Goal: Task Accomplishment & Management: Use online tool/utility

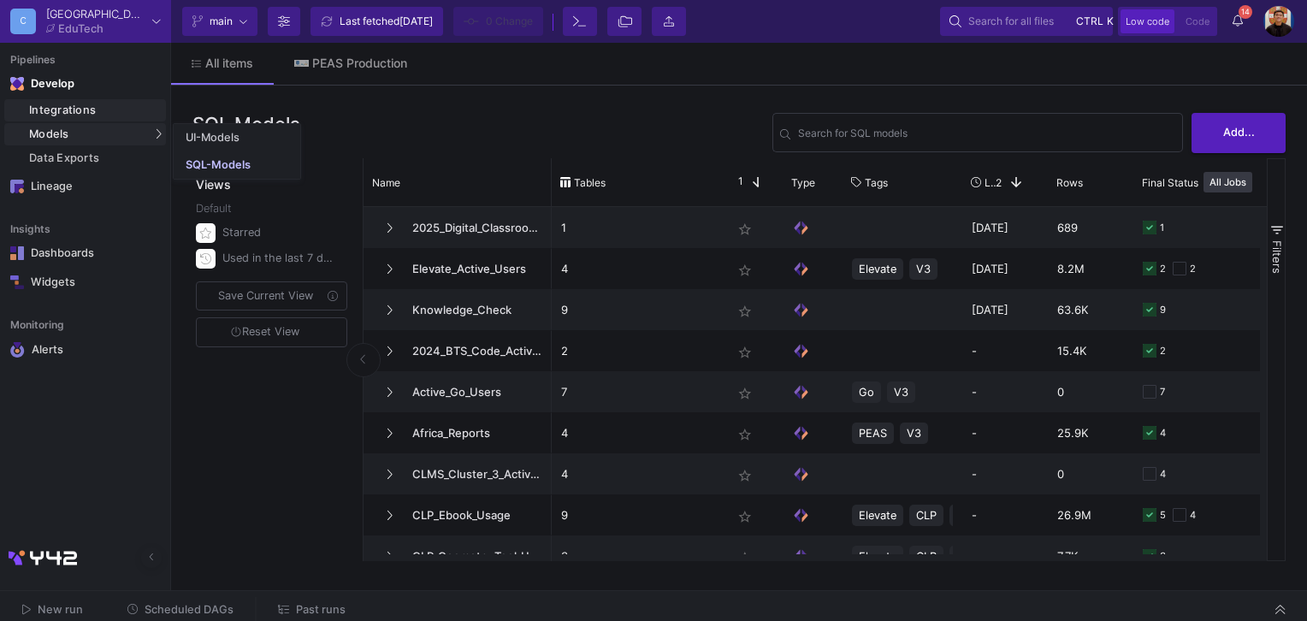
click at [95, 111] on div "Integrations" at bounding box center [95, 110] width 133 height 14
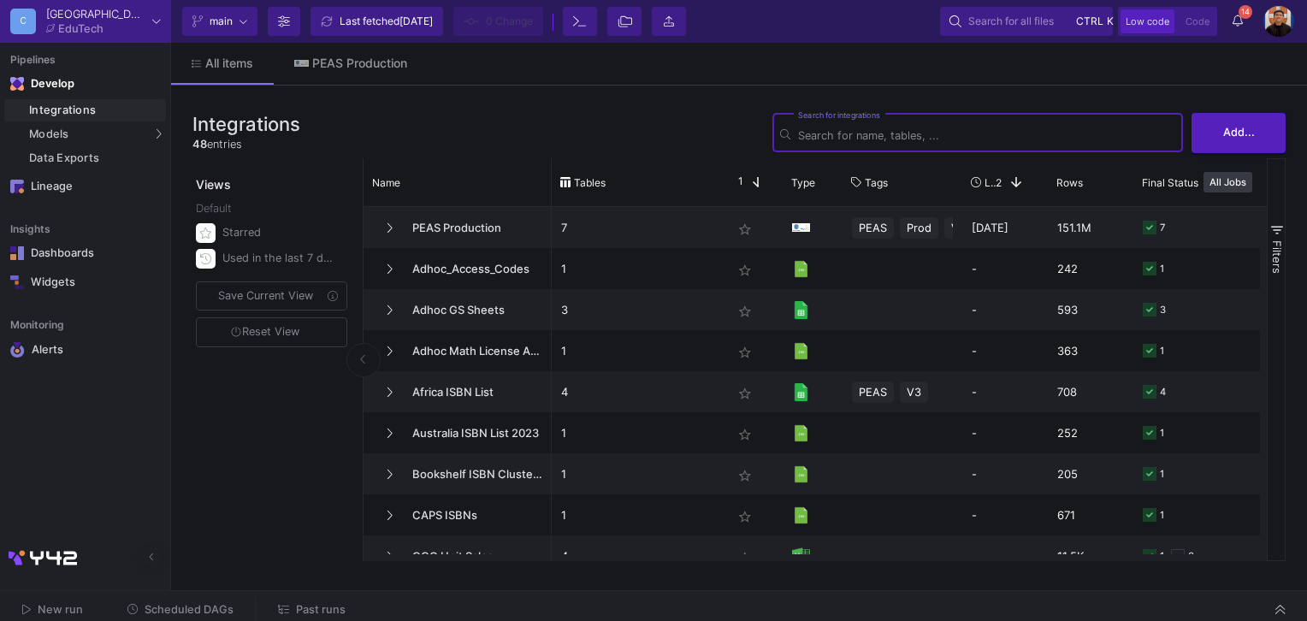
click at [1267, 23] on img at bounding box center [1278, 21] width 31 height 31
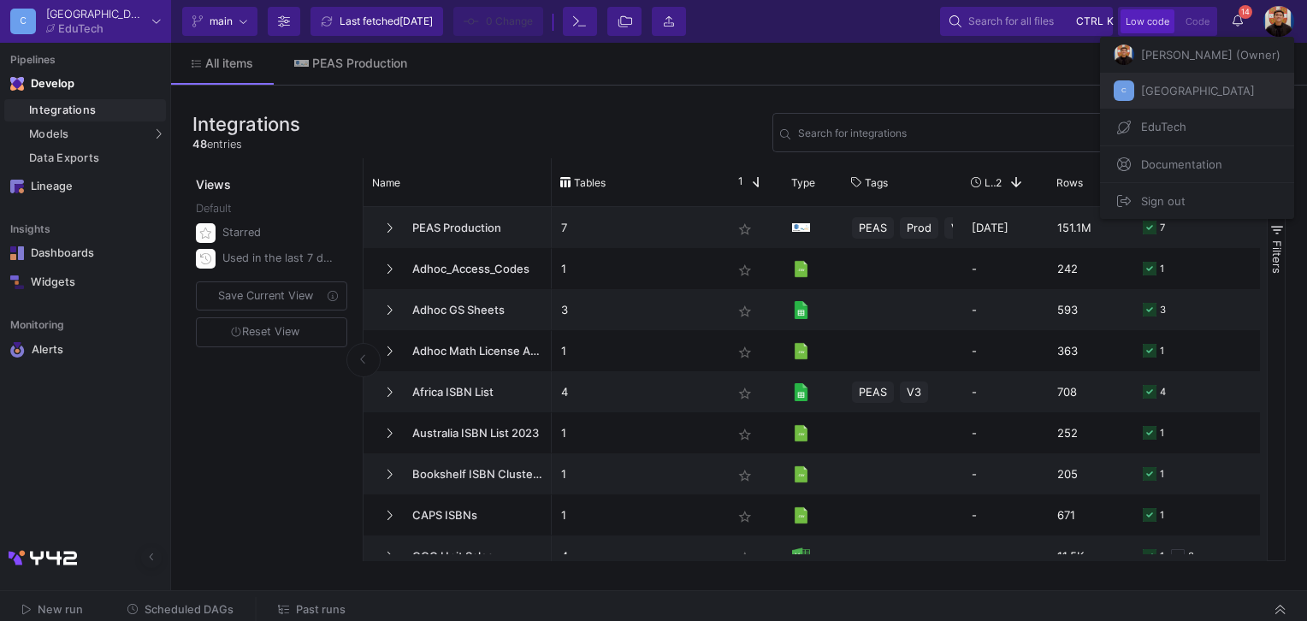
click at [1177, 84] on span "Cambridge" at bounding box center [1194, 91] width 121 height 26
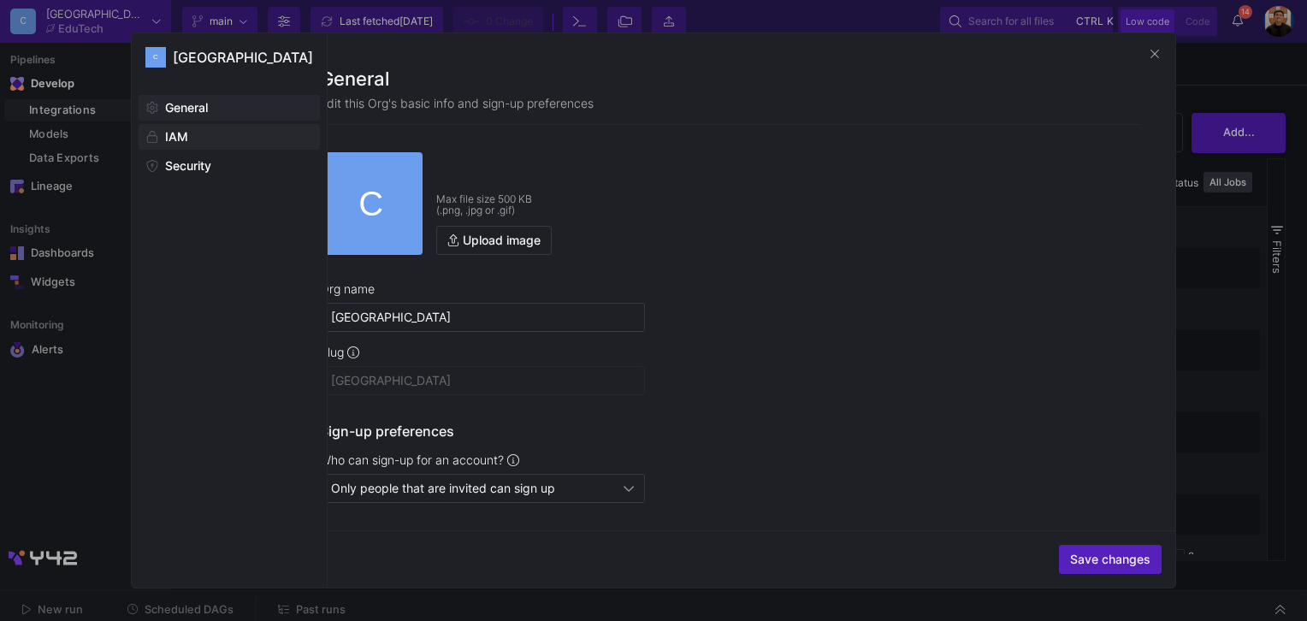
click at [212, 145] on span at bounding box center [229, 137] width 180 height 24
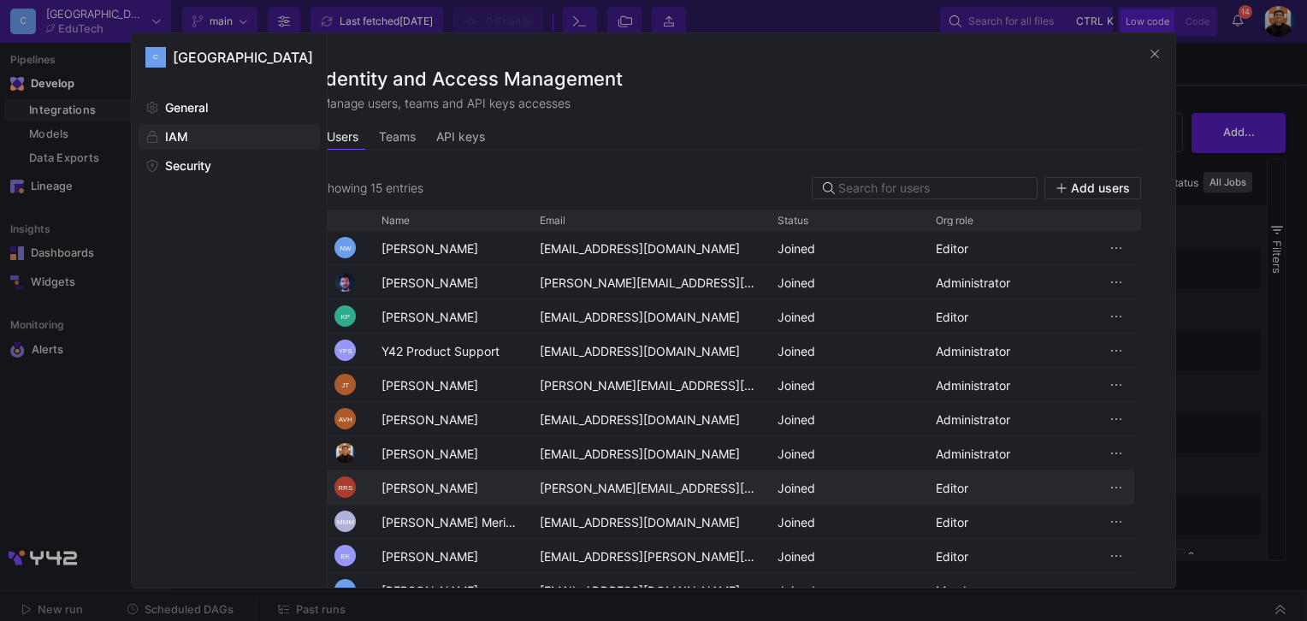
click at [1118, 489] on span "Press SPACE to select this row." at bounding box center [1115, 487] width 17 height 17
click at [1213, 369] on div at bounding box center [653, 310] width 1307 height 621
click at [1210, 367] on div at bounding box center [653, 310] width 1307 height 621
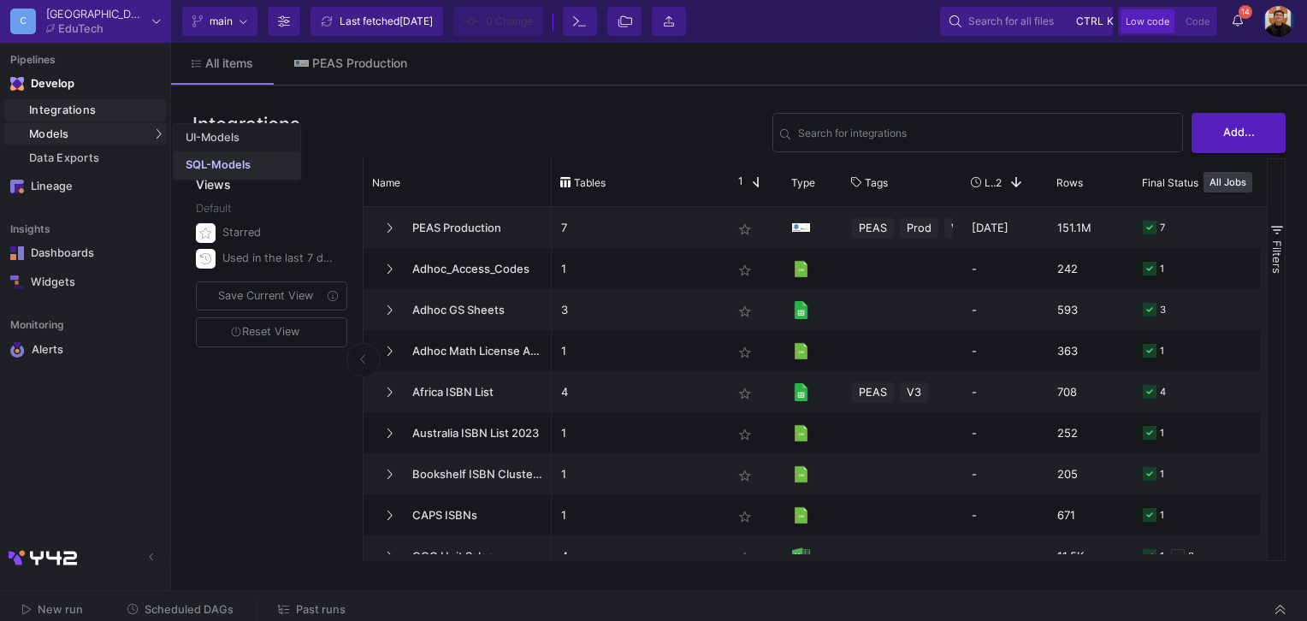
click at [215, 157] on link "SQL-Models" at bounding box center [237, 164] width 127 height 27
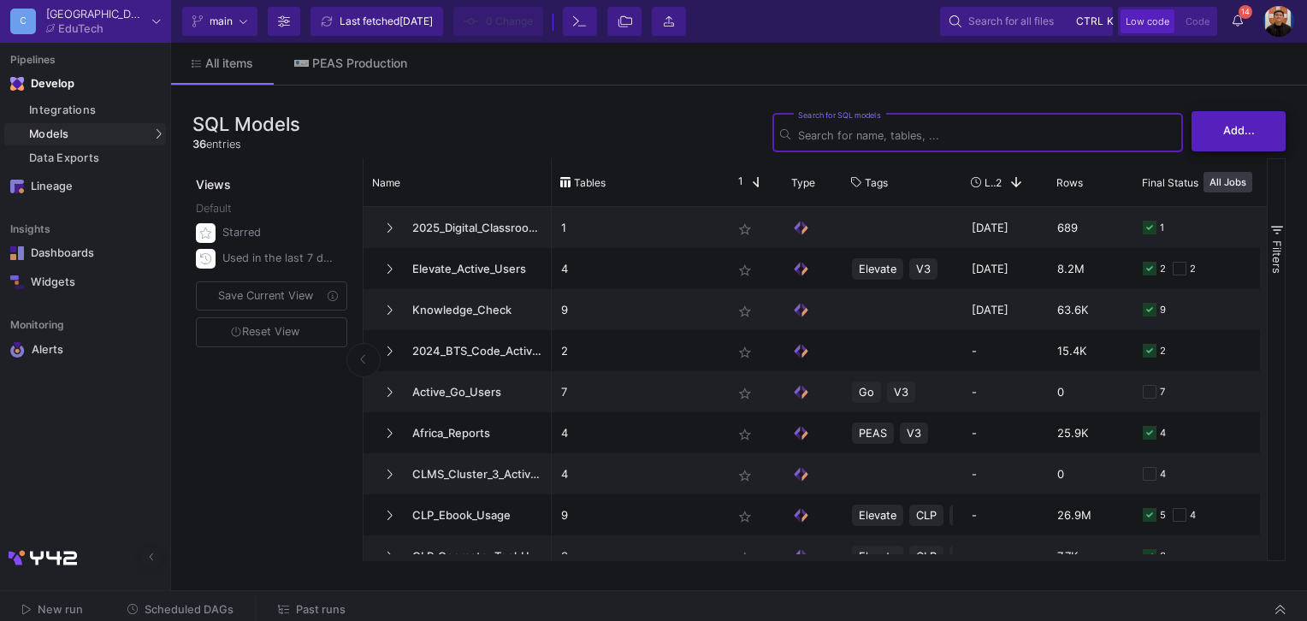
click at [1241, 132] on span "Add..." at bounding box center [1239, 130] width 32 height 13
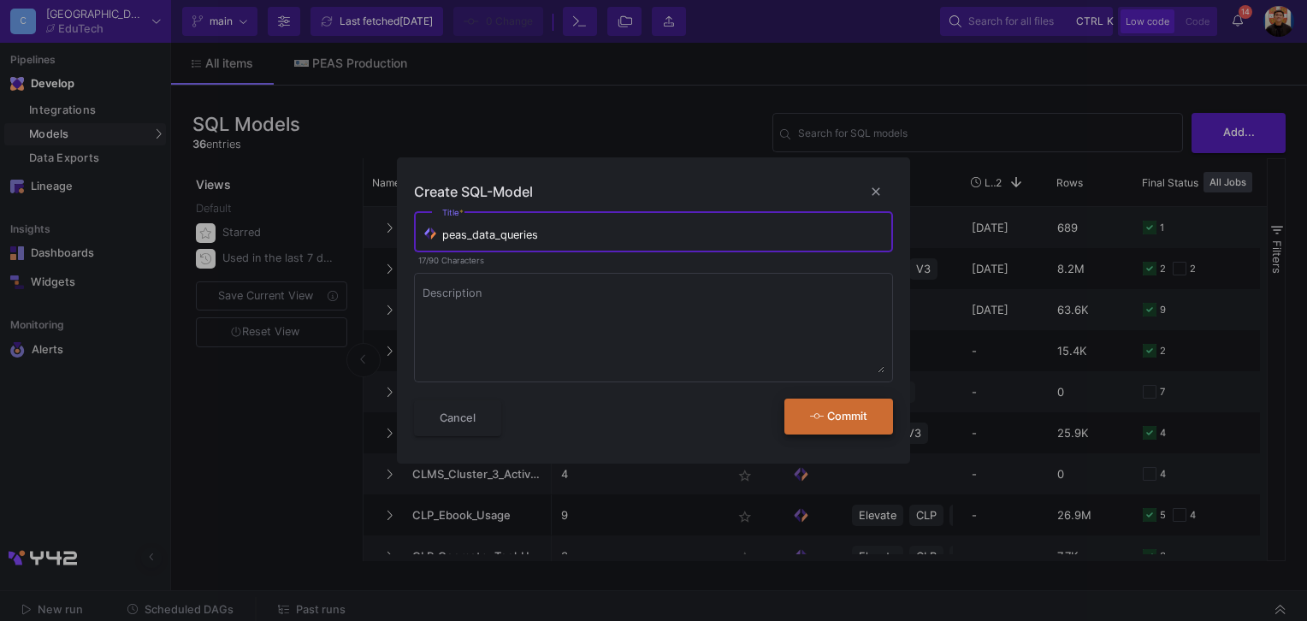
type input "peas_data_queries"
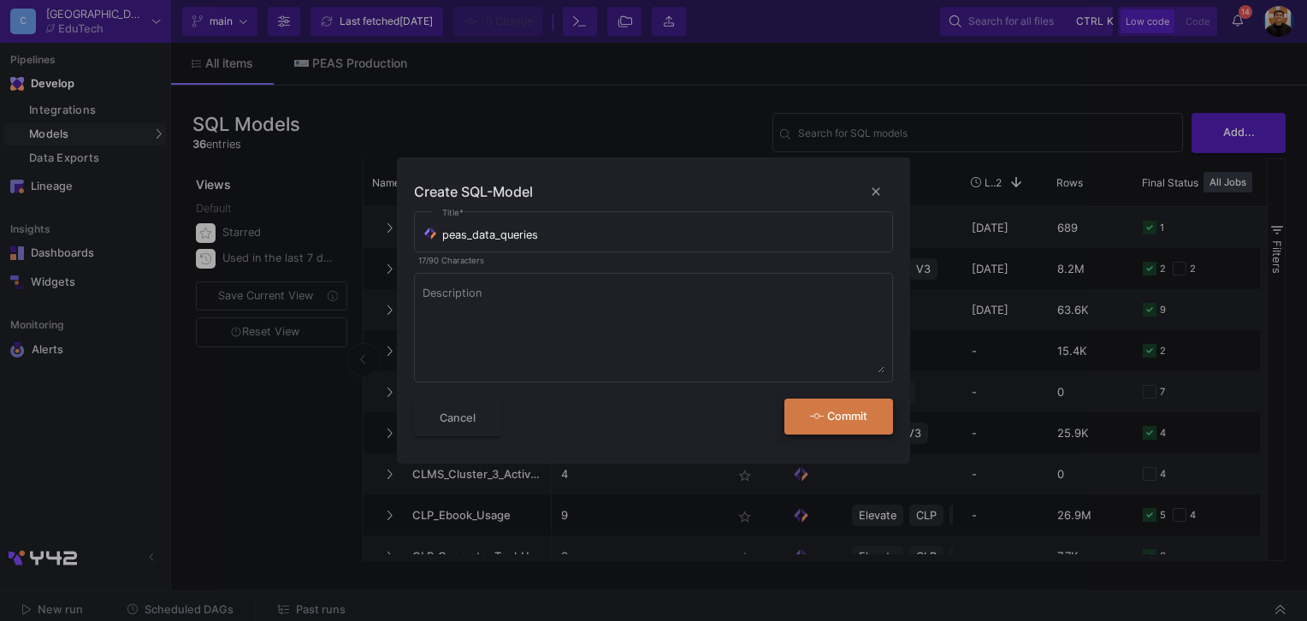
click at [868, 417] on button "Commit" at bounding box center [838, 416] width 109 height 37
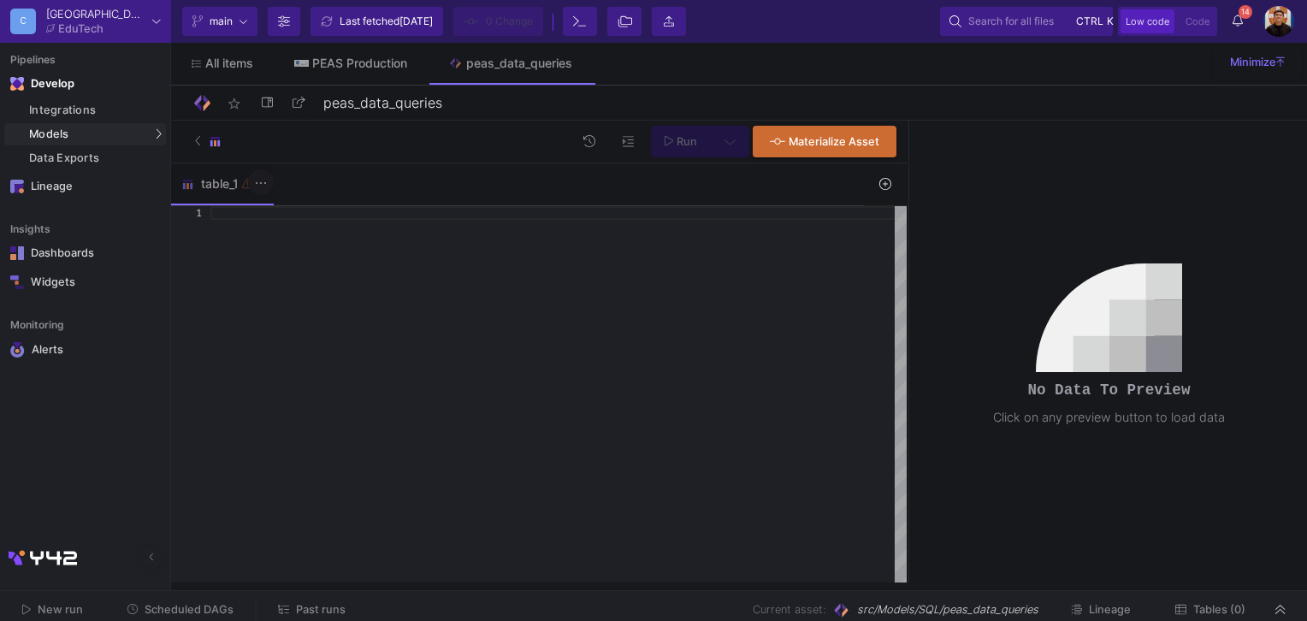
click at [267, 182] on button at bounding box center [261, 182] width 26 height 26
click at [317, 215] on div "Rename" at bounding box center [296, 215] width 68 height 41
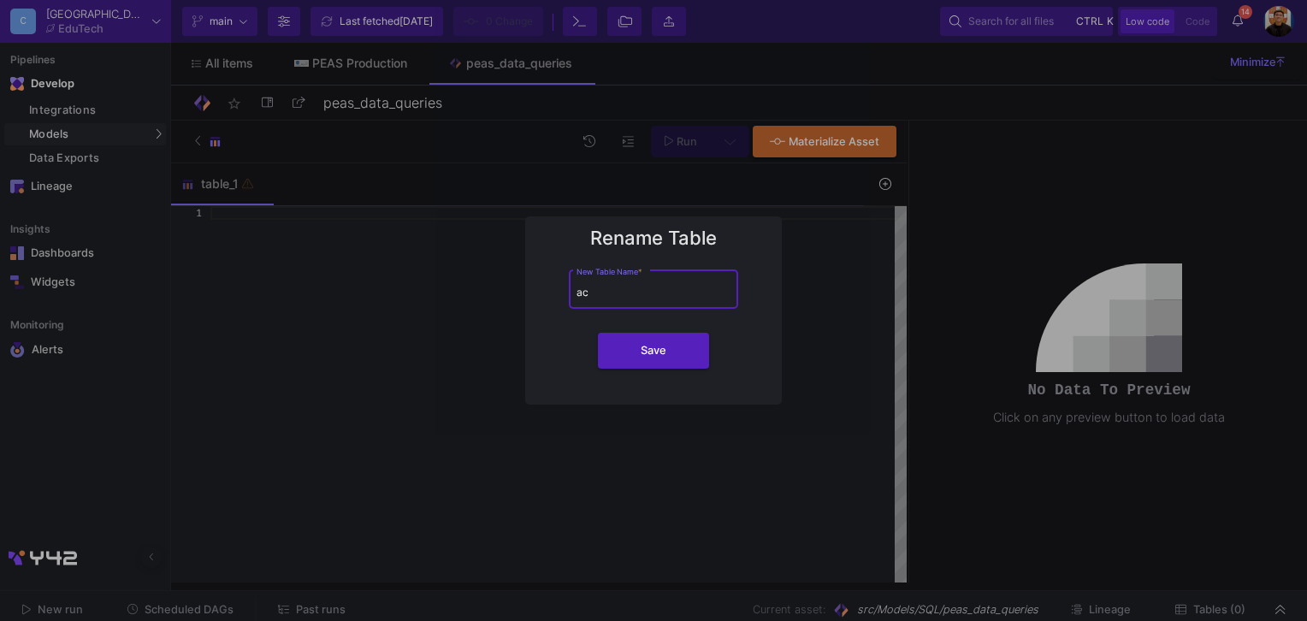
type input "a"
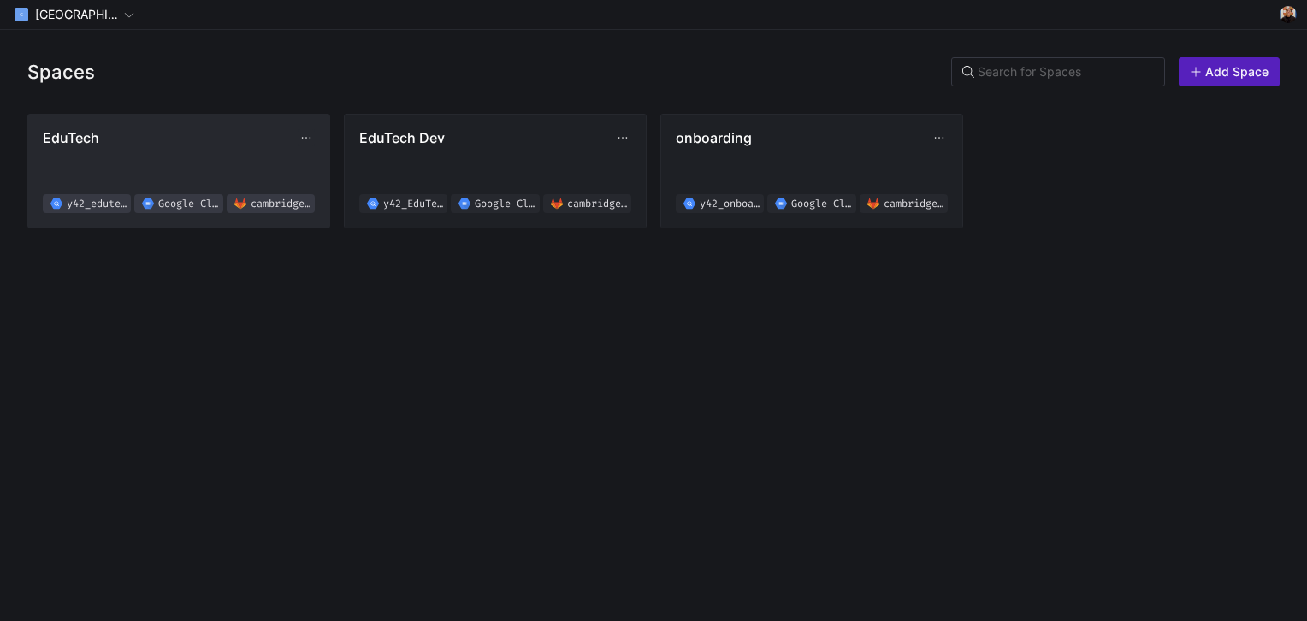
click at [174, 154] on span "EduTech y42_edutech_02f619b8d4e94d2ab8830fef0a38a076 Google Cloud Storage [GEOG…" at bounding box center [179, 171] width 272 height 84
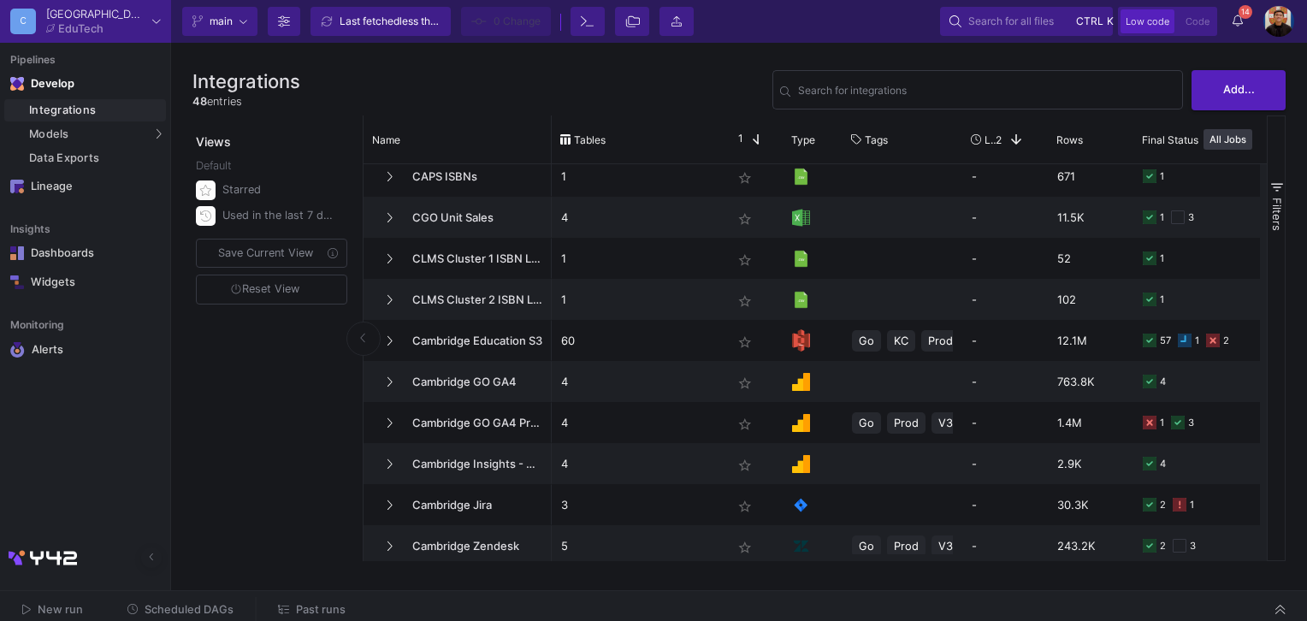
scroll to position [86, 0]
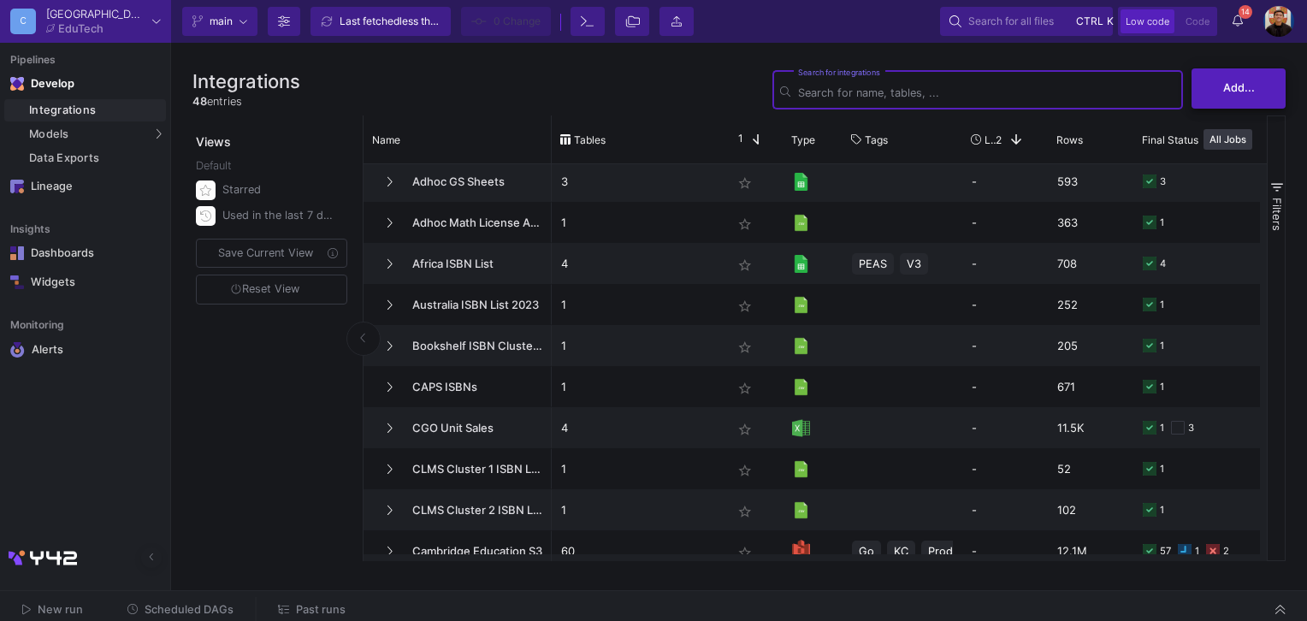
click at [1214, 91] on button "Add..." at bounding box center [1238, 88] width 94 height 40
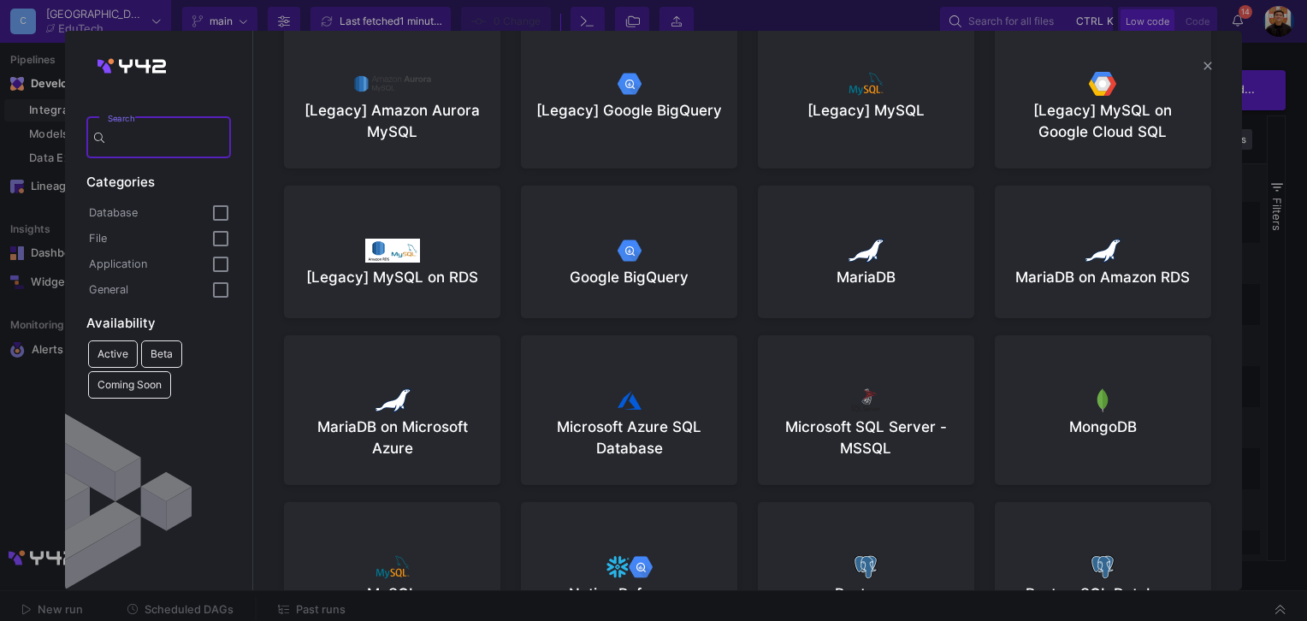
click at [1272, 82] on div at bounding box center [653, 310] width 1307 height 621
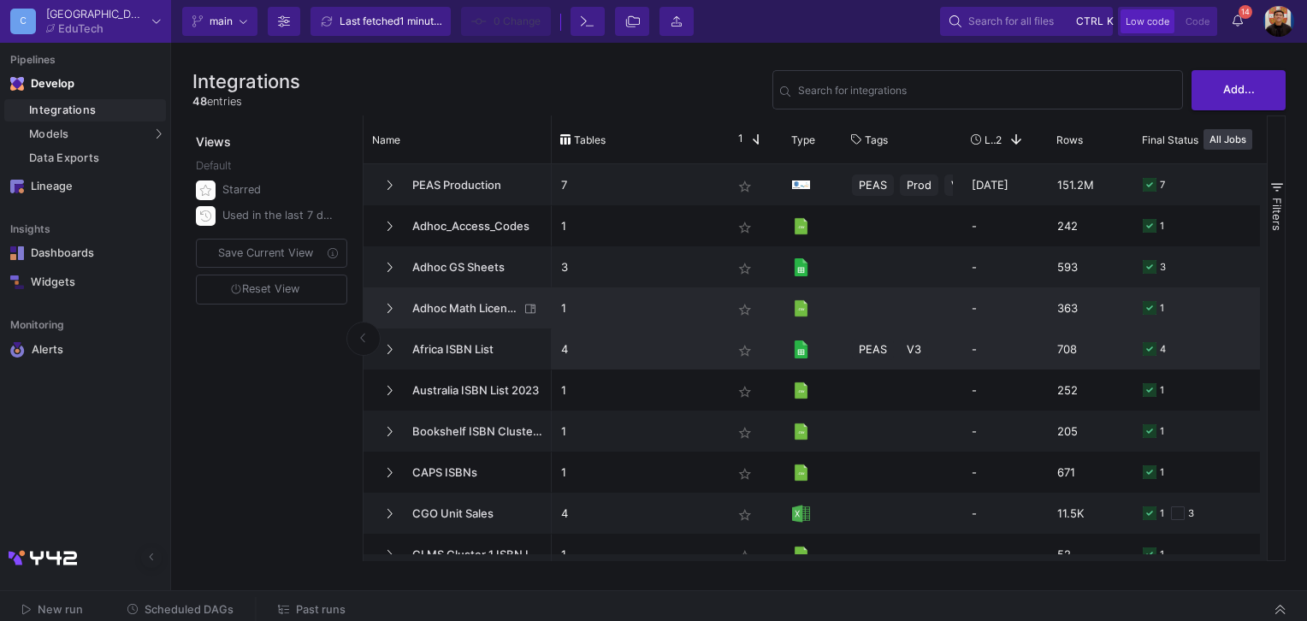
scroll to position [0, 0]
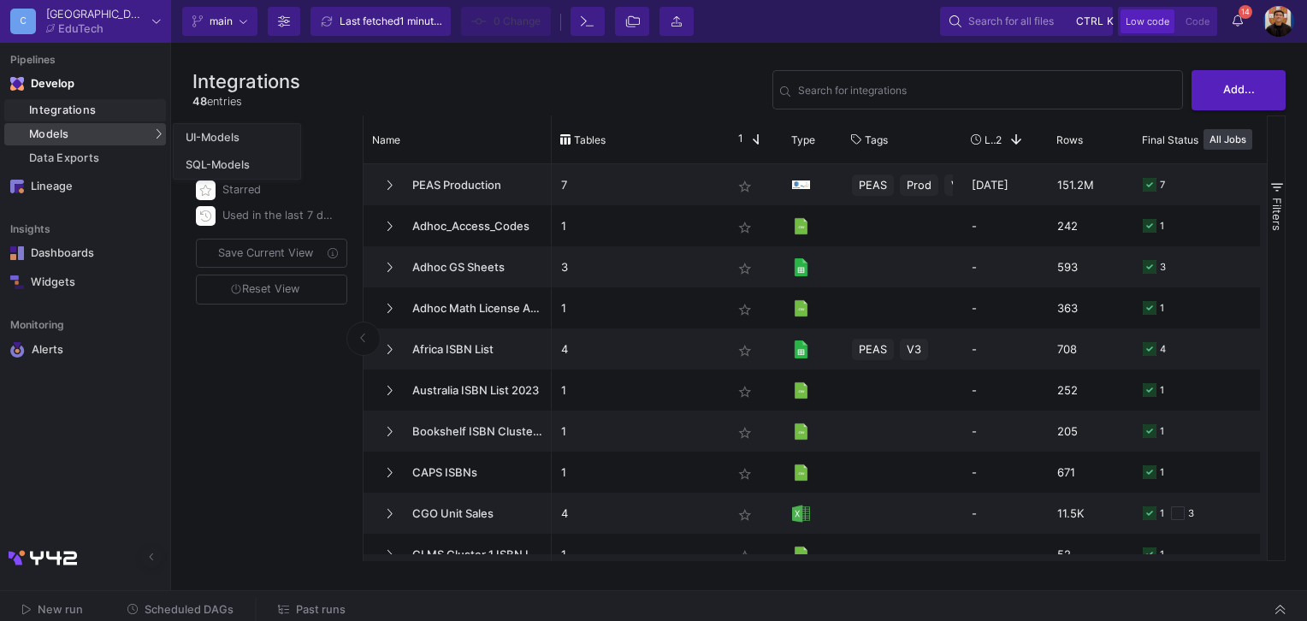
click at [51, 135] on span "Models" at bounding box center [49, 134] width 40 height 14
click at [265, 165] on link "SQL-Models" at bounding box center [237, 164] width 127 height 27
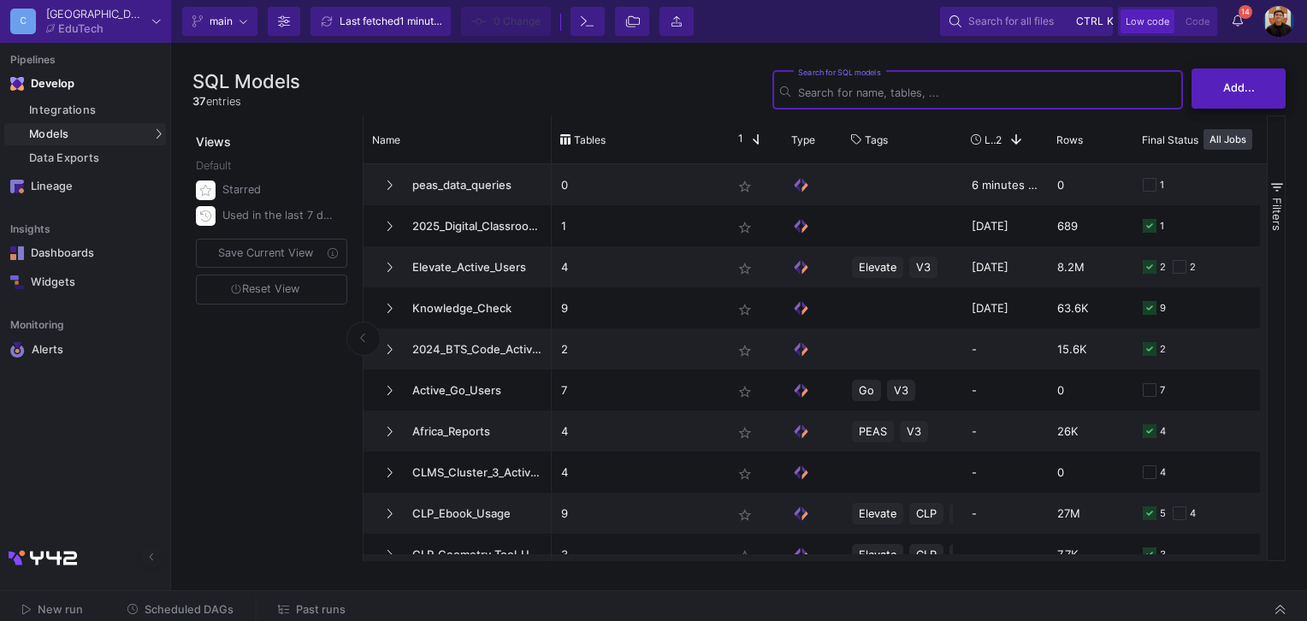
click at [1244, 91] on span "Add..." at bounding box center [1239, 87] width 32 height 13
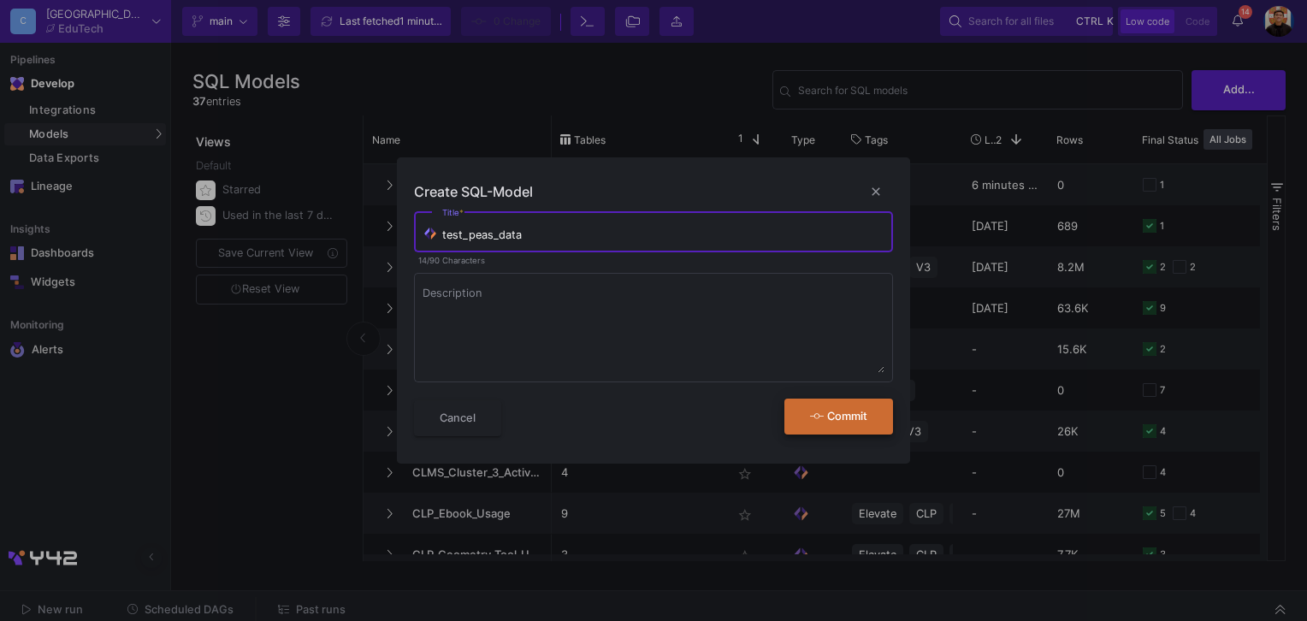
type input "test_peas_data"
click at [862, 431] on button "Commit" at bounding box center [838, 416] width 109 height 37
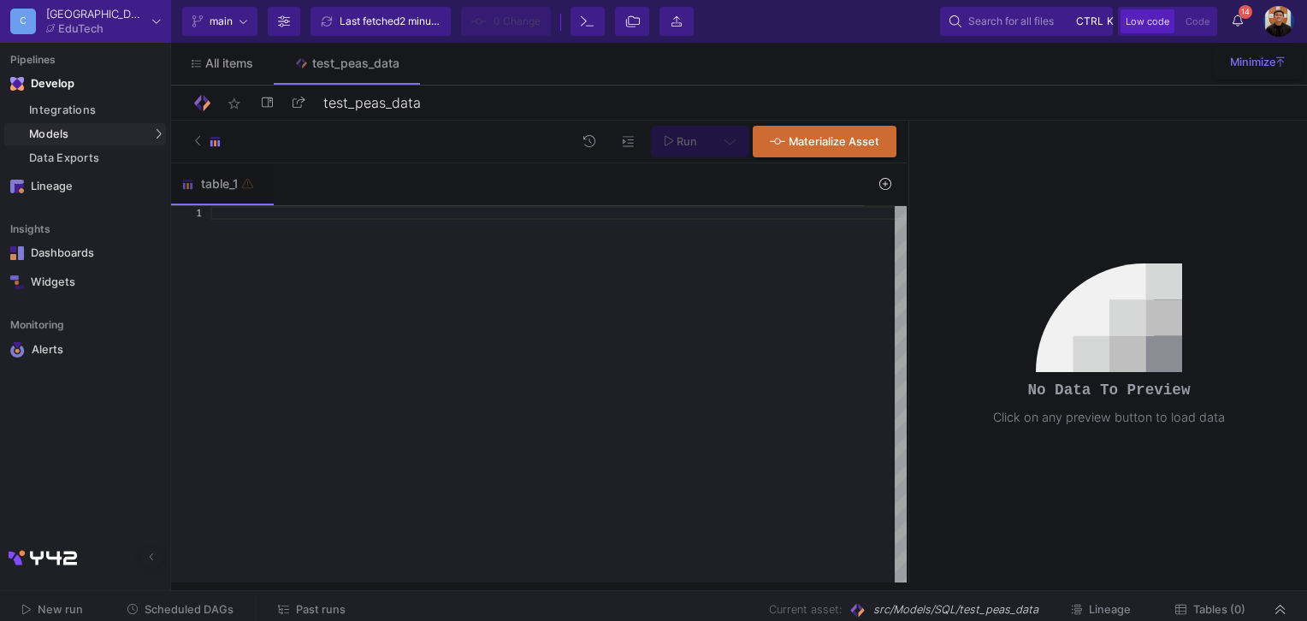
click at [213, 215] on div at bounding box center [558, 213] width 696 height 14
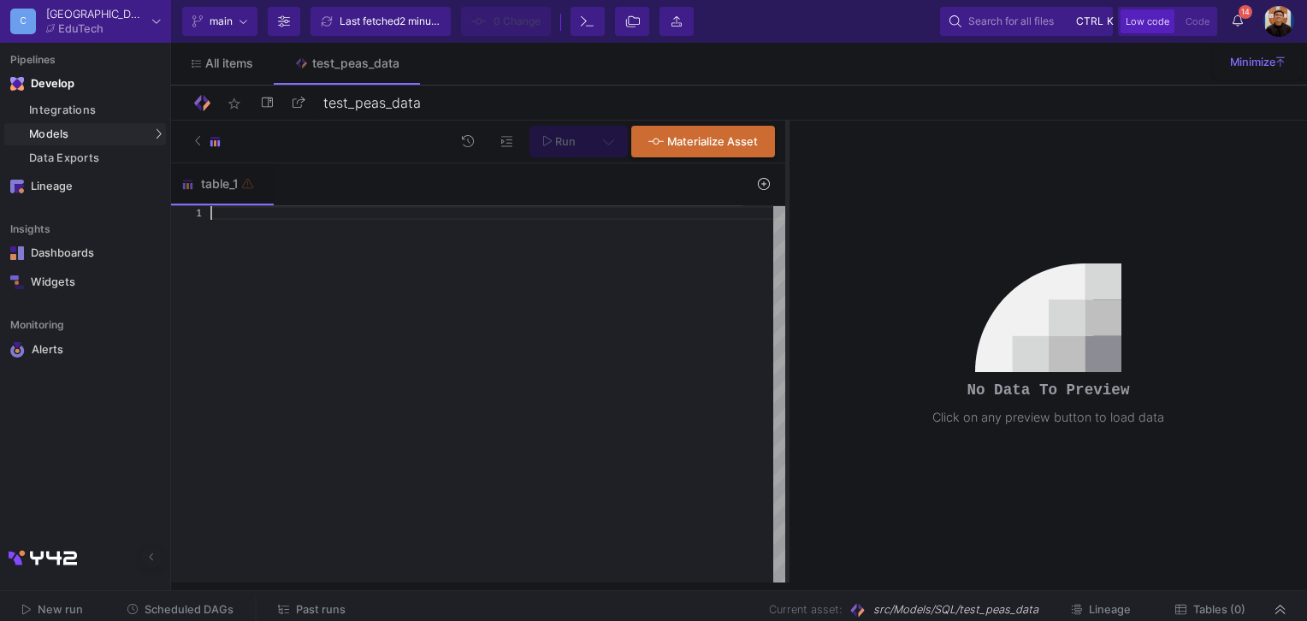
drag, startPoint x: 908, startPoint y: 243, endPoint x: 787, endPoint y: 244, distance: 121.4
click at [787, 244] on div at bounding box center [787, 352] width 4 height 462
click at [256, 222] on div at bounding box center [497, 394] width 575 height 377
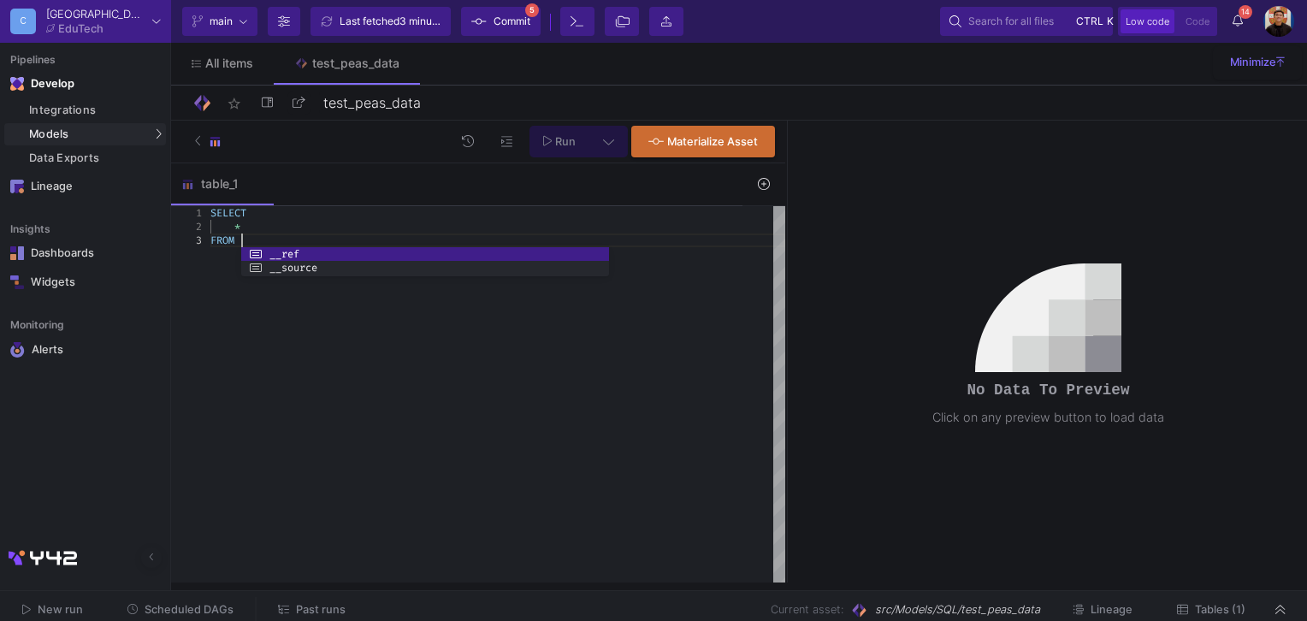
scroll to position [27, 28]
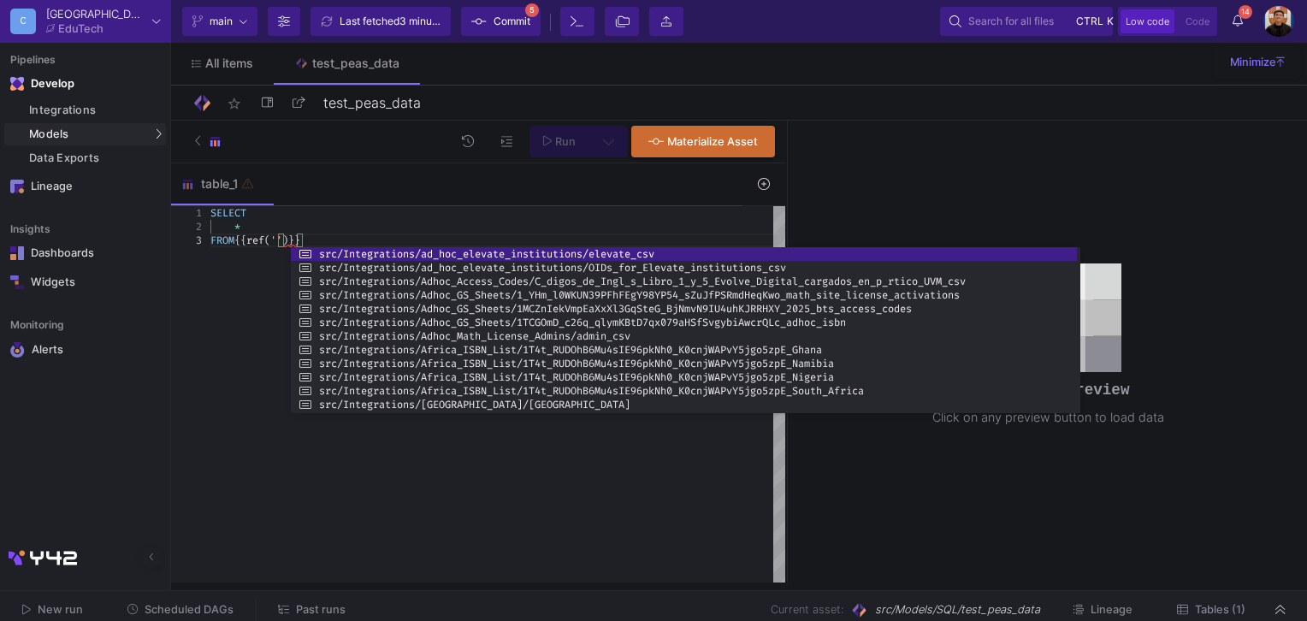
drag, startPoint x: 658, startPoint y: 311, endPoint x: 1083, endPoint y: 372, distance: 430.1
click at [1080, 372] on div at bounding box center [1078, 330] width 3 height 166
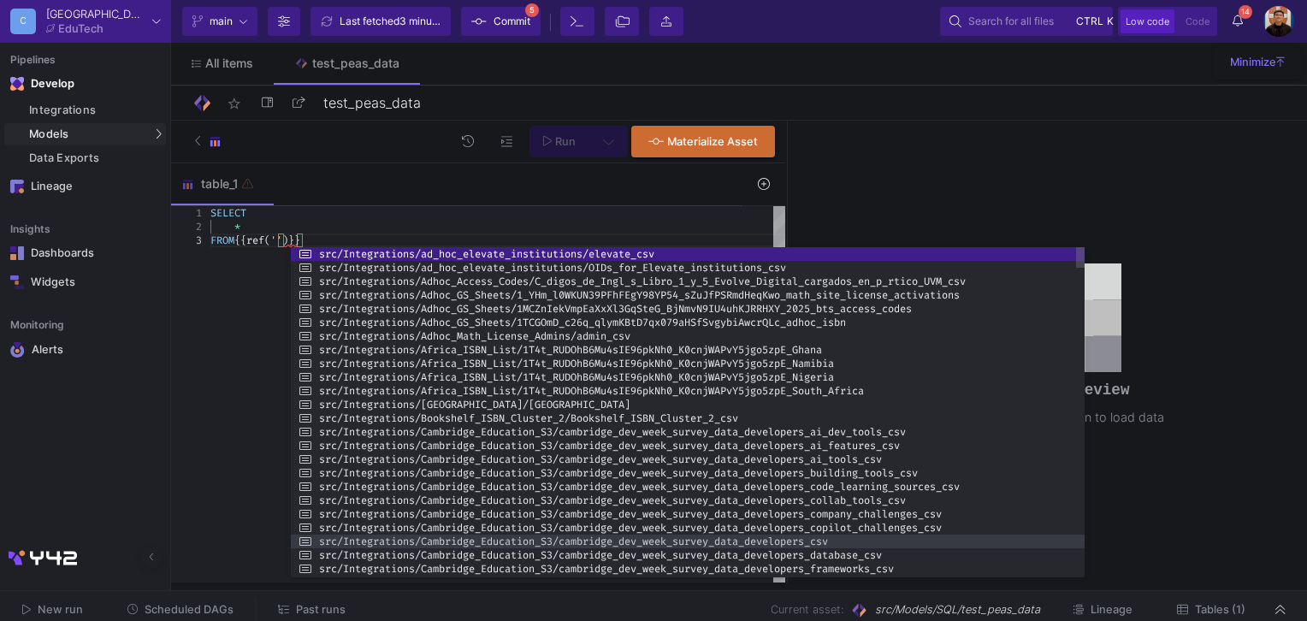
drag, startPoint x: 841, startPoint y: 412, endPoint x: 831, endPoint y: 538, distance: 126.1
click at [839, 575] on div at bounding box center [688, 576] width 794 height 3
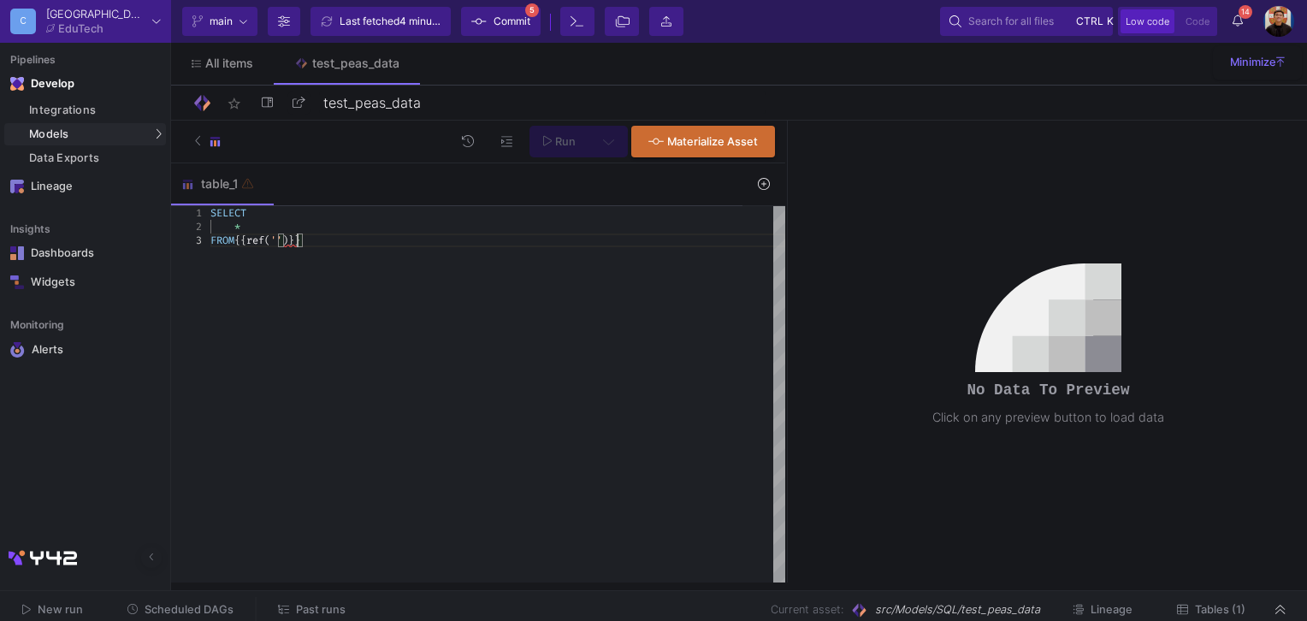
click at [282, 243] on span "''" at bounding box center [276, 240] width 12 height 14
click at [282, 239] on span "''" at bounding box center [276, 240] width 12 height 14
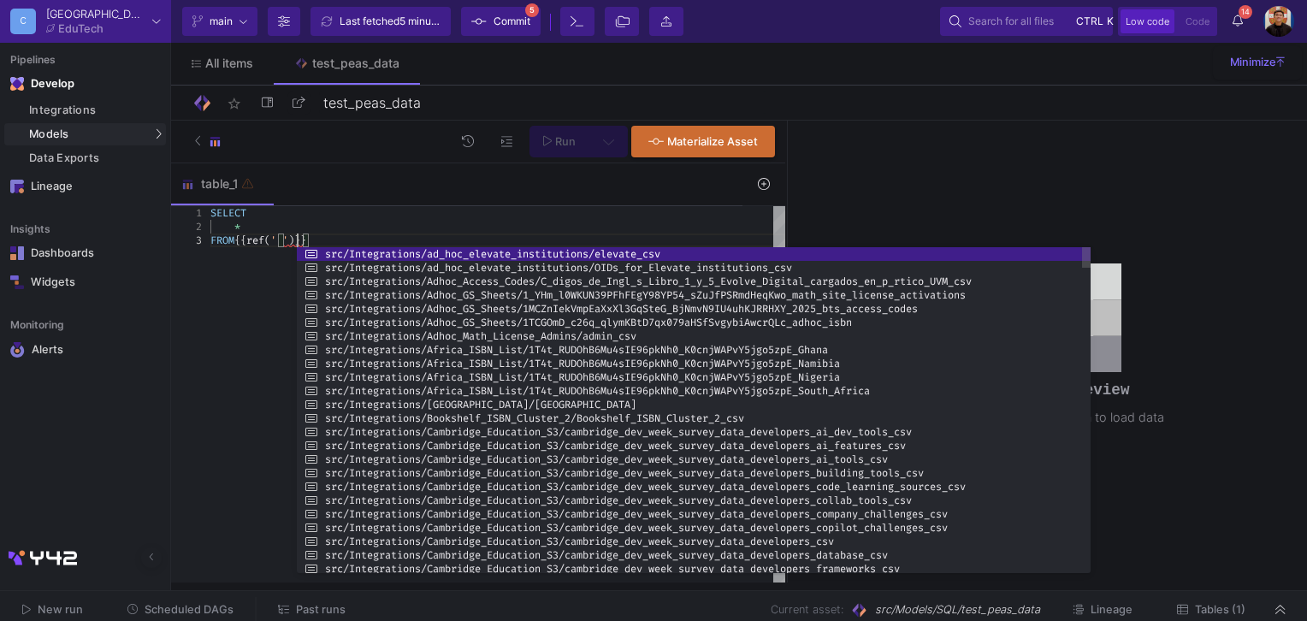
scroll to position [27, 86]
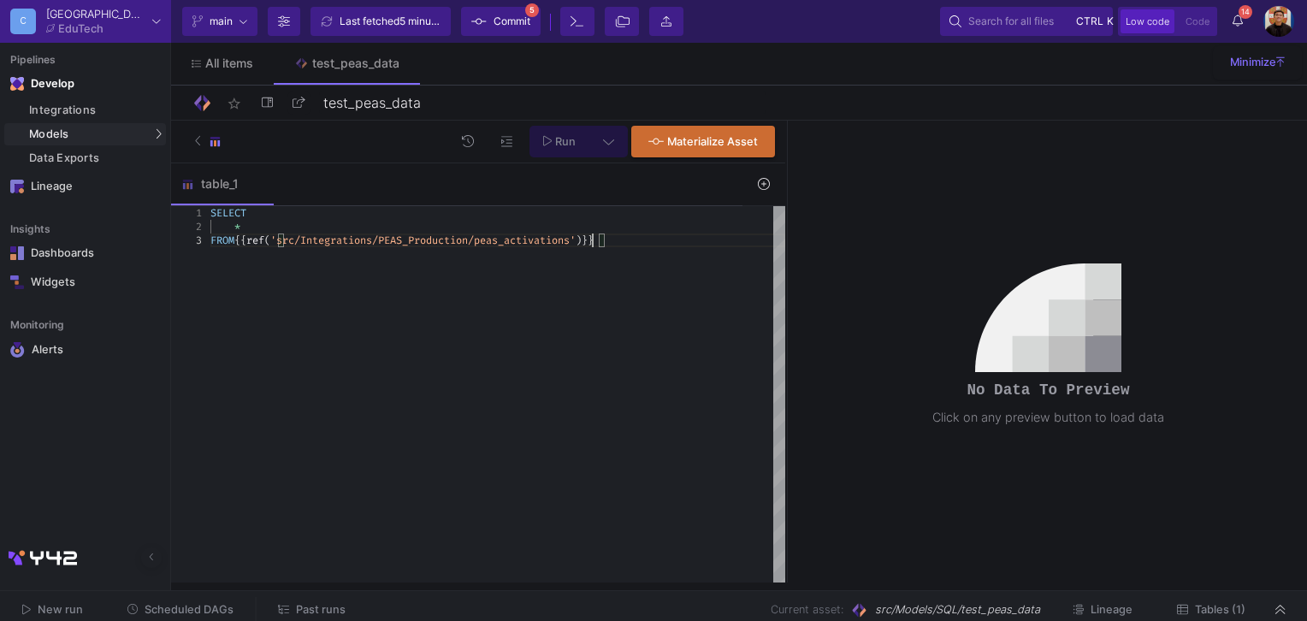
type textarea "SELECT * FROM {{ ref('src/Integrations/PEAS_Production/peas_activations') }}"
click at [551, 139] on icon at bounding box center [547, 141] width 9 height 11
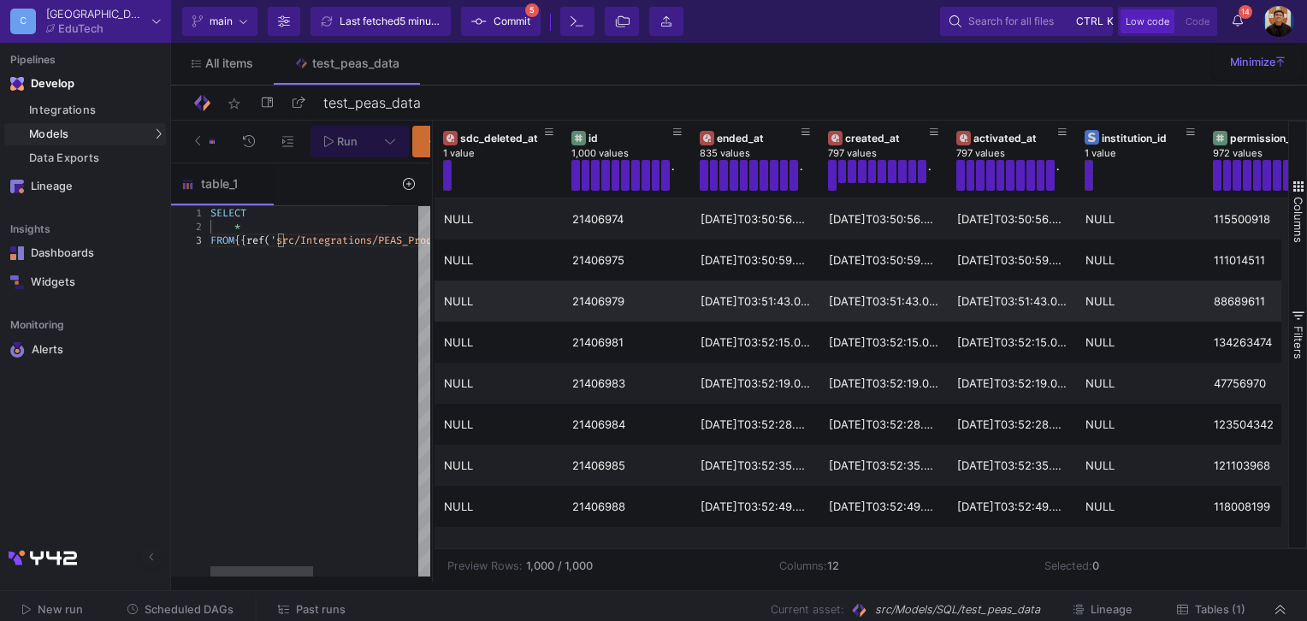
drag, startPoint x: 786, startPoint y: 238, endPoint x: 431, endPoint y: 291, distance: 358.8
click at [431, 291] on div at bounding box center [432, 352] width 4 height 462
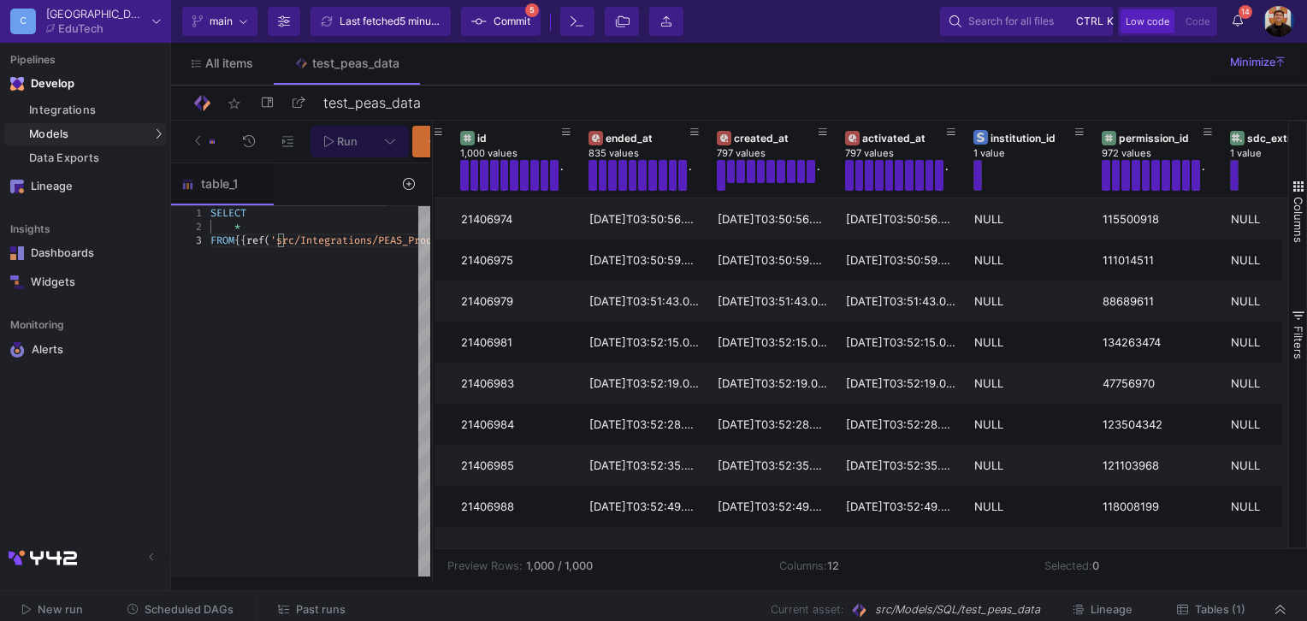
scroll to position [0, 0]
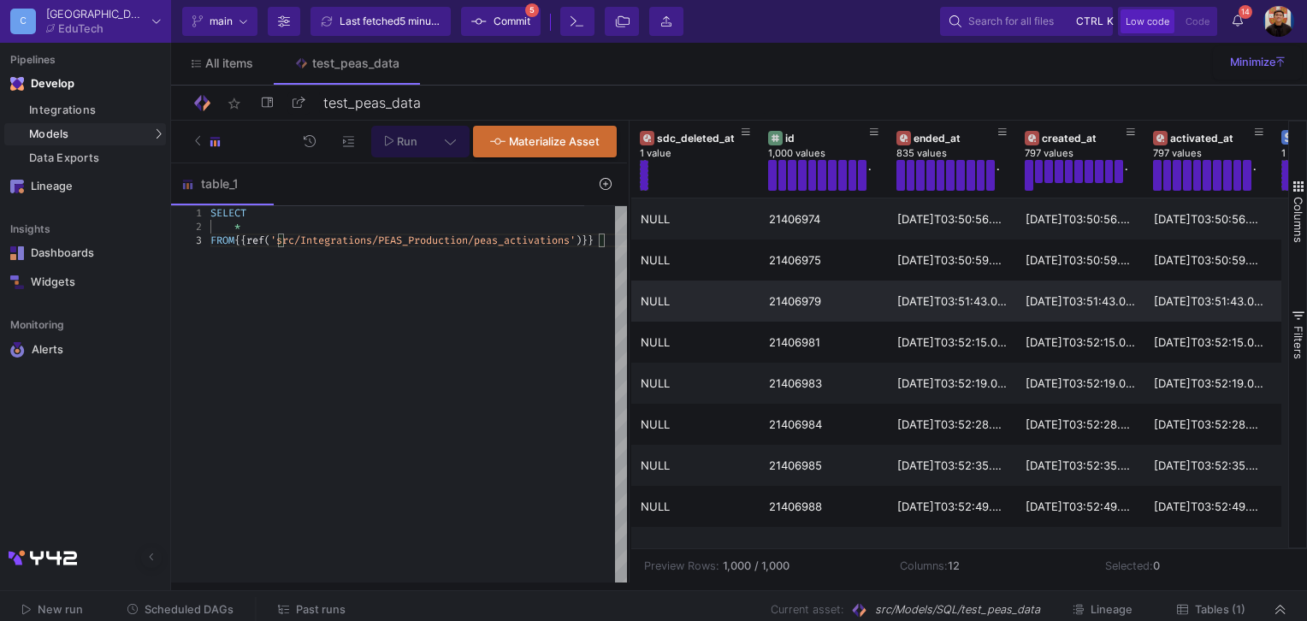
drag, startPoint x: 431, startPoint y: 296, endPoint x: 628, endPoint y: 316, distance: 197.6
click at [628, 316] on div at bounding box center [629, 352] width 4 height 462
drag, startPoint x: 804, startPoint y: 566, endPoint x: 722, endPoint y: 567, distance: 82.1
click at [722, 567] on div "Preview Rows: 1,000 / 1,000" at bounding box center [759, 566] width 230 height 16
click at [457, 139] on button at bounding box center [450, 142] width 38 height 32
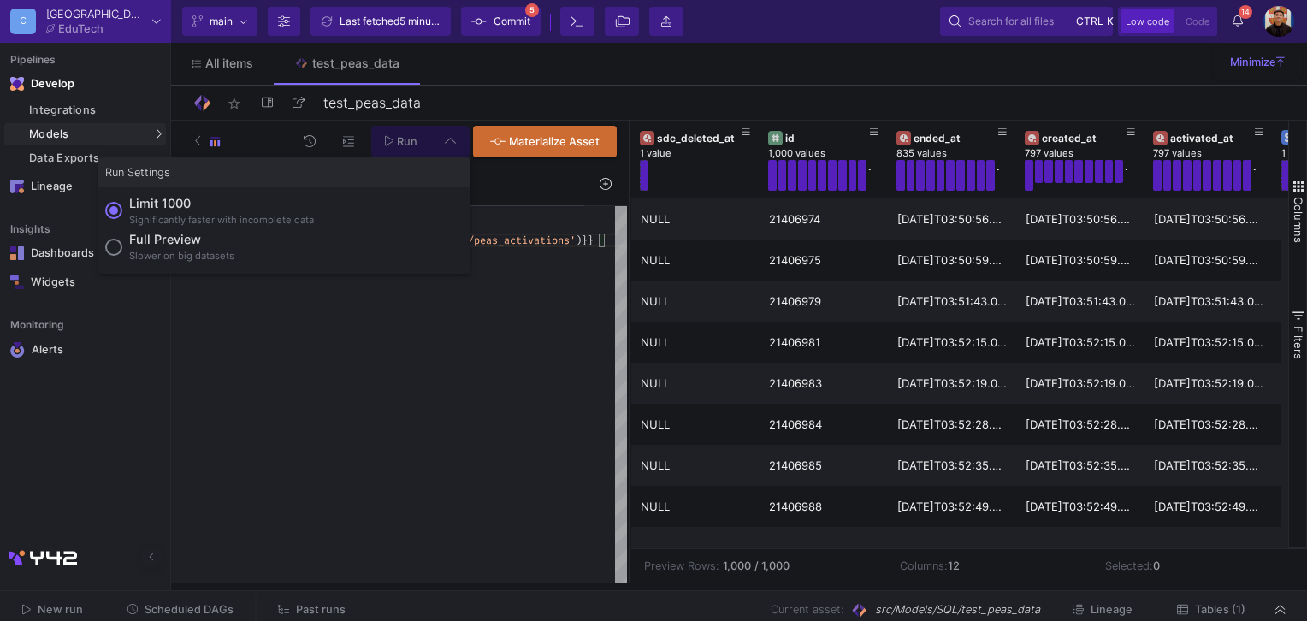
click at [448, 146] on div at bounding box center [653, 310] width 1307 height 621
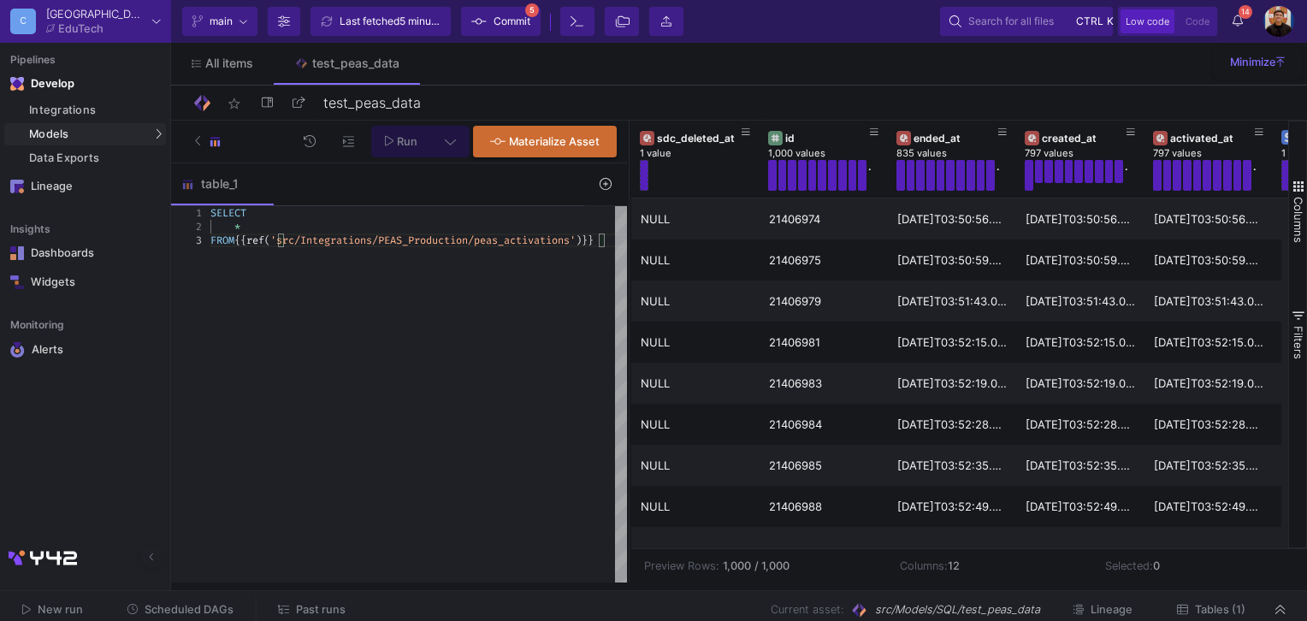
click at [451, 146] on icon at bounding box center [450, 141] width 11 height 12
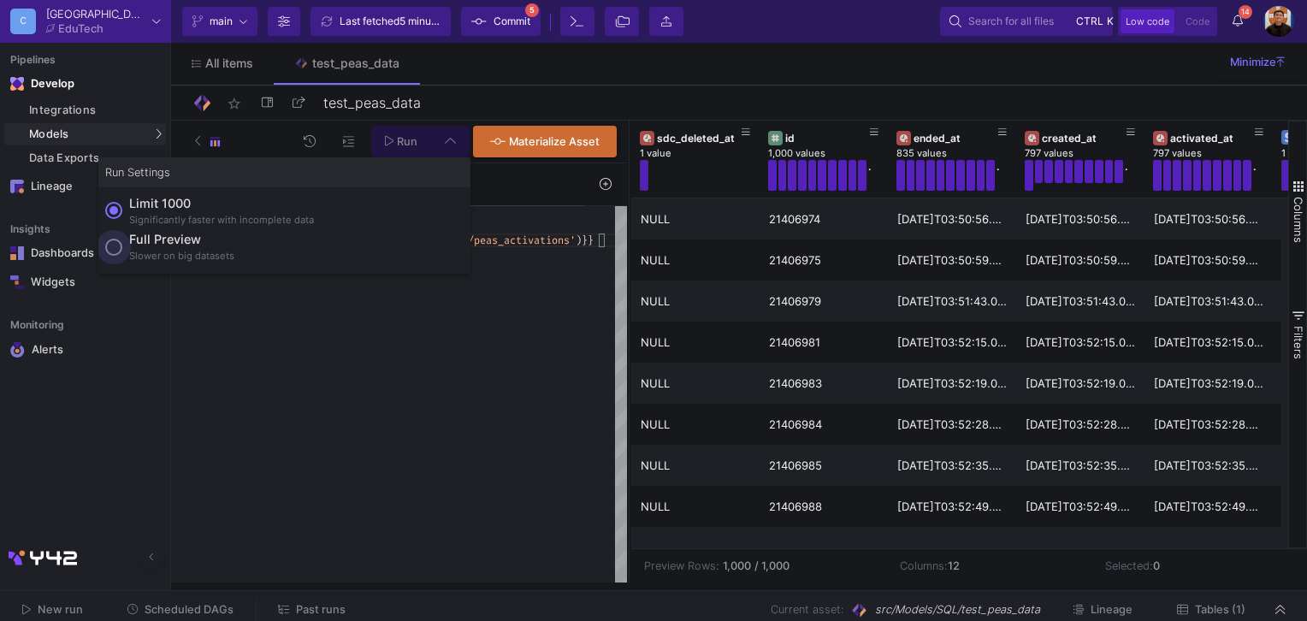
click at [159, 245] on div "Full preview" at bounding box center [181, 239] width 105 height 19
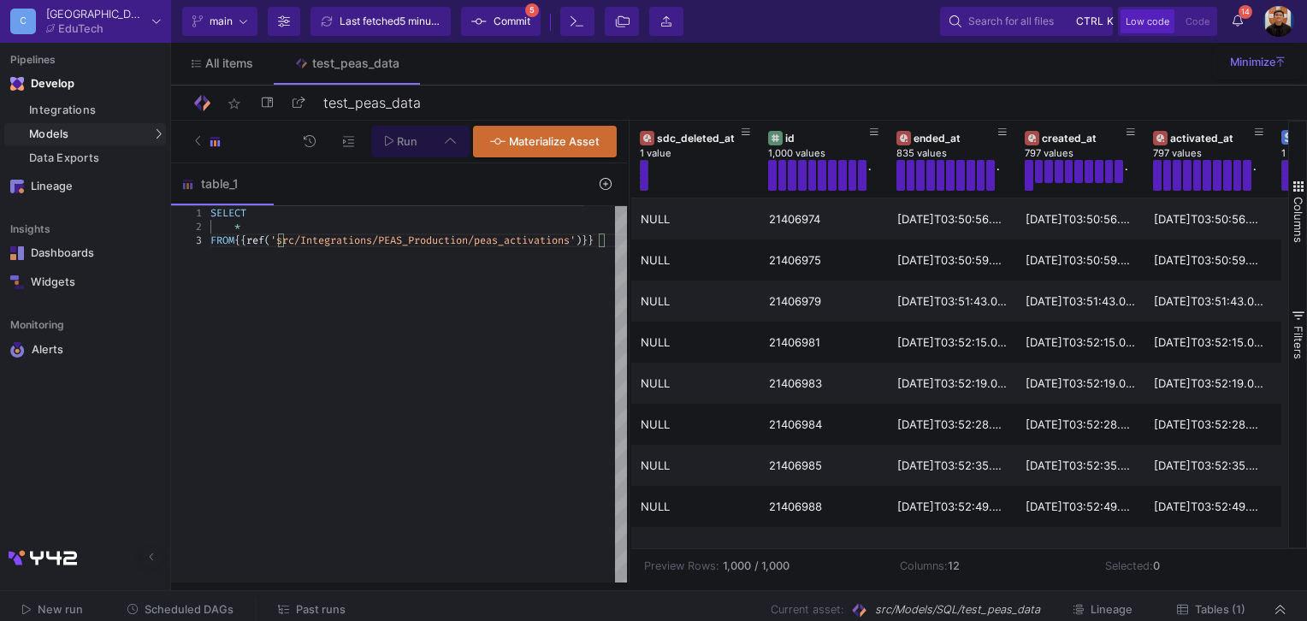
click at [122, 245] on input "Full preview Slower on big datasets" at bounding box center [113, 247] width 17 height 17
radio input "true"
click at [408, 145] on span "Run" at bounding box center [407, 141] width 21 height 13
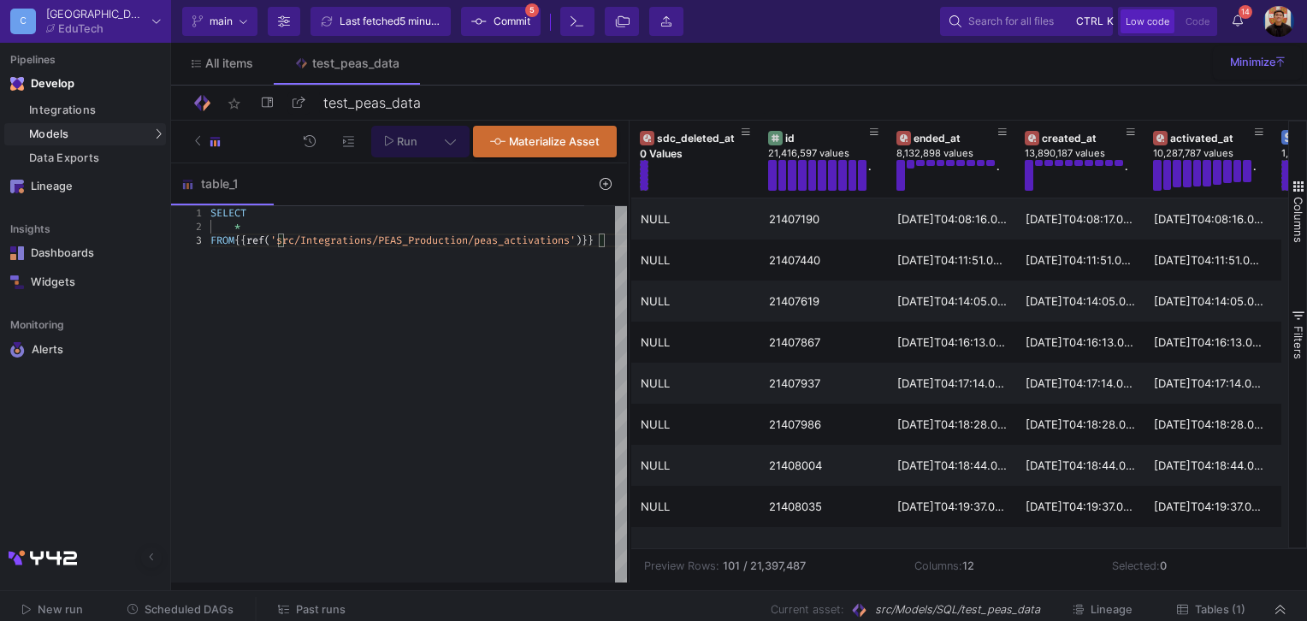
drag, startPoint x: 803, startPoint y: 568, endPoint x: 725, endPoint y: 568, distance: 77.8
click at [725, 568] on div "Preview Rows: 101 / 21,397,487" at bounding box center [766, 566] width 245 height 16
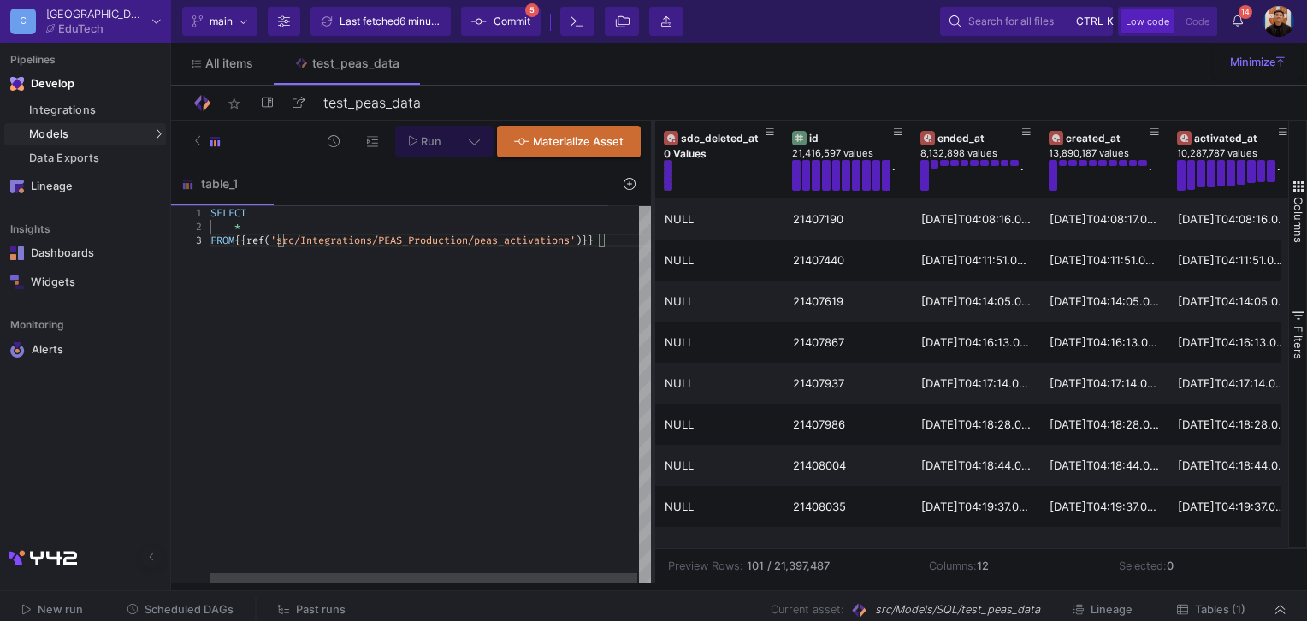
drag, startPoint x: 629, startPoint y: 304, endPoint x: 653, endPoint y: 307, distance: 24.1
click at [653, 307] on div at bounding box center [653, 352] width 4 height 462
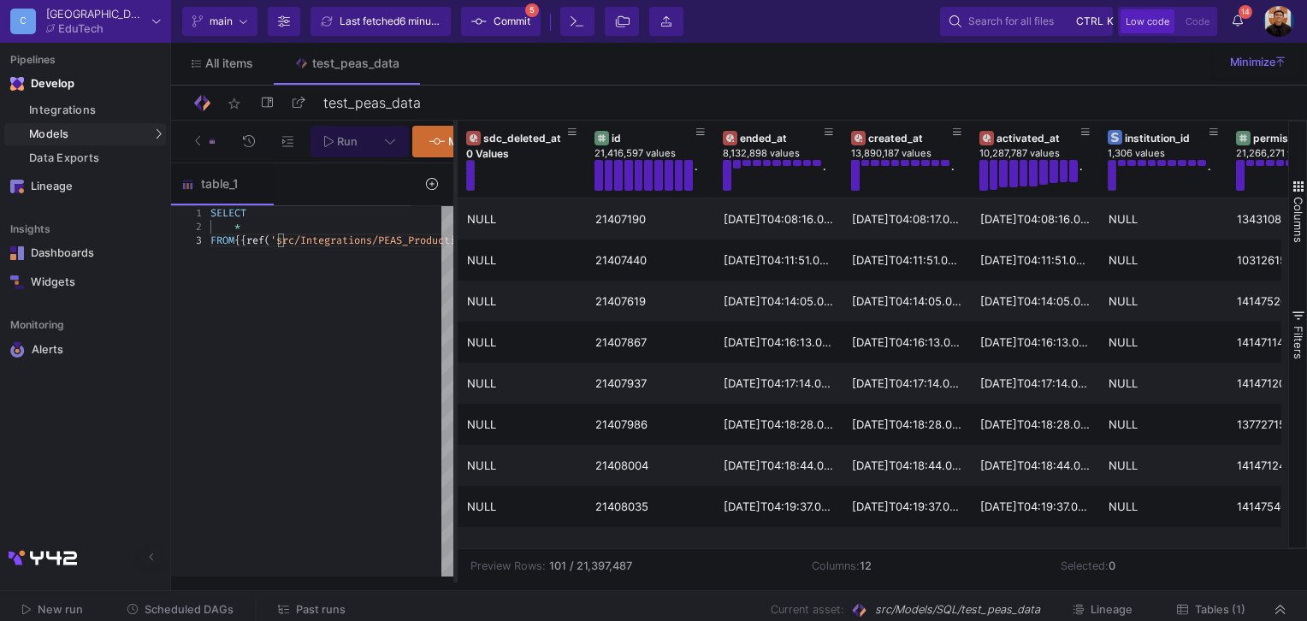
drag, startPoint x: 653, startPoint y: 263, endPoint x: 456, endPoint y: 262, distance: 197.5
click at [456, 262] on div at bounding box center [455, 352] width 4 height 462
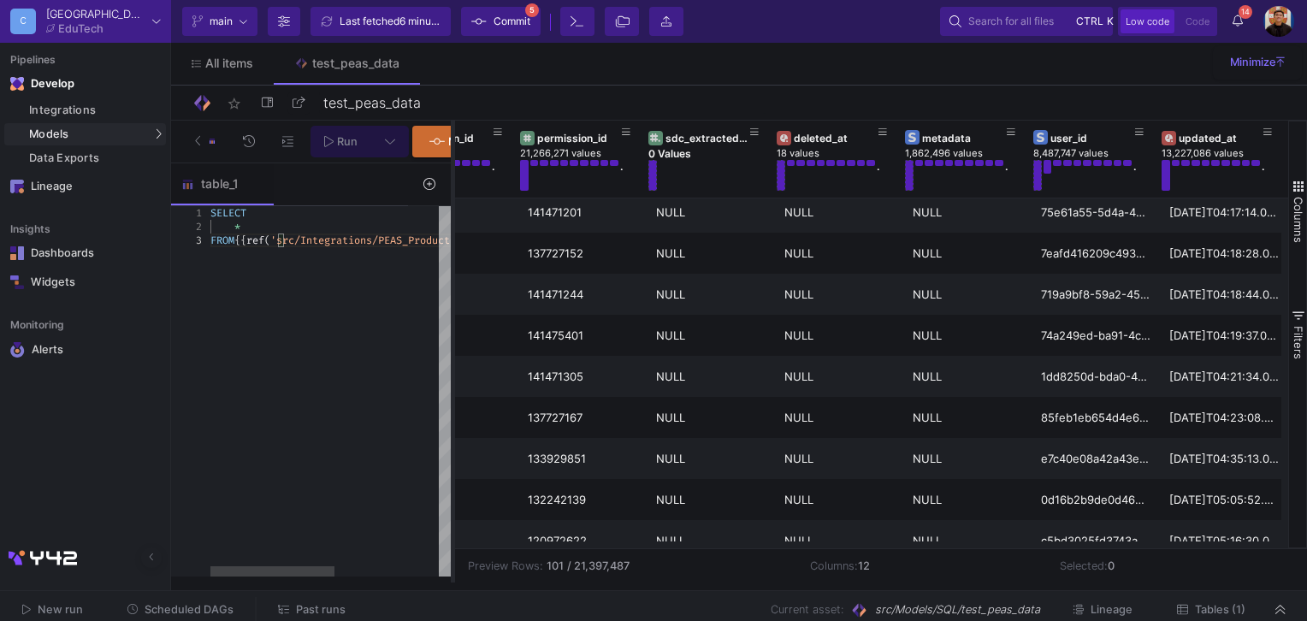
scroll to position [0, 712]
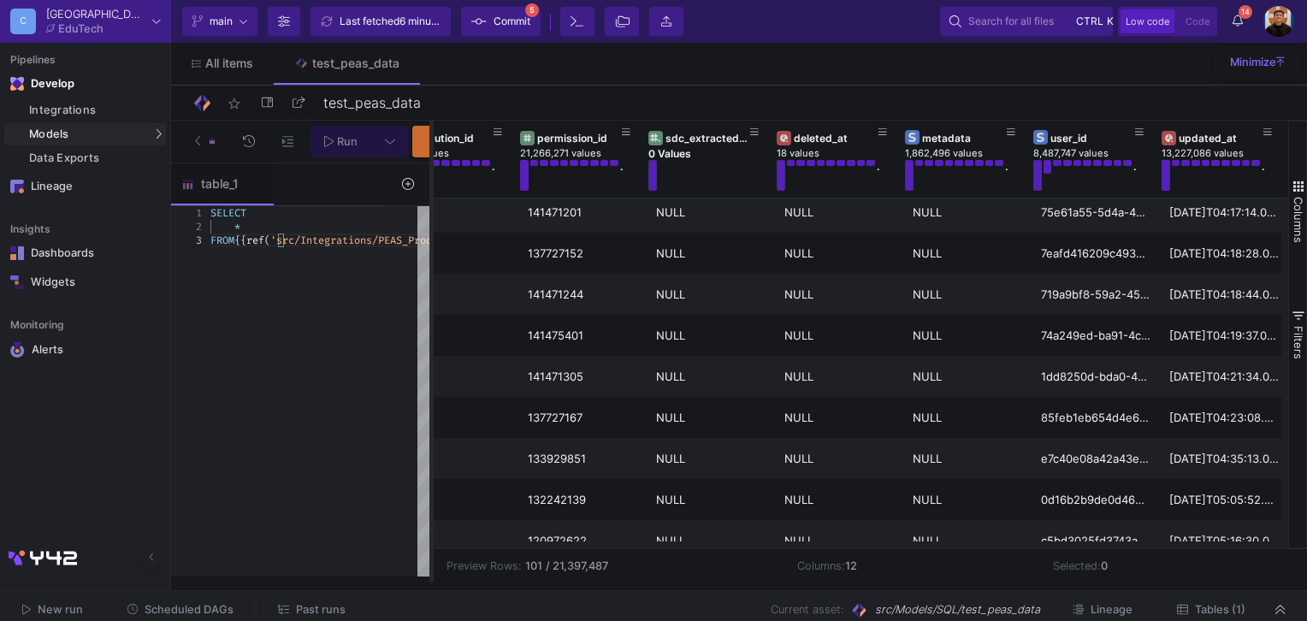
drag, startPoint x: 454, startPoint y: 305, endPoint x: 430, endPoint y: 308, distance: 24.1
click at [430, 308] on div at bounding box center [431, 352] width 4 height 462
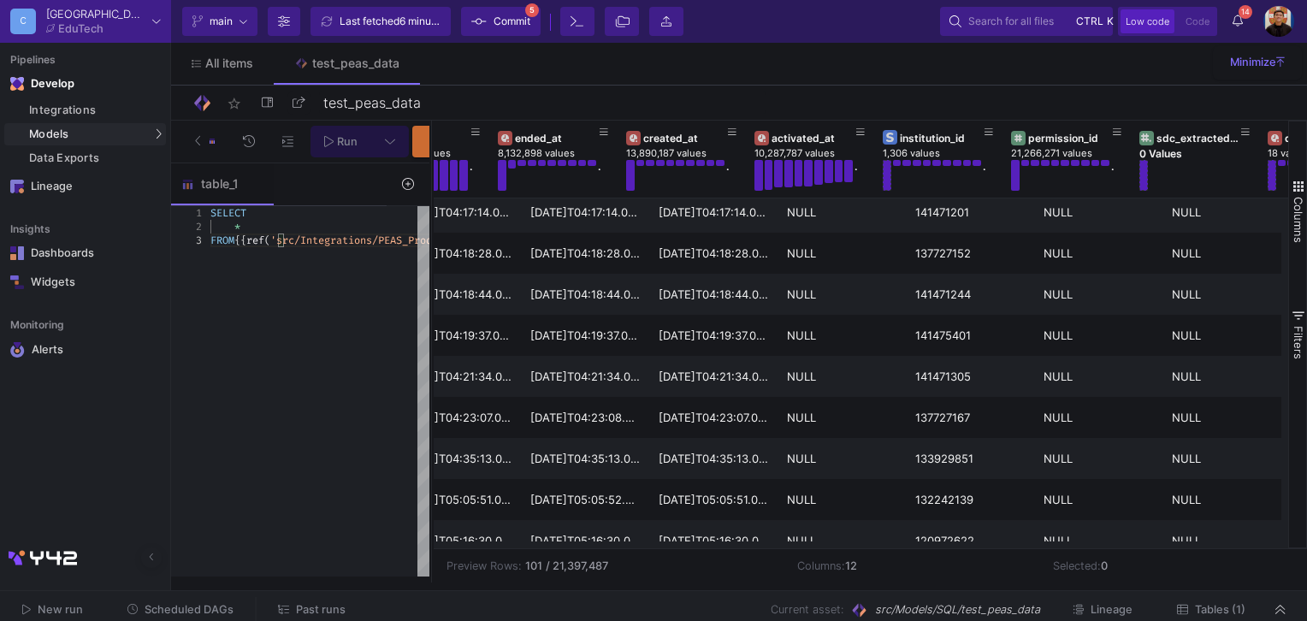
scroll to position [0, 0]
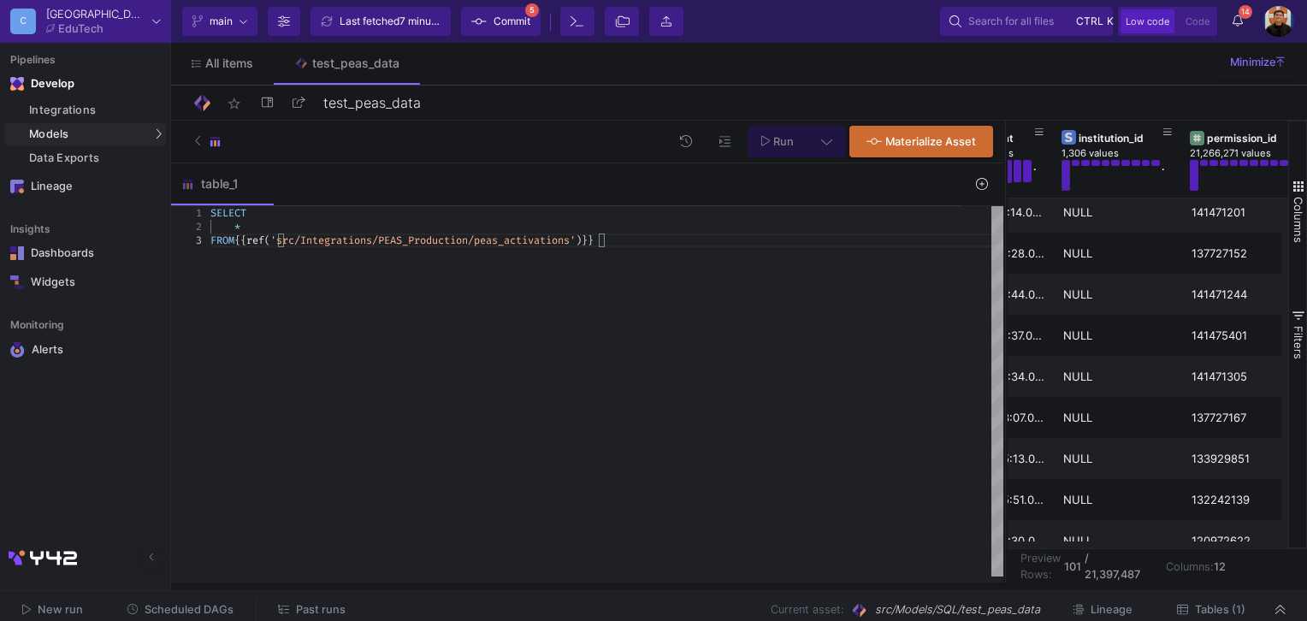
drag, startPoint x: 431, startPoint y: 259, endPoint x: 729, endPoint y: 270, distance: 297.8
click at [1007, 291] on div at bounding box center [1005, 352] width 4 height 462
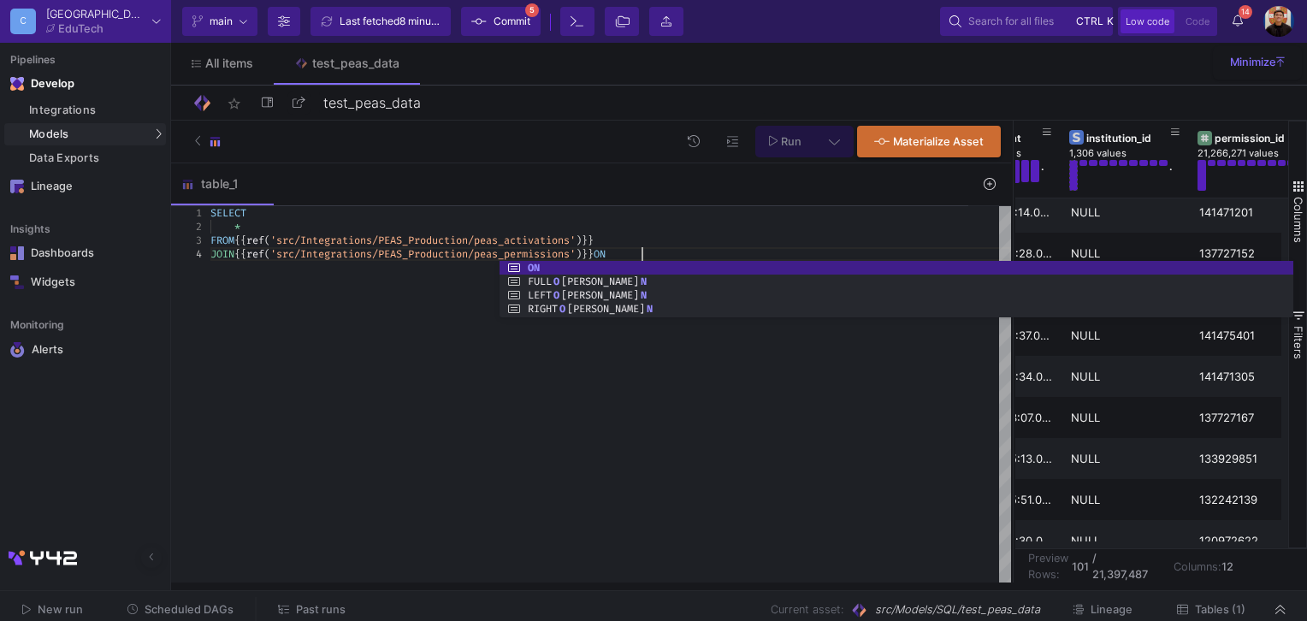
scroll to position [41, 435]
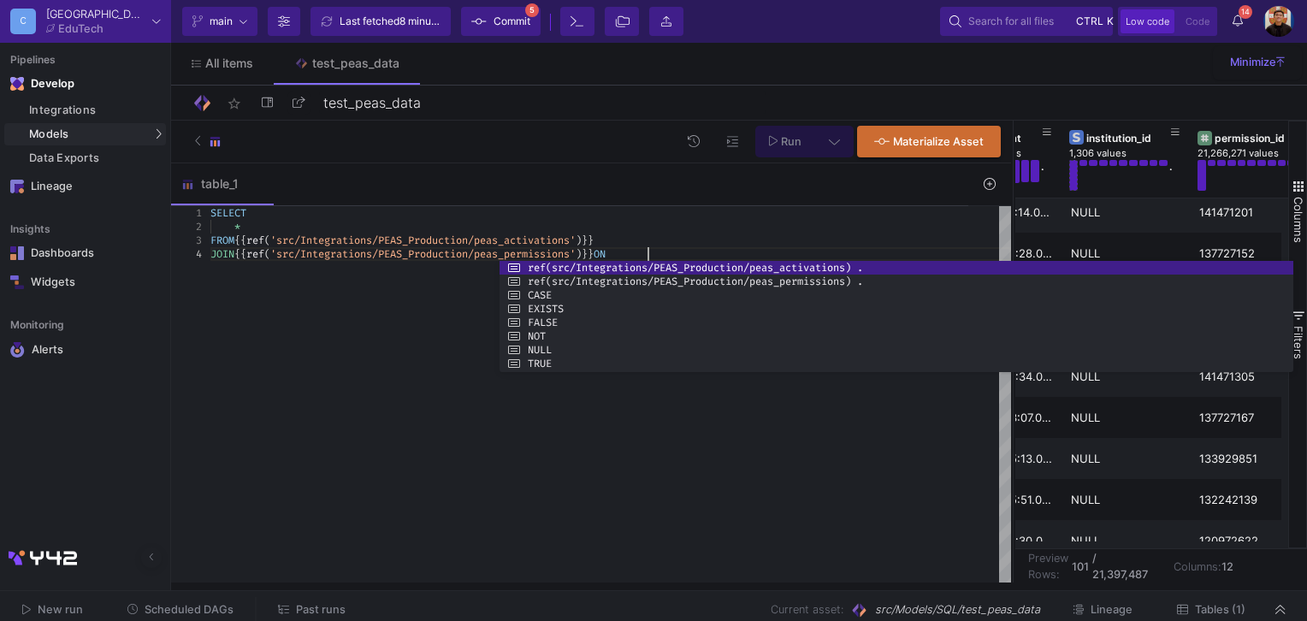
click at [634, 236] on div "FROM {{ ref ( 'src/Integrations/PEAS_Production/peas_activations ' ) }}" at bounding box center [610, 240] width 800 height 14
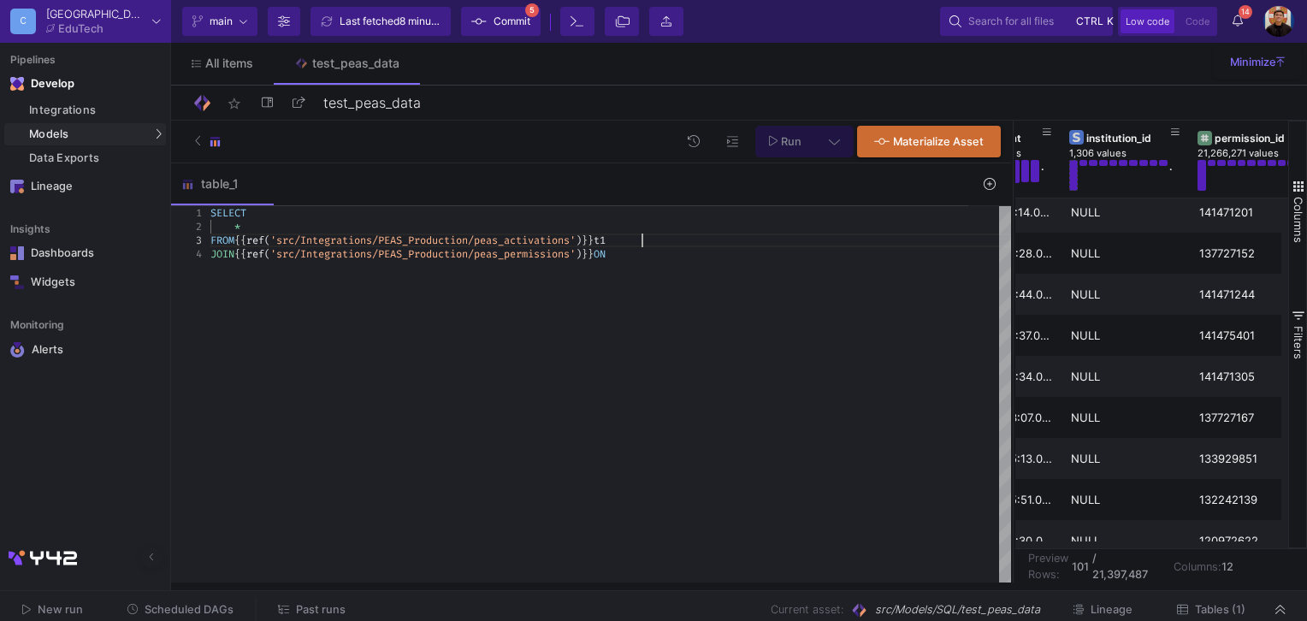
scroll to position [40, 428]
click at [593, 250] on span "}}" at bounding box center [587, 254] width 12 height 14
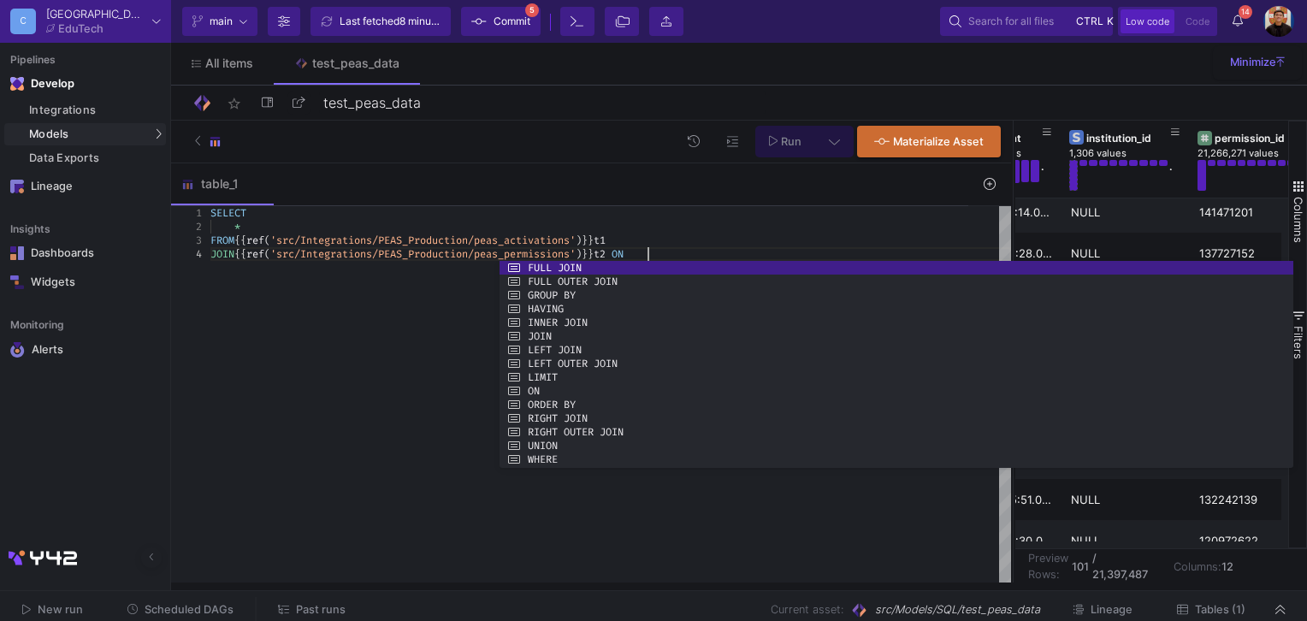
scroll to position [41, 436]
click at [687, 257] on div "JOIN {{ ref ( 'src/Integrations/PEAS_Production/peas_permissions ' ) }} t2 ON" at bounding box center [610, 254] width 800 height 14
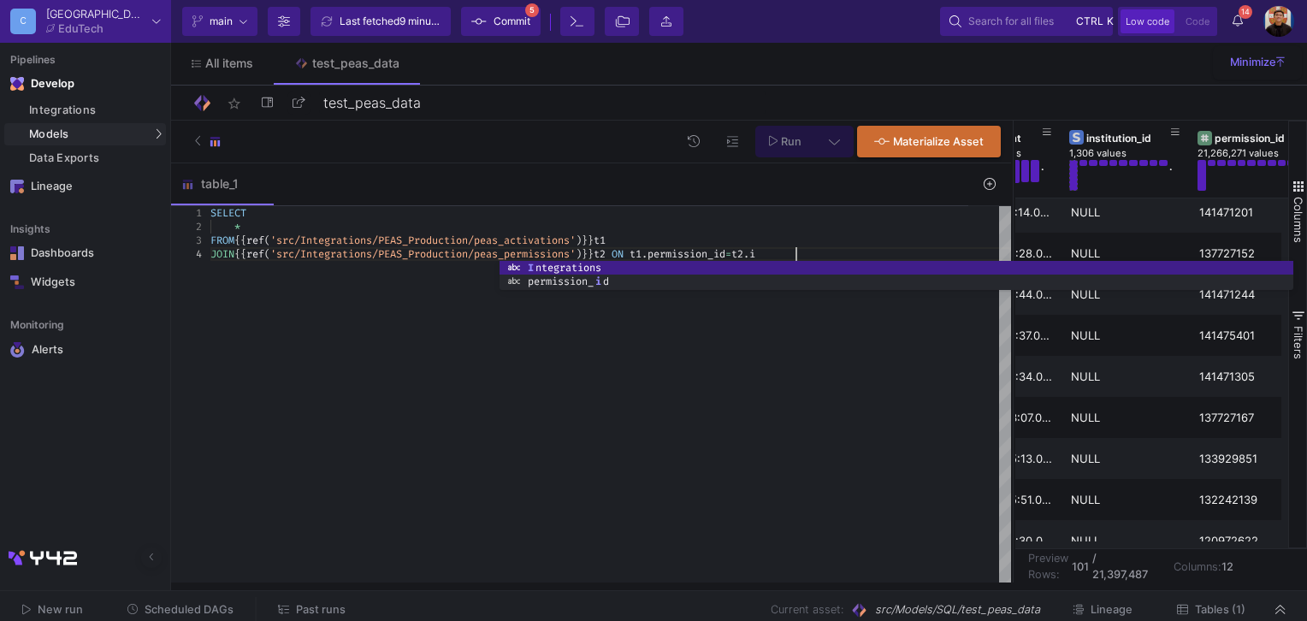
scroll to position [41, 589]
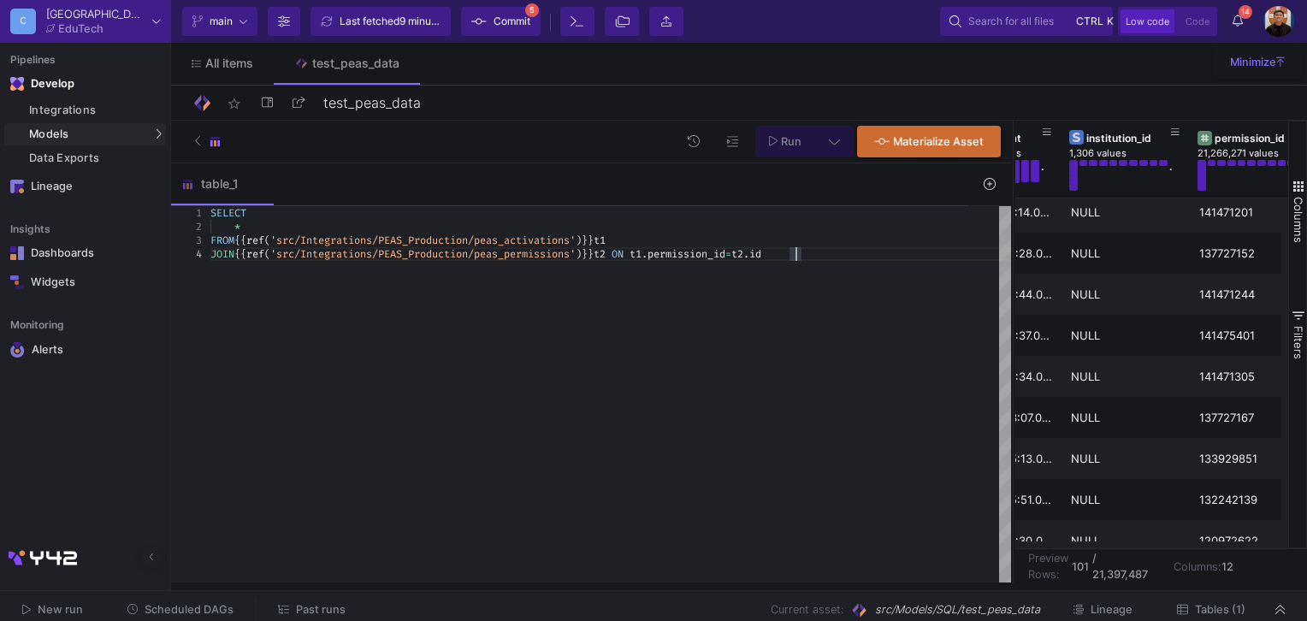
click at [645, 242] on div "FROM {{ ref ( 'src/Integrations/PEAS_Production/peas_activations ' ) }} t1" at bounding box center [610, 240] width 800 height 14
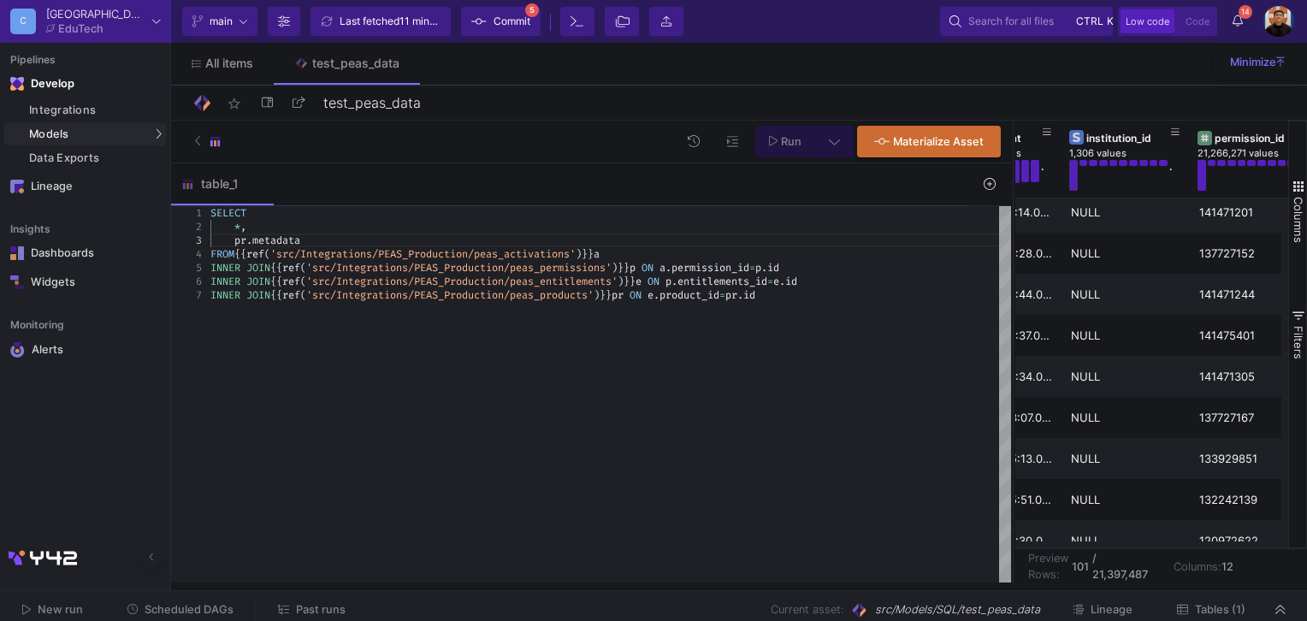
scroll to position [27, 97]
click at [238, 224] on span "*" at bounding box center [237, 227] width 6 height 14
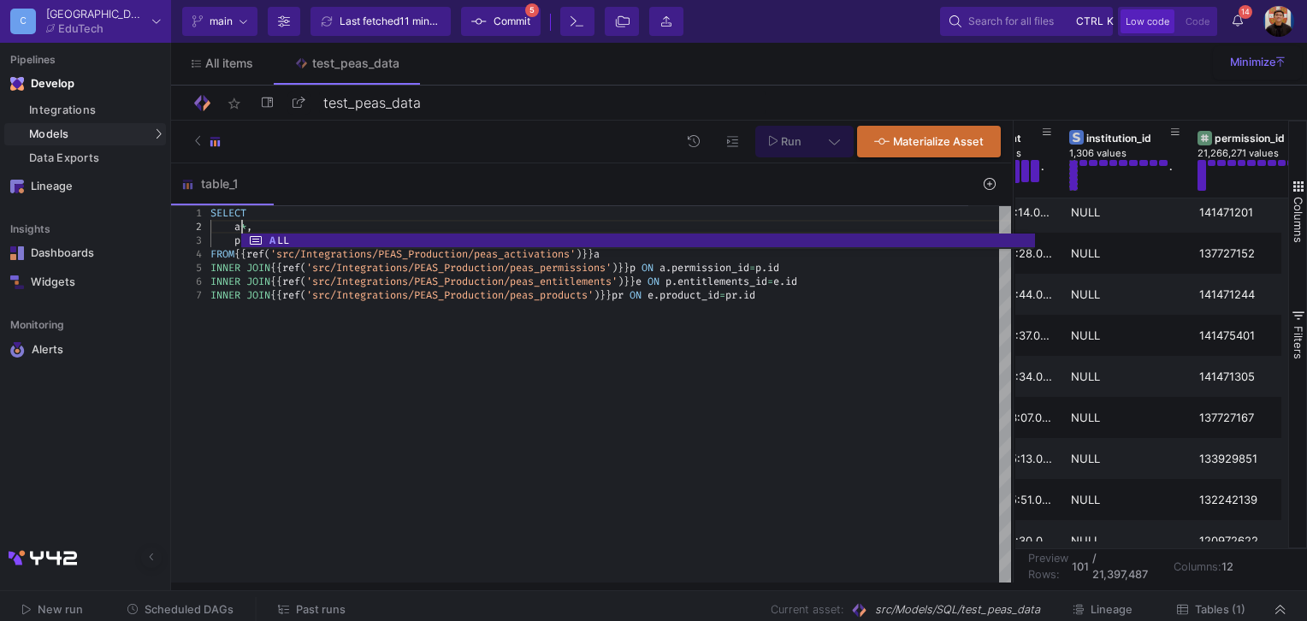
scroll to position [27, 36]
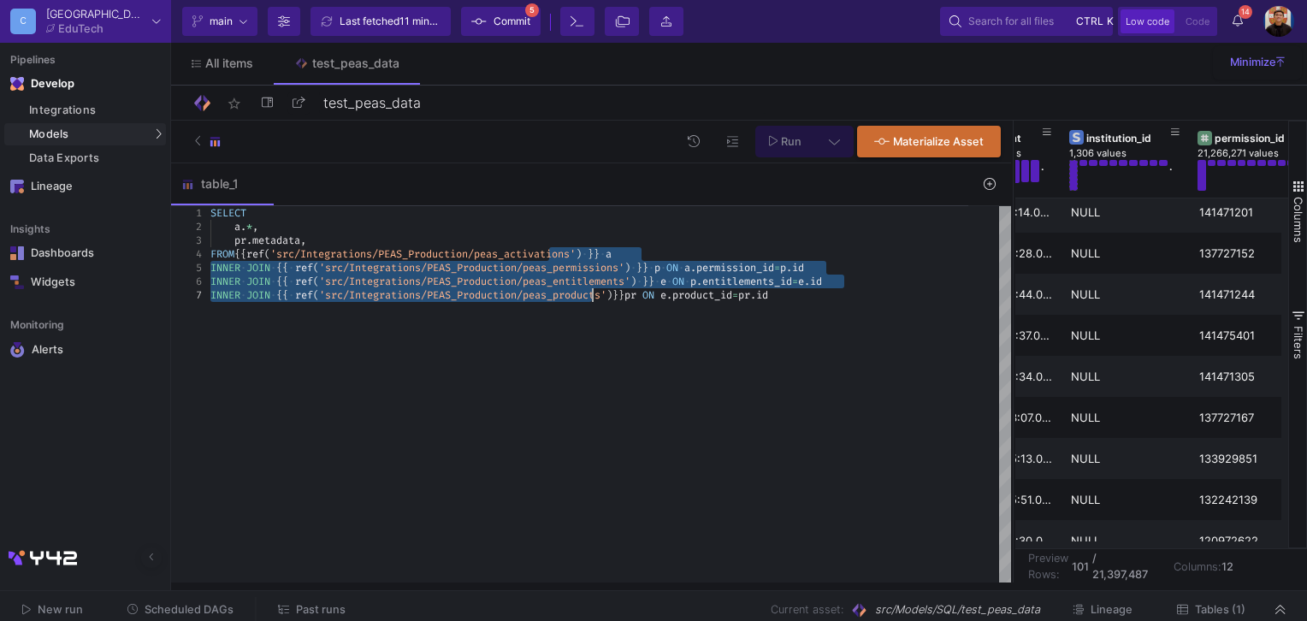
drag, startPoint x: 551, startPoint y: 253, endPoint x: 592, endPoint y: 292, distance: 56.8
click at [676, 319] on div "SELECT a . * , FROM {{ ref ( 'src/Integrations/PEAS_Production/peas_activations…" at bounding box center [610, 394] width 800 height 377
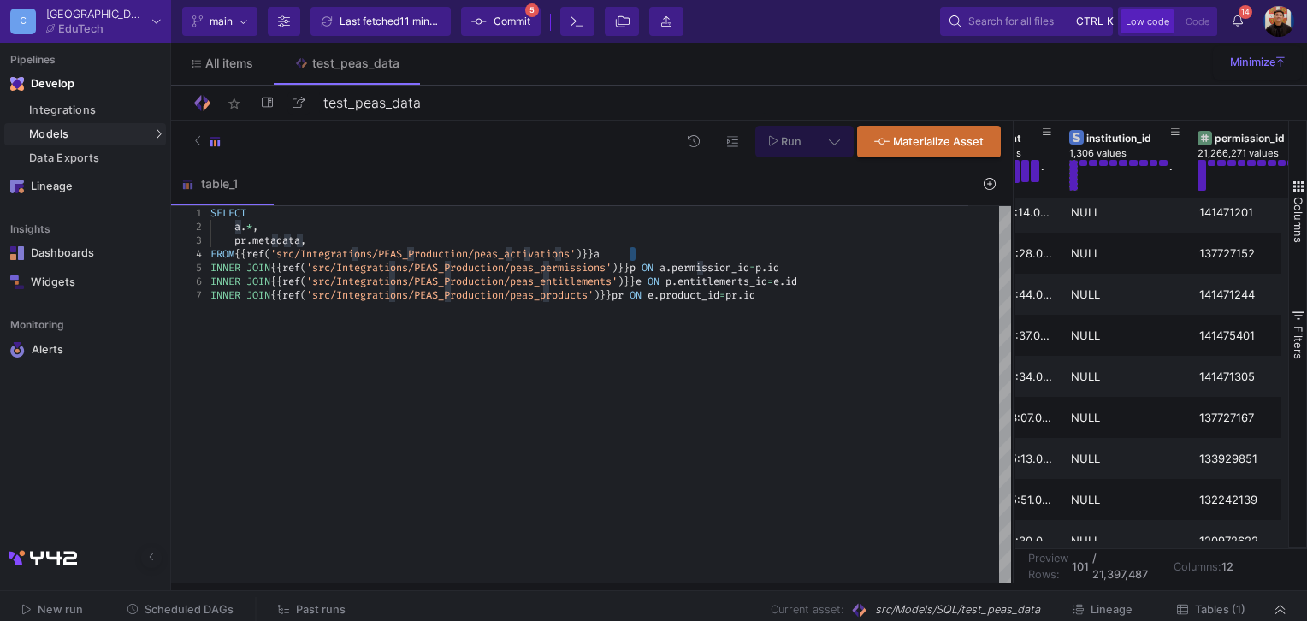
drag, startPoint x: 642, startPoint y: 253, endPoint x: 629, endPoint y: 250, distance: 13.3
click at [251, 227] on span "*" at bounding box center [249, 227] width 6 height 14
drag, startPoint x: 253, startPoint y: 225, endPoint x: 537, endPoint y: 267, distance: 287.0
drag, startPoint x: 633, startPoint y: 255, endPoint x: 432, endPoint y: 249, distance: 201.0
click at [232, 238] on span at bounding box center [222, 240] width 24 height 14
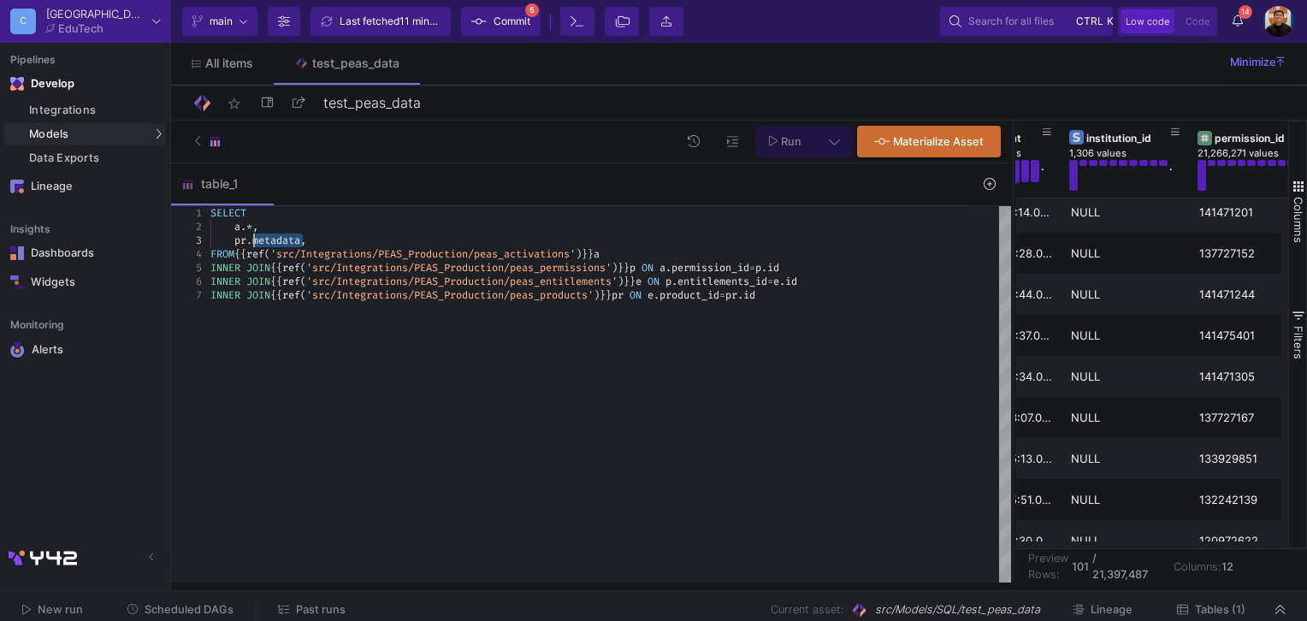
drag, startPoint x: 303, startPoint y: 237, endPoint x: 261, endPoint y: 239, distance: 42.0
click at [349, 239] on div "pr . metadata ," at bounding box center [610, 240] width 800 height 14
click at [790, 143] on span "Run" at bounding box center [791, 141] width 21 height 13
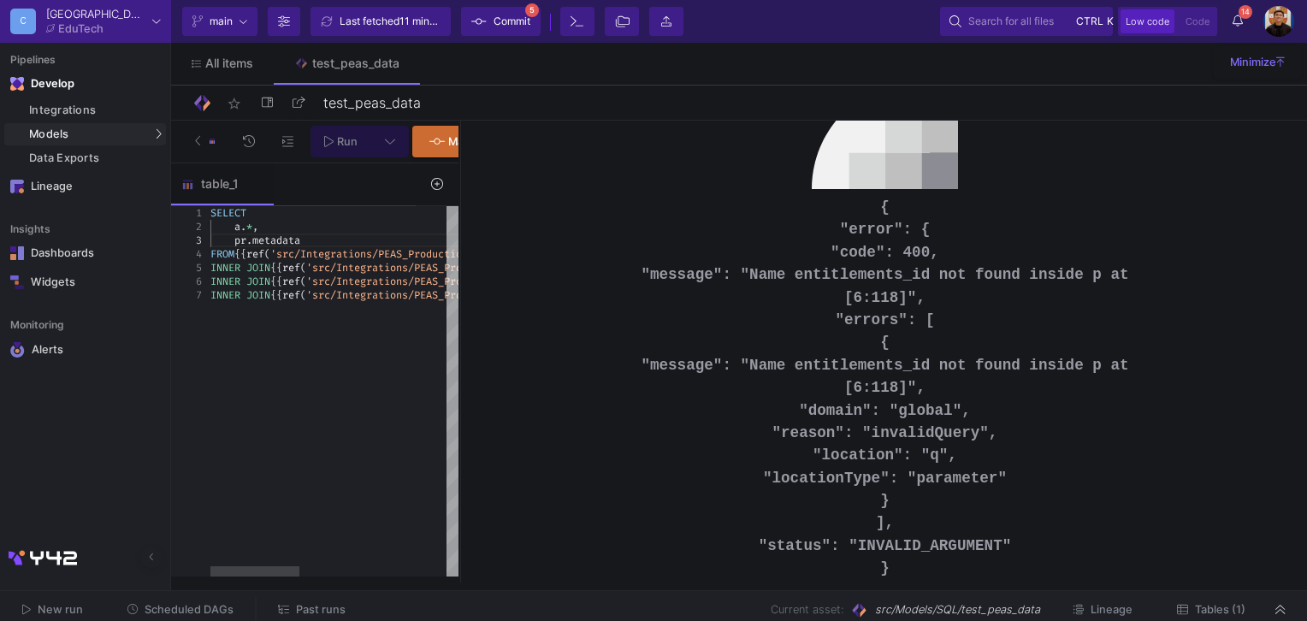
drag, startPoint x: 1010, startPoint y: 267, endPoint x: 463, endPoint y: 318, distance: 549.7
click at [458, 318] on div at bounding box center [460, 352] width 4 height 462
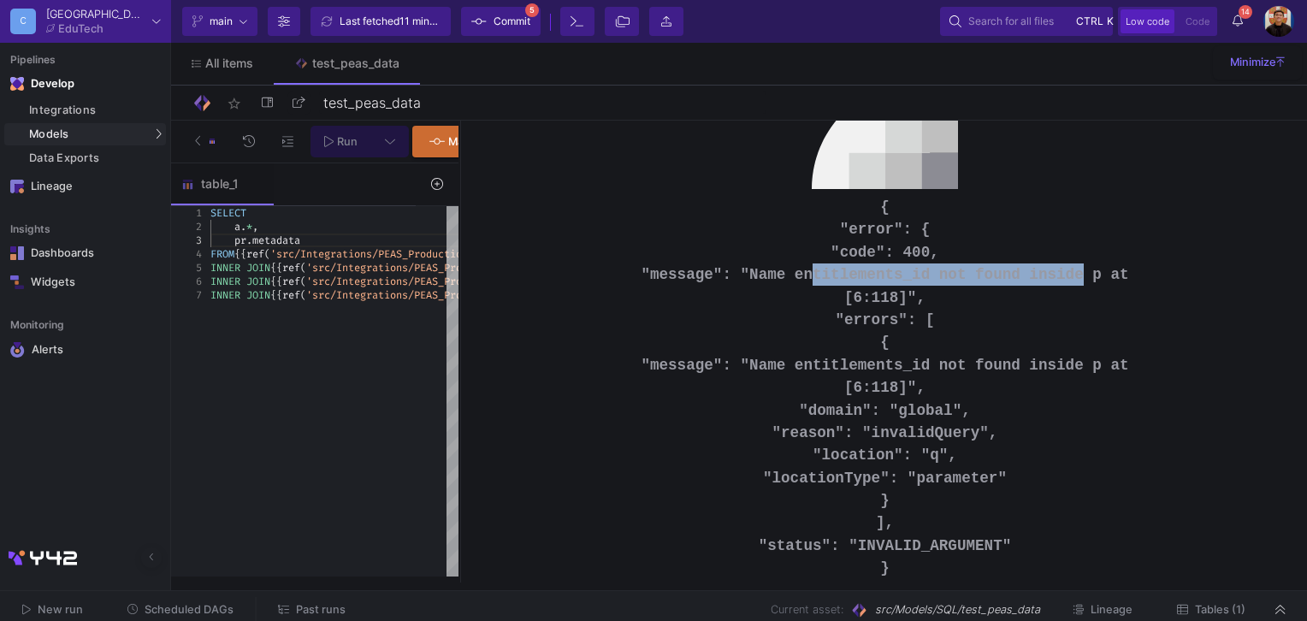
drag, startPoint x: 749, startPoint y: 260, endPoint x: 995, endPoint y: 272, distance: 246.6
click at [995, 272] on pre "{ "error": { "code": 400, "message": "Name entitlements_id not found inside p a…" at bounding box center [884, 399] width 513 height 406
drag, startPoint x: 995, startPoint y: 272, endPoint x: 882, endPoint y: 264, distance: 113.1
click at [882, 264] on pre "{ "error": { "code": 400, "message": "Name entitlements_id not found inside p a…" at bounding box center [884, 399] width 513 height 406
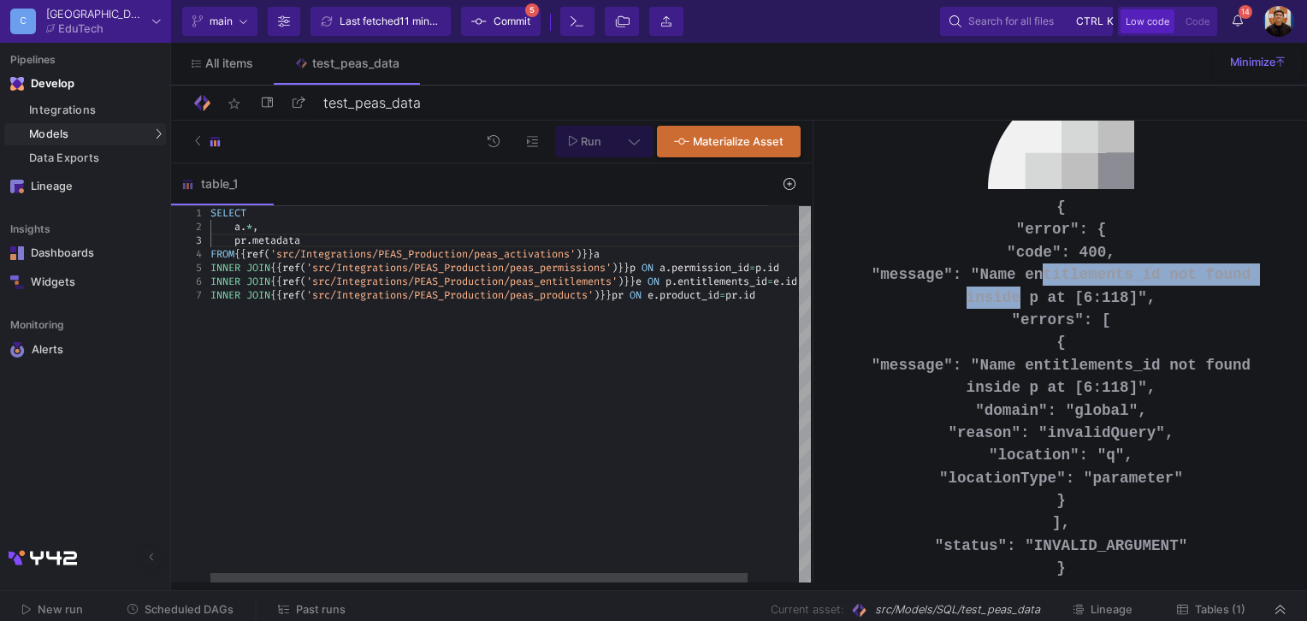
drag, startPoint x: 458, startPoint y: 266, endPoint x: 649, endPoint y: 281, distance: 191.3
click at [811, 281] on div at bounding box center [813, 352] width 4 height 462
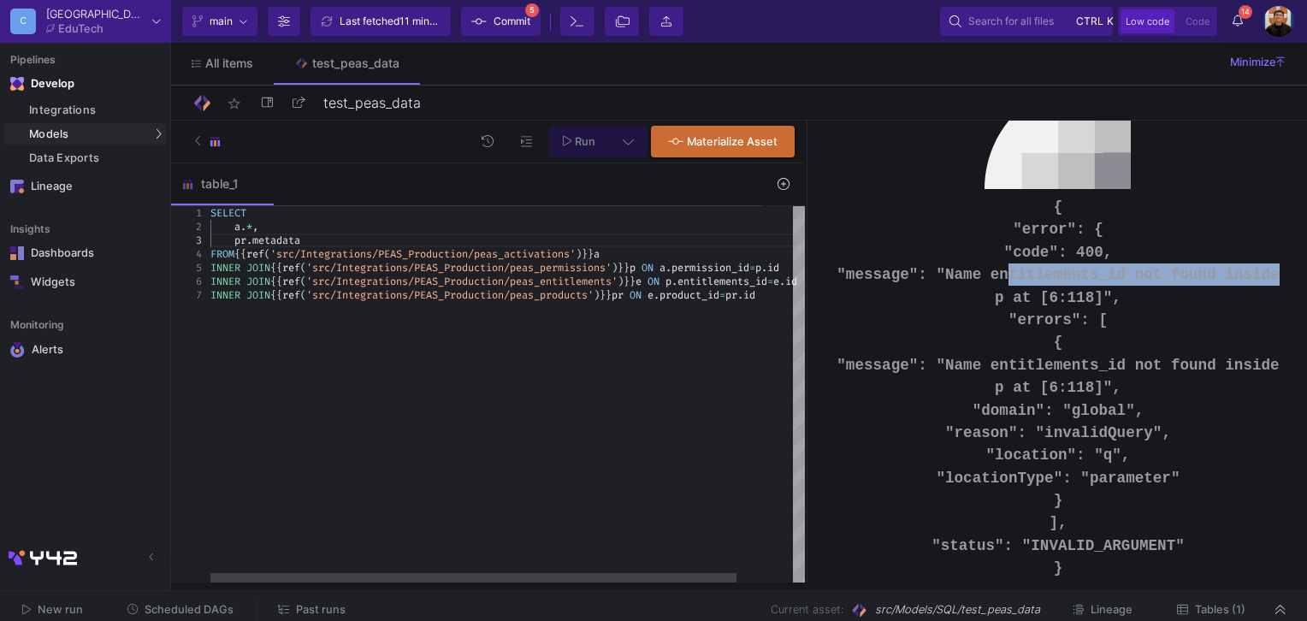
scroll to position [27, 91]
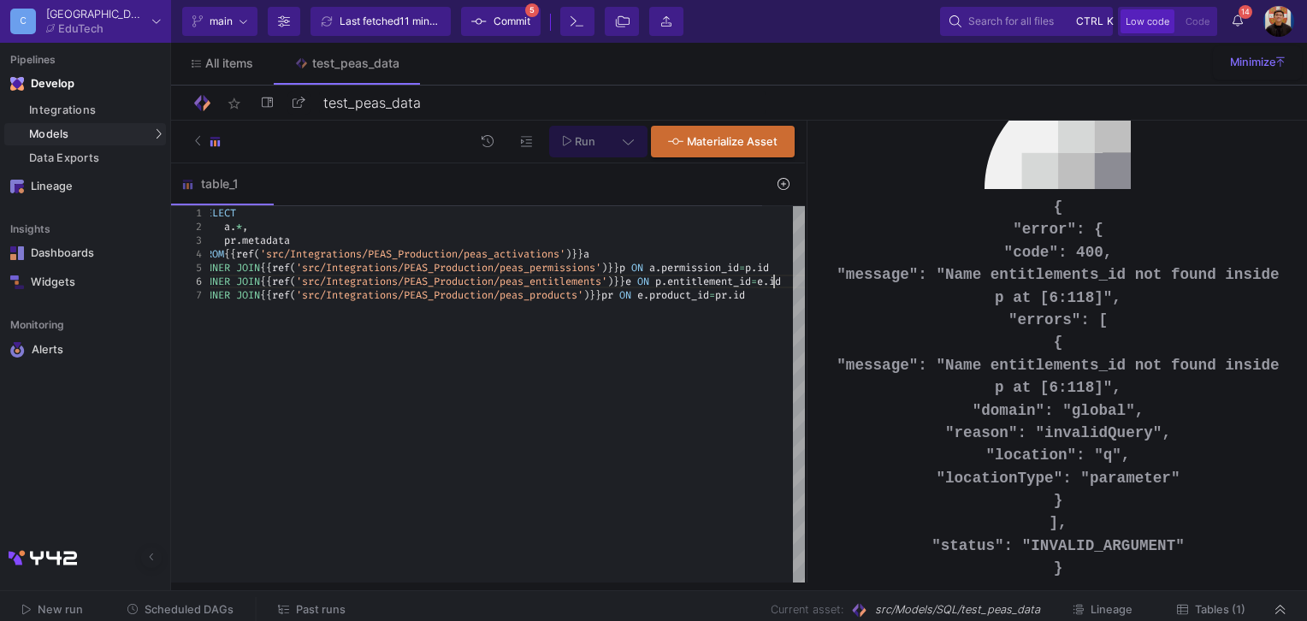
click at [595, 143] on button "Run" at bounding box center [579, 142] width 61 height 32
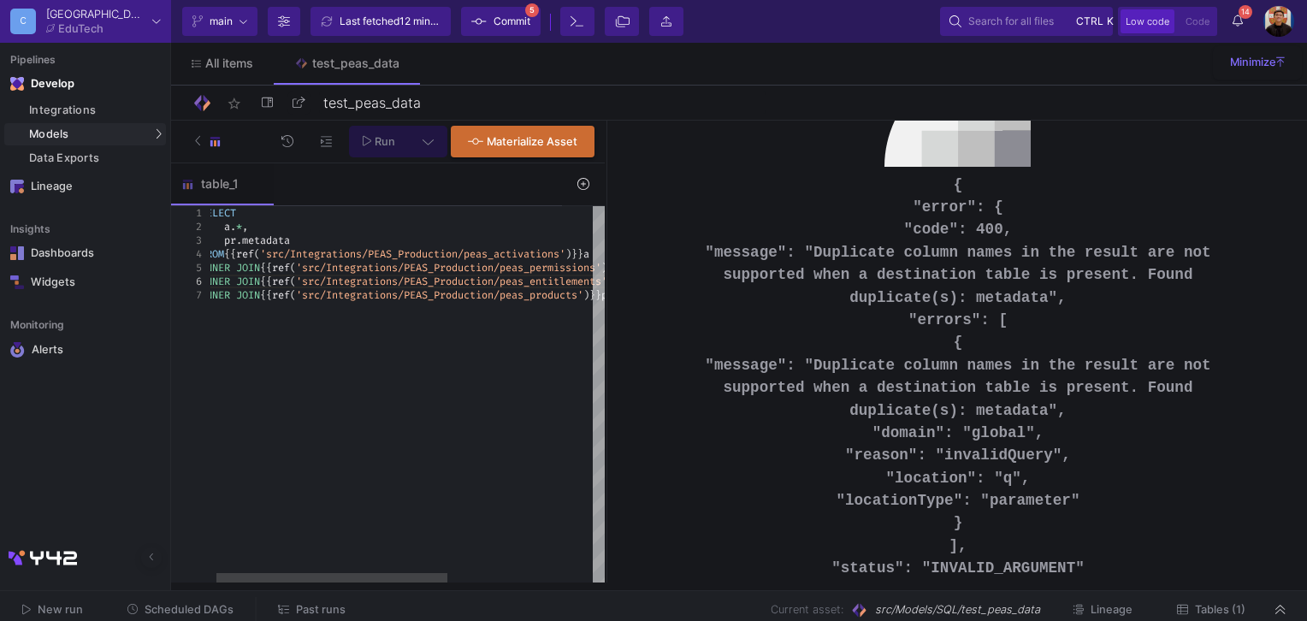
drag, startPoint x: 805, startPoint y: 320, endPoint x: 606, endPoint y: 327, distance: 198.5
click at [605, 327] on div at bounding box center [607, 352] width 4 height 462
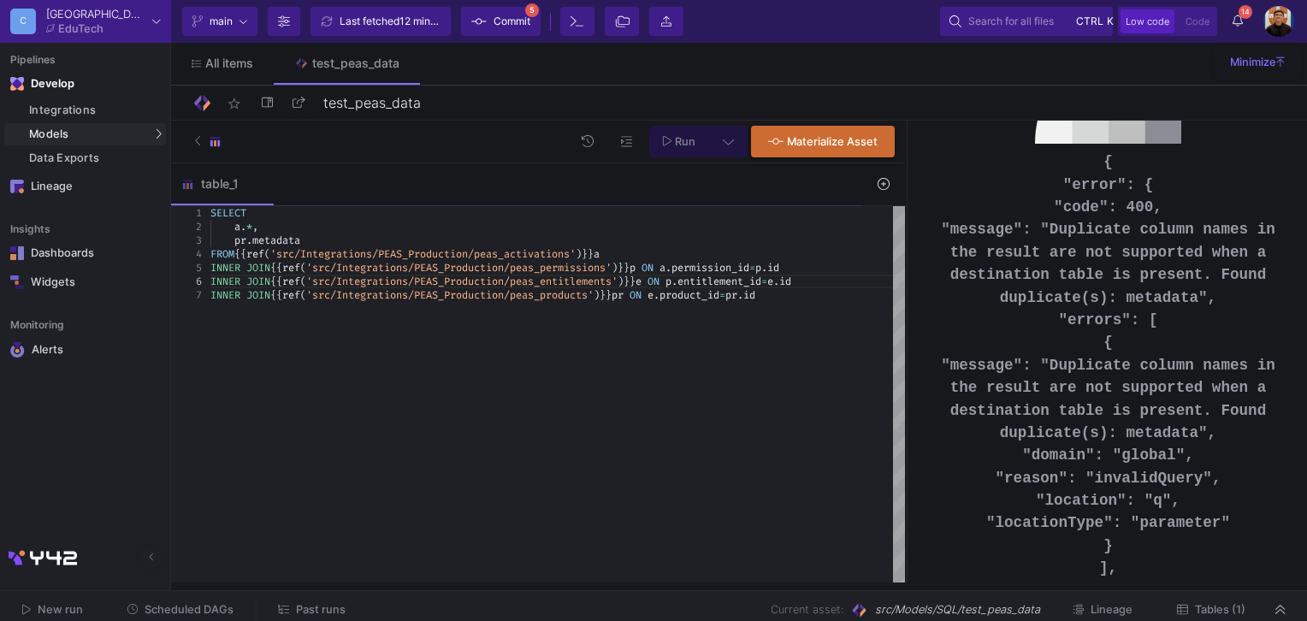
drag, startPoint x: 605, startPoint y: 234, endPoint x: 746, endPoint y: 244, distance: 141.4
click at [909, 245] on div at bounding box center [907, 352] width 4 height 462
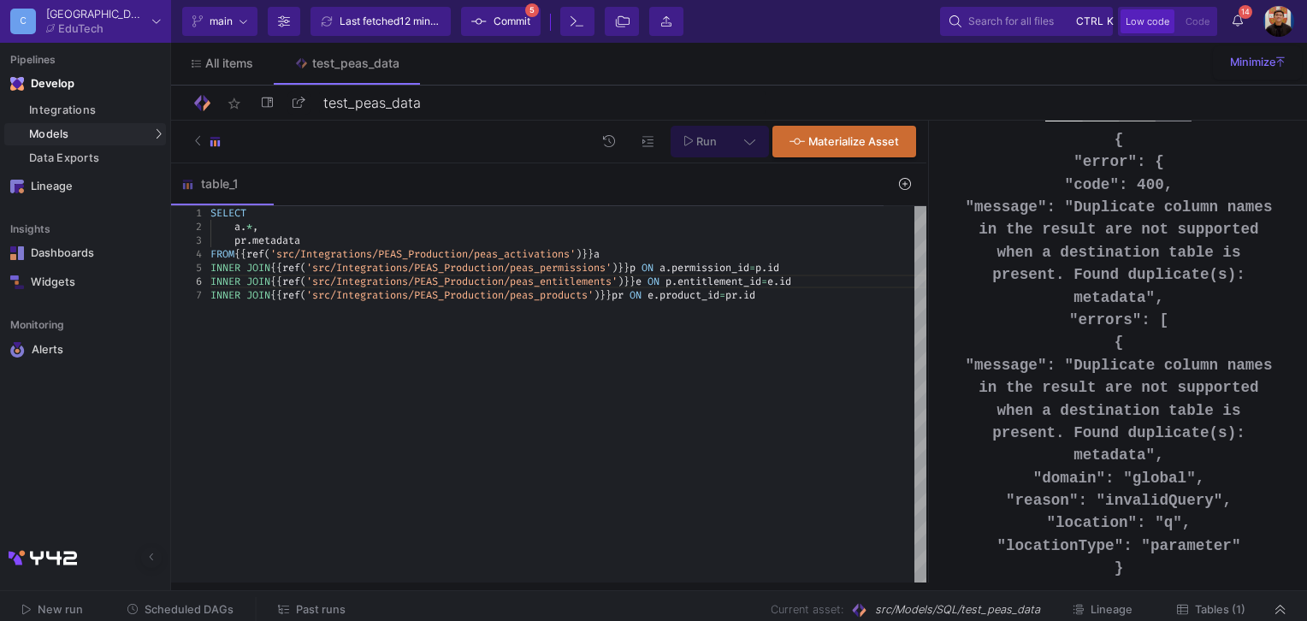
click at [325, 237] on div "pr . metadata" at bounding box center [568, 240] width 716 height 14
click at [697, 147] on button "Run" at bounding box center [700, 142] width 61 height 32
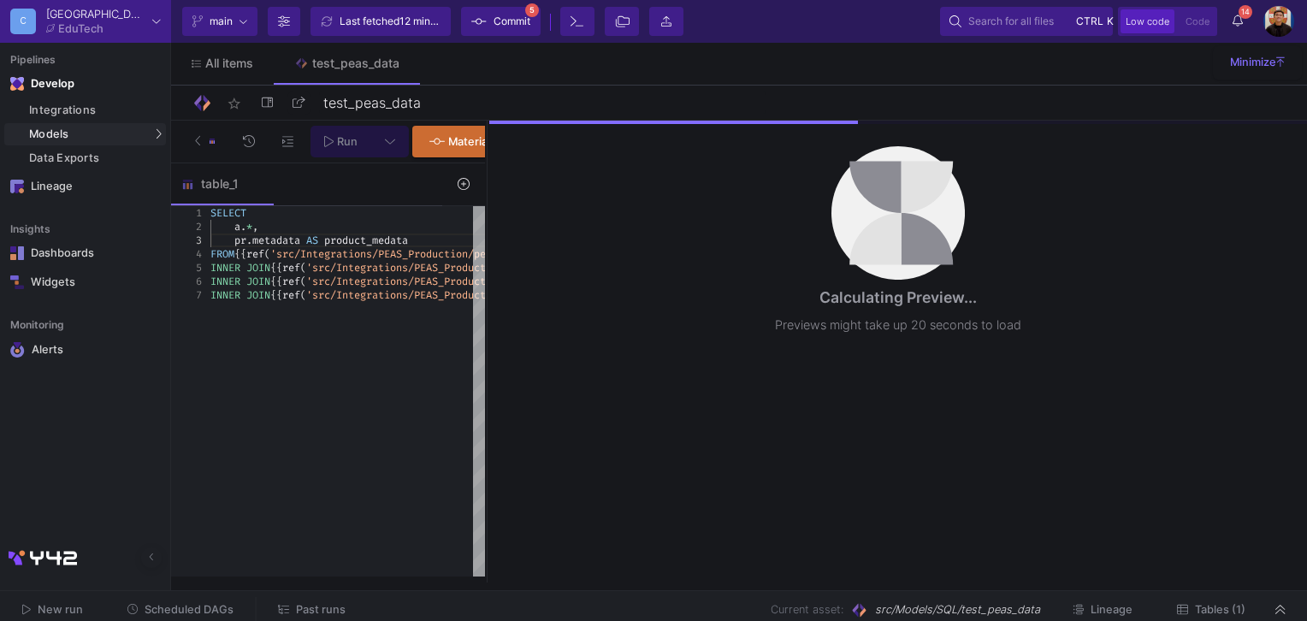
drag, startPoint x: 927, startPoint y: 258, endPoint x: 486, endPoint y: 268, distance: 441.3
click at [486, 268] on div at bounding box center [487, 352] width 4 height 462
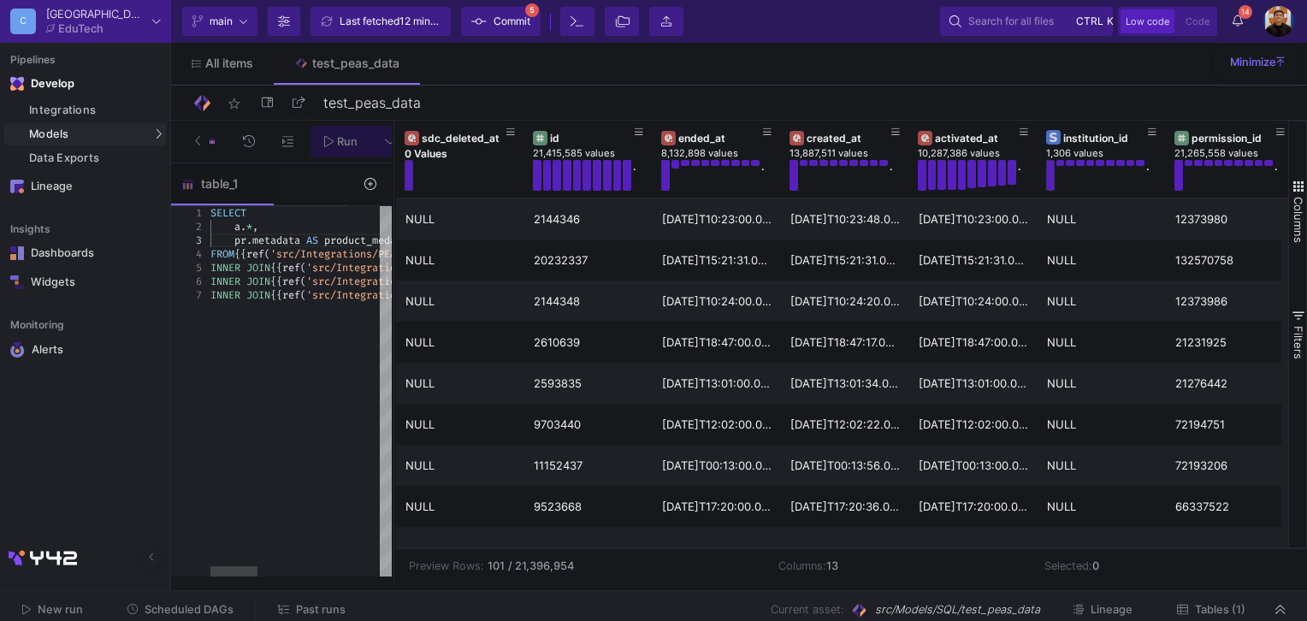
scroll to position [0, 0]
drag, startPoint x: 487, startPoint y: 198, endPoint x: 393, endPoint y: 189, distance: 93.7
click at [393, 189] on div at bounding box center [394, 352] width 4 height 462
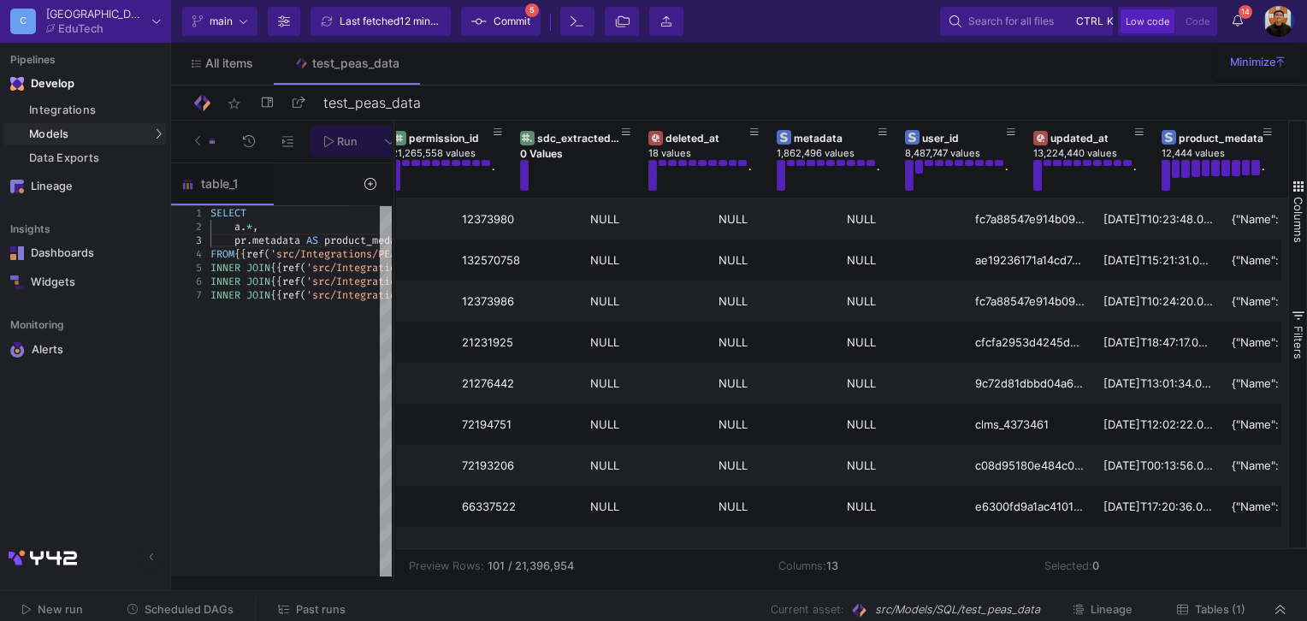
scroll to position [0, 782]
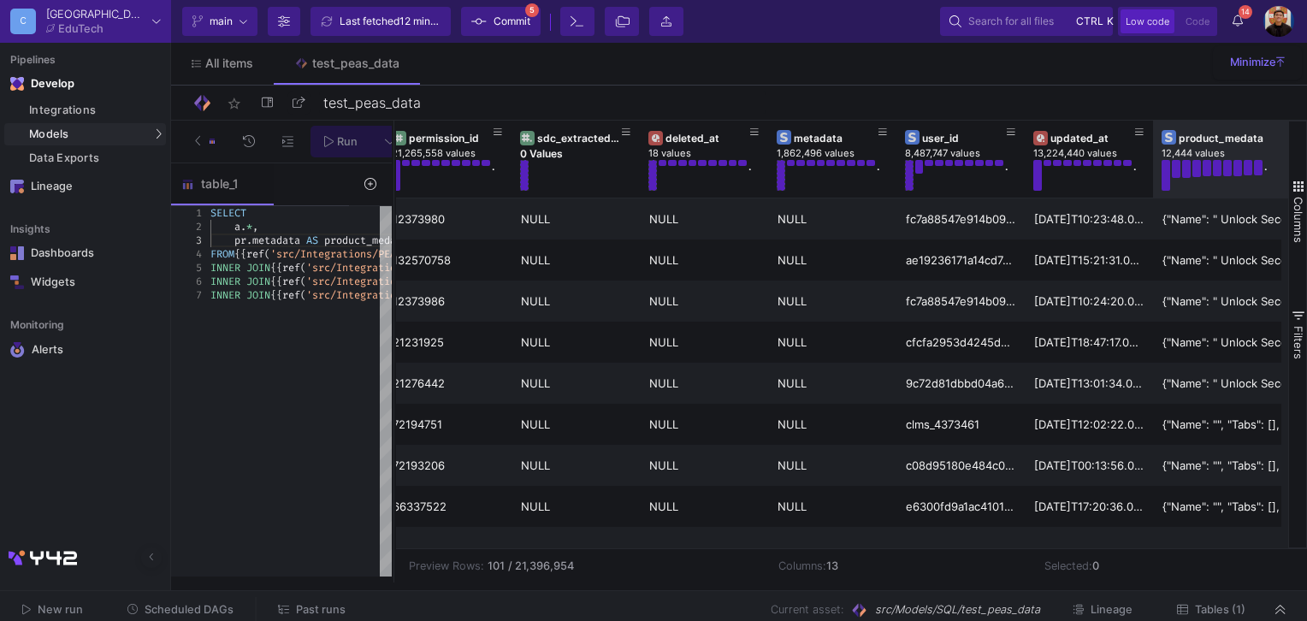
drag, startPoint x: 1278, startPoint y: 161, endPoint x: 1267, endPoint y: 188, distance: 29.5
click at [1306, 192] on html "C Cambridge EduTech Current branch main Branch Options Last fetched 12 minutes …" at bounding box center [653, 310] width 1307 height 621
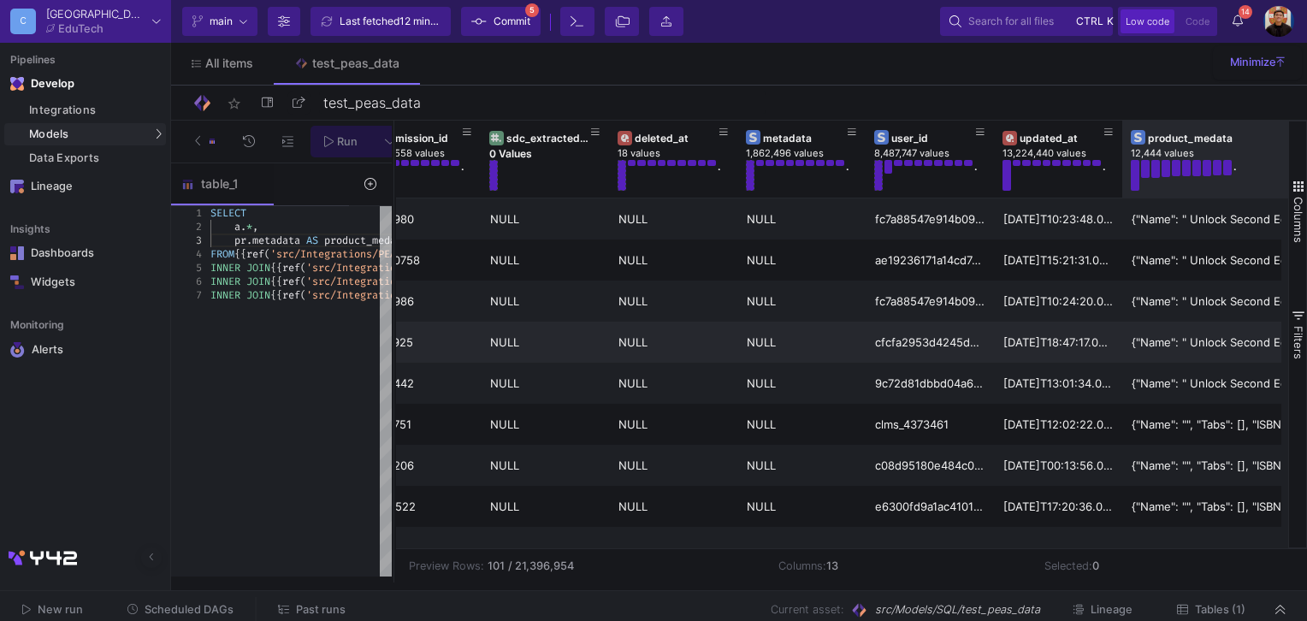
drag, startPoint x: 1278, startPoint y: 162, endPoint x: 1089, endPoint y: 356, distance: 270.9
click at [1306, 170] on html "C Cambridge EduTech Current branch main Branch Options Last fetched 12 minutes …" at bounding box center [653, 310] width 1307 height 621
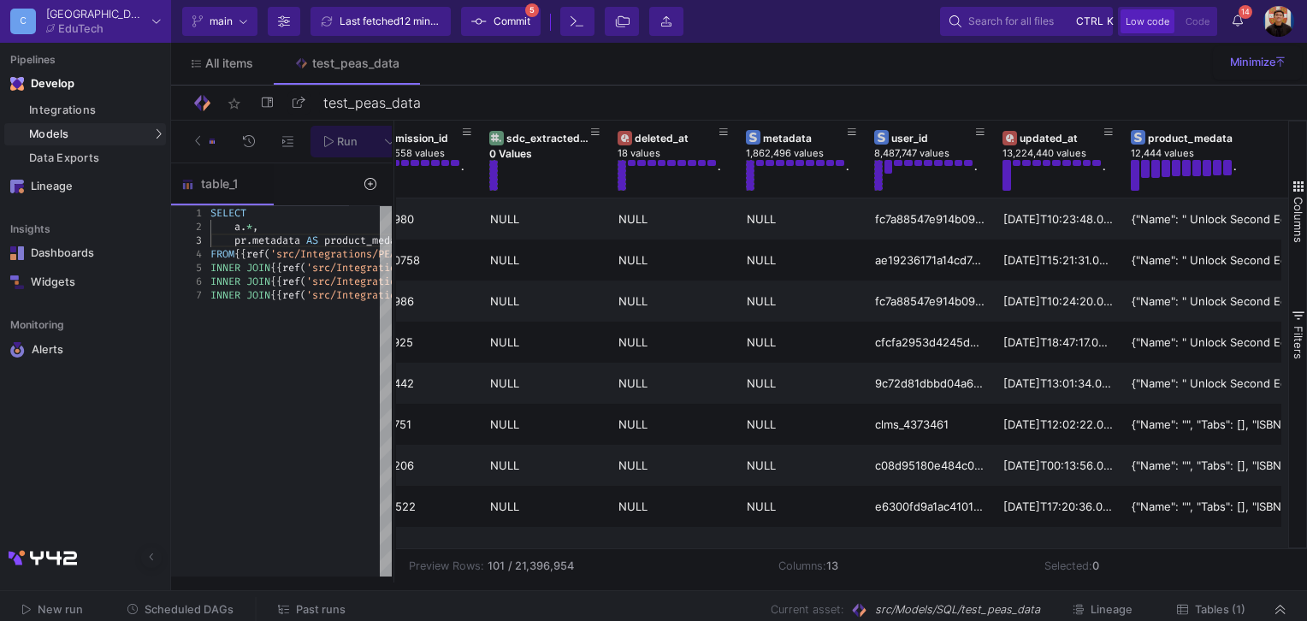
scroll to position [0, 844]
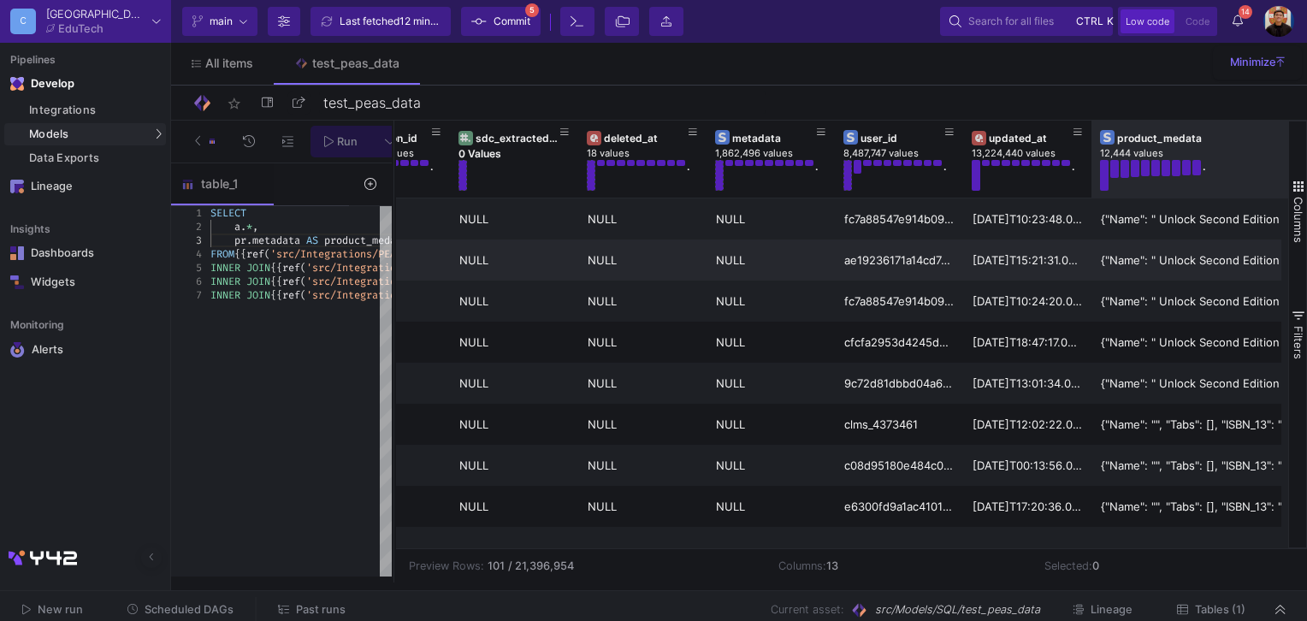
drag, startPoint x: 1277, startPoint y: 160, endPoint x: 1269, endPoint y: 263, distance: 103.8
click at [1306, 179] on html "C Cambridge EduTech Current branch main Branch Options Last fetched 12 minutes …" at bounding box center [653, 310] width 1307 height 621
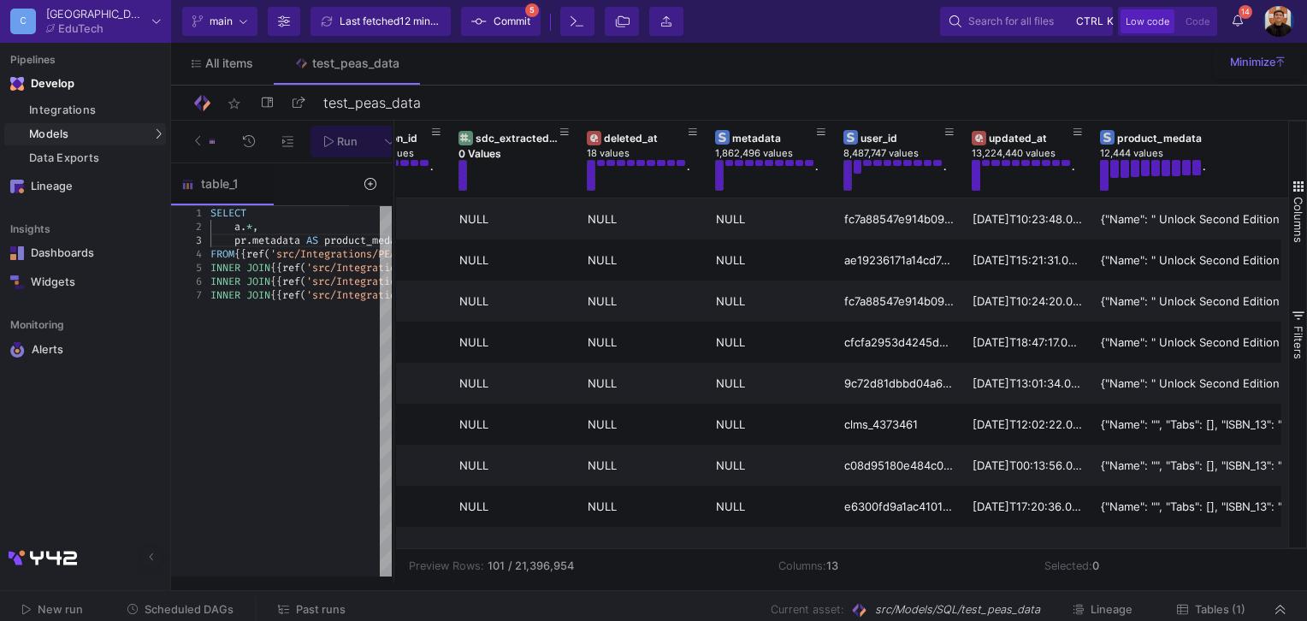
scroll to position [0, 876]
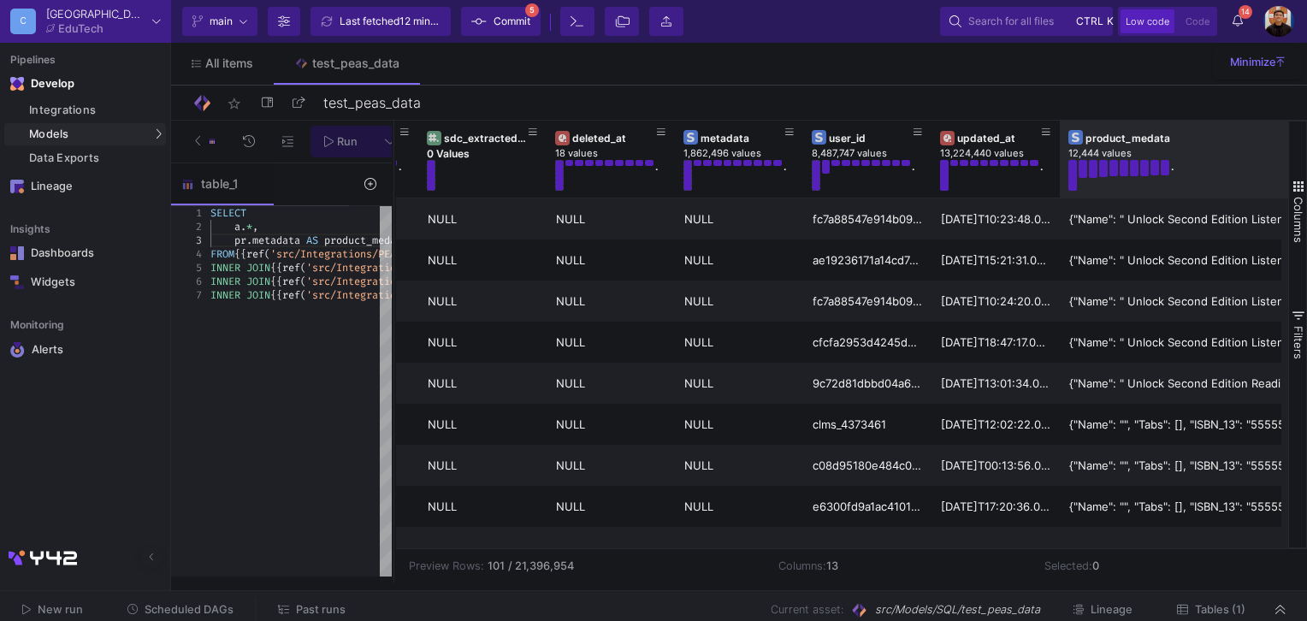
drag, startPoint x: 1280, startPoint y: 161, endPoint x: 1306, endPoint y: 174, distance: 29.1
click at [1306, 169] on html "C Cambridge EduTech Current branch main Branch Options Last fetched 12 minutes …" at bounding box center [653, 310] width 1307 height 621
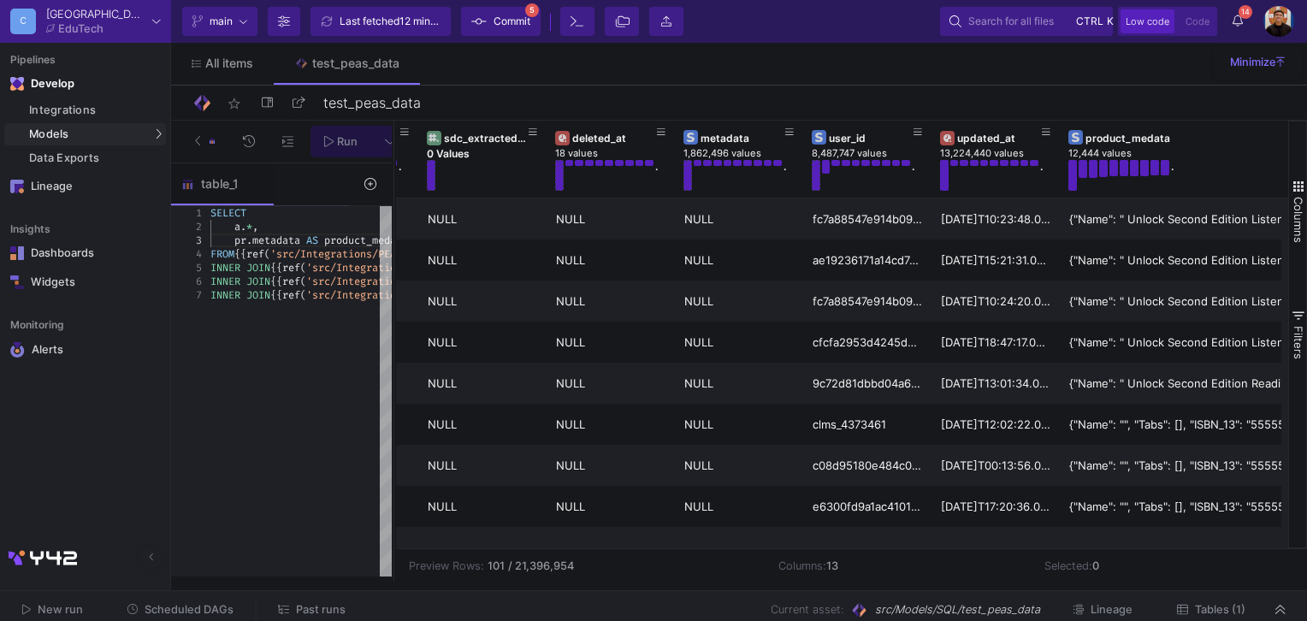
scroll to position [0, 904]
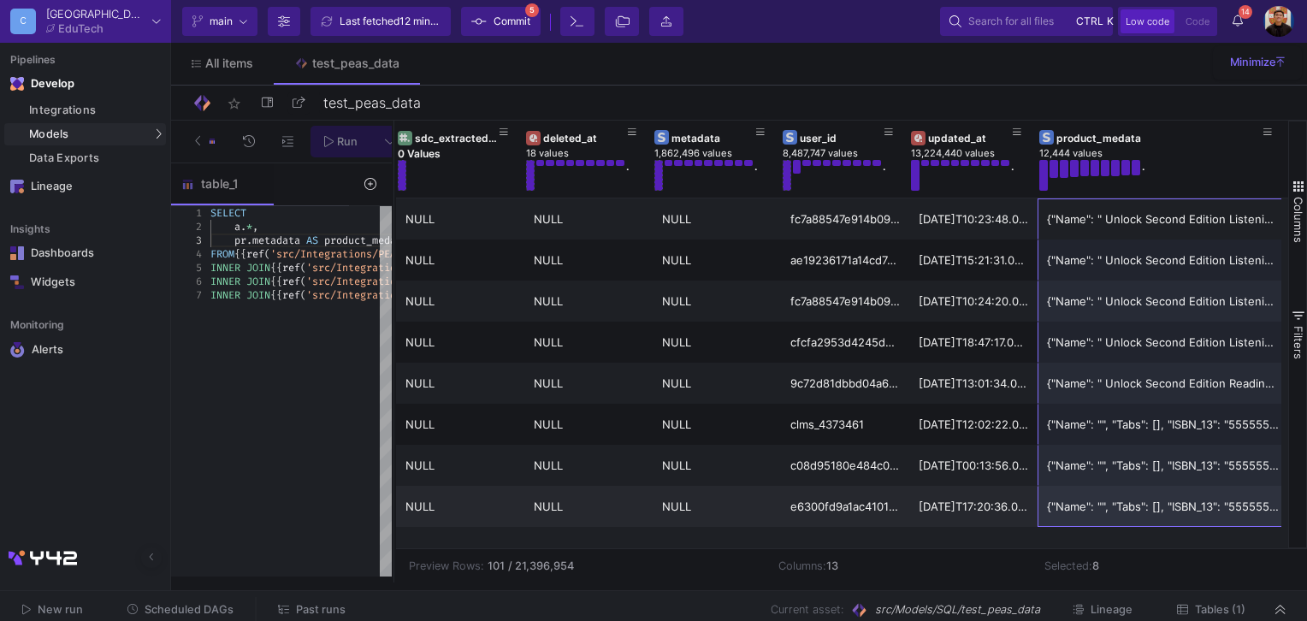
drag, startPoint x: 1122, startPoint y: 222, endPoint x: 1126, endPoint y: 492, distance: 269.4
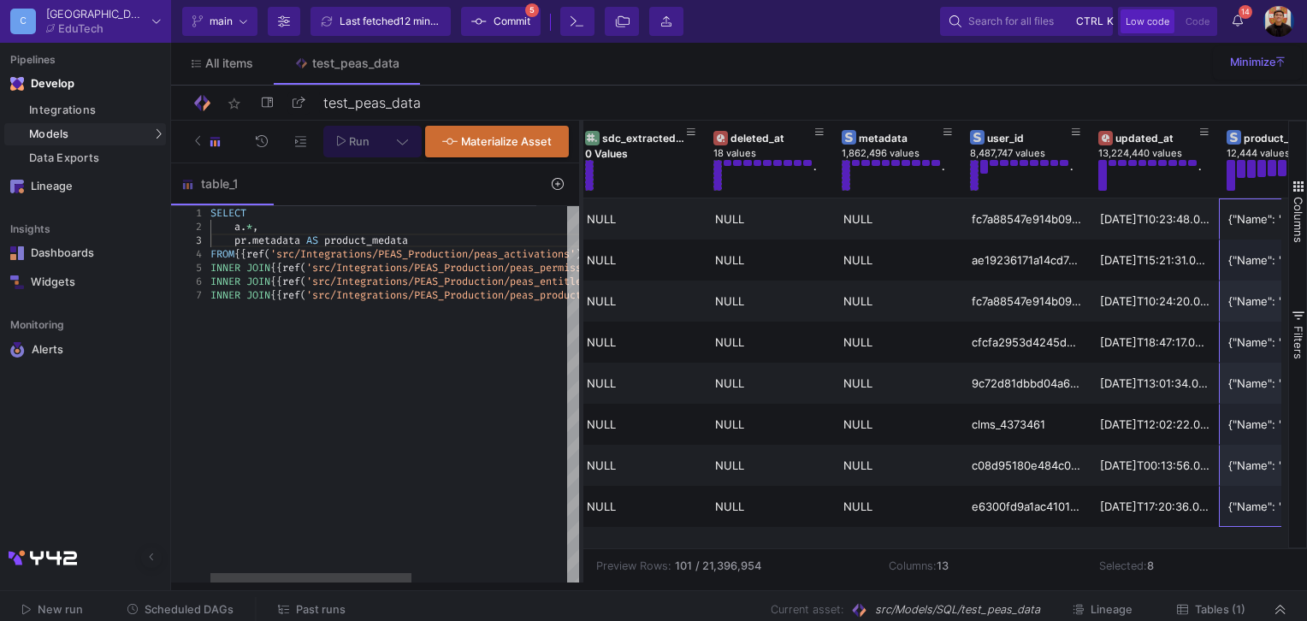
scroll to position [0, 905]
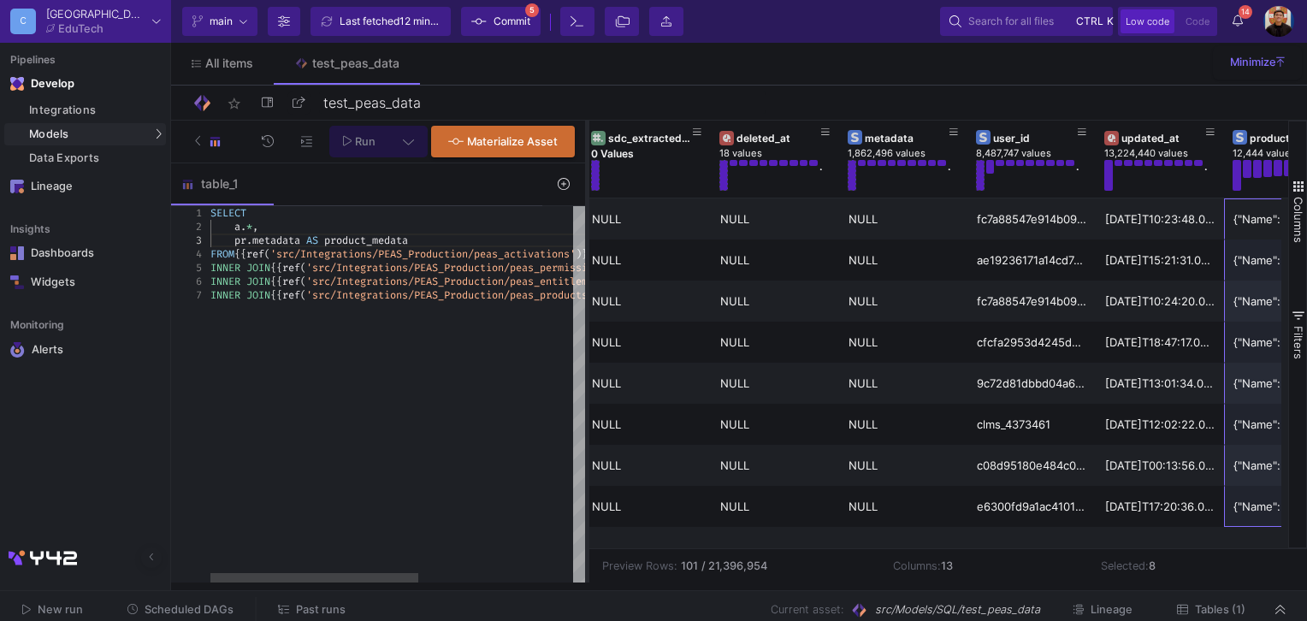
drag, startPoint x: 391, startPoint y: 277, endPoint x: 584, endPoint y: 294, distance: 194.0
click at [585, 294] on div at bounding box center [587, 352] width 4 height 462
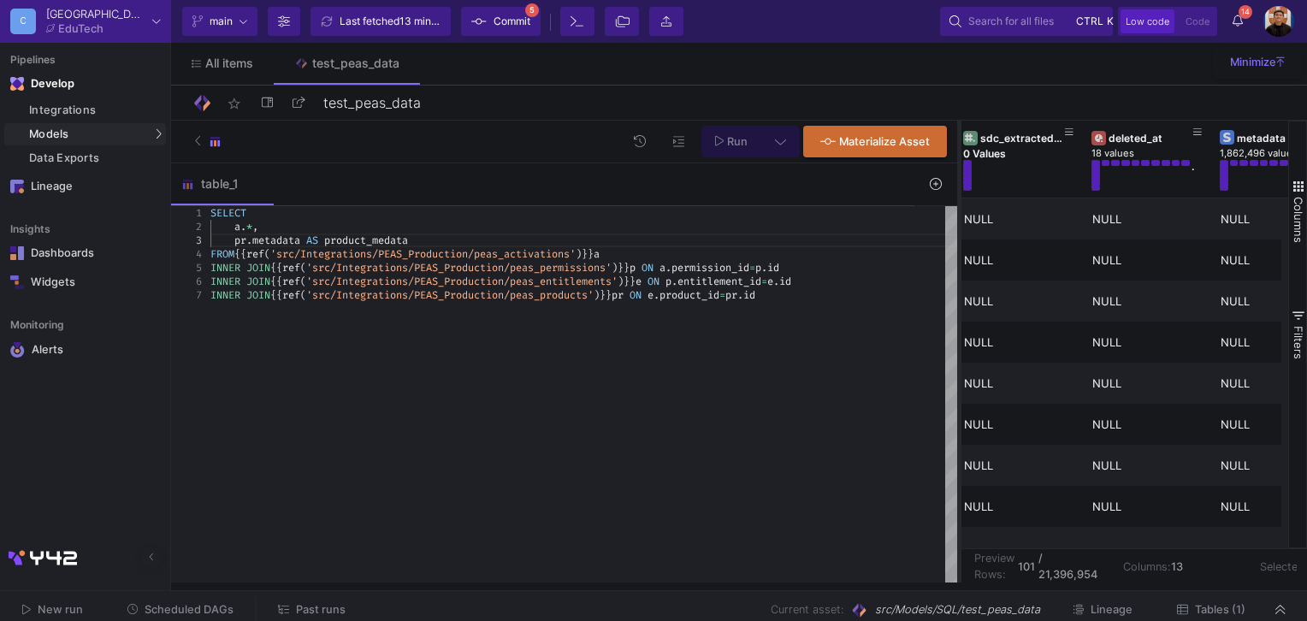
drag, startPoint x: 587, startPoint y: 286, endPoint x: 975, endPoint y: 307, distance: 387.9
click at [959, 306] on div at bounding box center [959, 352] width 4 height 462
click at [823, 293] on div "INNER JOIN {{ ref ( 'src/Integrations/PEAS_Production/peas_products' ) }} pr ON…" at bounding box center [583, 295] width 746 height 14
click at [841, 298] on div "INNER JOIN {{ ref ( 'src/Integrations/PEAS_Production/peas_products' ) }} pr ON…" at bounding box center [583, 295] width 746 height 14
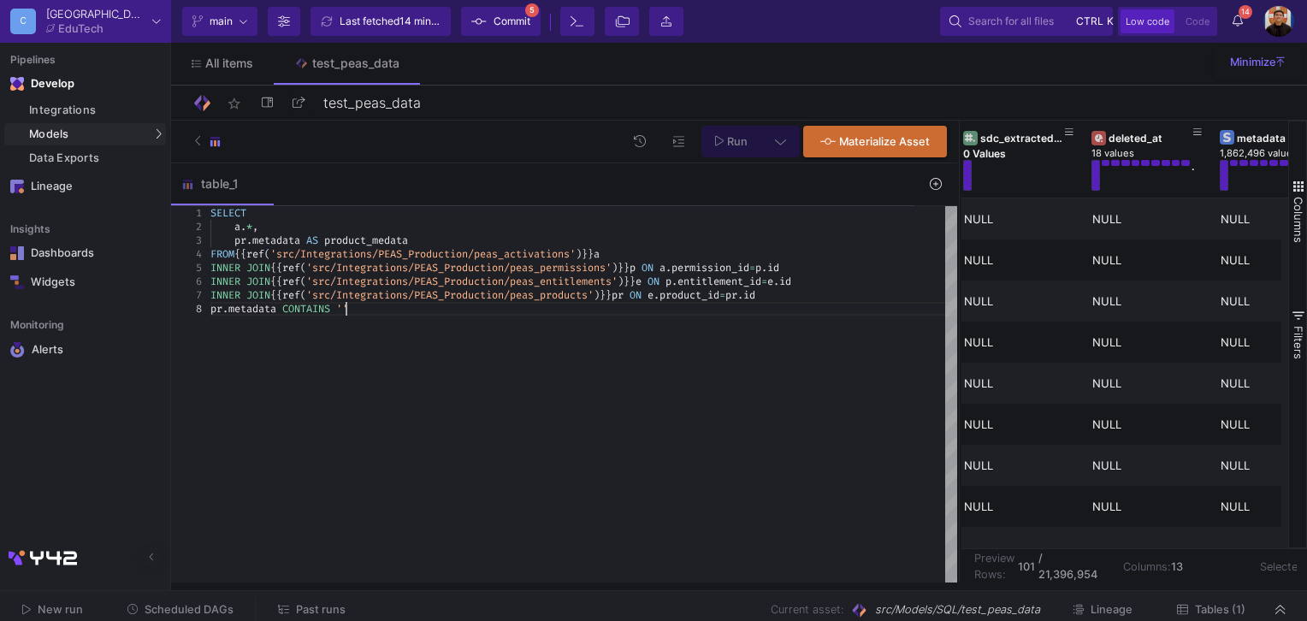
paste textarea "9781108770675"
click at [723, 139] on icon at bounding box center [719, 141] width 9 height 12
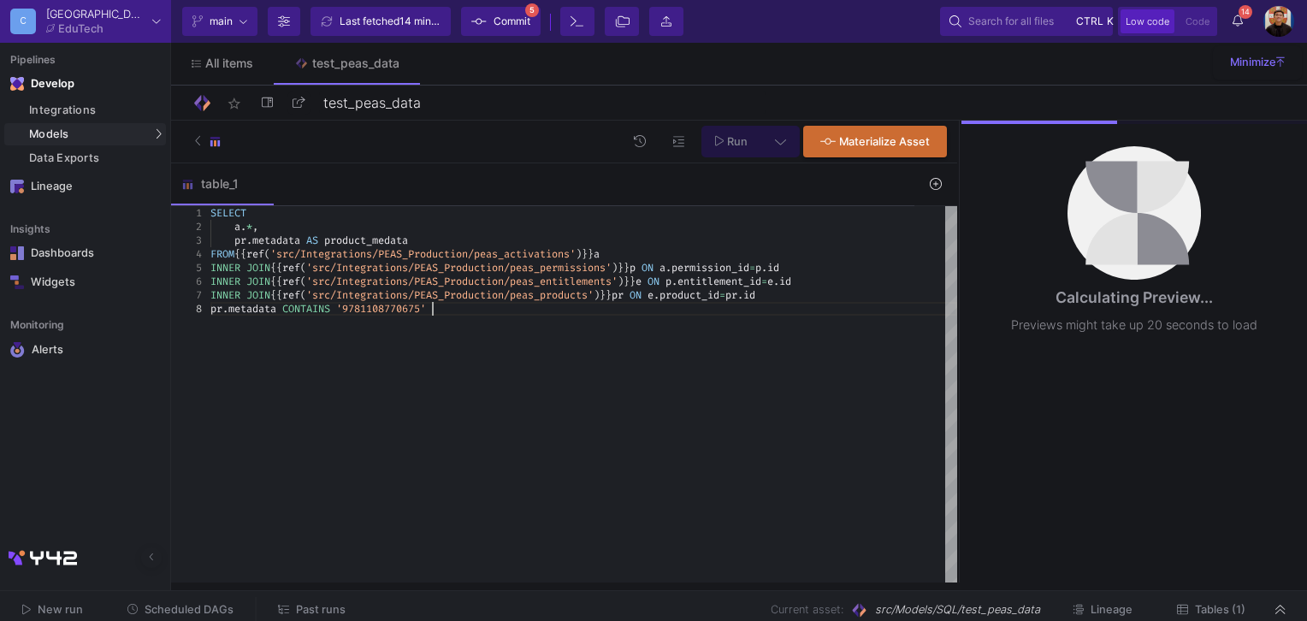
scroll to position [96, 215]
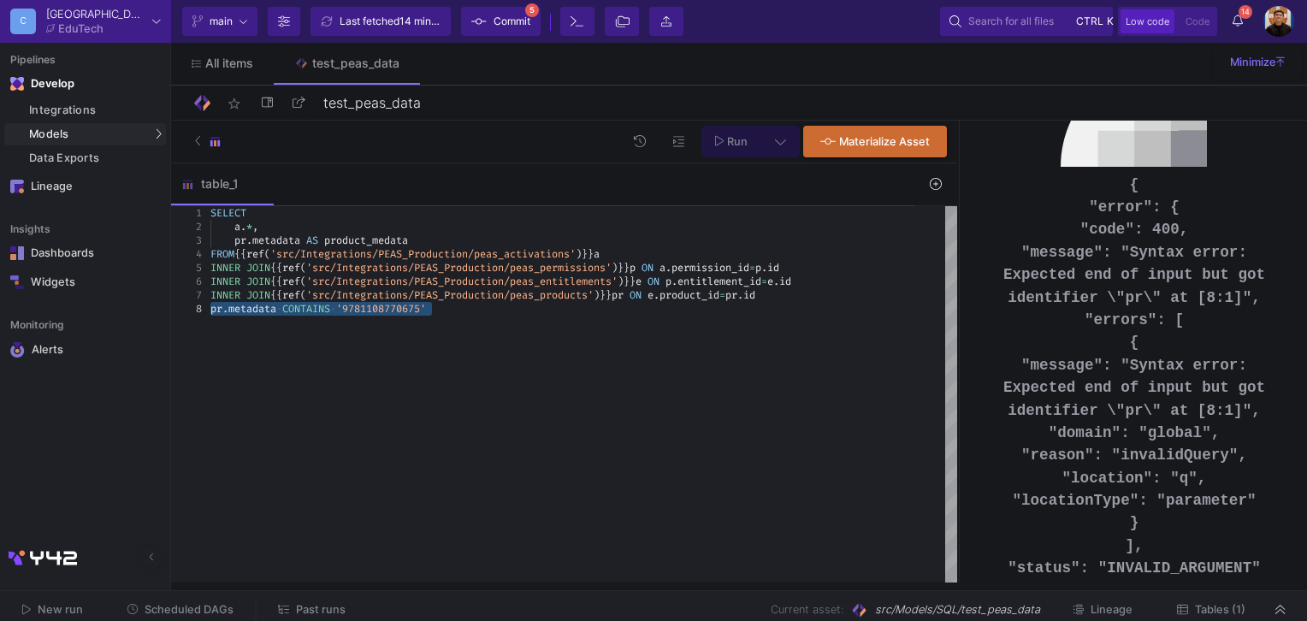
drag, startPoint x: 445, startPoint y: 313, endPoint x: 192, endPoint y: 304, distance: 252.4
click at [402, 313] on span "'9781108770675'" at bounding box center [381, 309] width 90 height 14
click at [226, 309] on span "." at bounding box center [225, 309] width 6 height 14
click at [215, 308] on span "pr" at bounding box center [216, 309] width 12 height 14
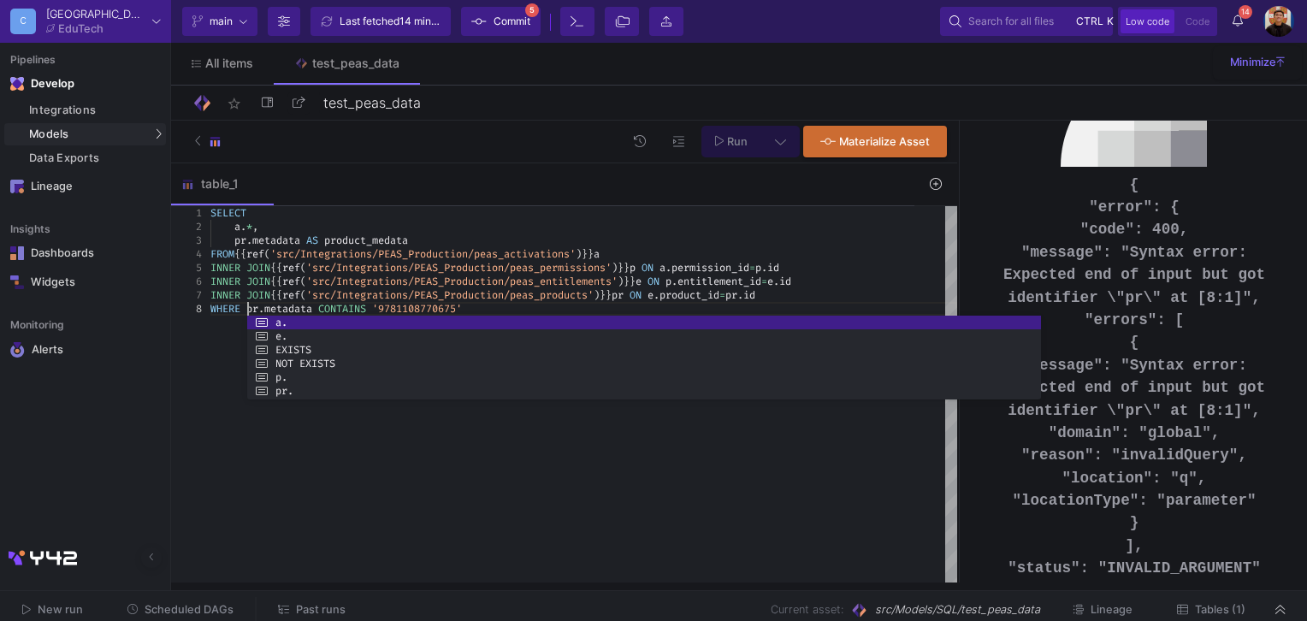
scroll to position [96, 36]
click at [196, 388] on div "1 2 4 5 6 3 7 8" at bounding box center [190, 394] width 39 height 377
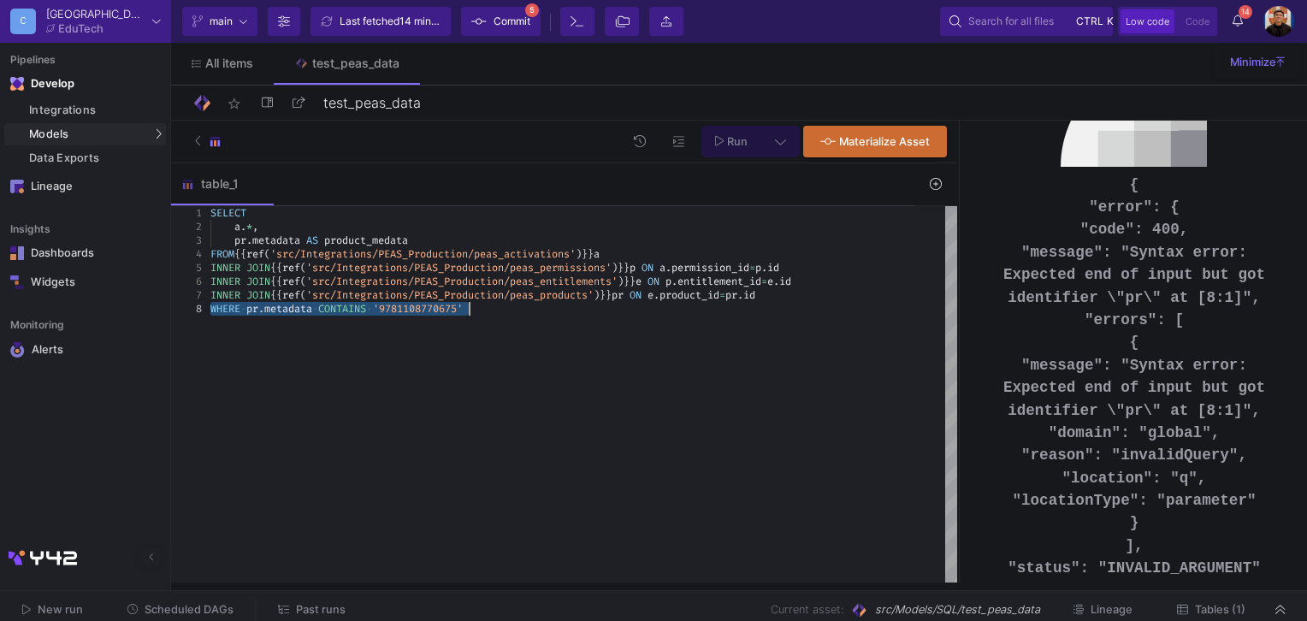
click at [581, 315] on div "SELECT a . * , FROM {{ ref ( 'src/Integrations/PEAS_Production/peas_activations…" at bounding box center [583, 394] width 746 height 377
click at [723, 142] on icon at bounding box center [719, 141] width 9 height 11
drag, startPoint x: 316, startPoint y: 311, endPoint x: 250, endPoint y: 310, distance: 65.8
click at [451, 368] on div "SELECT a . * , FROM {{ ref ( 'src/Integrations/PEAS_Production/peas_activations…" at bounding box center [583, 394] width 746 height 377
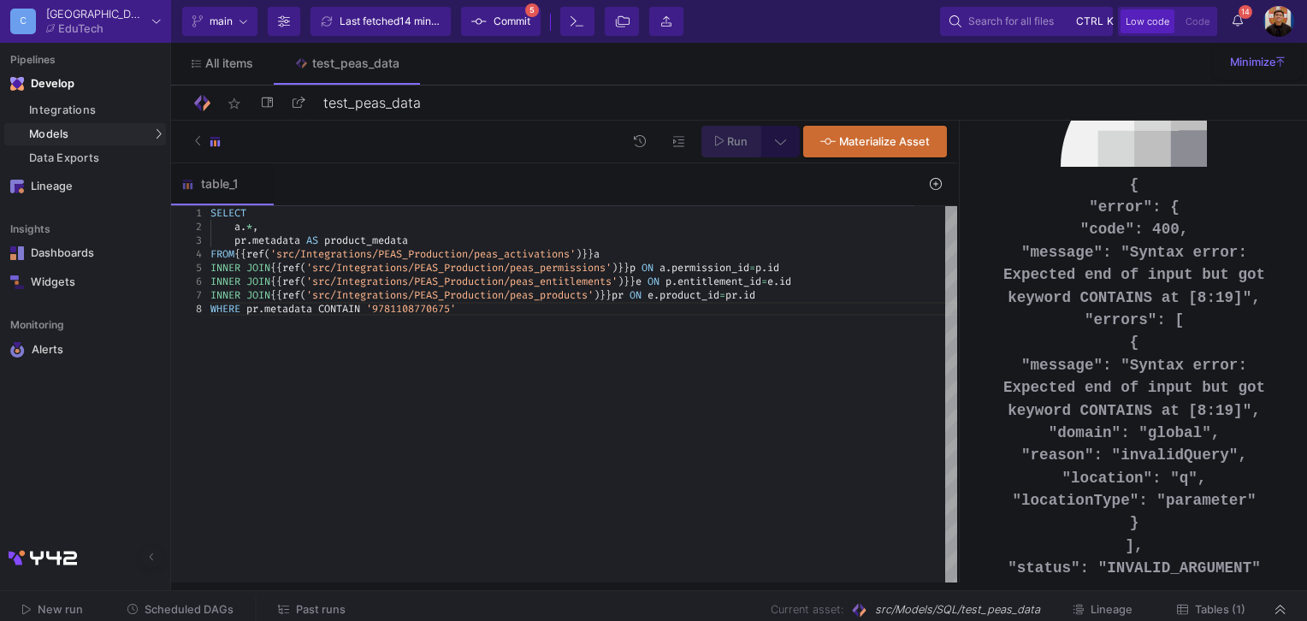
click at [729, 140] on span "Run" at bounding box center [737, 141] width 21 height 13
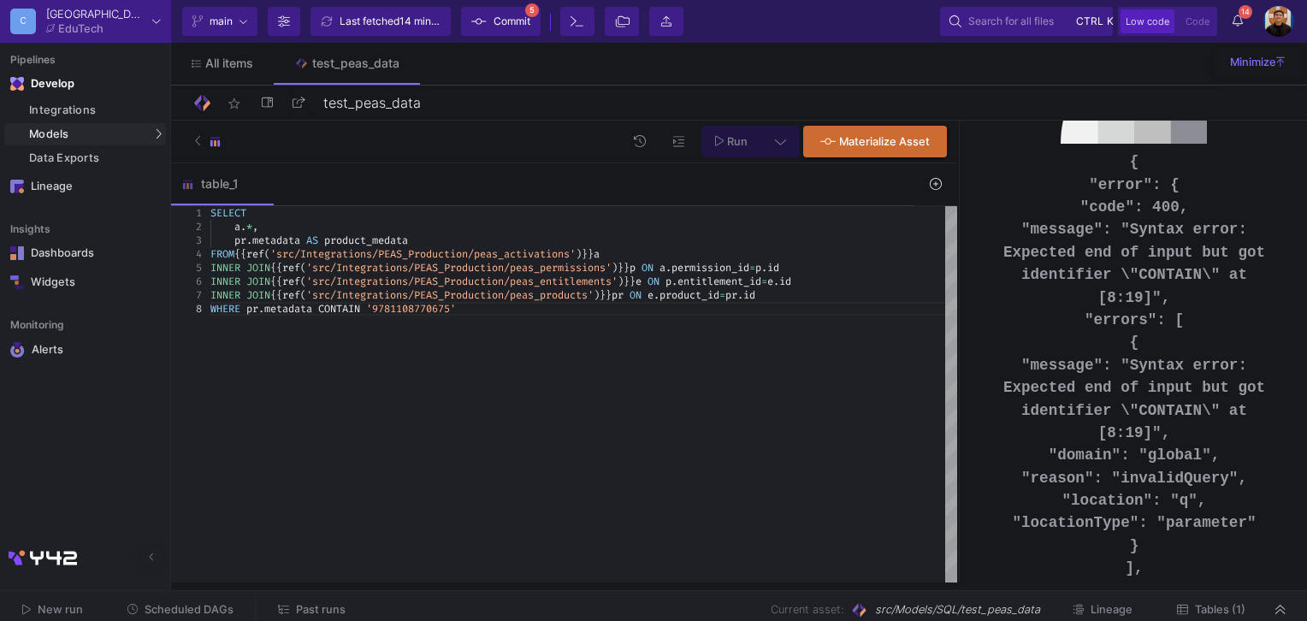
click at [366, 308] on span at bounding box center [363, 309] width 6 height 14
click at [505, 310] on div "WHERE pr . metadata CONTAINS '9781108770675'" at bounding box center [583, 309] width 746 height 14
click at [504, 310] on div "WHERE pr . metadata CONTAINS '9781108770675'" at bounding box center [583, 309] width 746 height 14
click at [731, 147] on button "Run" at bounding box center [731, 142] width 61 height 32
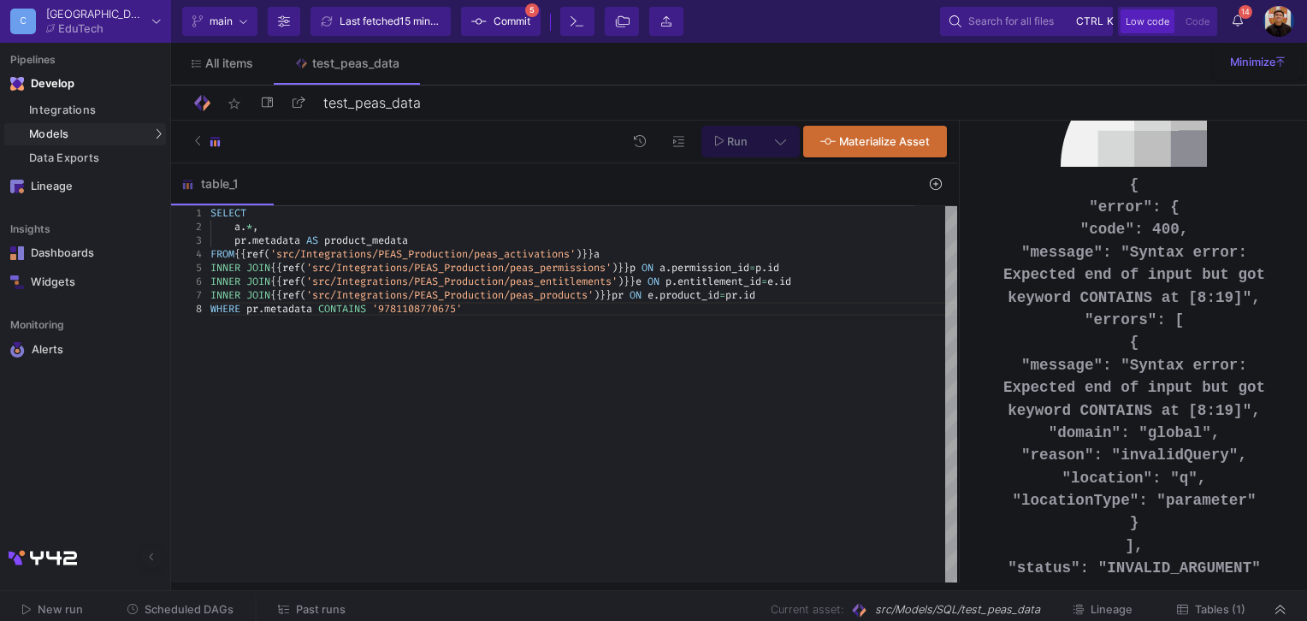
scroll to position [0, 0]
drag, startPoint x: 1081, startPoint y: 259, endPoint x: 1117, endPoint y: 284, distance: 43.6
click at [1117, 284] on pre "{ "error": { "code": 400, "message": "Syntax error: Expected end of input but g…" at bounding box center [1134, 399] width 294 height 451
drag, startPoint x: 1117, startPoint y: 284, endPoint x: 1141, endPoint y: 308, distance: 33.9
click at [1141, 308] on pre "{ "error": { "code": 400, "message": "Syntax error: Expected end of input but g…" at bounding box center [1134, 399] width 294 height 451
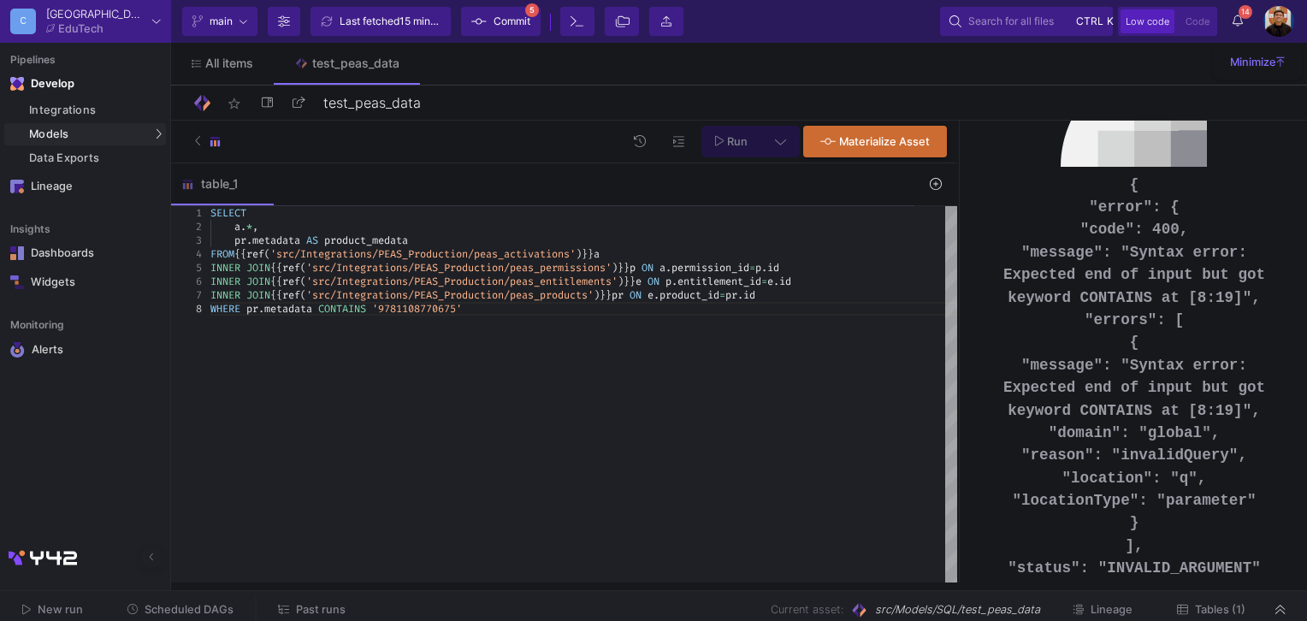
click at [1148, 308] on pre "{ "error": { "code": 400, "message": "Syntax error: Expected end of input but g…" at bounding box center [1134, 399] width 294 height 451
click at [1115, 286] on pre "{ "error": { "code": 400, "message": "Syntax error: Expected end of input but g…" at bounding box center [1134, 399] width 294 height 451
click at [450, 313] on span "'9781108770675'" at bounding box center [417, 309] width 90 height 14
click at [366, 308] on span "CONTAINS" at bounding box center [342, 309] width 48 height 14
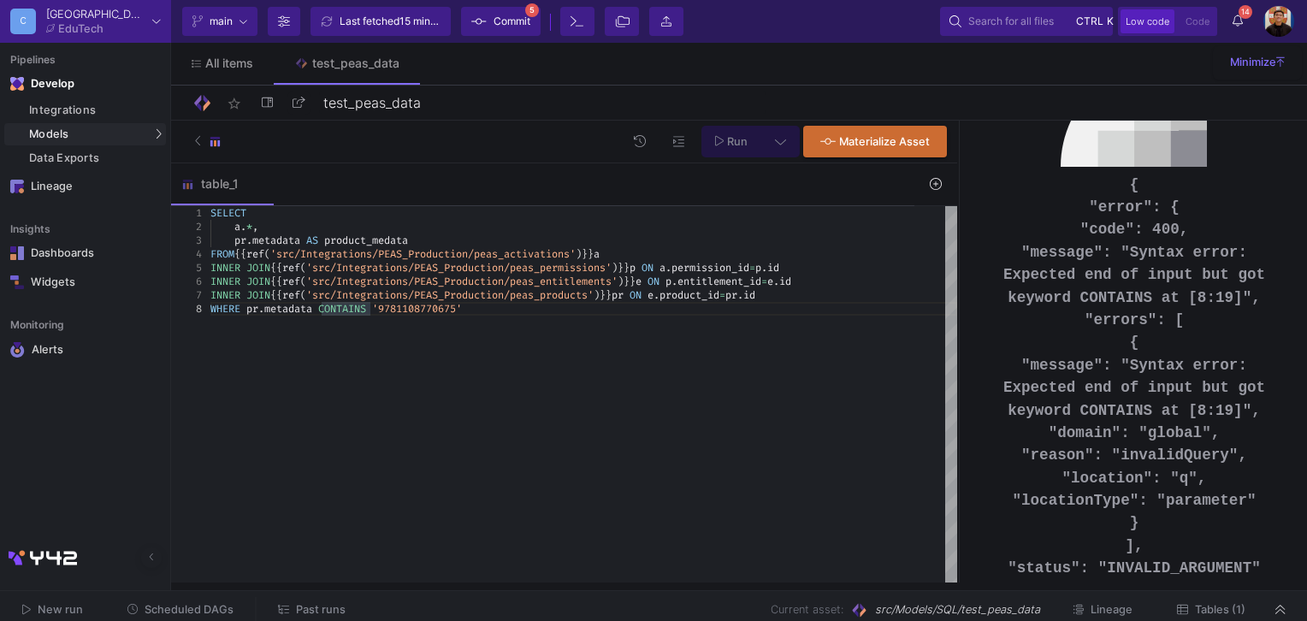
click at [424, 239] on div "pr . metadata AS product_medata" at bounding box center [583, 240] width 746 height 14
drag, startPoint x: 267, startPoint y: 221, endPoint x: 308, endPoint y: 236, distance: 43.5
click at [270, 222] on div "a . * ," at bounding box center [583, 227] width 746 height 14
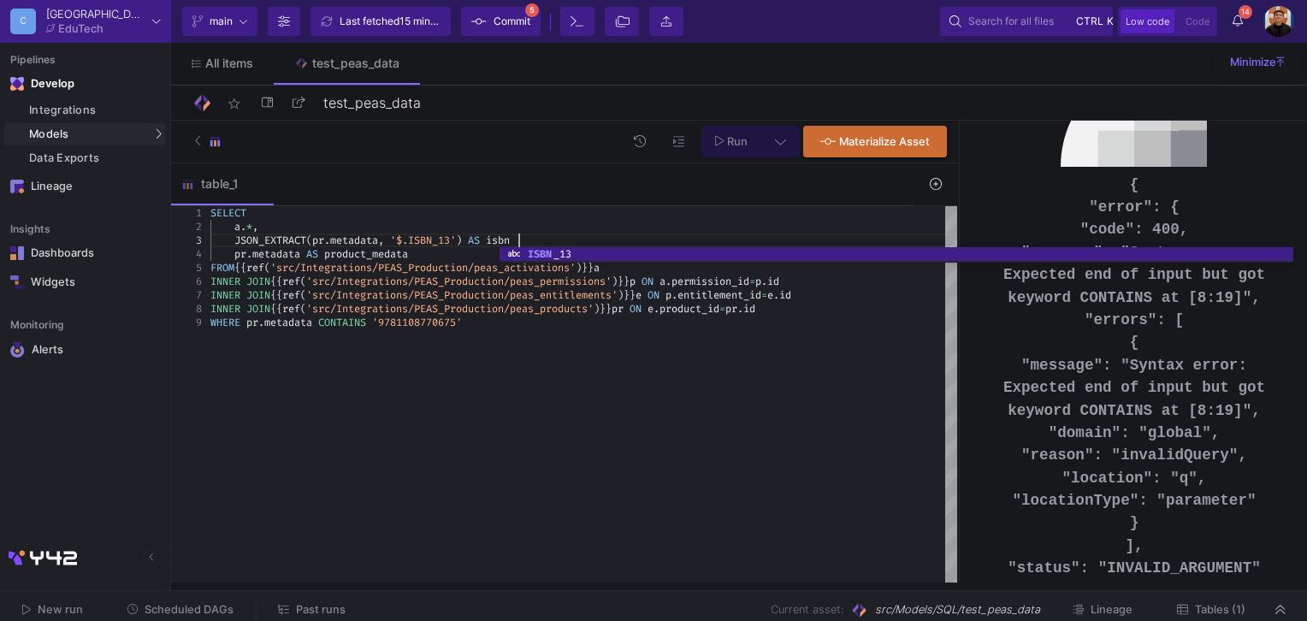
scroll to position [40, 312]
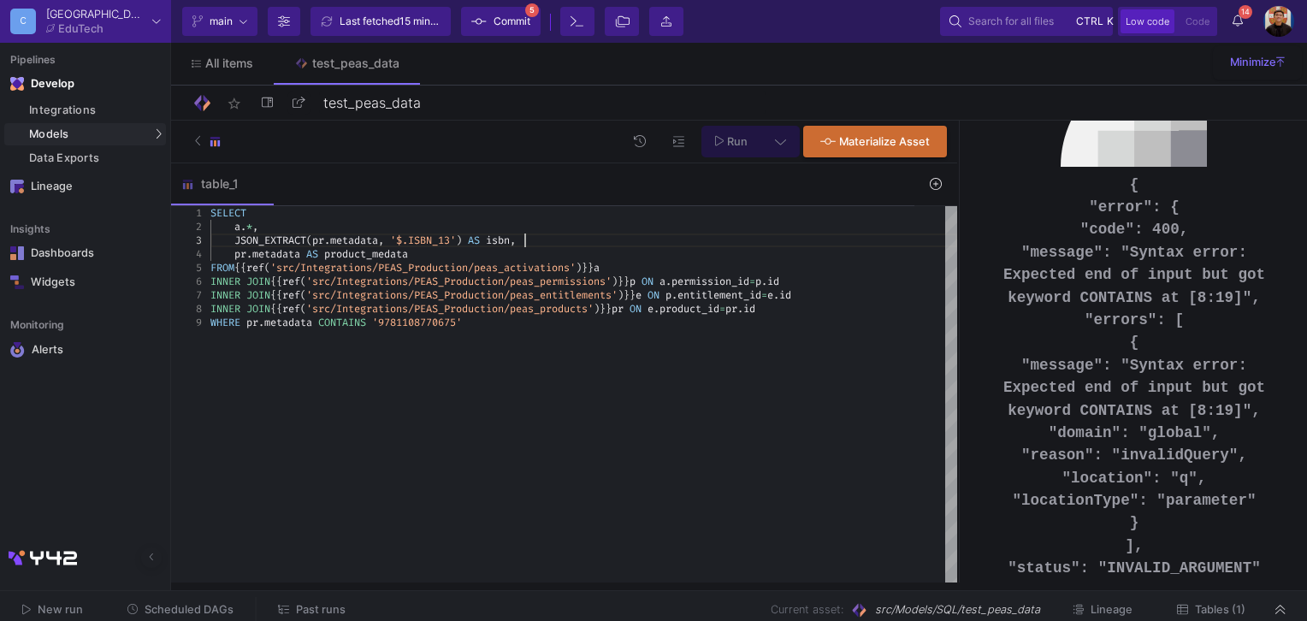
click at [212, 322] on span "WHERE" at bounding box center [225, 323] width 30 height 14
type textarea "SELECT a.*, JSON_EXTRACT(pr.metadata, '$.ISBN_13') AS isbn, pr.metadata AS prod…"
click at [738, 140] on span "Run" at bounding box center [737, 141] width 21 height 13
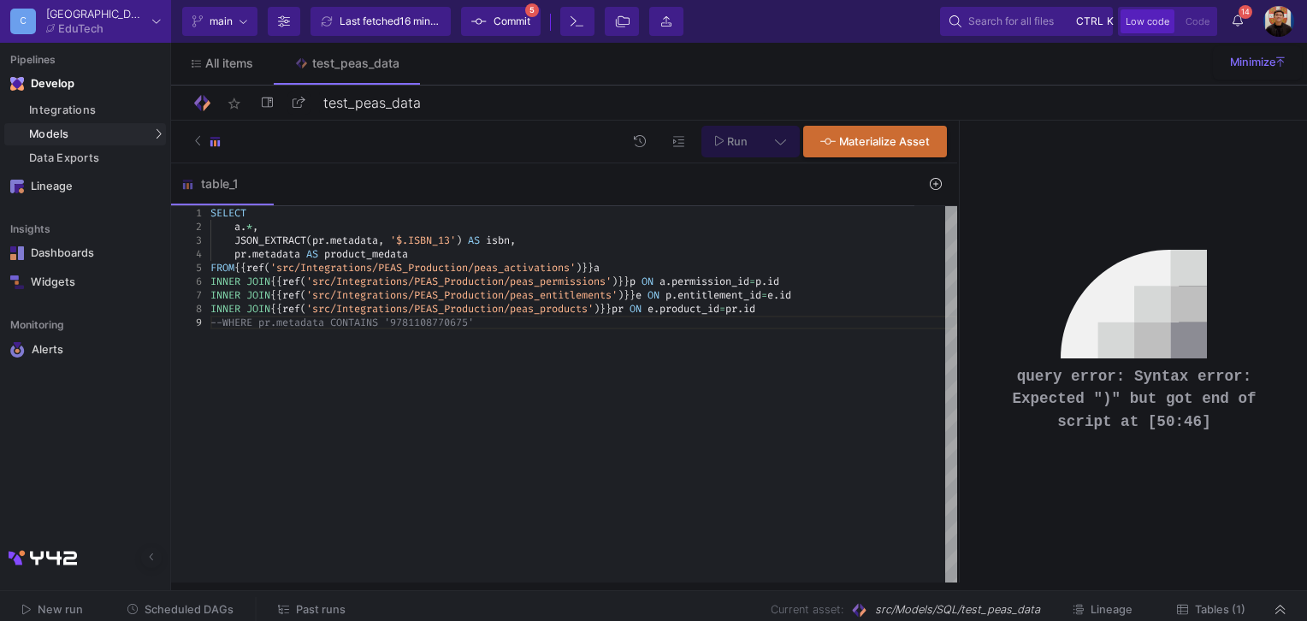
click at [321, 237] on span "pr" at bounding box center [318, 240] width 12 height 14
click at [468, 240] on span at bounding box center [465, 240] width 6 height 14
click at [430, 250] on div "pr . metadata AS product_medata" at bounding box center [583, 254] width 746 height 14
drag, startPoint x: 544, startPoint y: 245, endPoint x: 553, endPoint y: 234, distance: 13.9
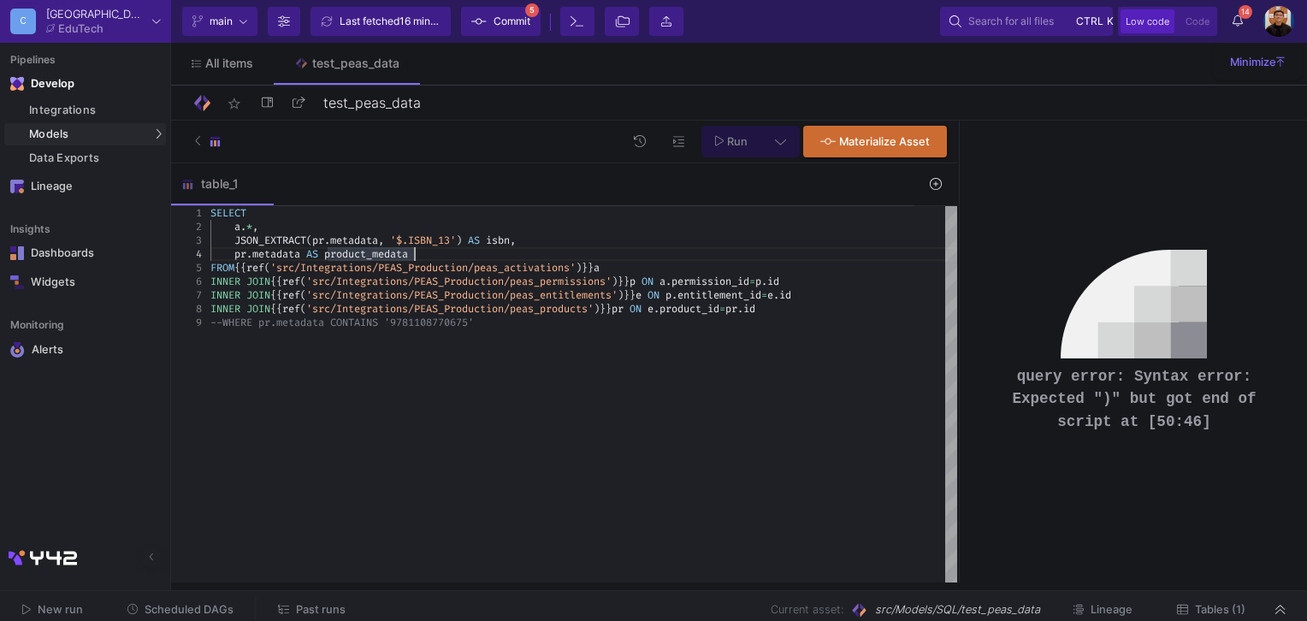
click at [544, 244] on div "JSON_EXTRACT ( pr . metadata , '$.ISBN_13' ) AS isbn ," at bounding box center [583, 240] width 746 height 14
drag, startPoint x: 790, startPoint y: 139, endPoint x: 774, endPoint y: 140, distance: 16.3
click at [790, 137] on button at bounding box center [780, 142] width 38 height 32
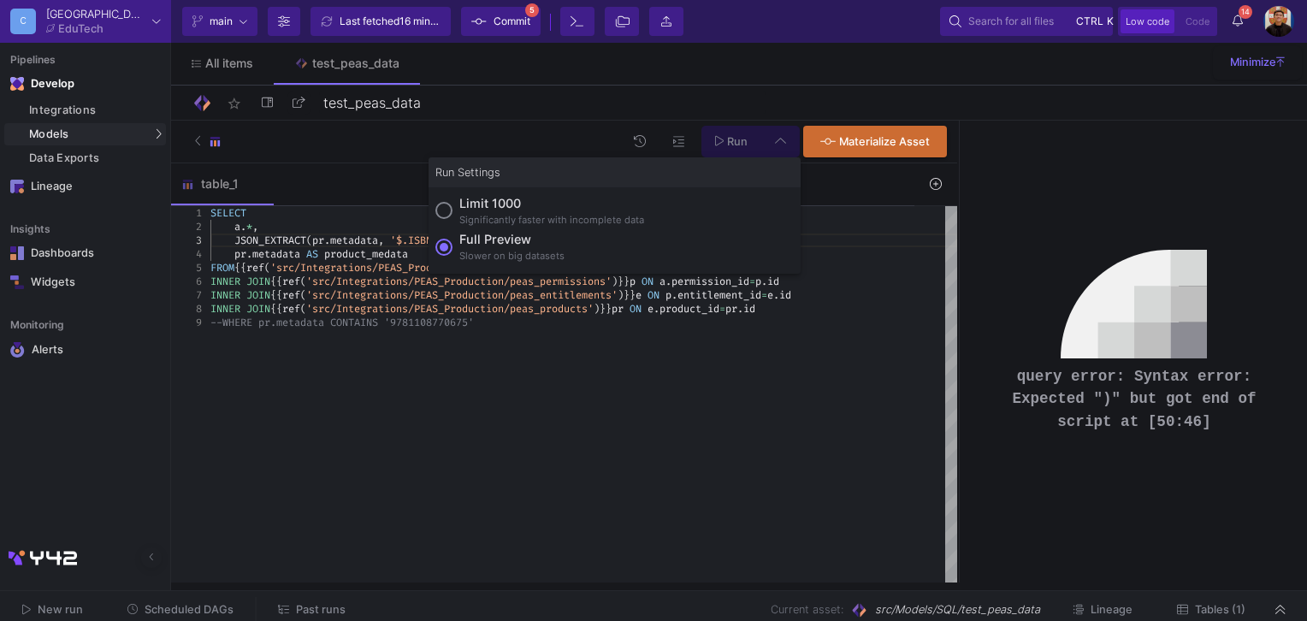
click at [531, 211] on div "Limit 1000" at bounding box center [551, 203] width 185 height 19
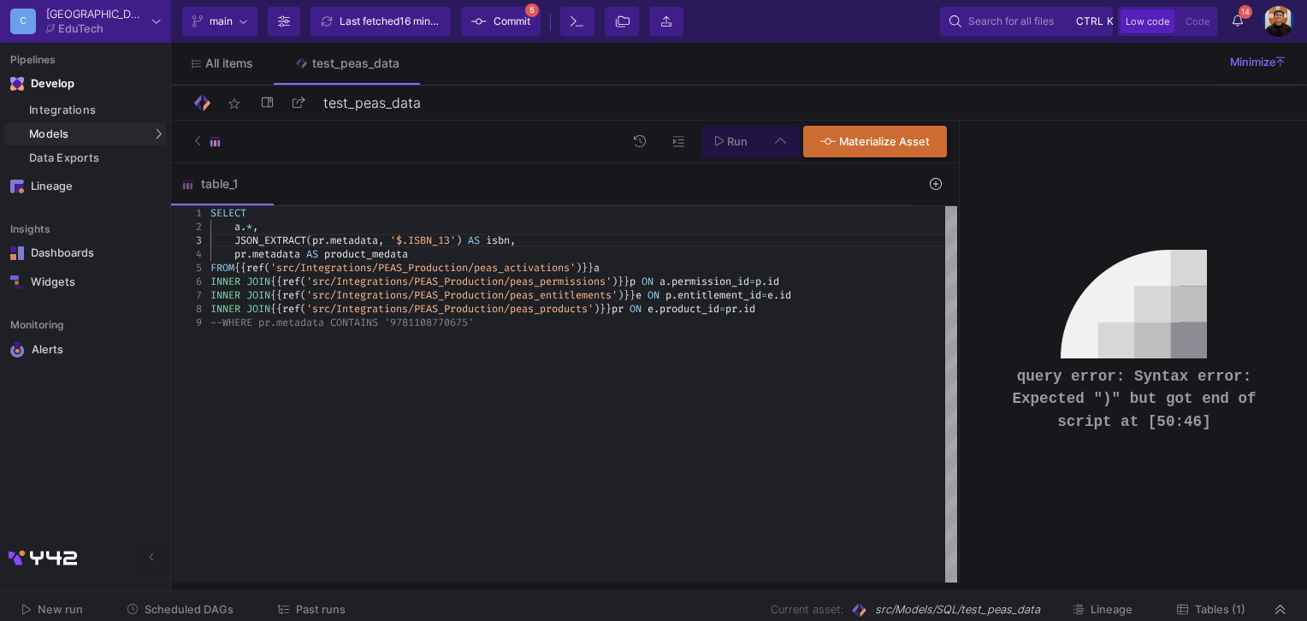
click at [452, 211] on input "Limit 1000 Significantly faster with incomplete data" at bounding box center [443, 210] width 17 height 17
radio input "true"
click at [739, 144] on span "Run" at bounding box center [737, 141] width 21 height 13
click at [824, 310] on div "INNER JOIN {{ ref ( 'src/Integrations/PEAS_Production/peas_products' ) }} pr ON…" at bounding box center [583, 309] width 746 height 14
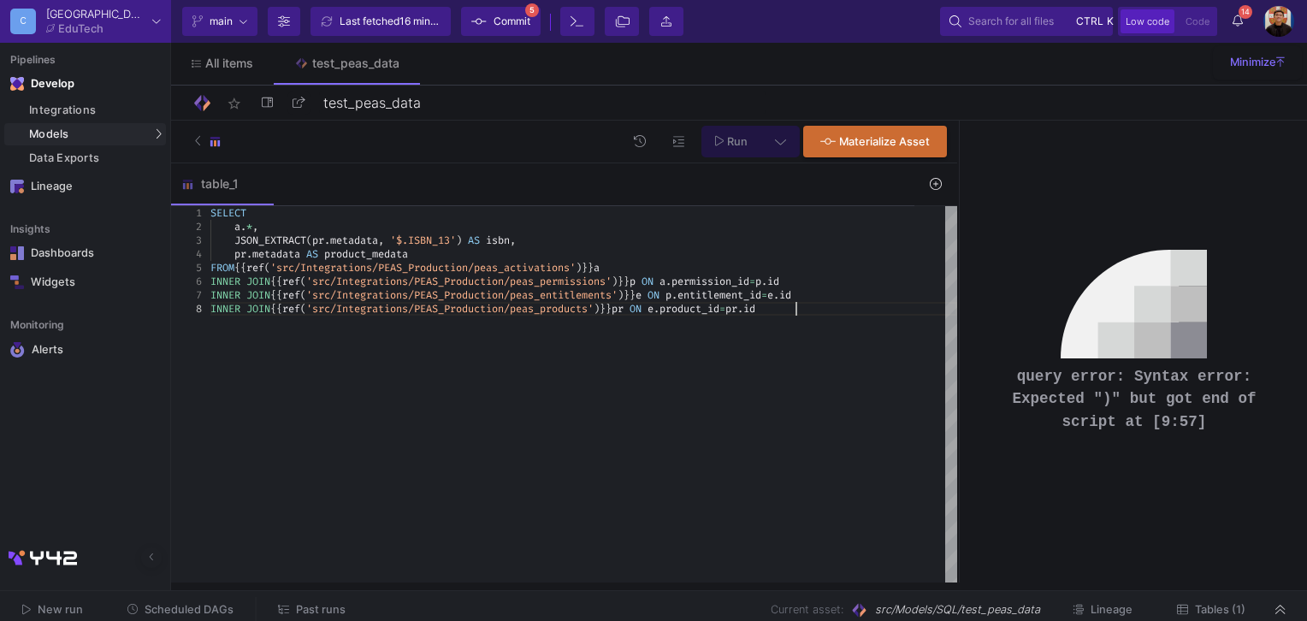
click at [729, 144] on span "Run" at bounding box center [737, 141] width 21 height 13
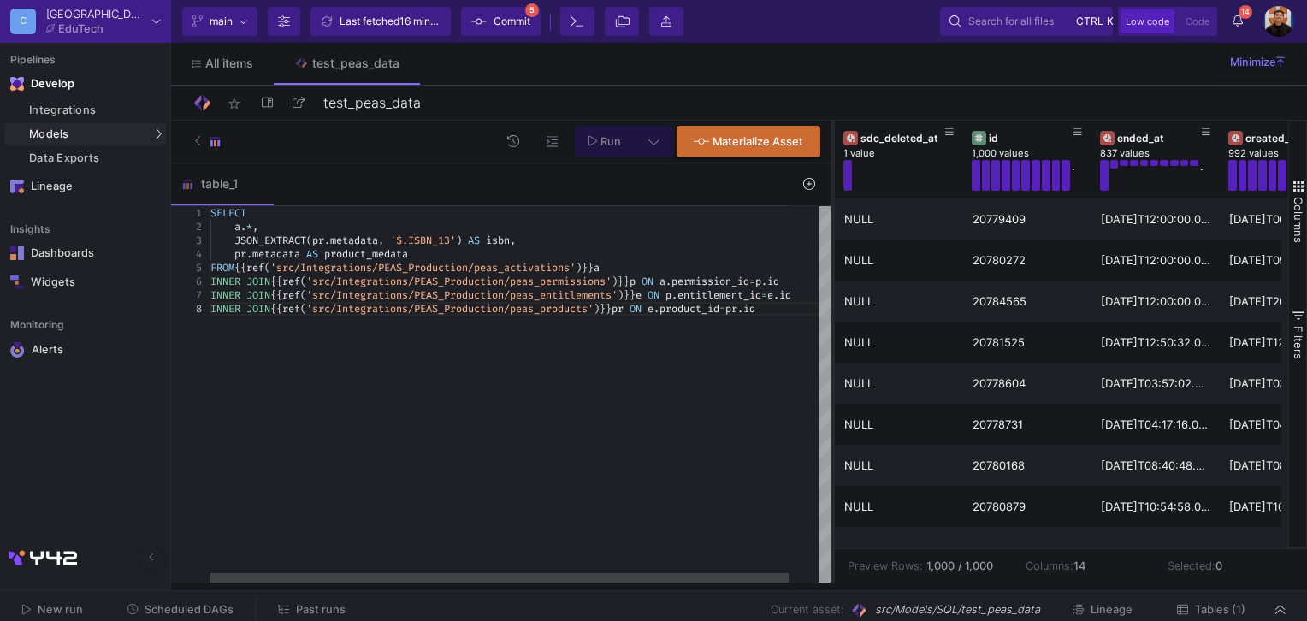
drag, startPoint x: 958, startPoint y: 277, endPoint x: 831, endPoint y: 286, distance: 126.8
click at [831, 286] on div at bounding box center [832, 352] width 4 height 462
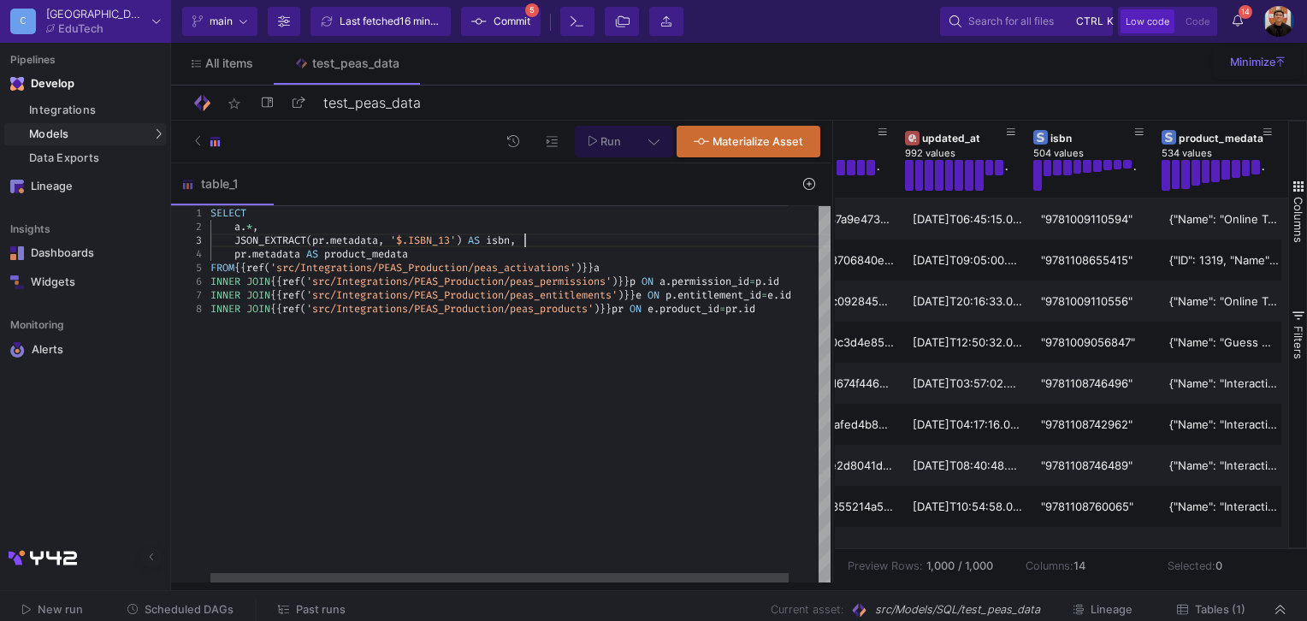
scroll to position [109, 583]
click at [540, 241] on div "JSON_EXTRACT ( pr . metadata , '$.ISBN_13' ) AS isbn ," at bounding box center [536, 240] width 652 height 14
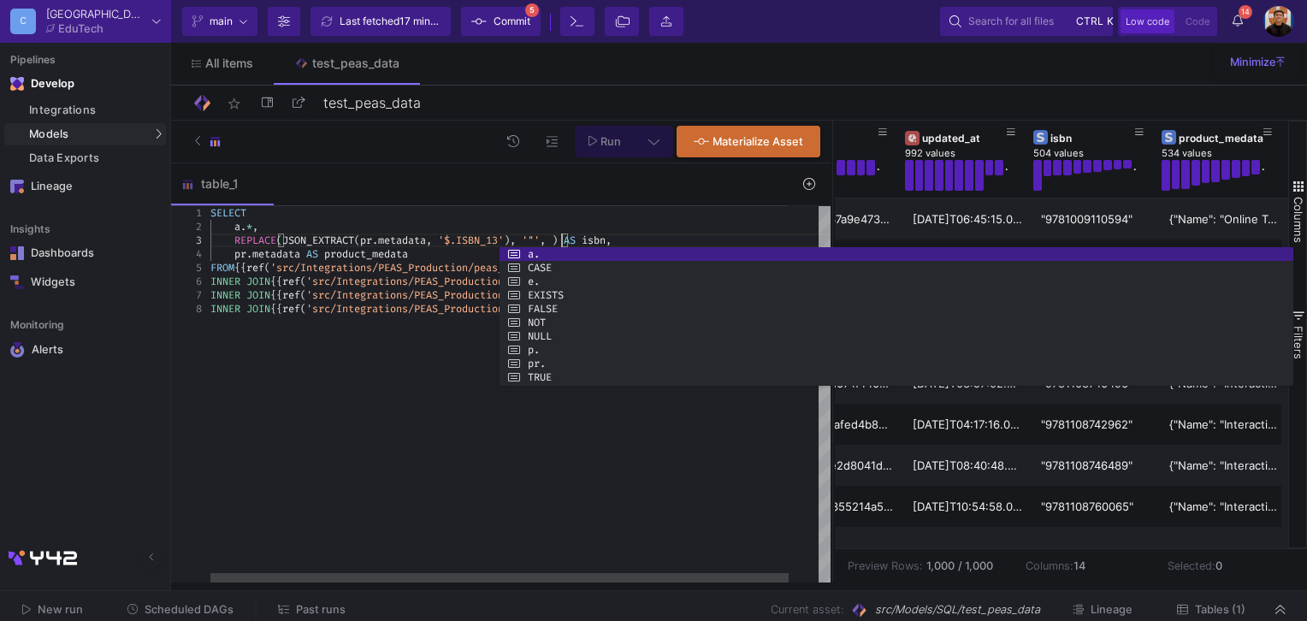
scroll to position [40, 356]
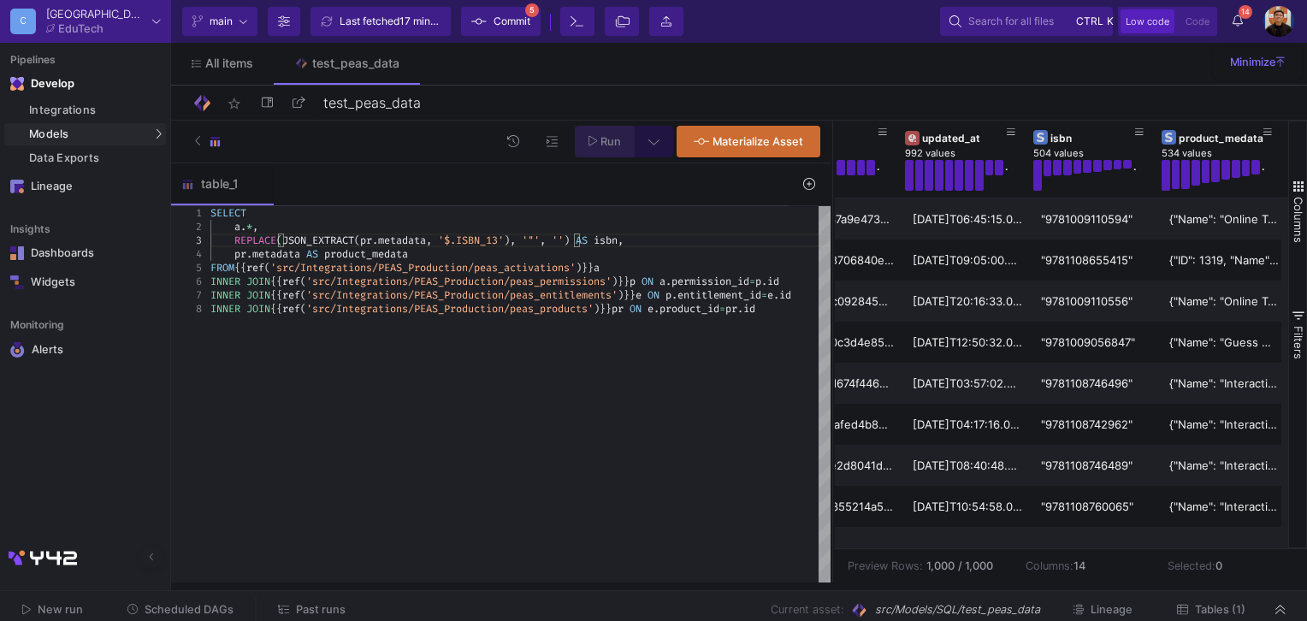
click at [607, 145] on span "Run" at bounding box center [610, 141] width 21 height 13
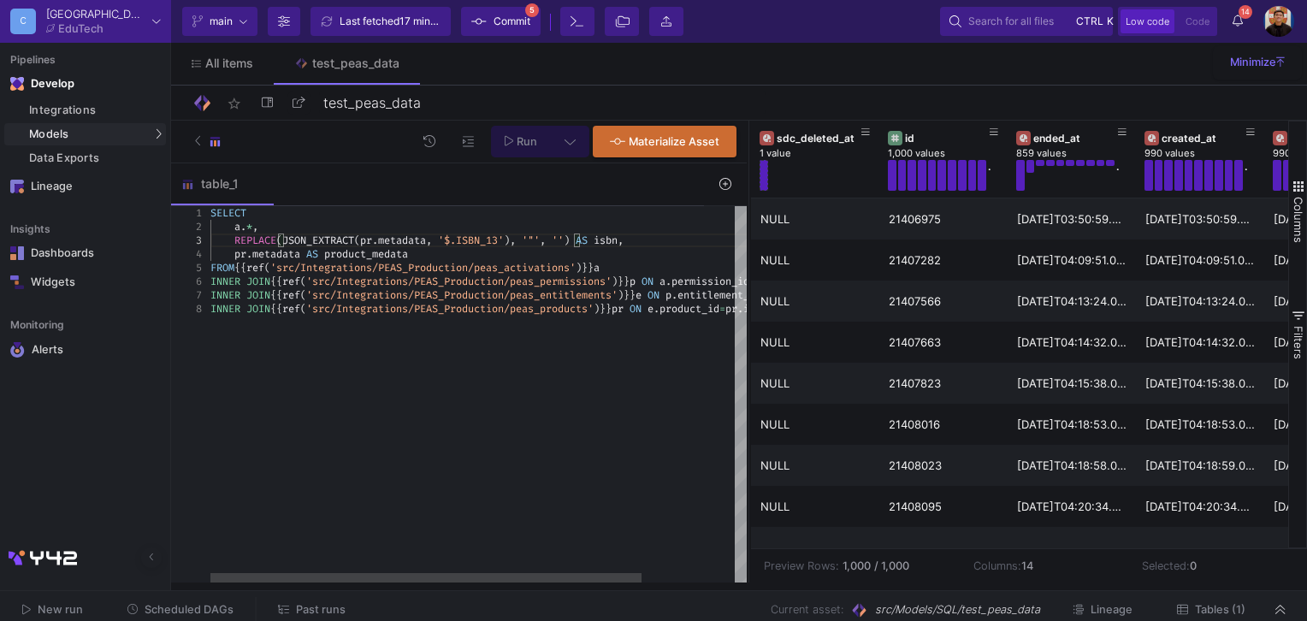
drag, startPoint x: 797, startPoint y: 260, endPoint x: 752, endPoint y: 260, distance: 44.5
click at [747, 260] on div at bounding box center [748, 352] width 4 height 462
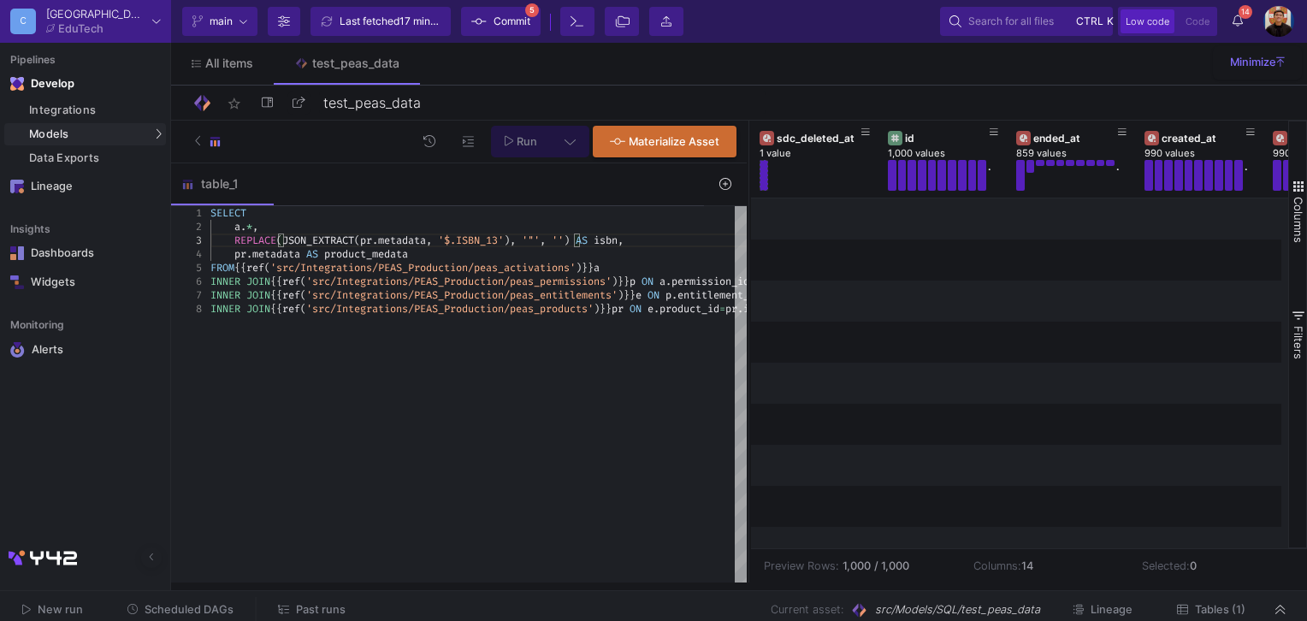
scroll to position [0, 0]
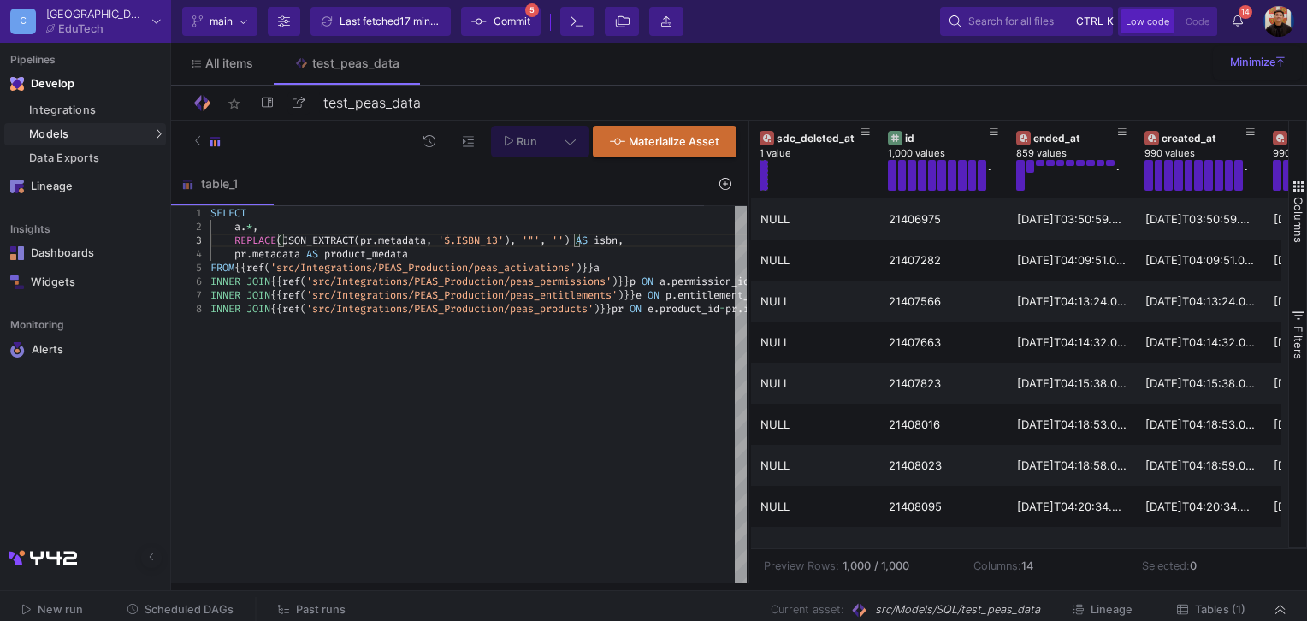
drag, startPoint x: 748, startPoint y: 360, endPoint x: 824, endPoint y: 311, distance: 90.4
click at [751, 369] on div at bounding box center [748, 352] width 4 height 462
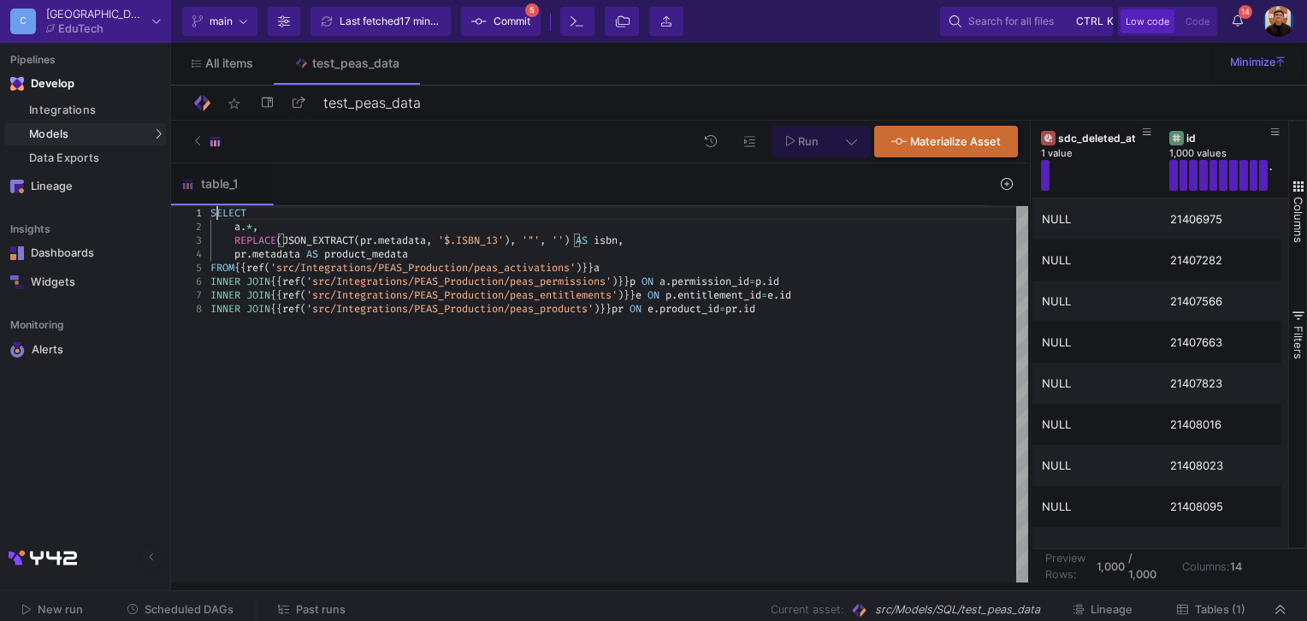
click at [215, 215] on span "SELECT" at bounding box center [228, 213] width 36 height 14
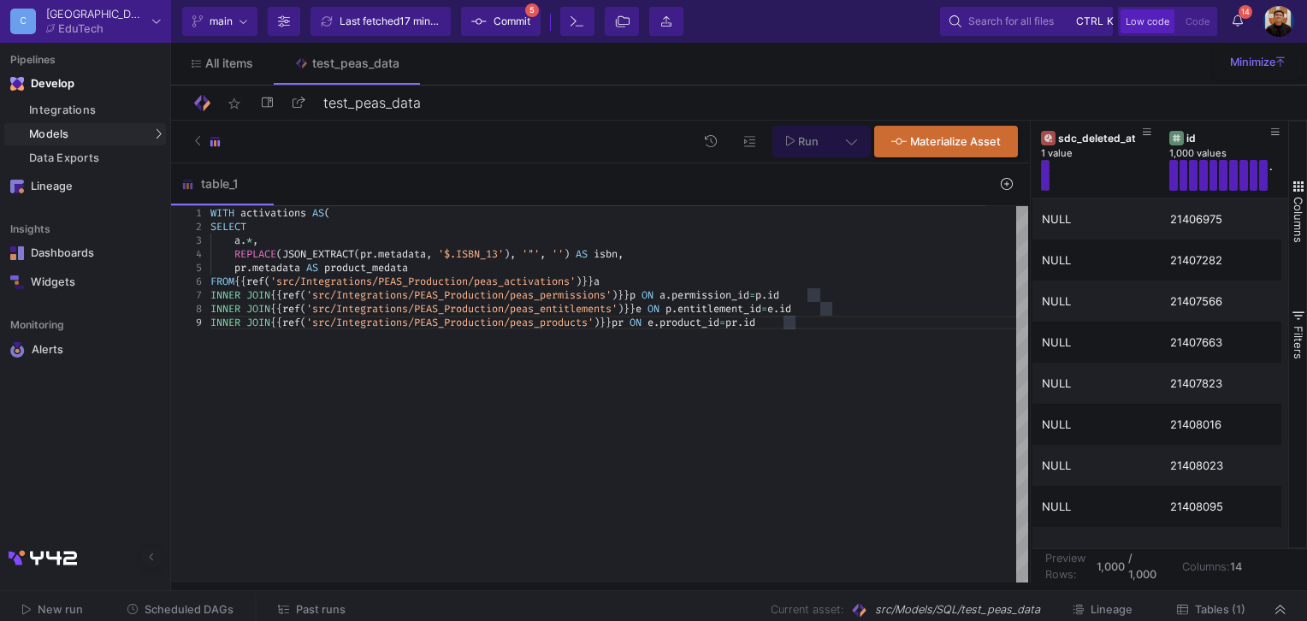
scroll to position [123, 0]
type textarea "ations AS( SELECT a.*, REPLACE(JSON_EXTRACT(pr.metadata, '$.ISBN_13'), '"', '')…"
paste textarea "9781108770675"
type textarea "SELECT * FROM activations WHERE isbn='9781108770675'"
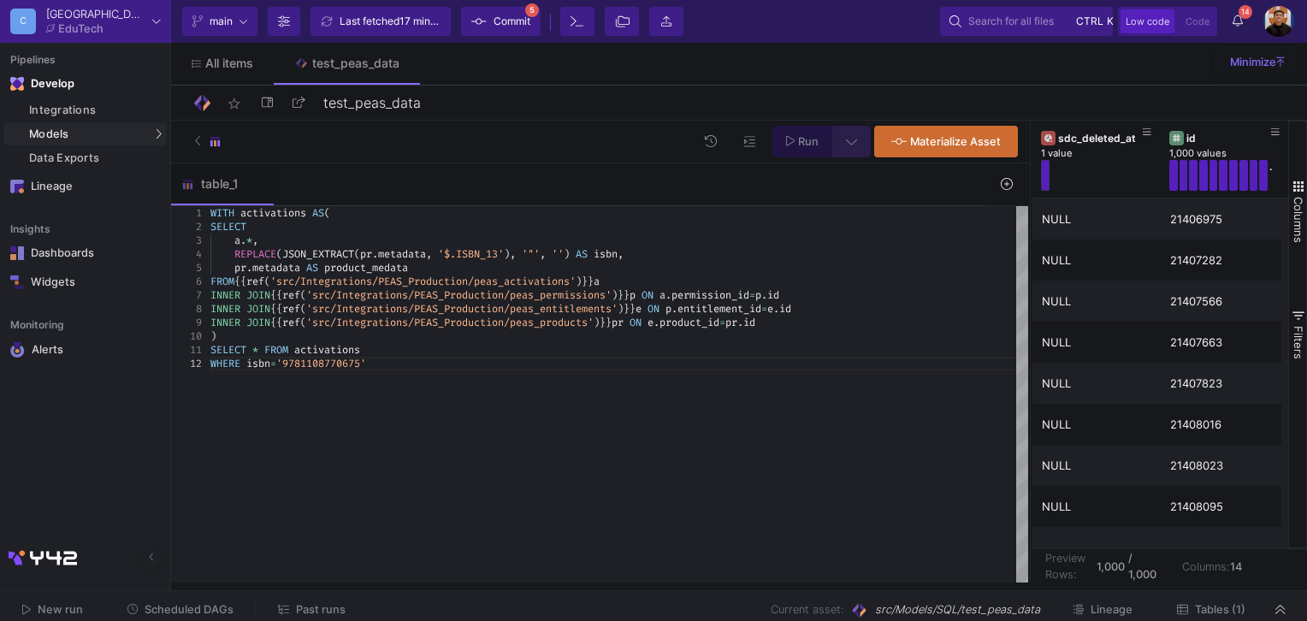
click at [853, 137] on icon at bounding box center [851, 141] width 11 height 12
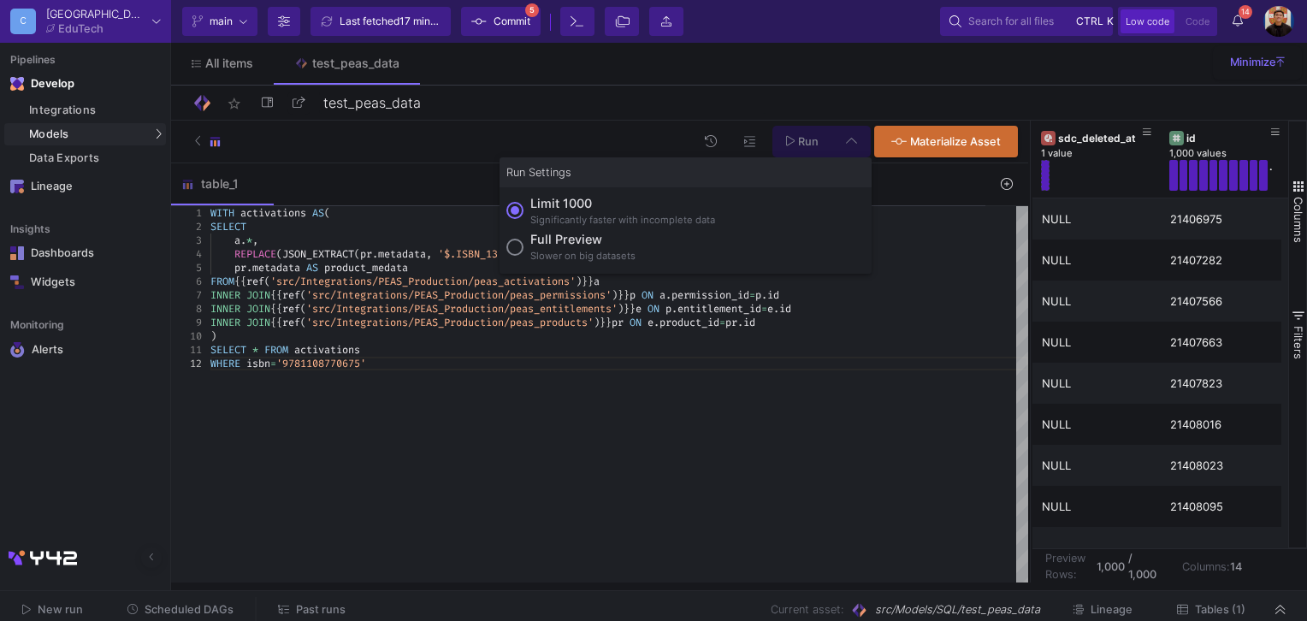
click at [856, 137] on div at bounding box center [653, 310] width 1307 height 621
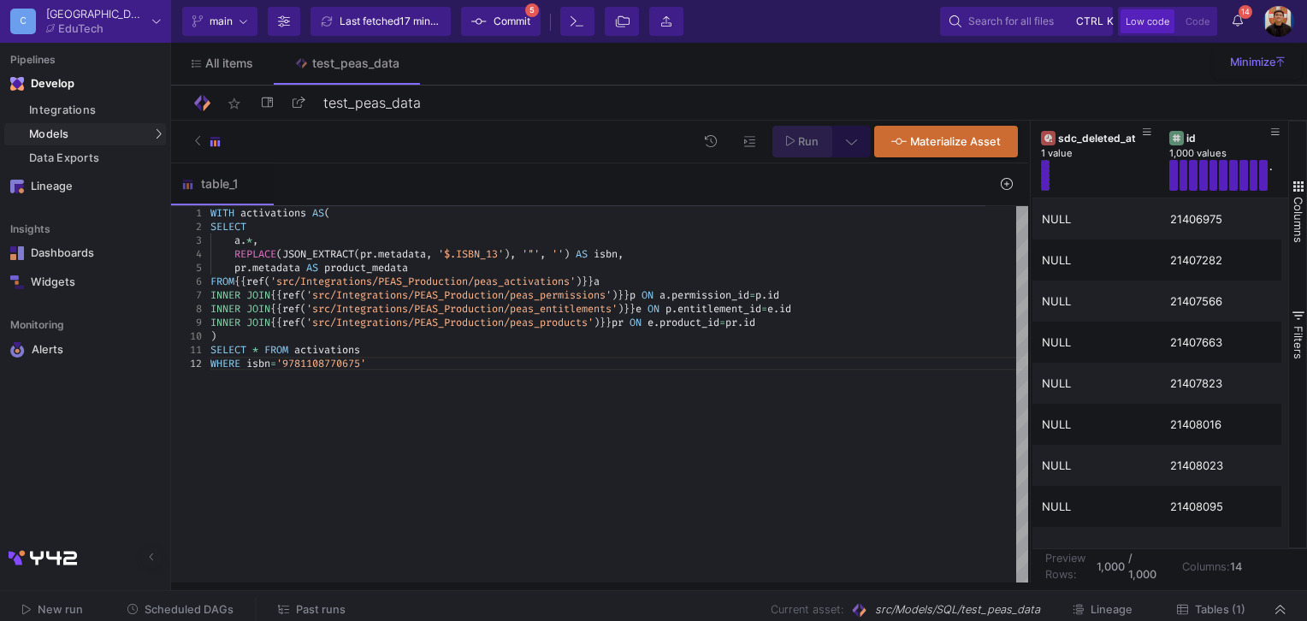
click at [793, 137] on icon at bounding box center [790, 141] width 9 height 12
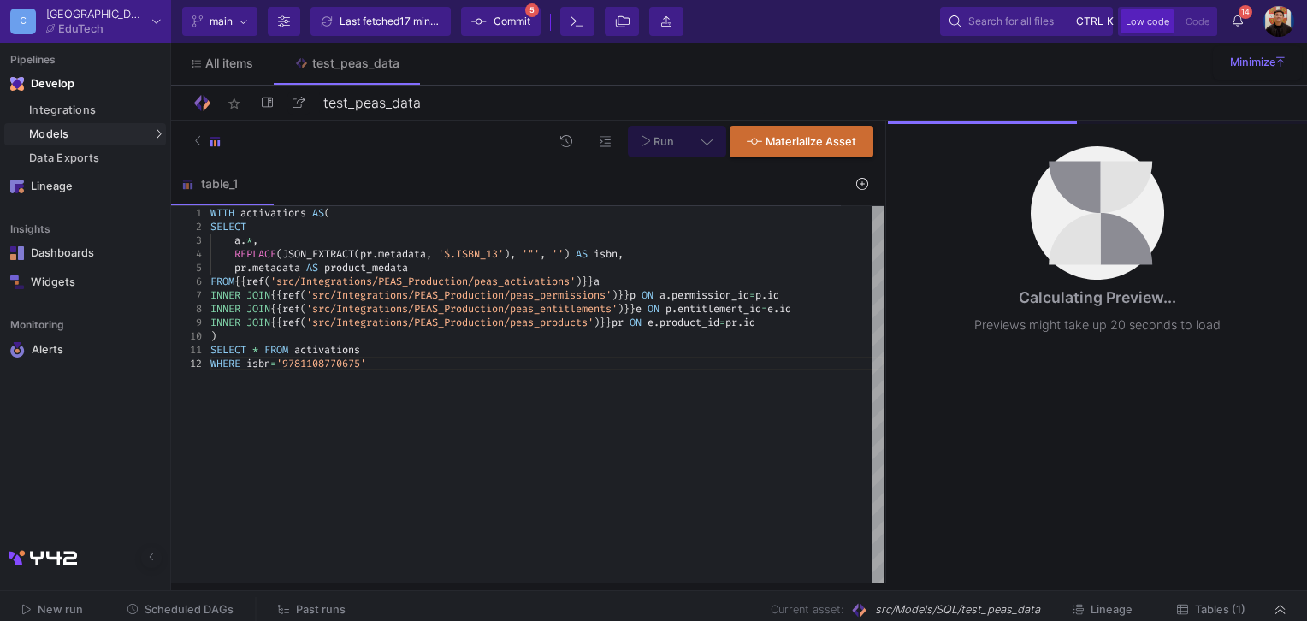
click at [882, 227] on as-split "Run Materialize Asset table_1 1 3 6 7 8 5 4 2 9 10 11 12 WITH activations AS ( …" at bounding box center [739, 352] width 1136 height 462
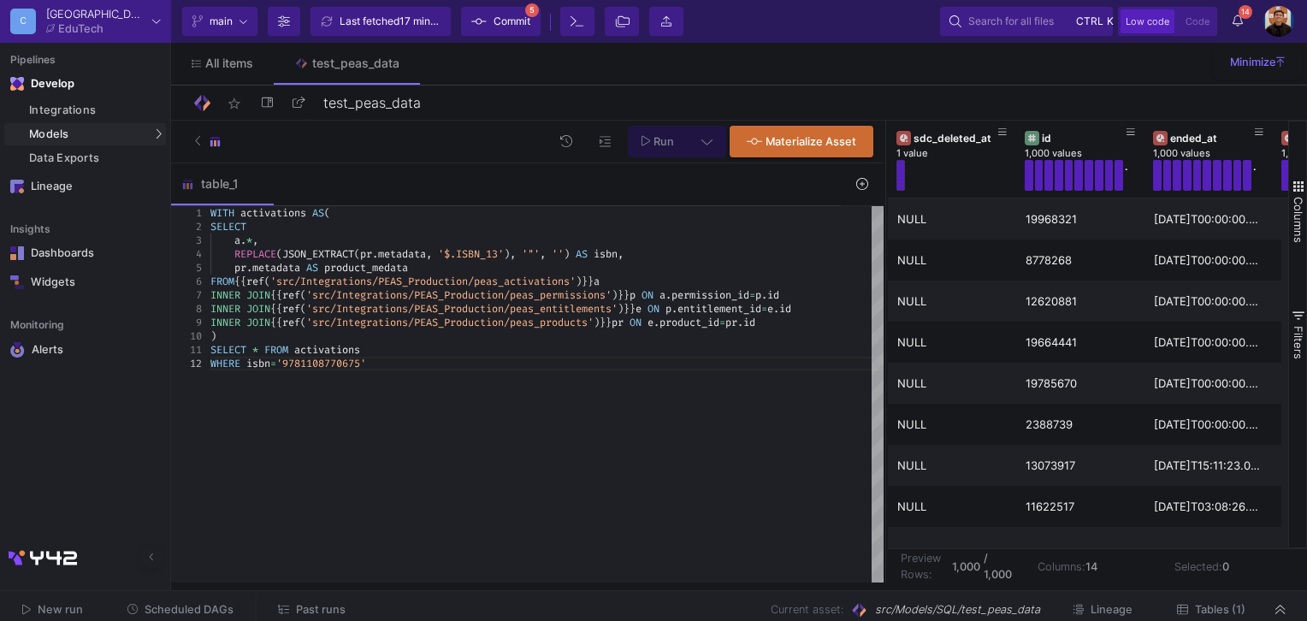
click at [714, 138] on button at bounding box center [706, 142] width 38 height 32
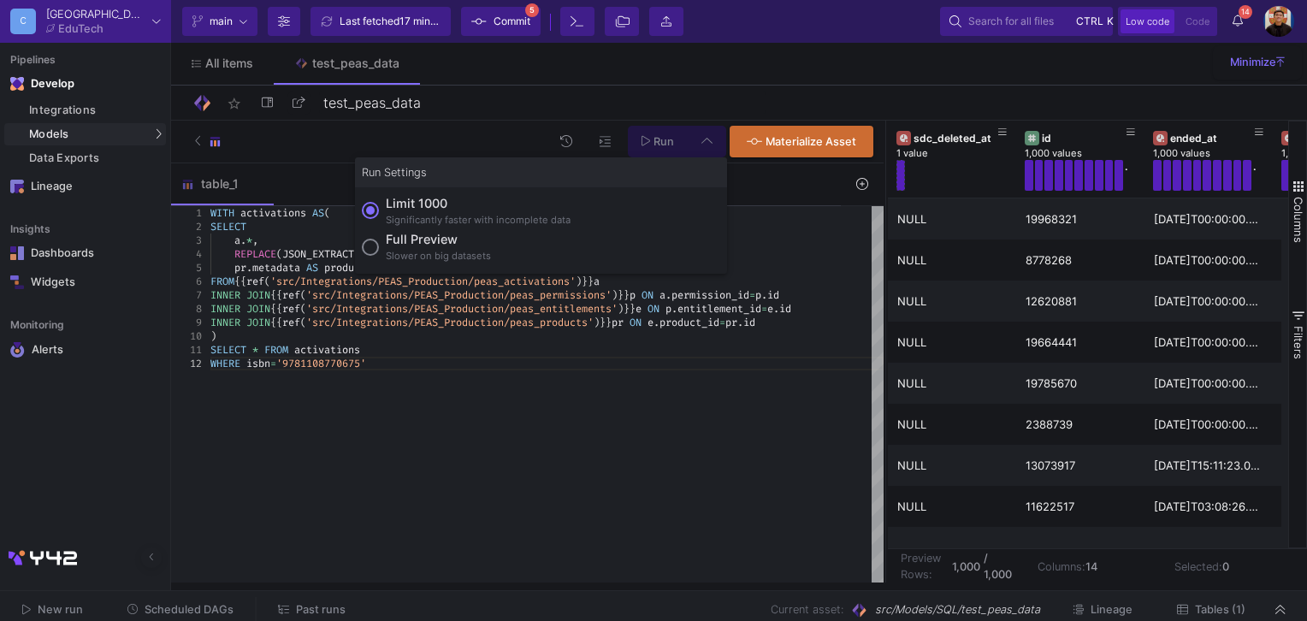
click at [422, 255] on div "Slower on big datasets" at bounding box center [438, 256] width 105 height 15
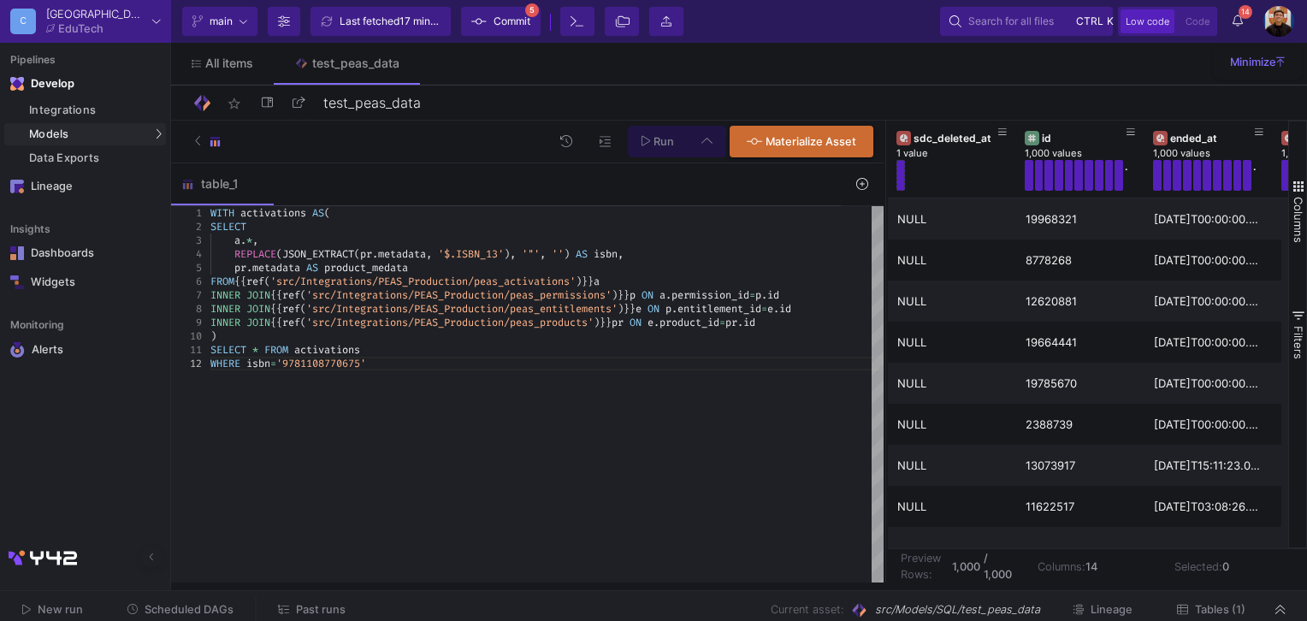
click at [379, 255] on input "Full preview Slower on big datasets" at bounding box center [370, 247] width 17 height 17
radio input "true"
click at [670, 141] on span "Run" at bounding box center [663, 141] width 21 height 13
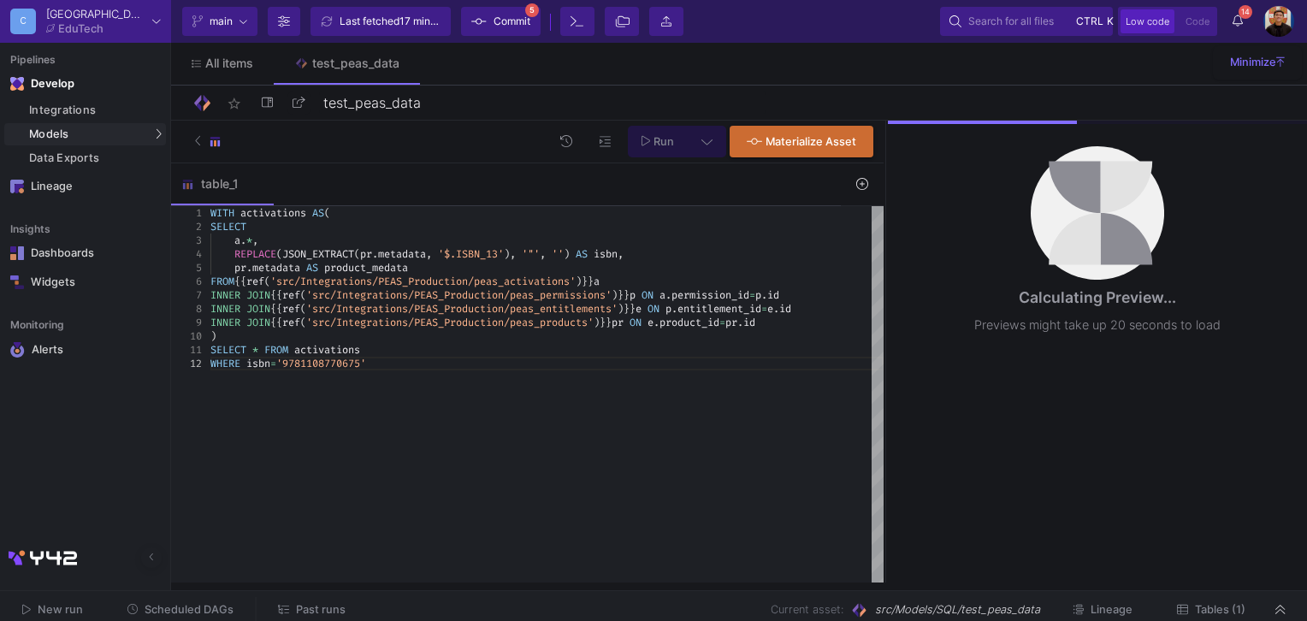
scroll to position [14, 153]
drag, startPoint x: 640, startPoint y: 250, endPoint x: 236, endPoint y: 249, distance: 404.5
click at [229, 333] on div ")" at bounding box center [546, 336] width 673 height 14
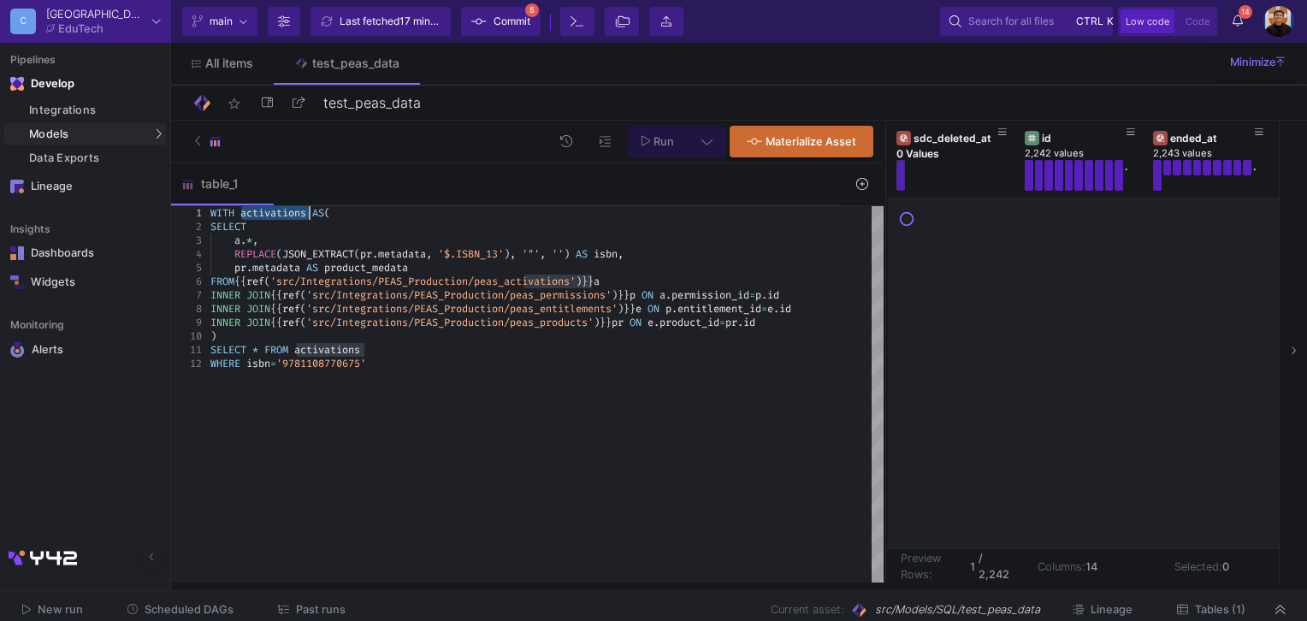
drag, startPoint x: 242, startPoint y: 210, endPoint x: 310, endPoint y: 210, distance: 67.6
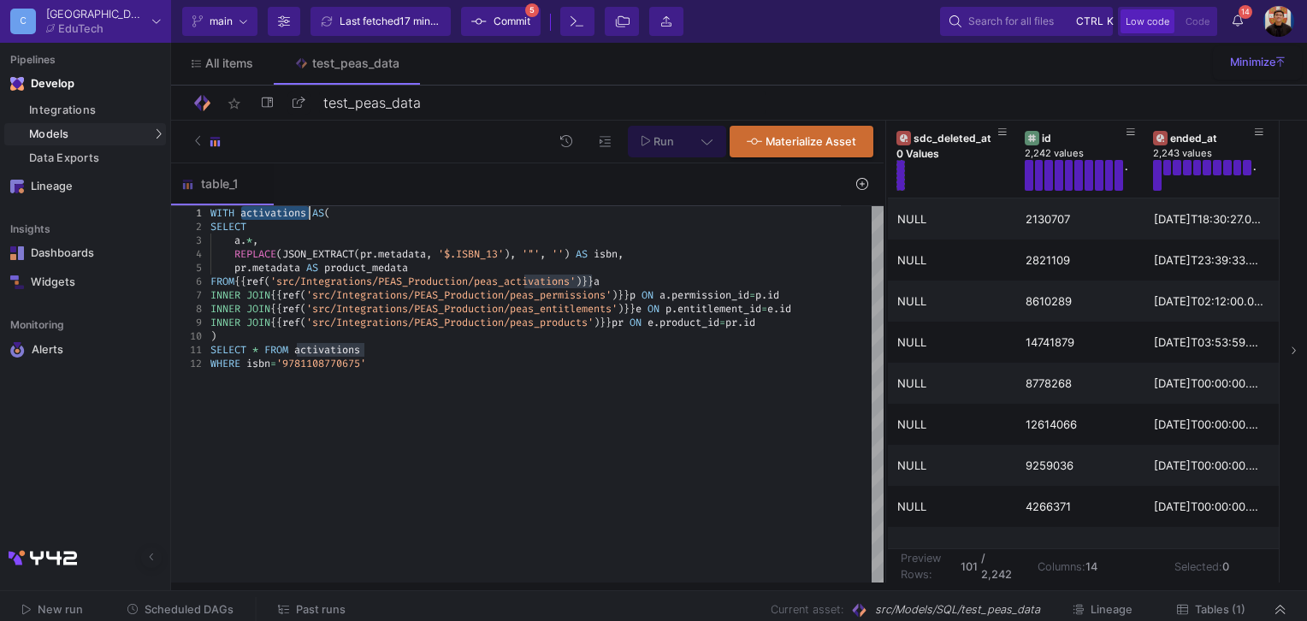
drag, startPoint x: 207, startPoint y: 348, endPoint x: 331, endPoint y: 348, distance: 124.0
click at [331, 348] on div "1 3 6 7 8 5 4 2 9 10 11 12 WITH activations AS ( a . * , FROM {{ ref ( 'src/Int…" at bounding box center [527, 394] width 712 height 377
drag, startPoint x: 280, startPoint y: 359, endPoint x: 372, endPoint y: 363, distance: 92.4
drag, startPoint x: 1018, startPoint y: 575, endPoint x: 984, endPoint y: 578, distance: 33.4
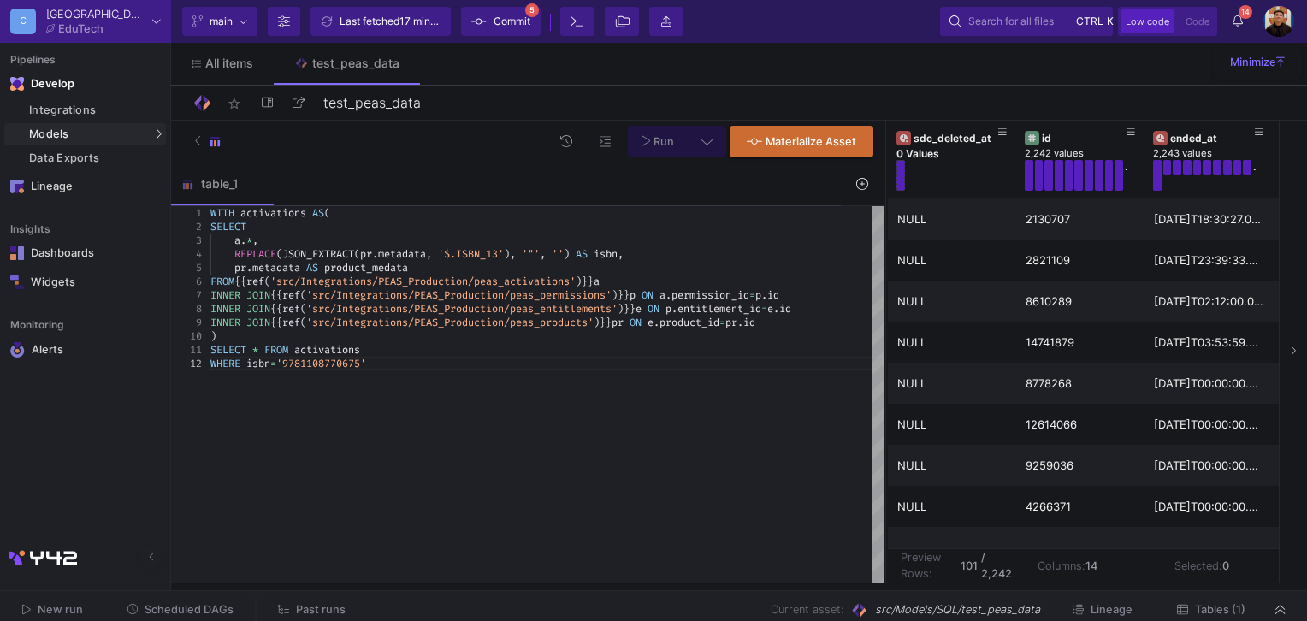
click at [982, 578] on td "Preview Rows: 101 / 2,242" at bounding box center [956, 565] width 137 height 34
click at [992, 580] on b "/ 2,242" at bounding box center [996, 565] width 31 height 32
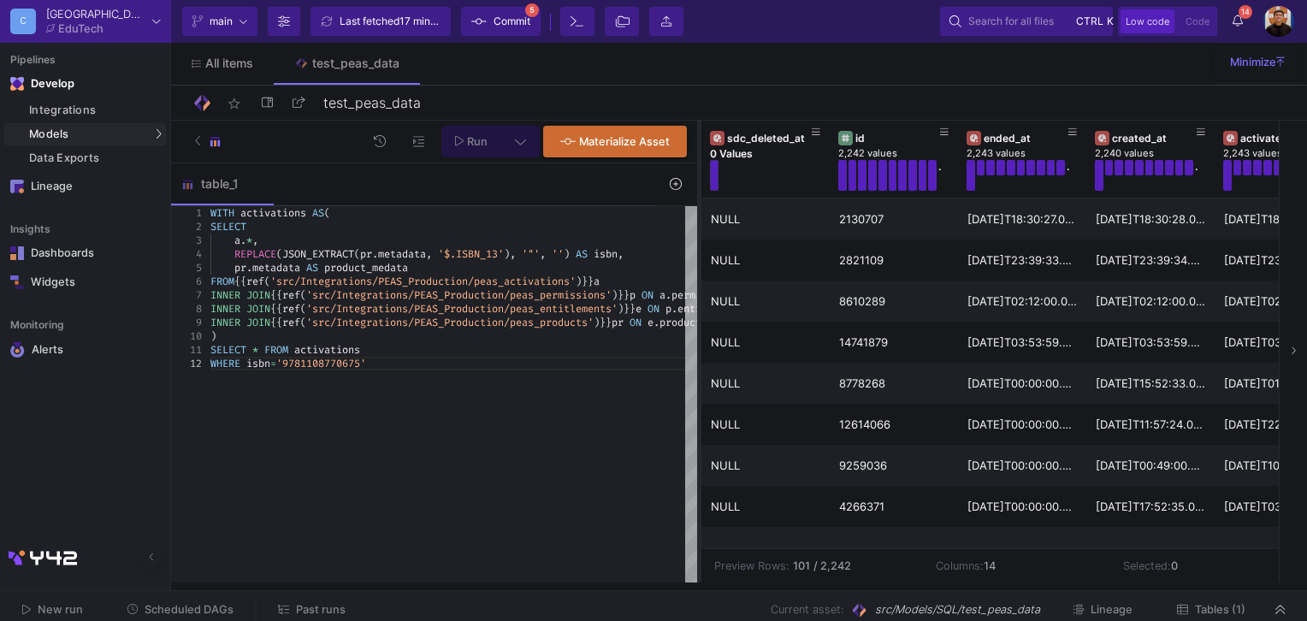
scroll to position [0, 0]
drag, startPoint x: 885, startPoint y: 393, endPoint x: 699, endPoint y: 373, distance: 187.5
click at [699, 373] on div at bounding box center [699, 352] width 4 height 462
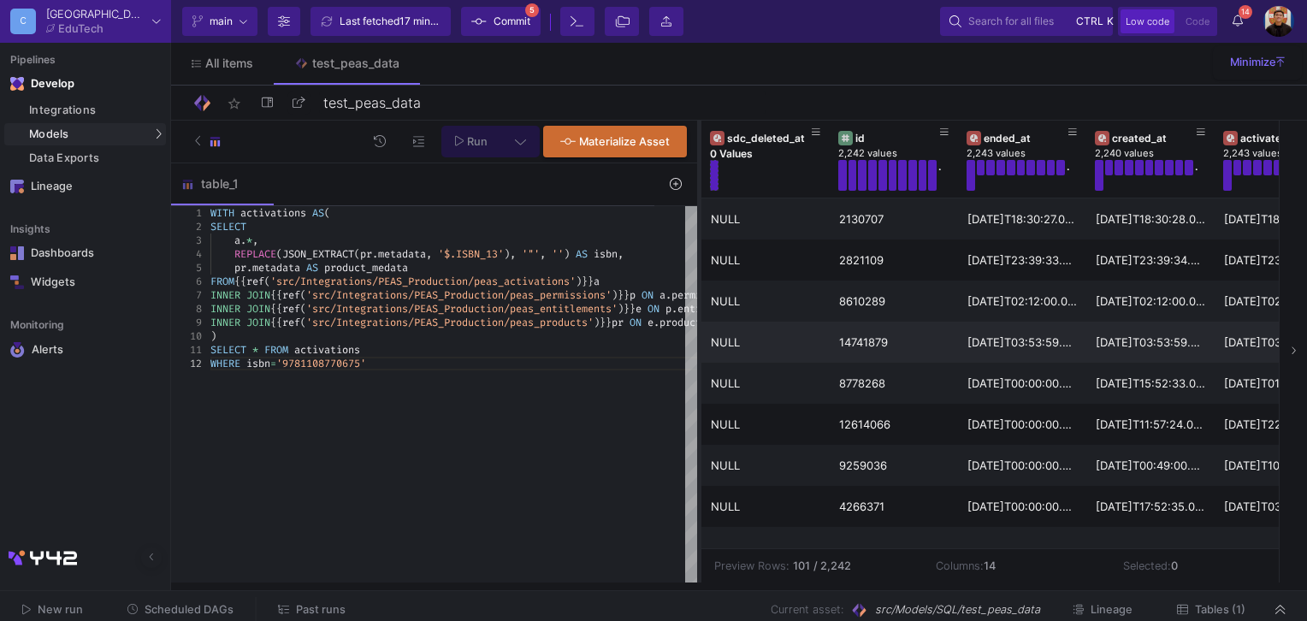
click at [699, 347] on as-split "Run Materialize Asset table_1 1 3 6 7 8 5 4 2 9 10 11 12 WITH activations AS ( …" at bounding box center [739, 352] width 1136 height 462
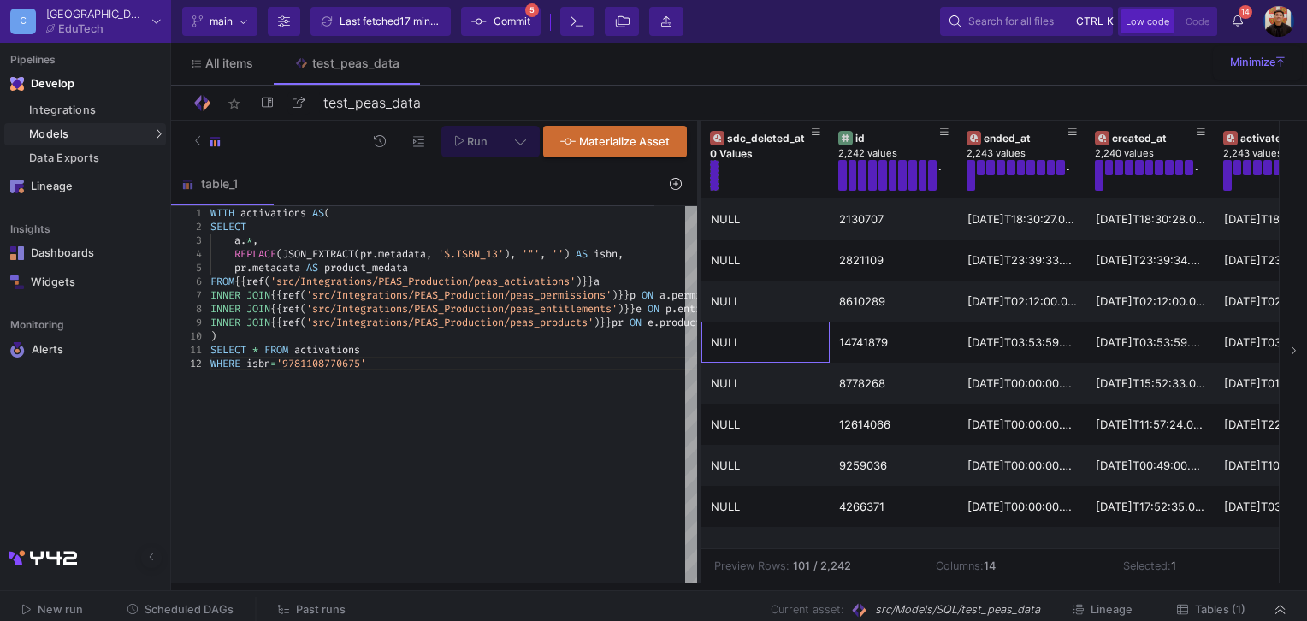
click at [699, 347] on div at bounding box center [699, 352] width 4 height 462
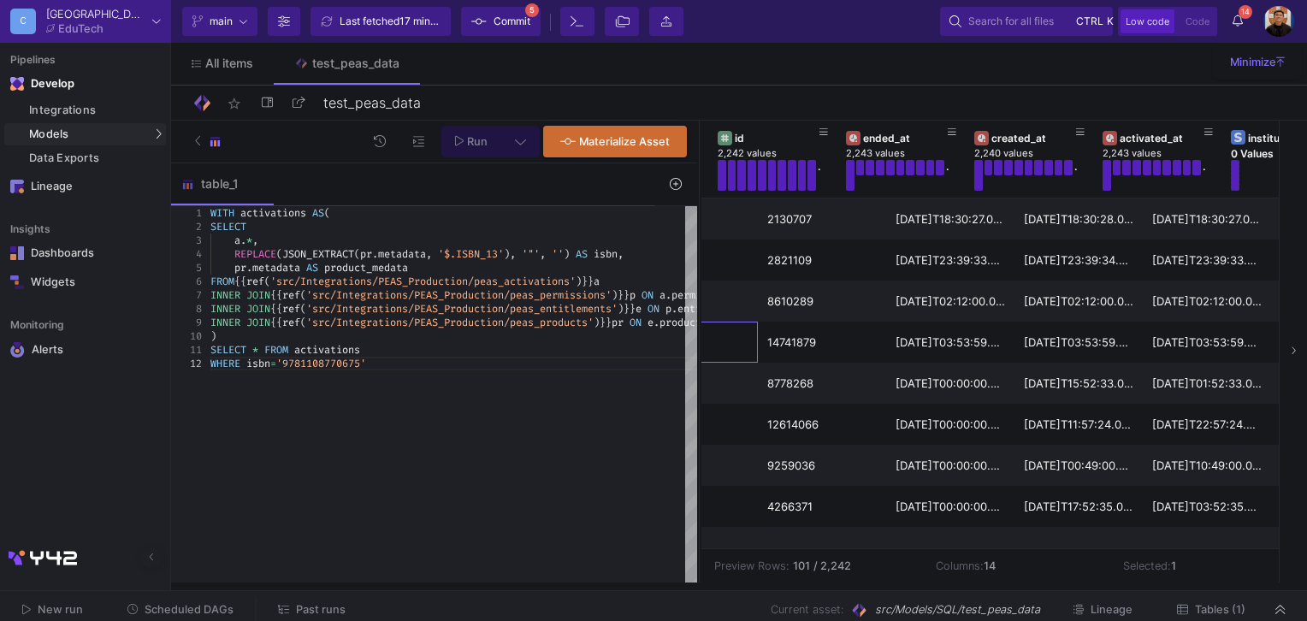
scroll to position [0, 135]
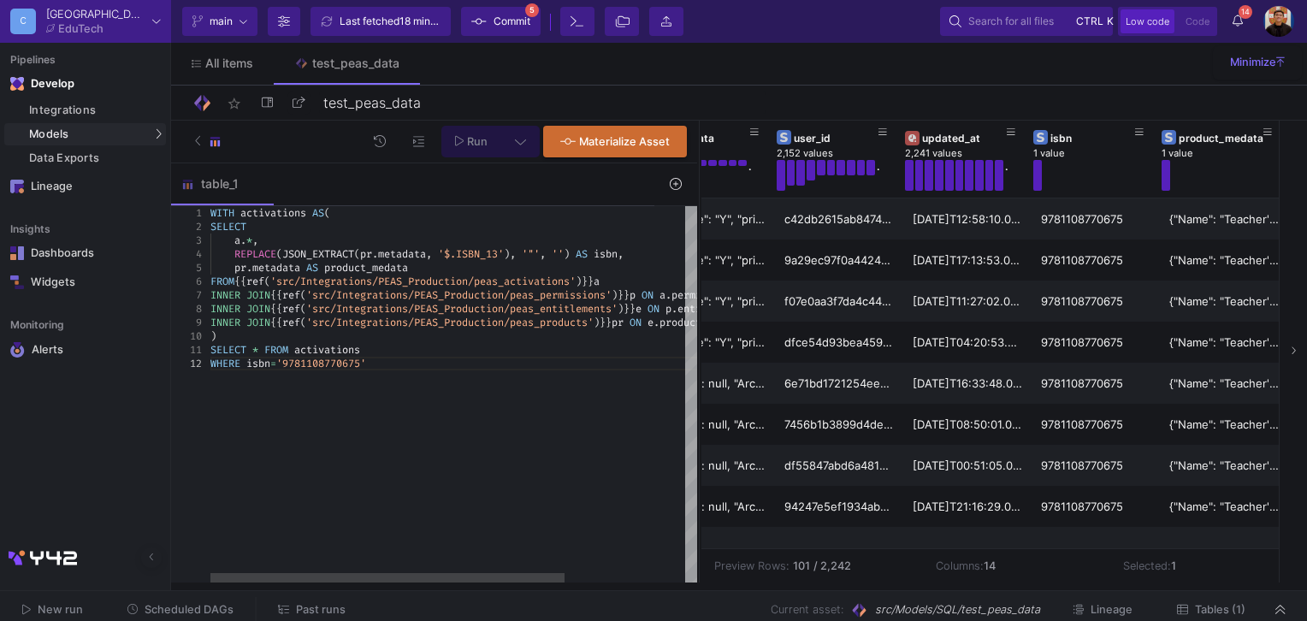
click at [397, 361] on div "WHERE isbn = '9781108770675'" at bounding box center [536, 364] width 652 height 14
click at [257, 345] on span "*" at bounding box center [255, 350] width 6 height 14
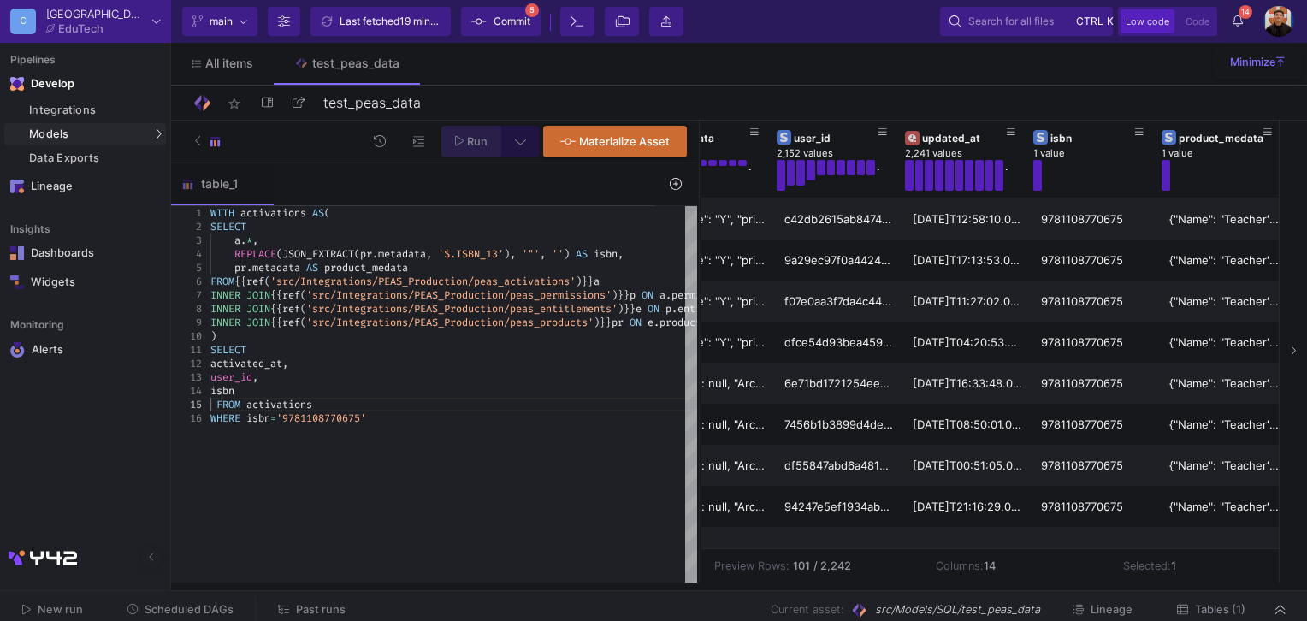
click at [466, 134] on span "Run" at bounding box center [471, 140] width 33 height 13
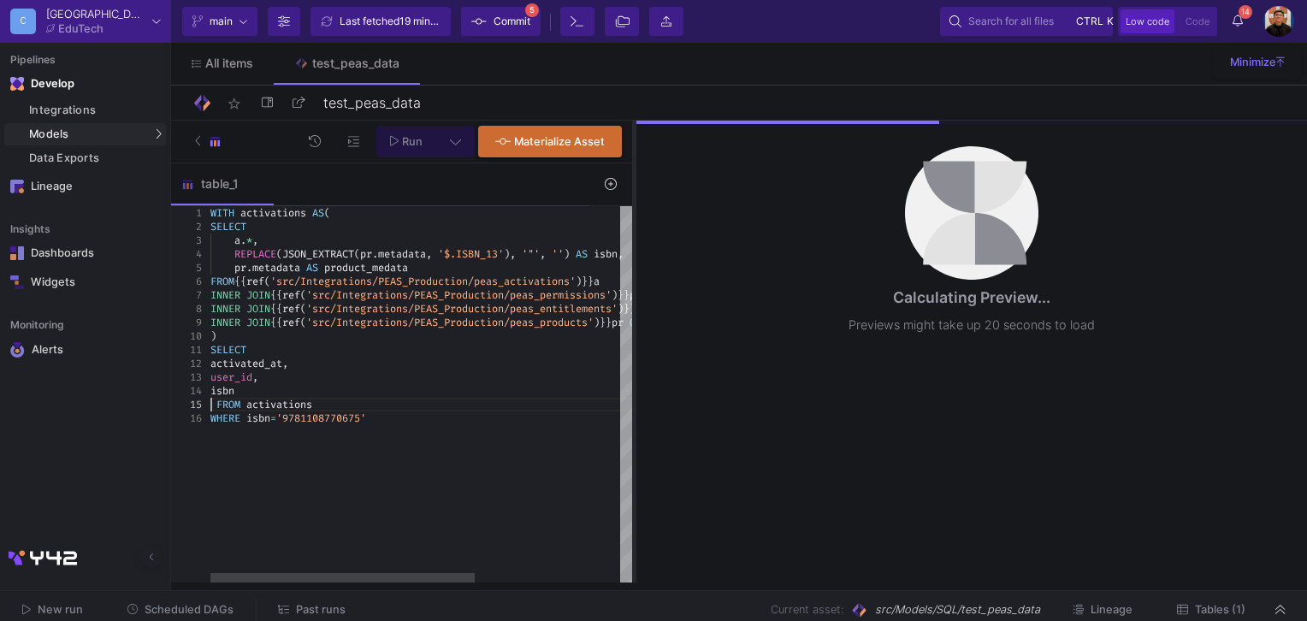
drag, startPoint x: 696, startPoint y: 247, endPoint x: 631, endPoint y: 247, distance: 65.0
click at [632, 247] on div at bounding box center [634, 352] width 4 height 462
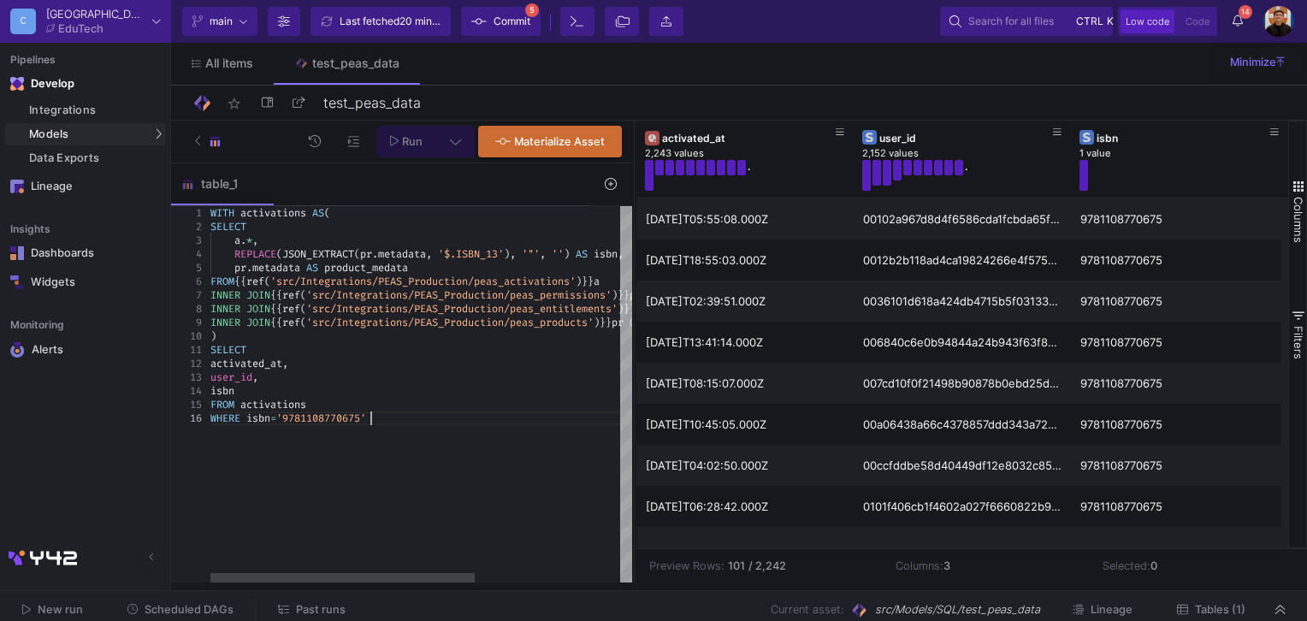
click at [382, 418] on div "WHERE isbn = '9781108770675'" at bounding box center [536, 418] width 652 height 14
click at [431, 393] on div "isbn" at bounding box center [536, 391] width 652 height 14
click at [327, 402] on div "FROM activations" at bounding box center [536, 405] width 652 height 14
click at [304, 366] on div "activated_at ," at bounding box center [536, 364] width 652 height 14
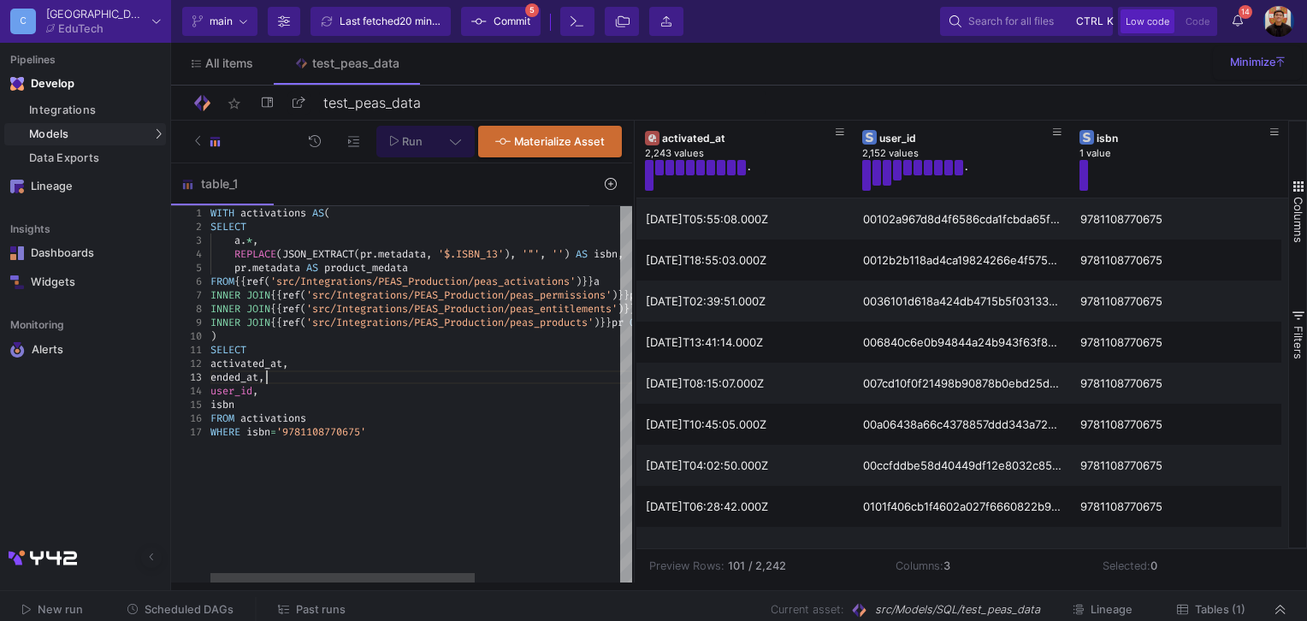
click at [214, 335] on span ")" at bounding box center [213, 336] width 6 height 14
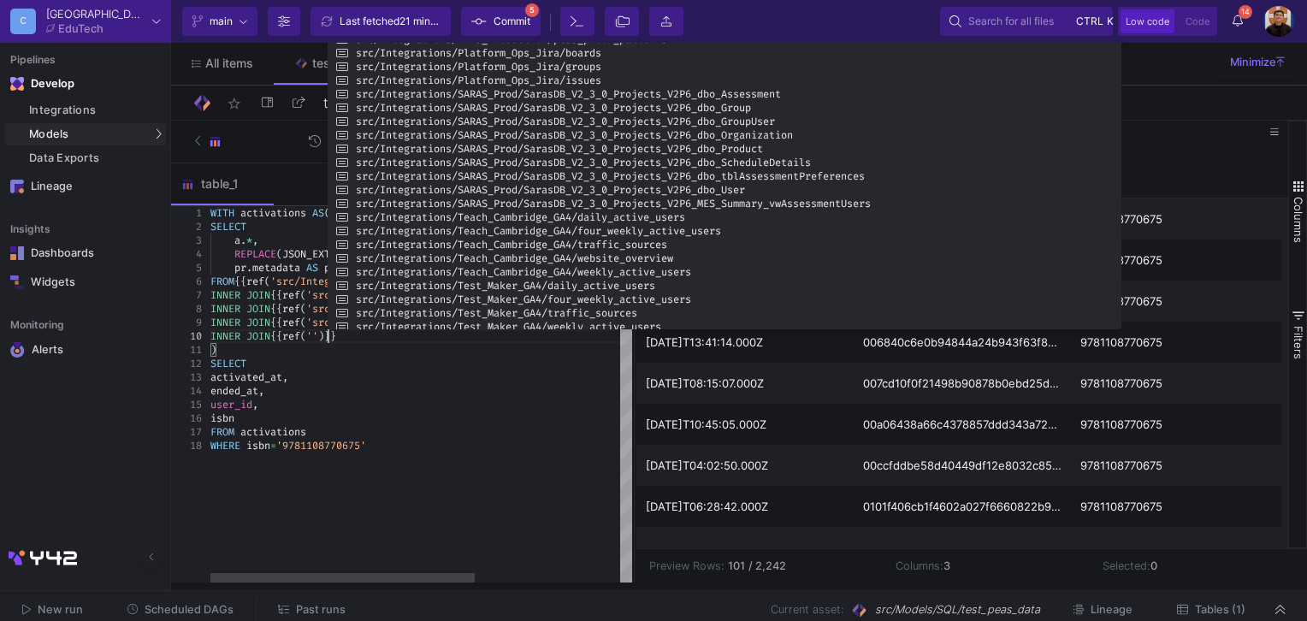
scroll to position [122, 66]
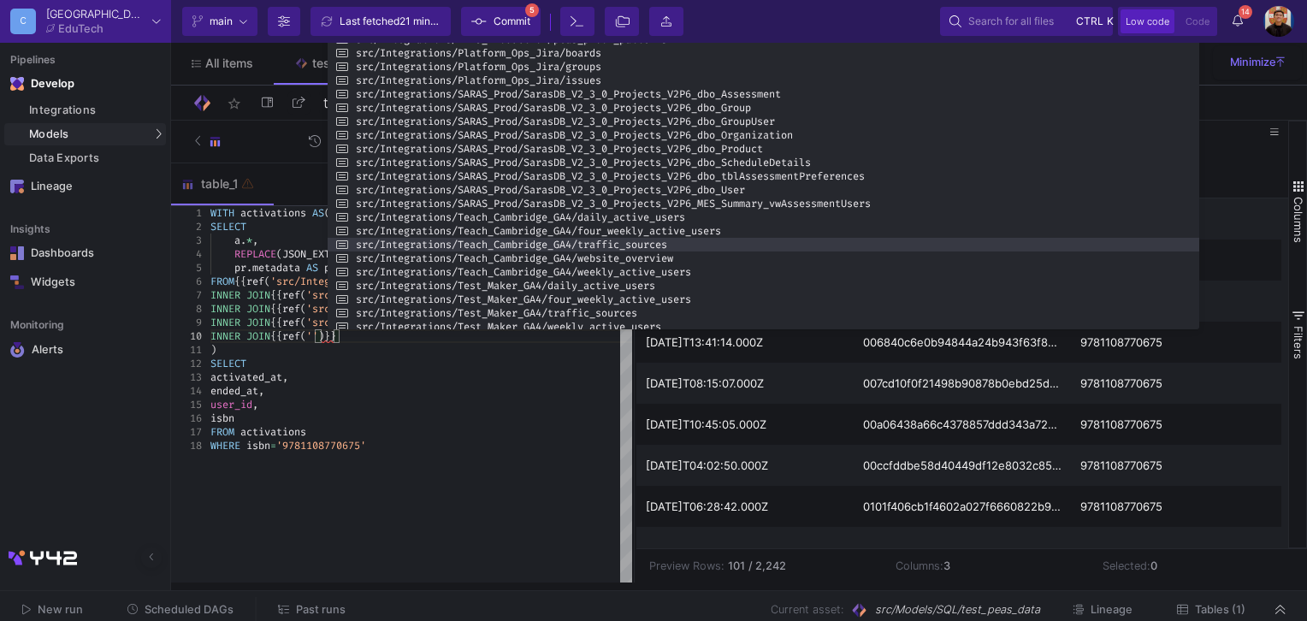
drag, startPoint x: 1119, startPoint y: 170, endPoint x: 959, endPoint y: 248, distance: 177.8
click at [1201, 169] on div at bounding box center [1198, 174] width 3 height 310
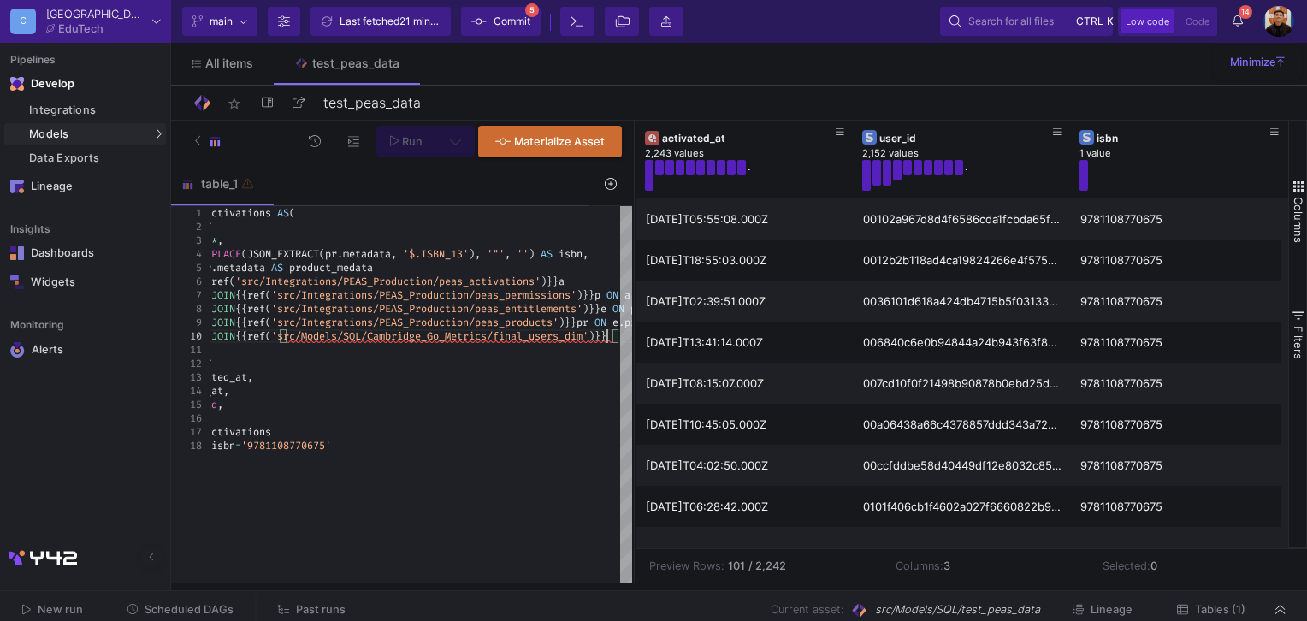
scroll to position [109, 66]
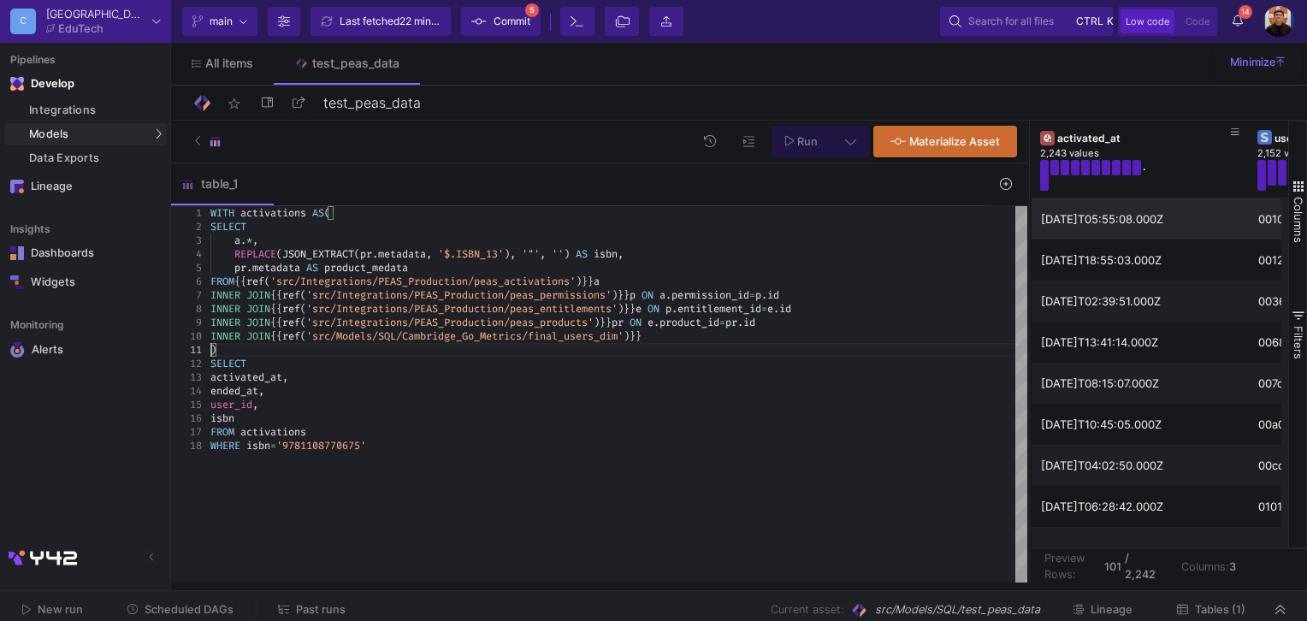
drag, startPoint x: 634, startPoint y: 212, endPoint x: 1030, endPoint y: 230, distance: 395.5
click at [1030, 230] on div at bounding box center [1029, 352] width 4 height 462
click at [691, 339] on div "INNER JOIN {{ ref ( 'src/Models/SQL/Cambridge_Go_Metrics/final_users_d im' ) }}" at bounding box center [618, 336] width 817 height 14
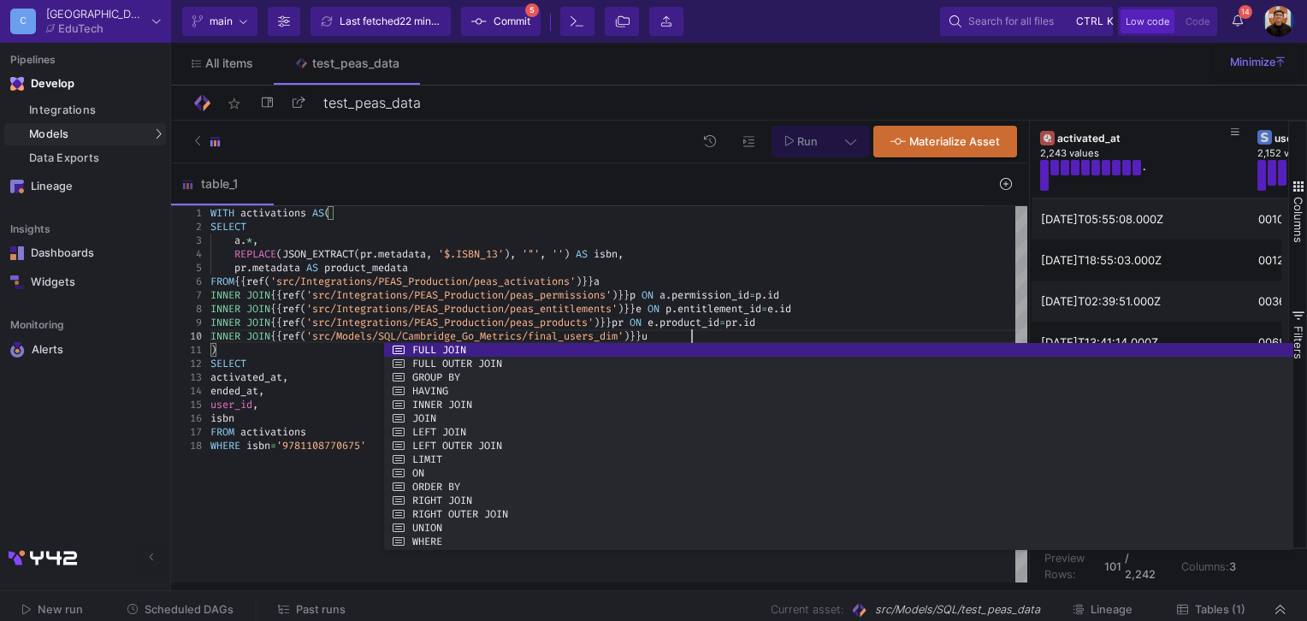
scroll to position [95, 479]
click at [478, 250] on span "'$.ISBN_13'" at bounding box center [471, 254] width 66 height 14
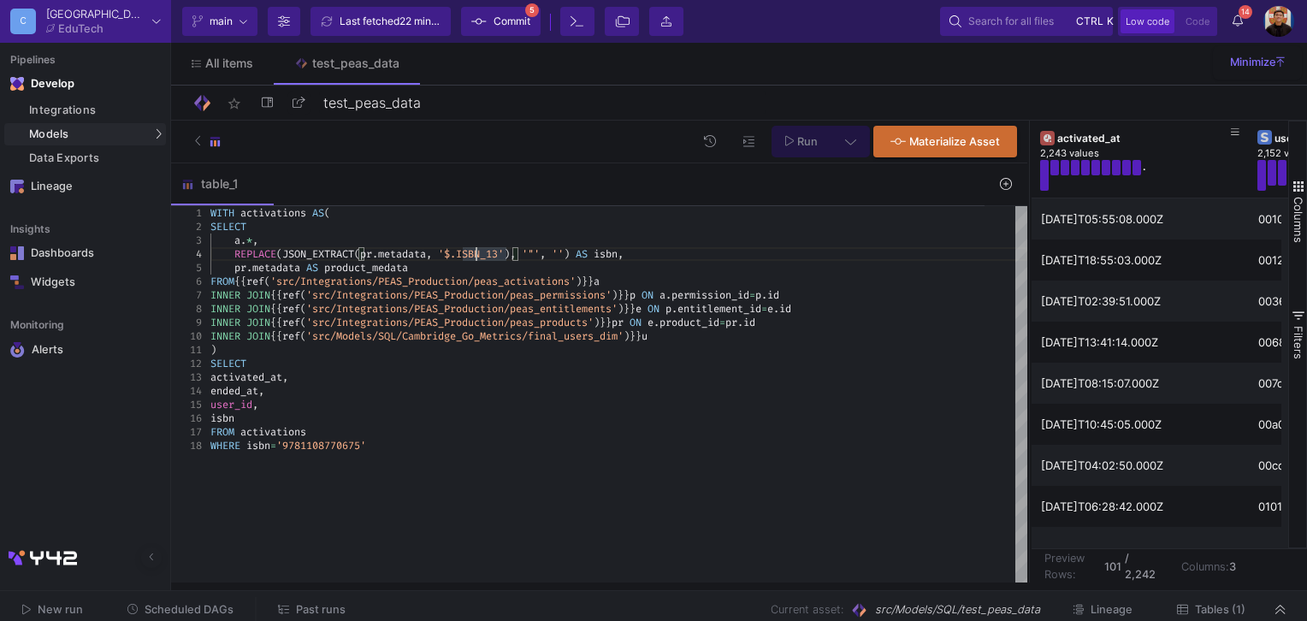
scroll to position [95, 159]
click at [404, 451] on div "WHERE isbn = '9781108770675'" at bounding box center [618, 446] width 817 height 14
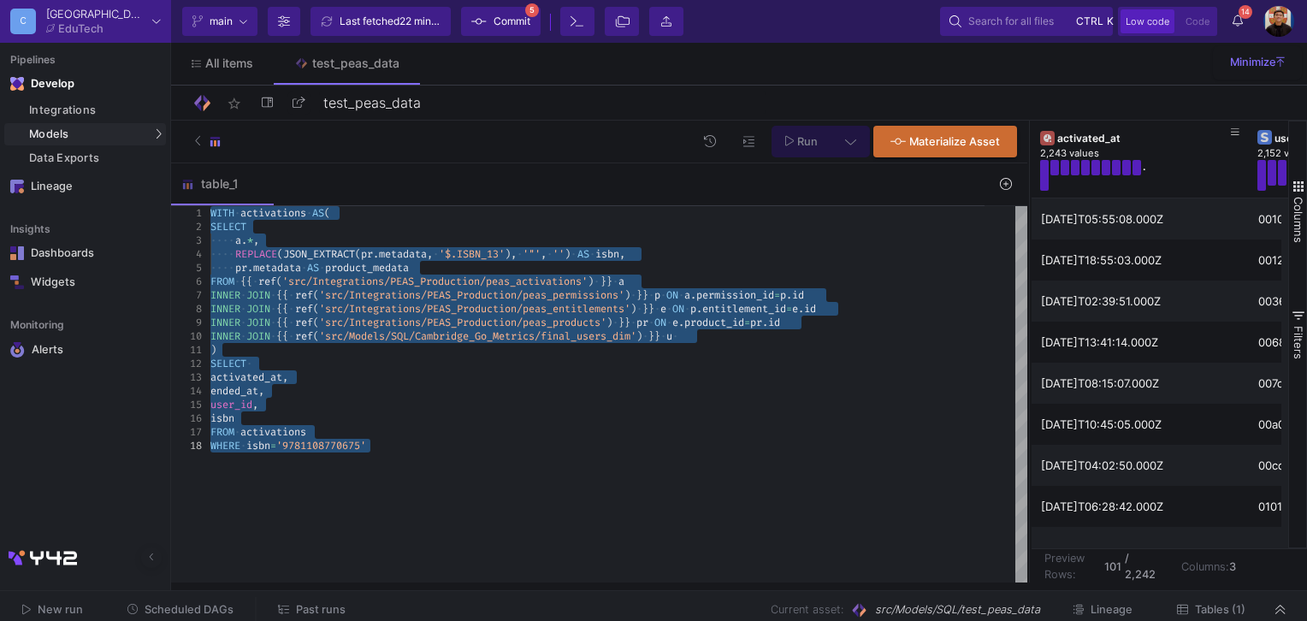
type textarea "WITH activations AS( SELECT a.*, REPLACE(JSON_EXTRACT(pr.metadata, '$.ISBN_13')…"
click at [335, 192] on div "table_1" at bounding box center [577, 184] width 813 height 42
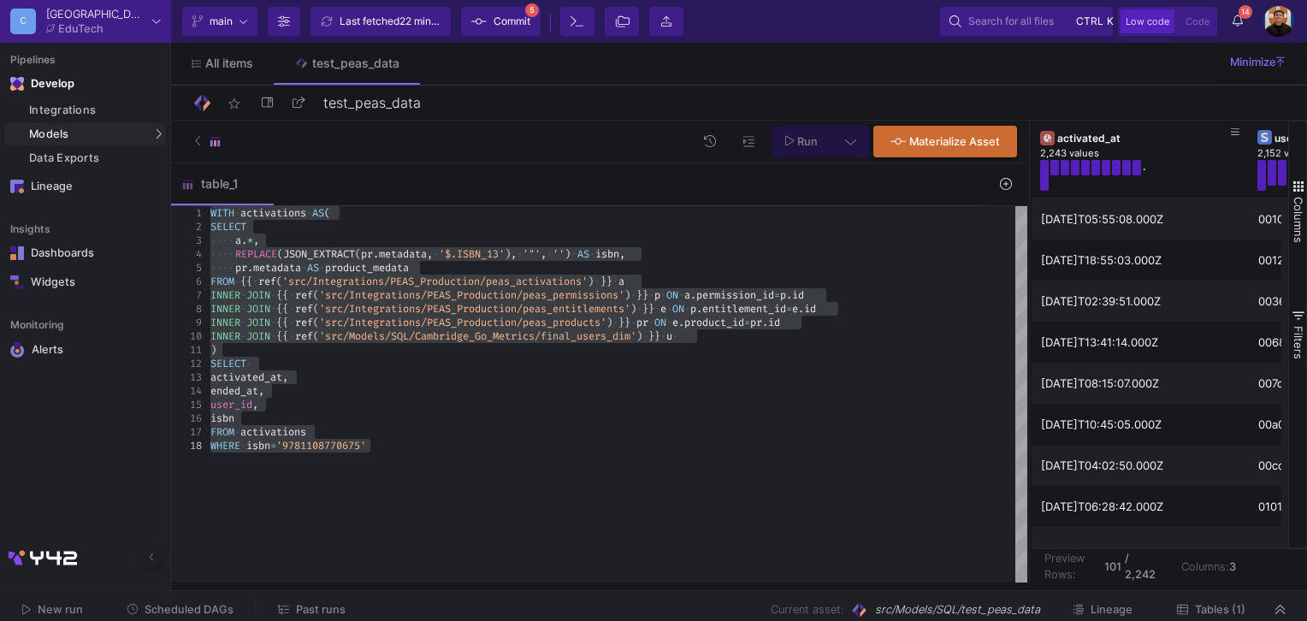
click at [997, 186] on button at bounding box center [1005, 184] width 39 height 27
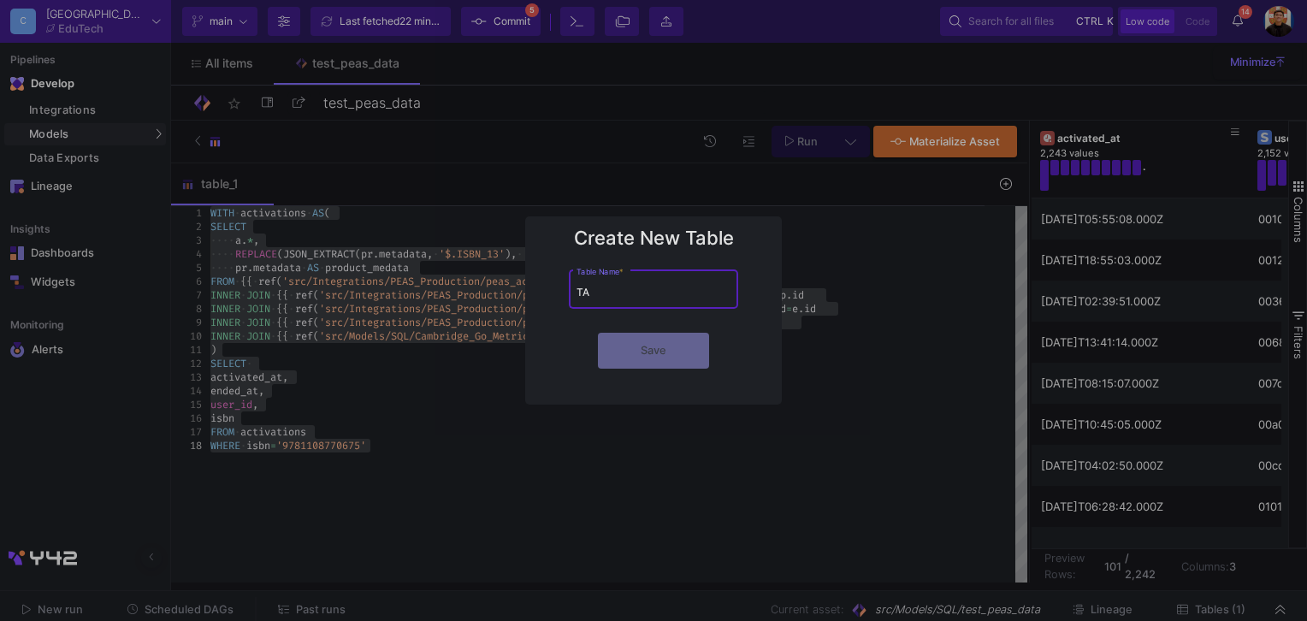
type input "T"
type input "table_2"
click at [658, 356] on button "Save" at bounding box center [653, 349] width 111 height 36
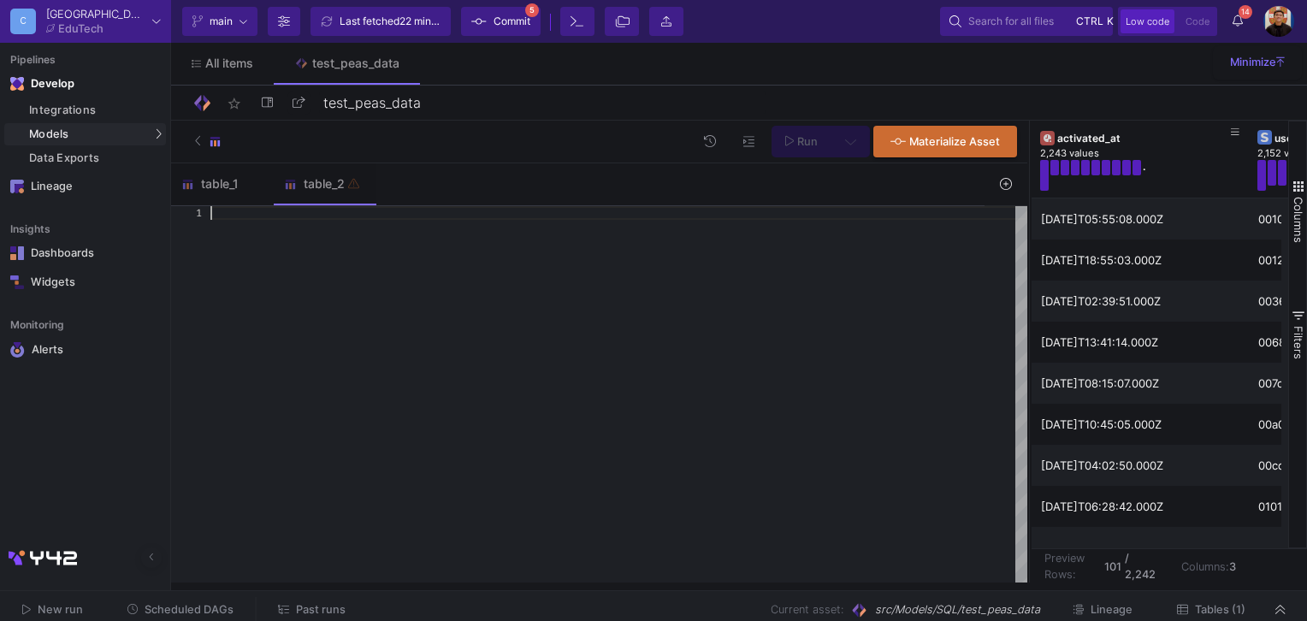
click at [445, 250] on div at bounding box center [618, 394] width 817 height 377
paste textarea ") SELECT activated_at, ended_at, user_id, isbn FROM activations WHERE isbn='978…"
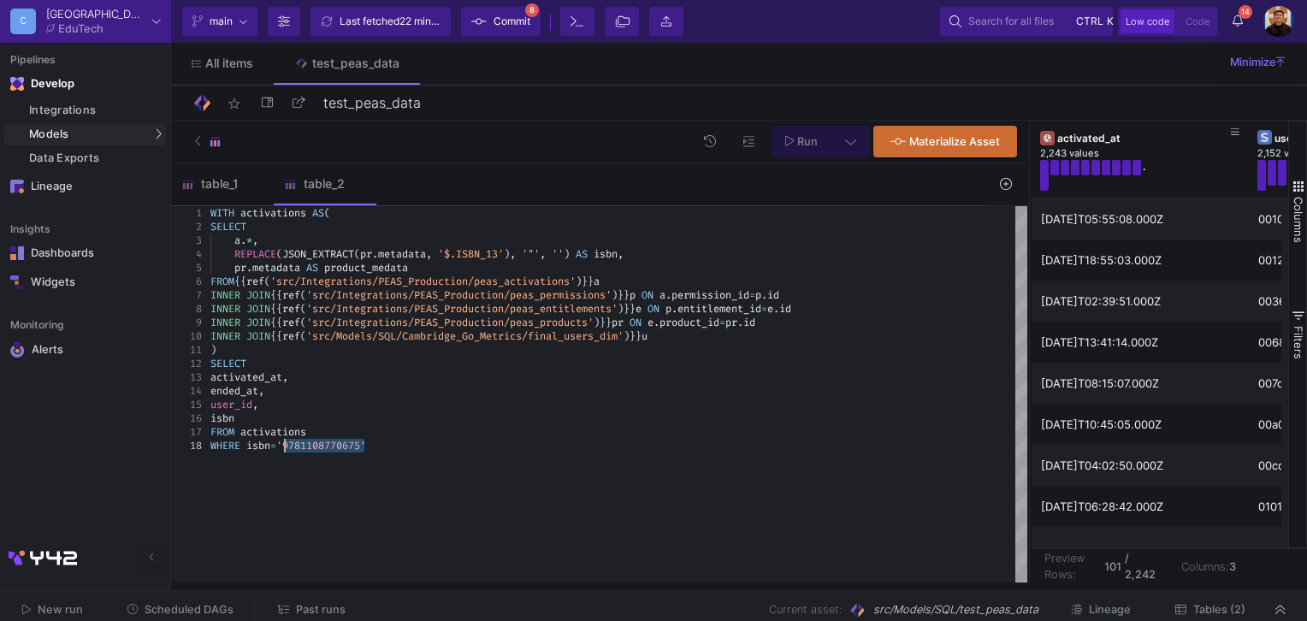
drag, startPoint x: 367, startPoint y: 446, endPoint x: 284, endPoint y: 449, distance: 83.0
click at [366, 443] on span "'9781108770675'" at bounding box center [321, 446] width 90 height 14
click at [366, 445] on span "'9781108770675'" at bounding box center [321, 446] width 90 height 14
paste textarea "85280"
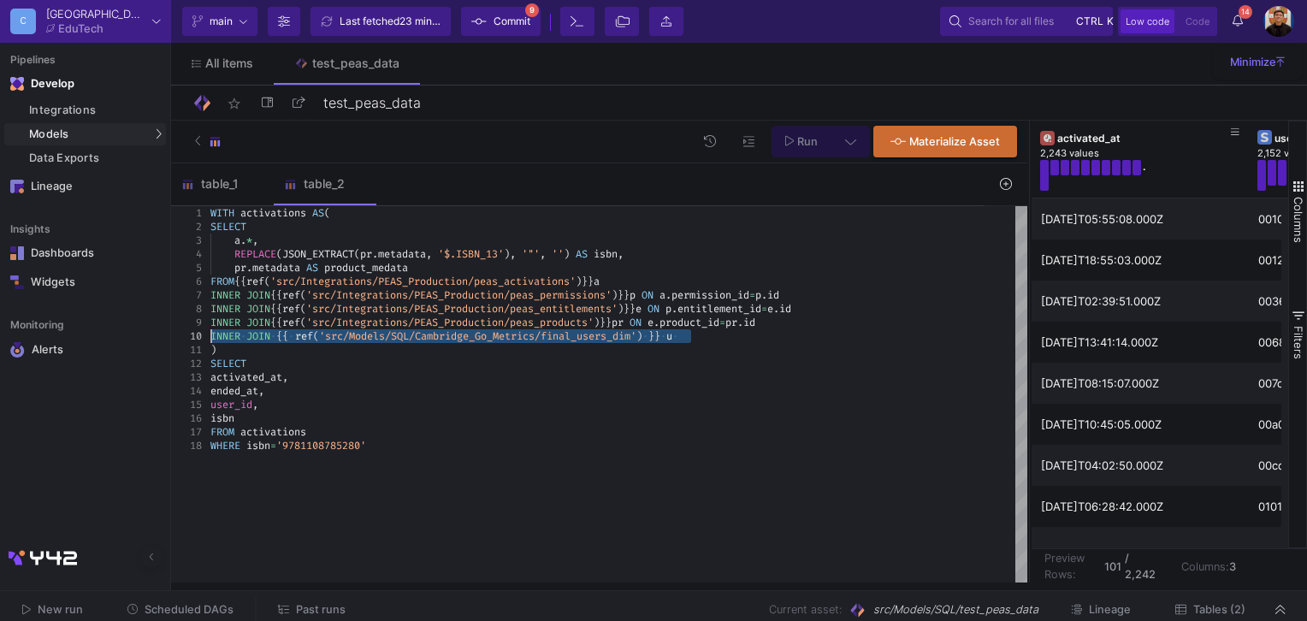
drag, startPoint x: 715, startPoint y: 339, endPoint x: 185, endPoint y: 337, distance: 530.2
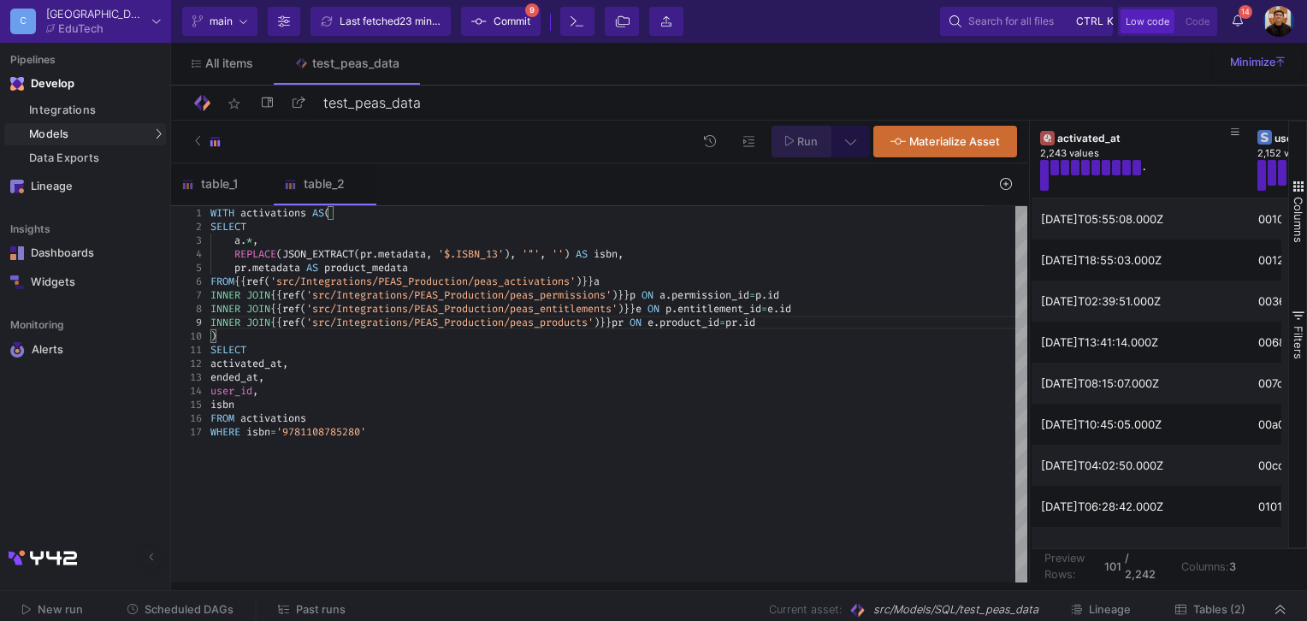
click at [800, 139] on span "Run" at bounding box center [807, 141] width 21 height 13
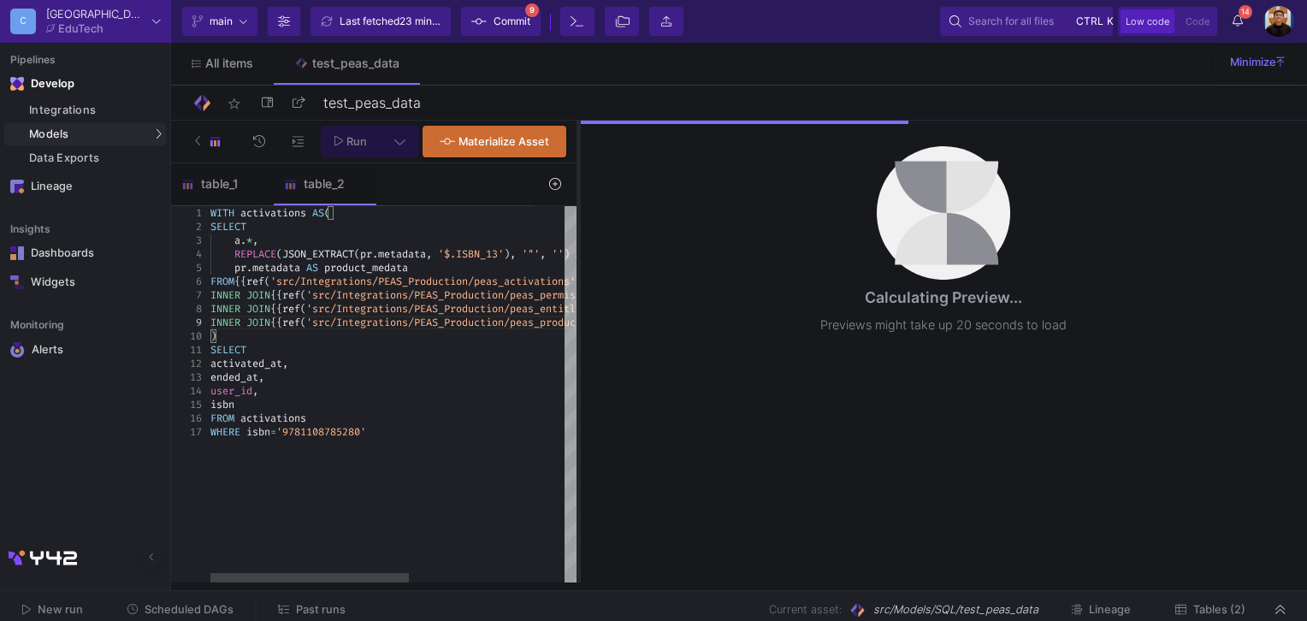
drag, startPoint x: 1029, startPoint y: 245, endPoint x: 578, endPoint y: 239, distance: 450.7
click at [578, 239] on div at bounding box center [578, 352] width 4 height 462
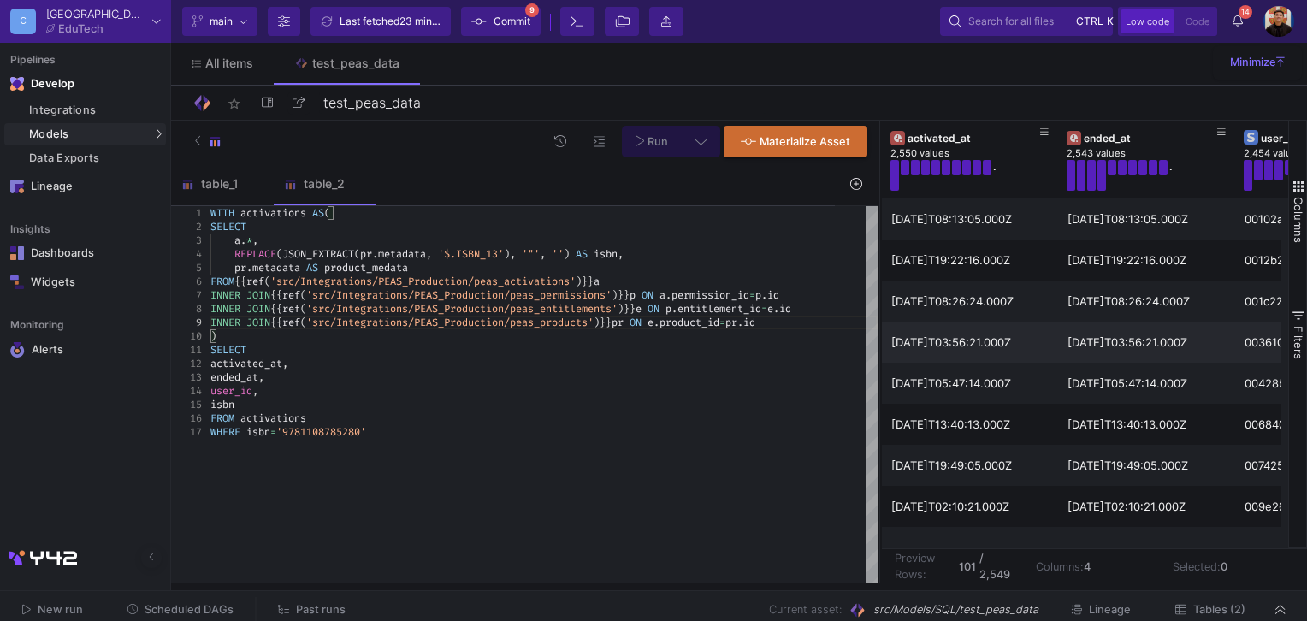
drag, startPoint x: 578, startPoint y: 312, endPoint x: 879, endPoint y: 354, distance: 303.9
click at [879, 354] on div at bounding box center [879, 352] width 4 height 462
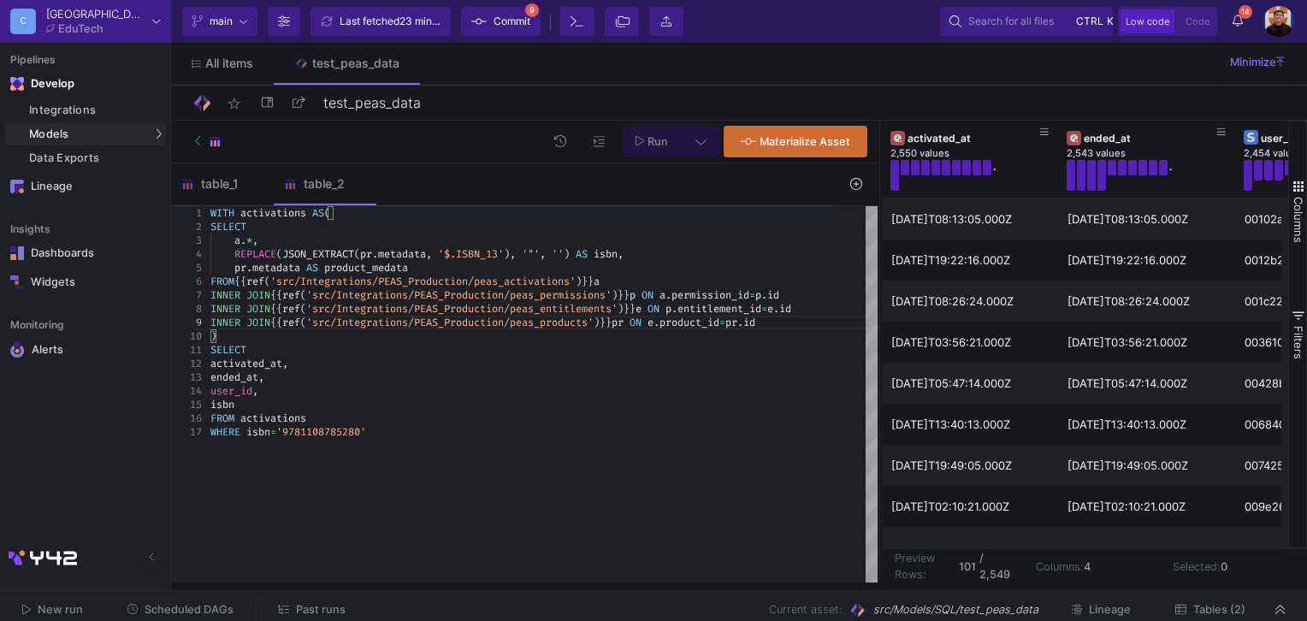
click at [270, 235] on div "a . * ," at bounding box center [543, 240] width 667 height 14
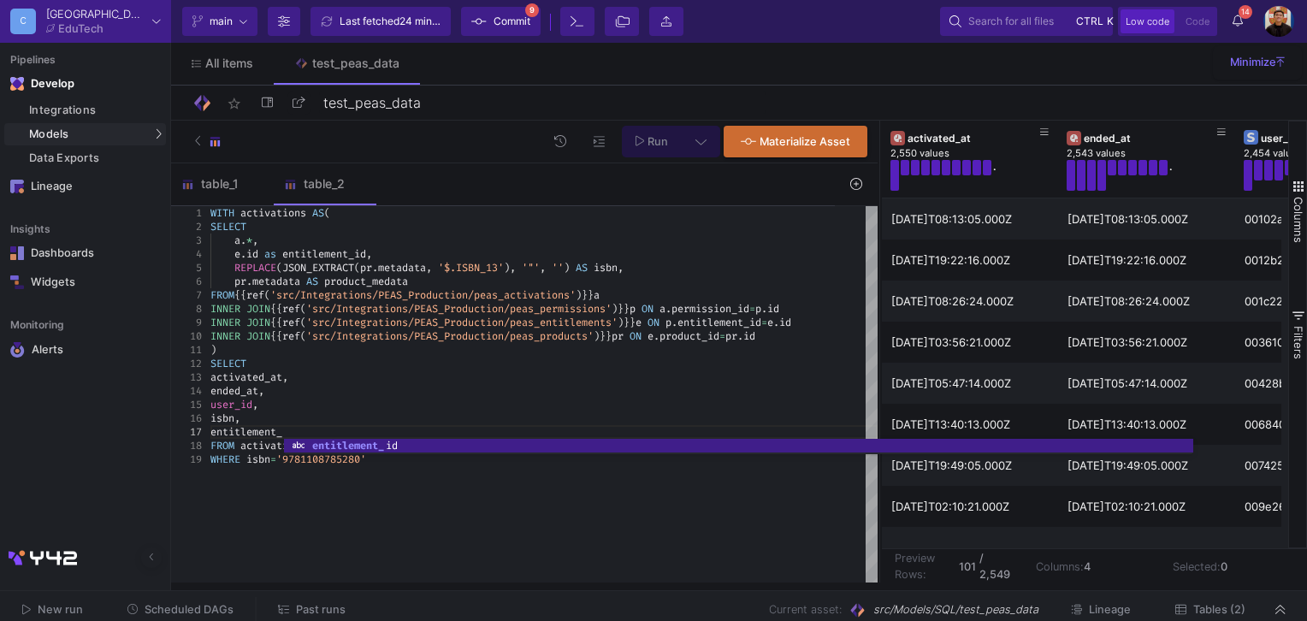
scroll to position [82, 84]
click at [557, 370] on div "activated_at ," at bounding box center [543, 377] width 667 height 14
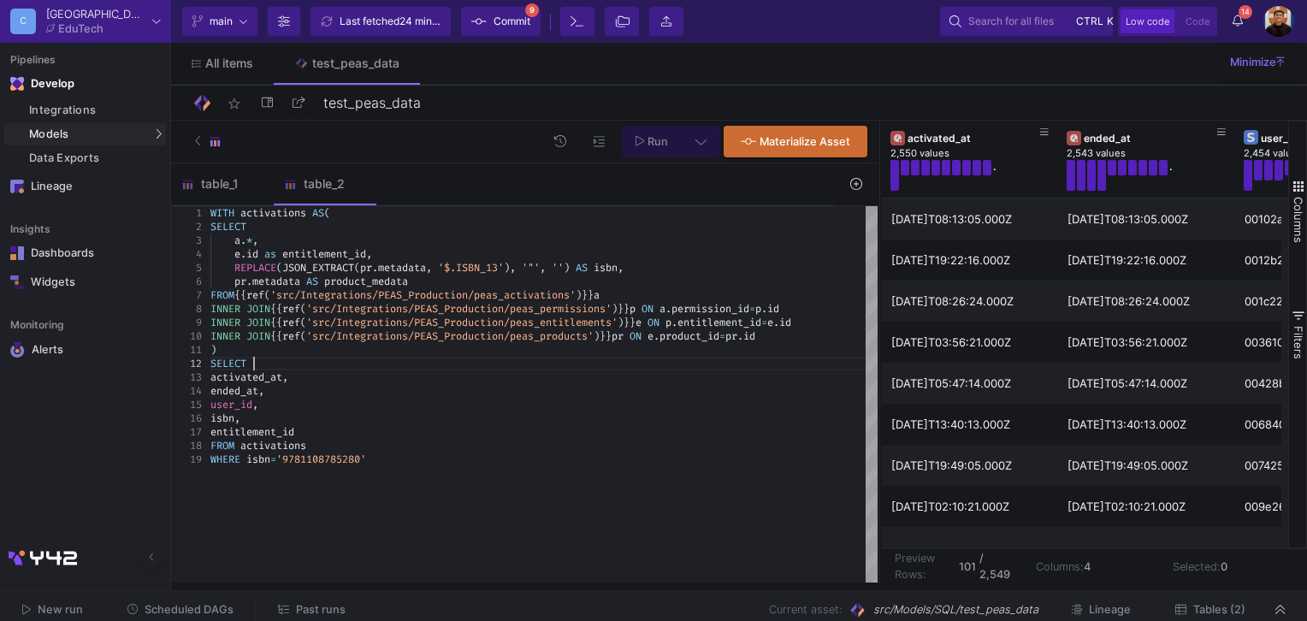
click at [656, 139] on span "Run" at bounding box center [657, 141] width 21 height 13
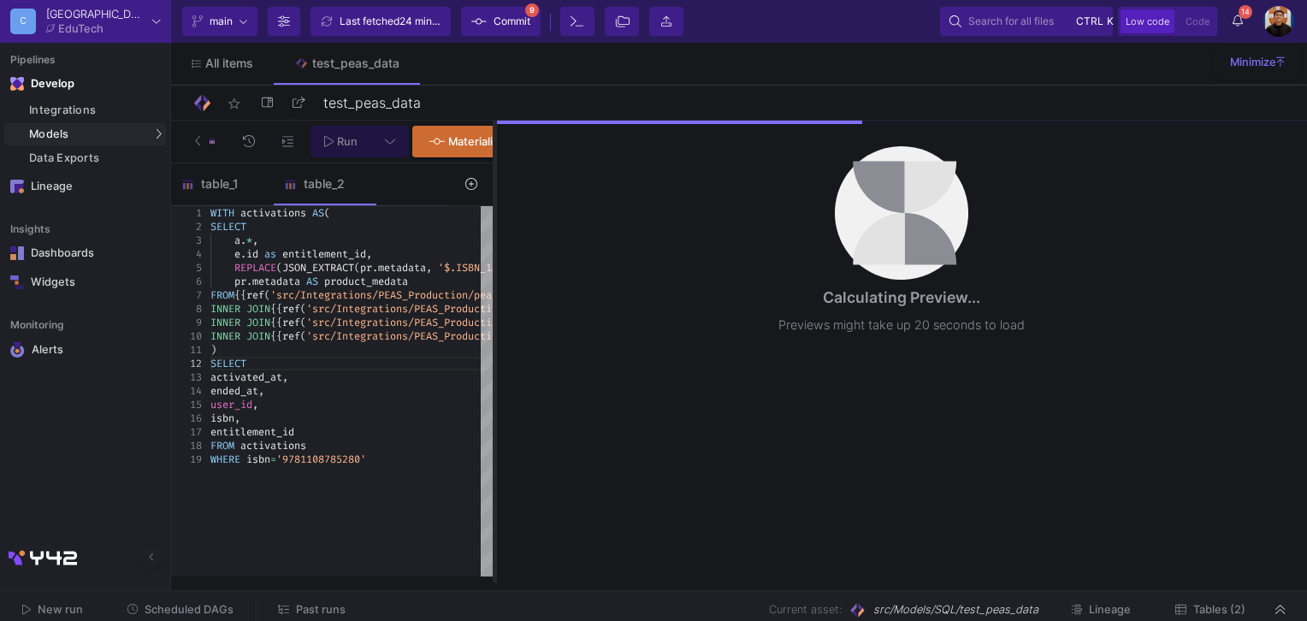
drag, startPoint x: 881, startPoint y: 291, endPoint x: 496, endPoint y: 305, distance: 385.1
click at [496, 305] on div at bounding box center [495, 352] width 4 height 462
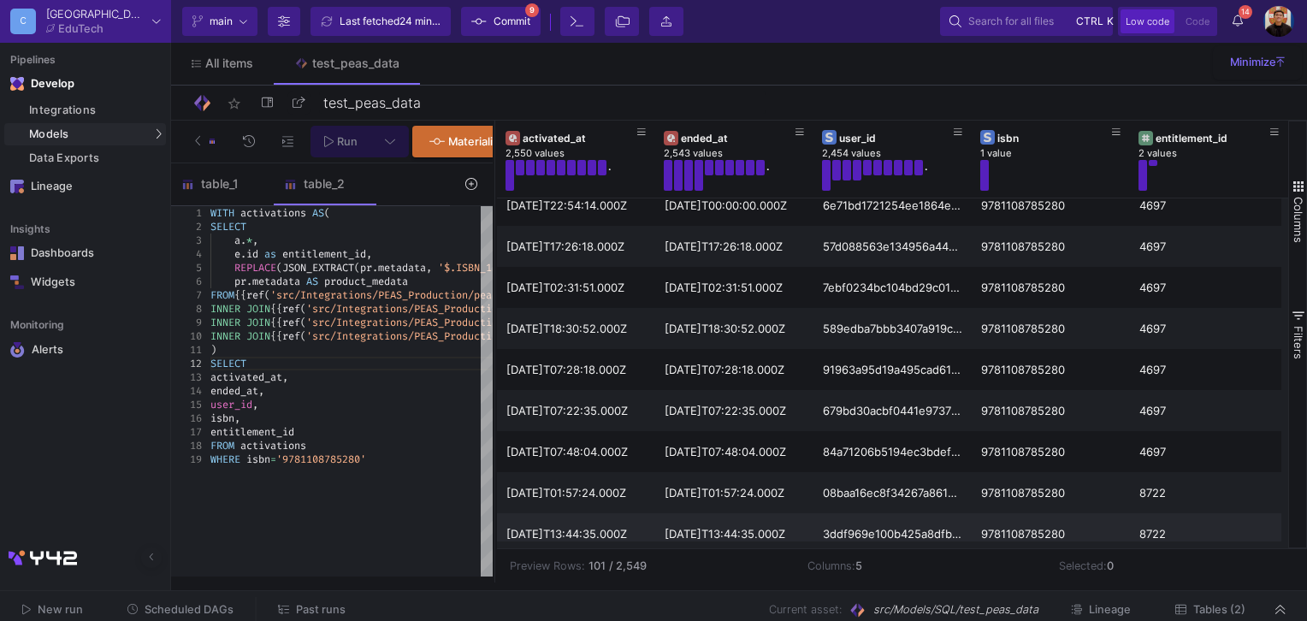
scroll to position [2393, 0]
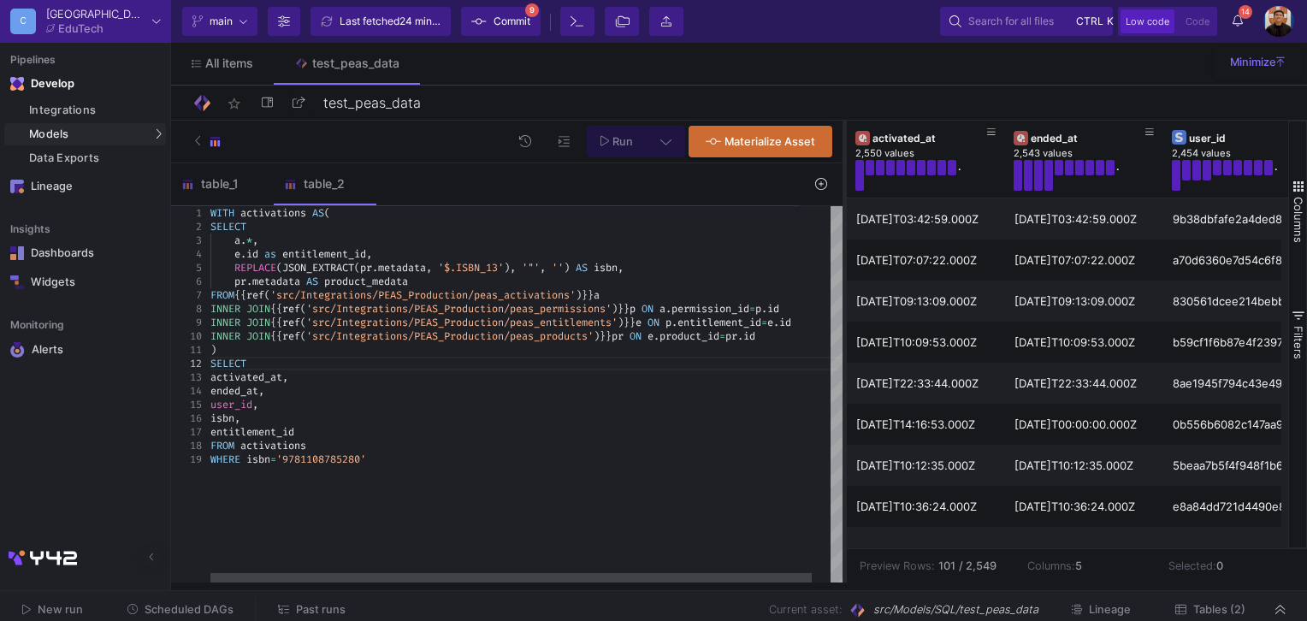
drag, startPoint x: 493, startPoint y: 245, endPoint x: 843, endPoint y: 267, distance: 350.4
click at [843, 267] on div at bounding box center [844, 352] width 4 height 462
click at [806, 335] on div "INNER JOIN {{ ref ( 'src/Integrations/PEAS_Production/peas_products' ) }} pr ON…" at bounding box center [536, 336] width 652 height 14
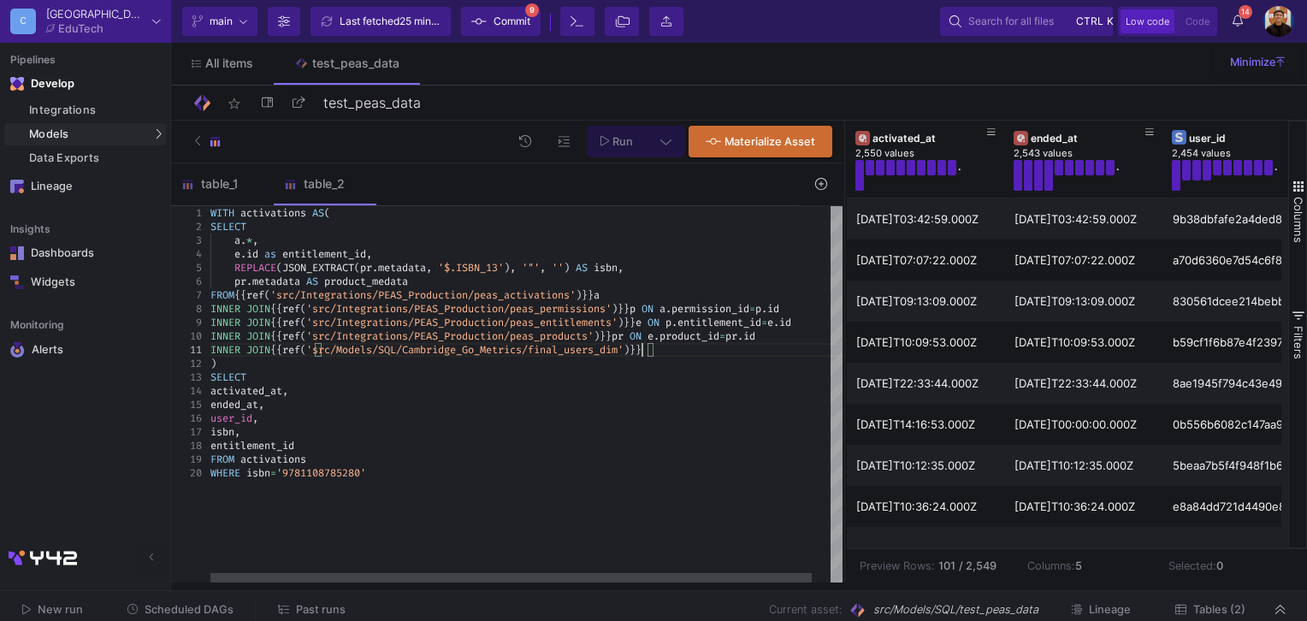
click at [815, 338] on div "INNER JOIN {{ ref ( 'src/Integrations/PEAS_Production/peas_products' ) }} pr ON…" at bounding box center [536, 336] width 652 height 14
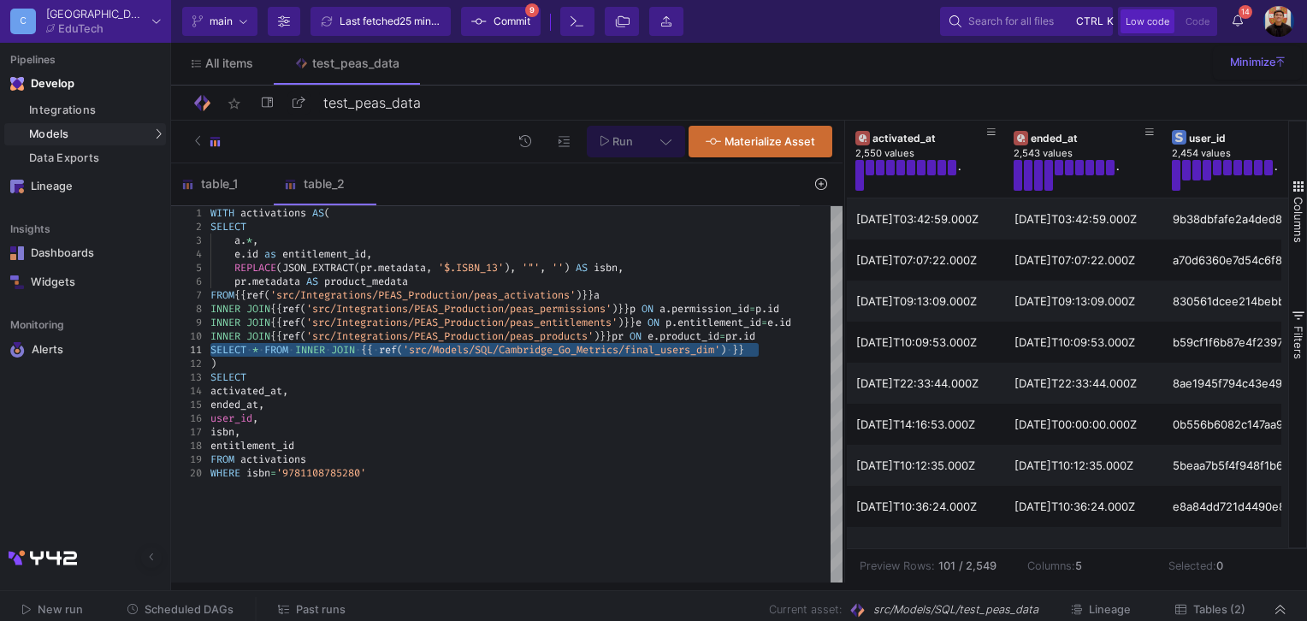
type textarea "SELECT * FROM INNER JOIN {{ ref('src/Models/SQL/Cambridge_Go_Metrics/final_user…"
click at [668, 135] on icon at bounding box center [665, 141] width 11 height 12
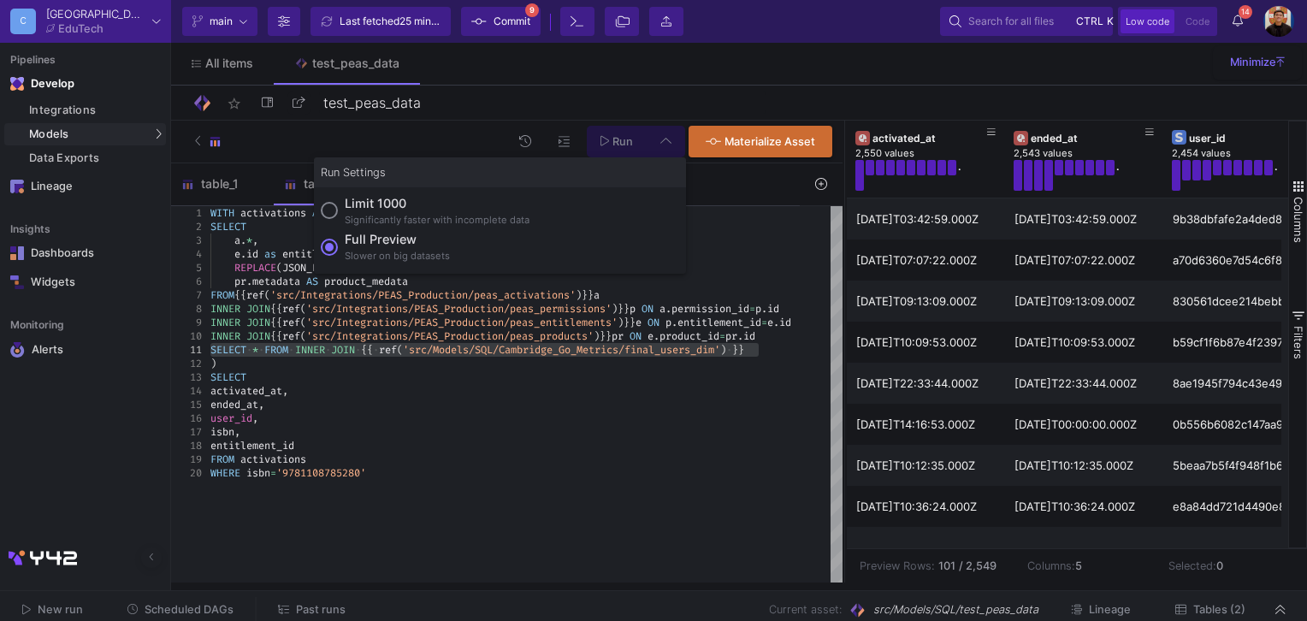
click at [369, 207] on div "Limit 1000" at bounding box center [437, 203] width 185 height 19
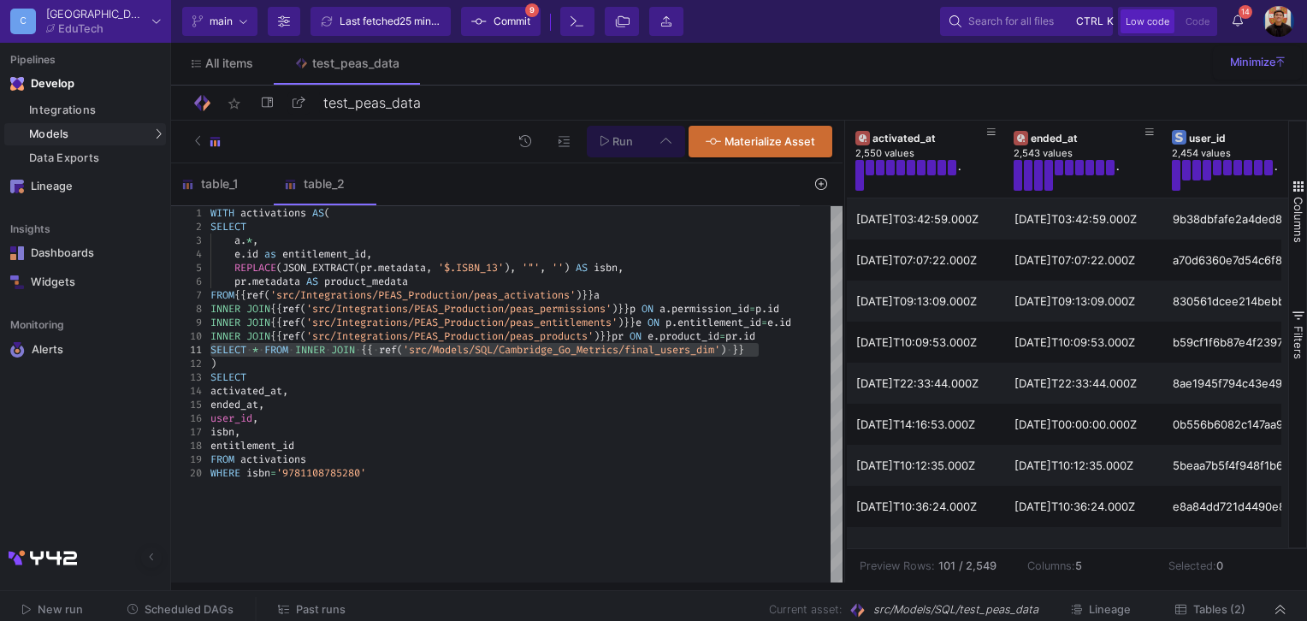
click at [338, 207] on input "Limit 1000 Significantly faster with incomplete data" at bounding box center [329, 210] width 17 height 17
radio input "true"
drag, startPoint x: 629, startPoint y: 146, endPoint x: 657, endPoint y: 179, distance: 42.5
click at [628, 146] on span "Run" at bounding box center [622, 141] width 21 height 13
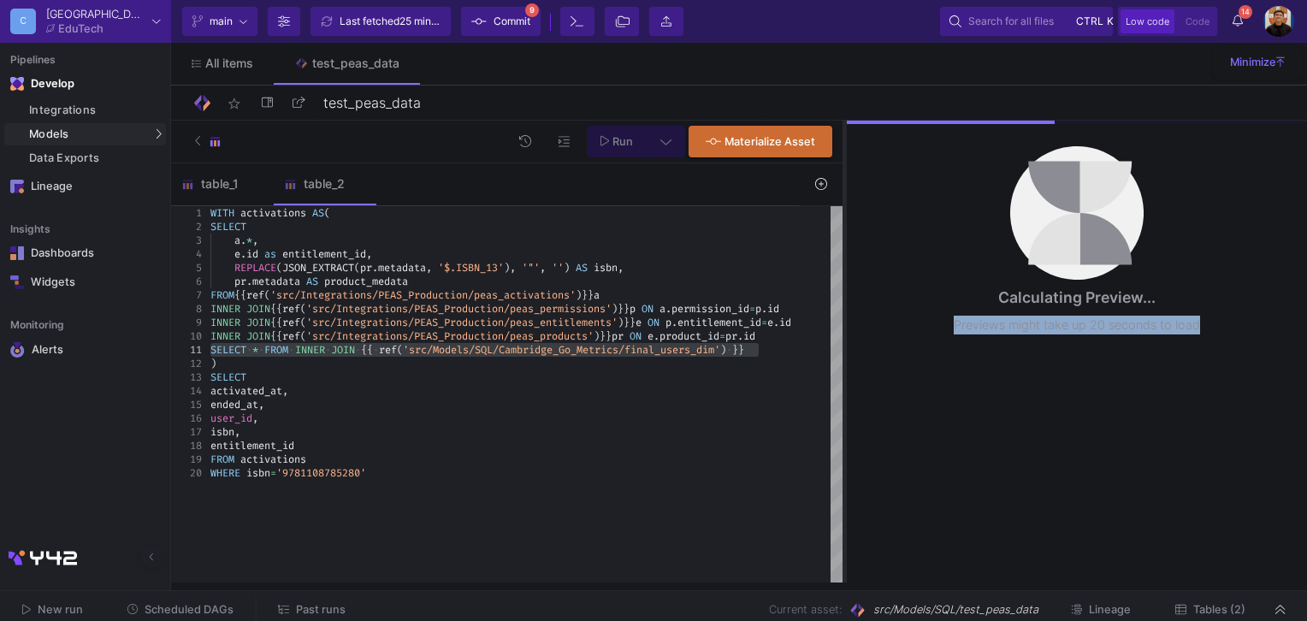
click at [843, 279] on as-split "Run Materialize Asset table_1 table_2 1 WITH · activations · AS ( WITH activati…" at bounding box center [739, 352] width 1136 height 462
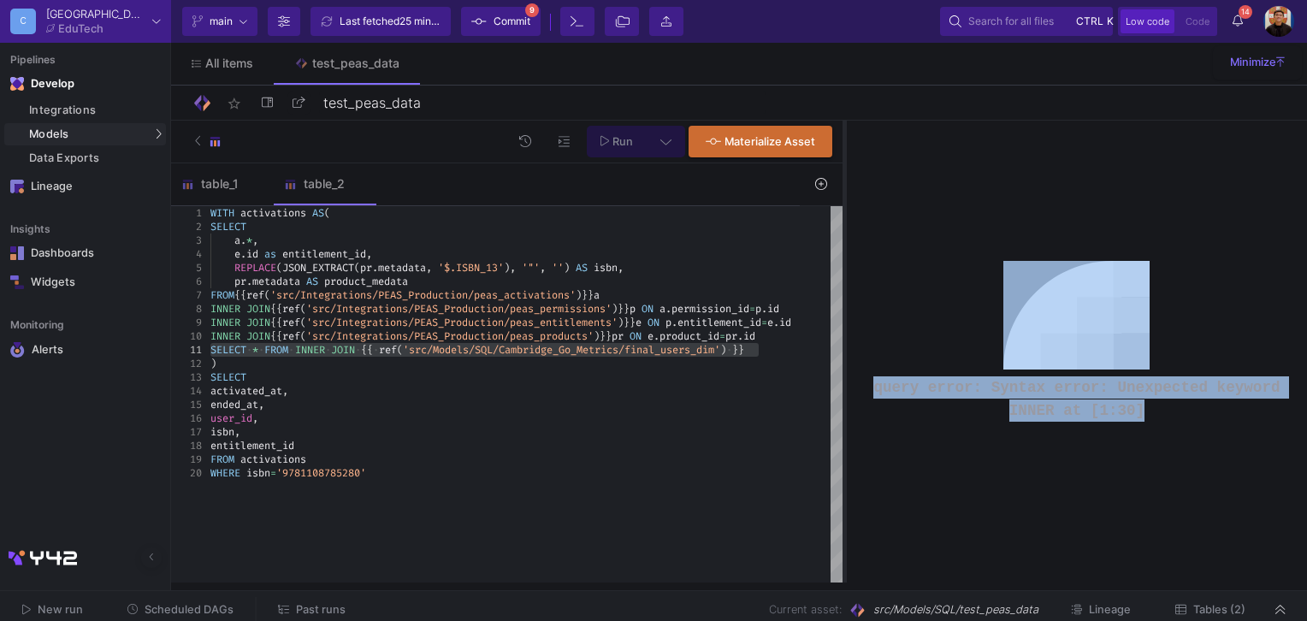
drag, startPoint x: 843, startPoint y: 279, endPoint x: 843, endPoint y: 267, distance: 12.0
click at [843, 267] on div at bounding box center [844, 352] width 4 height 462
drag, startPoint x: 782, startPoint y: 314, endPoint x: 691, endPoint y: 319, distance: 90.8
click at [749, 314] on span "permission_id" at bounding box center [710, 309] width 78 height 14
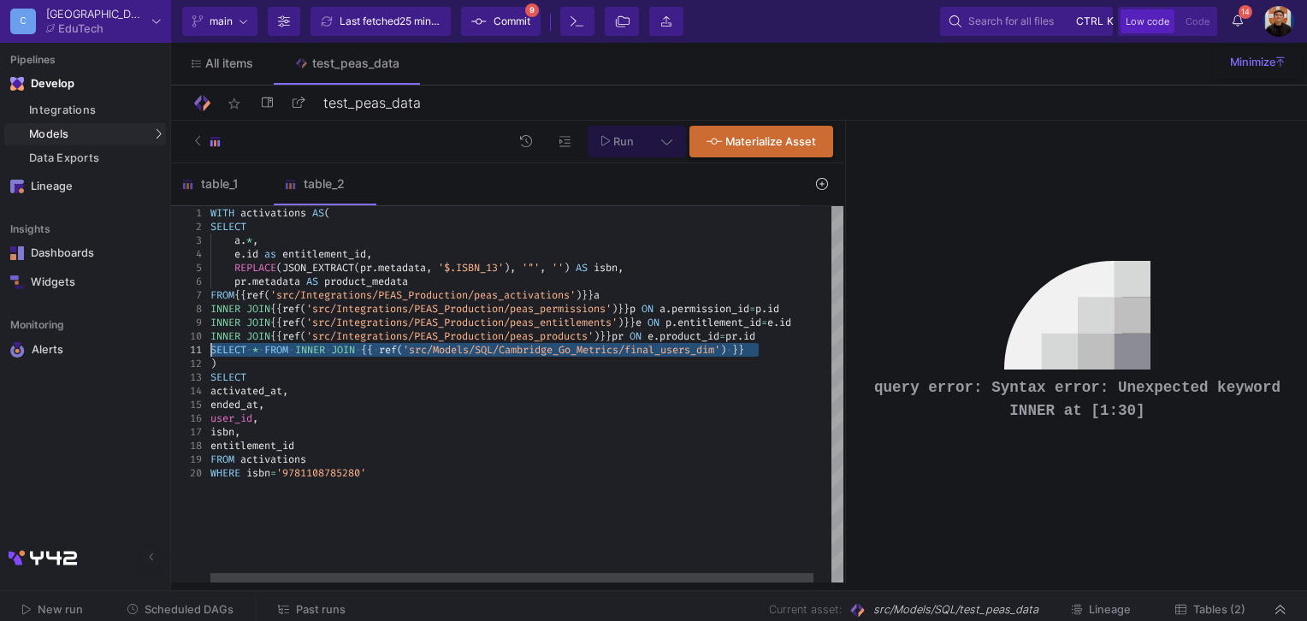
drag, startPoint x: 766, startPoint y: 353, endPoint x: 274, endPoint y: 323, distance: 493.4
drag, startPoint x: 363, startPoint y: 349, endPoint x: 306, endPoint y: 343, distance: 57.6
click at [304, 343] on span "SELECT * FROM INNER JOIN · {{ · ref ( 'src/Models/SQL/Cambridge_Go_Metrics/fina…" at bounding box center [477, 350] width 534 height 14
drag, startPoint x: 306, startPoint y: 343, endPoint x: 297, endPoint y: 347, distance: 10.3
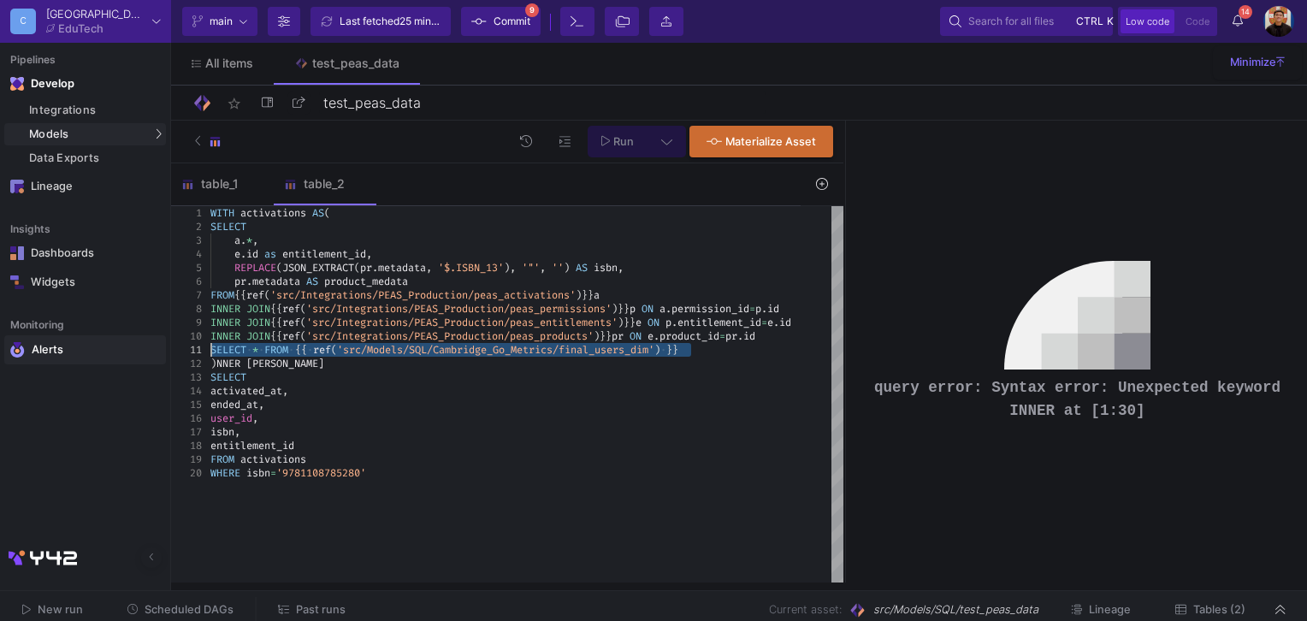
drag, startPoint x: 626, startPoint y: 342, endPoint x: 94, endPoint y: 351, distance: 531.9
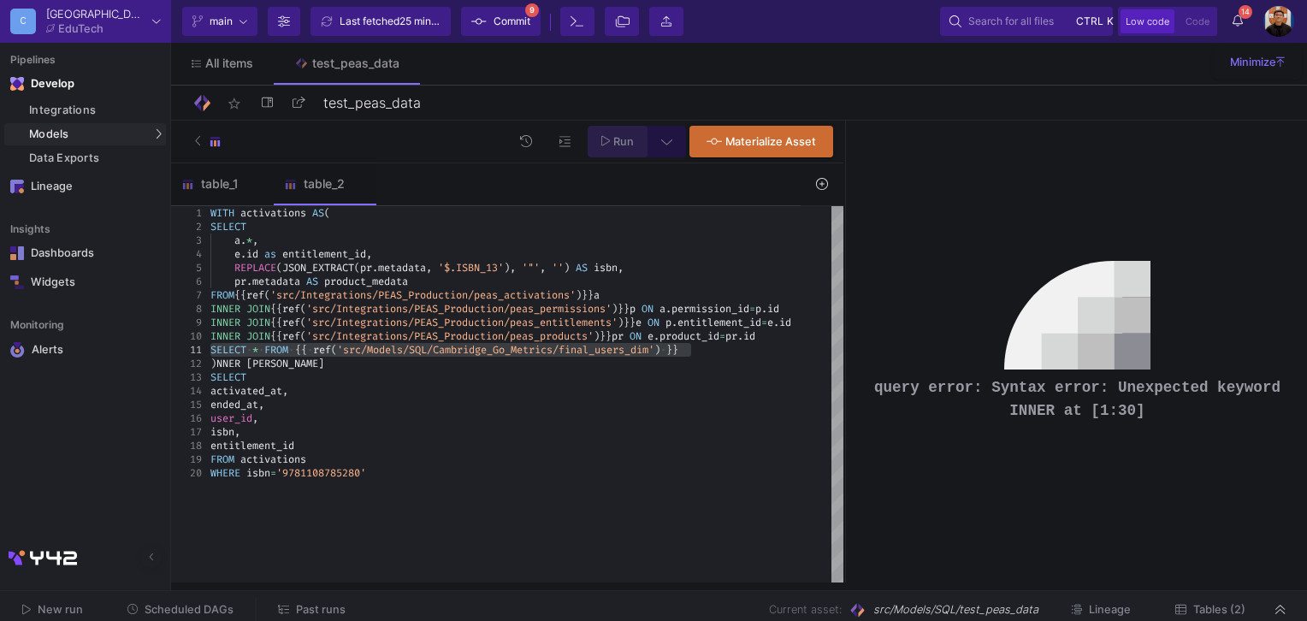
click at [616, 140] on span "Run" at bounding box center [623, 141] width 21 height 13
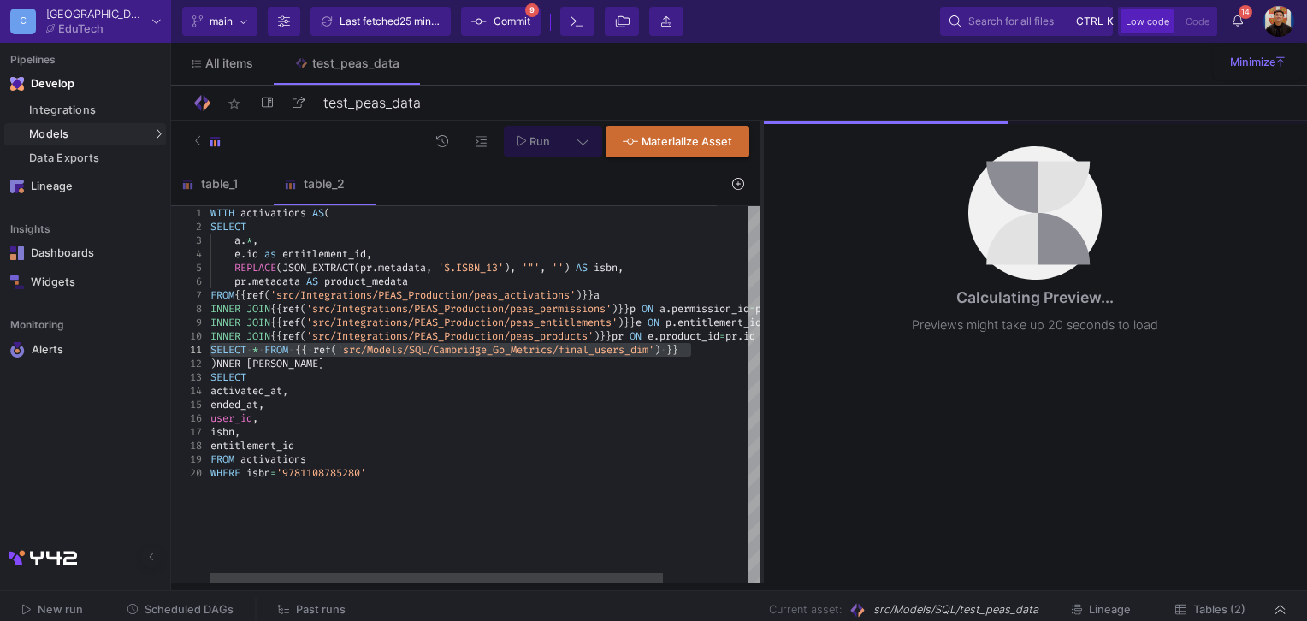
click at [760, 331] on div at bounding box center [761, 352] width 4 height 462
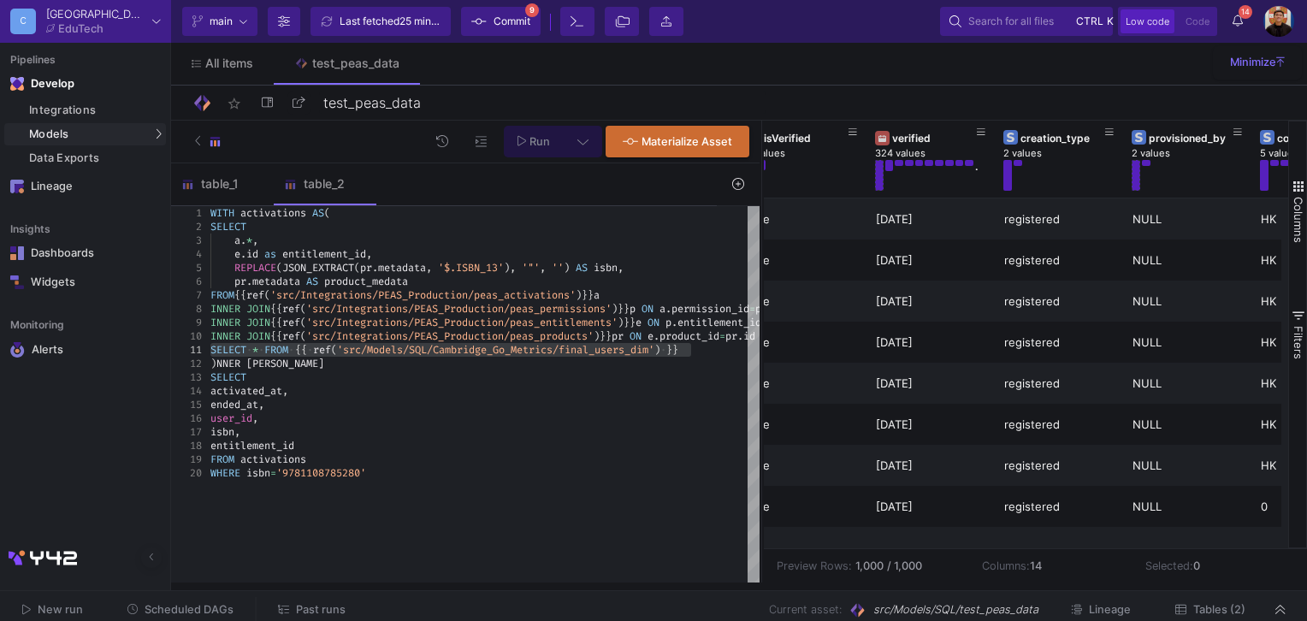
scroll to position [0, 648]
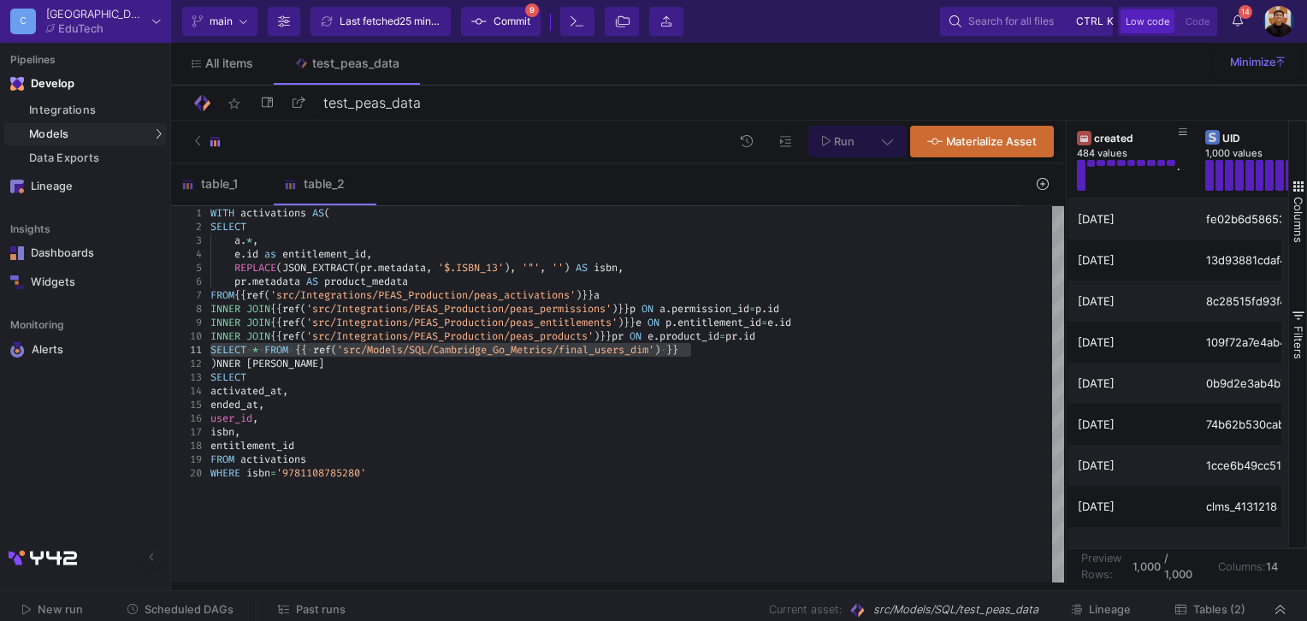
drag, startPoint x: 761, startPoint y: 298, endPoint x: 790, endPoint y: 348, distance: 58.2
click at [1068, 318] on div at bounding box center [1066, 352] width 4 height 462
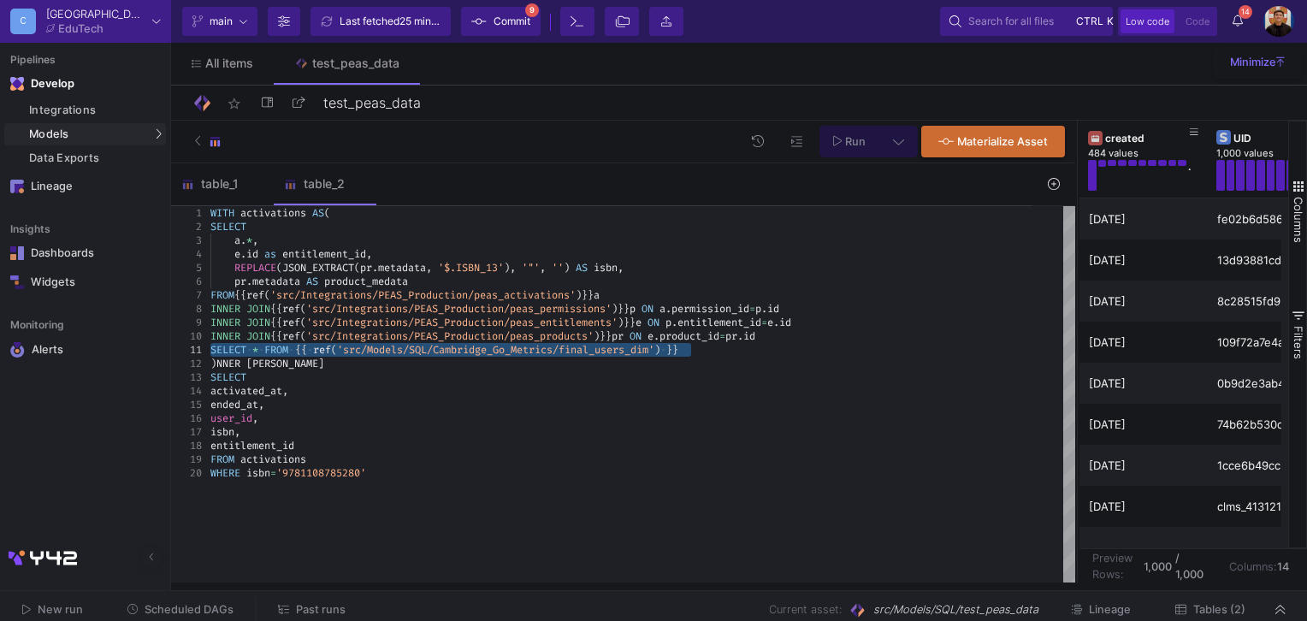
drag, startPoint x: 729, startPoint y: 352, endPoint x: 178, endPoint y: 351, distance: 550.7
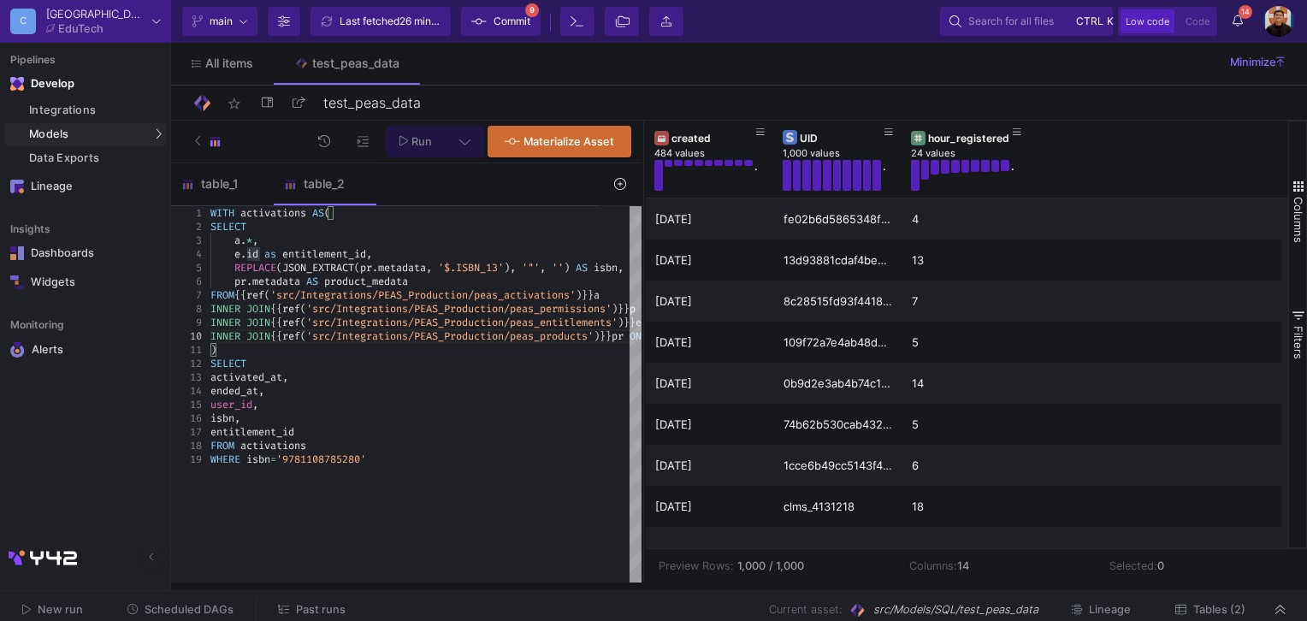
drag, startPoint x: 1077, startPoint y: 227, endPoint x: 653, endPoint y: 255, distance: 424.2
click at [643, 255] on div at bounding box center [643, 352] width 4 height 462
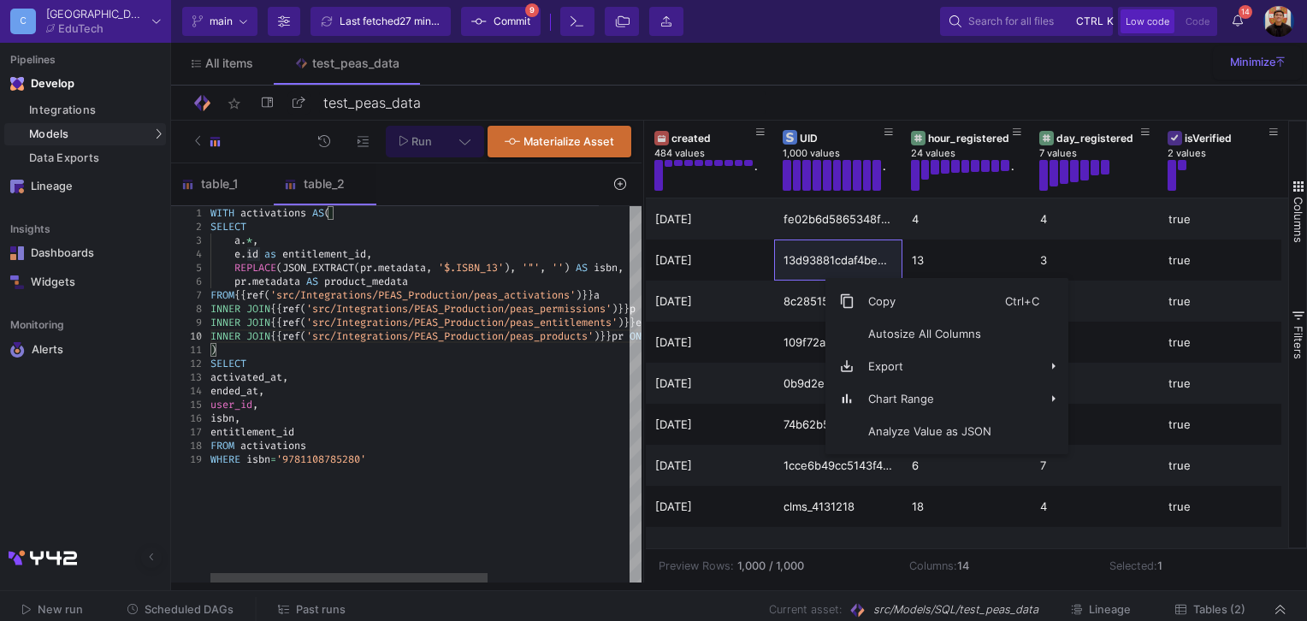
type textarea ") SELECT activated_at, ended_at, user_id, isbn, entitlement_id FROM activations…"
click at [554, 435] on div "entitlement_id" at bounding box center [536, 432] width 652 height 14
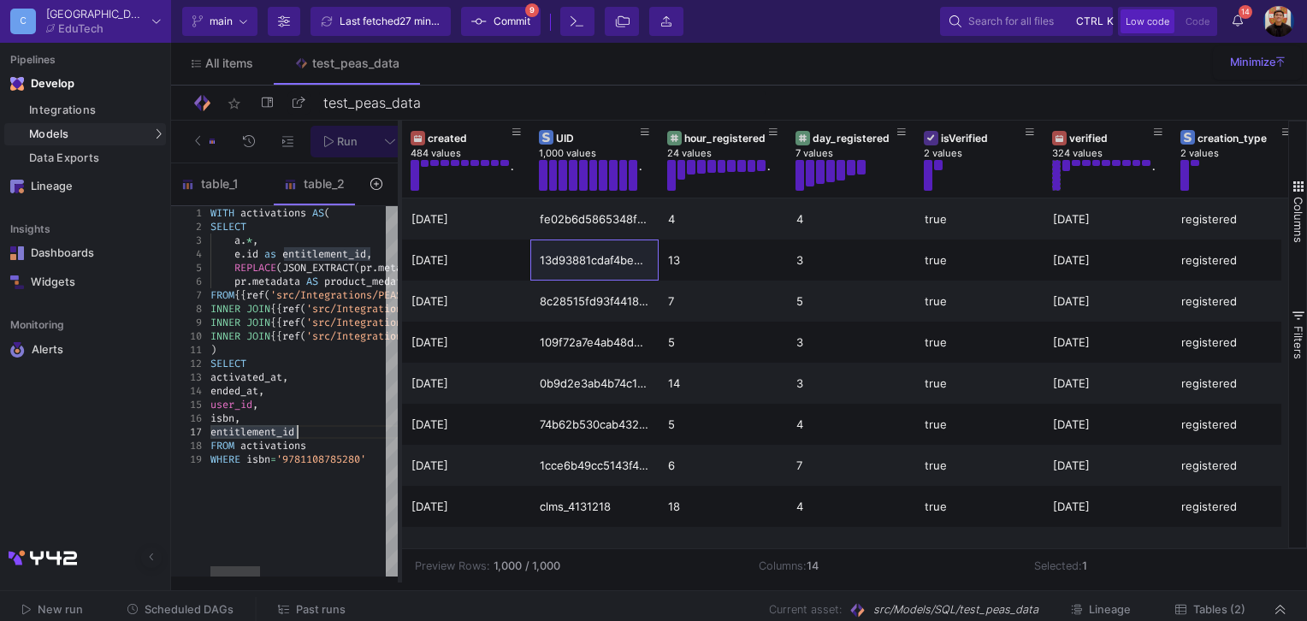
drag, startPoint x: 643, startPoint y: 304, endPoint x: 399, endPoint y: 280, distance: 244.9
click at [399, 280] on div at bounding box center [400, 352] width 4 height 462
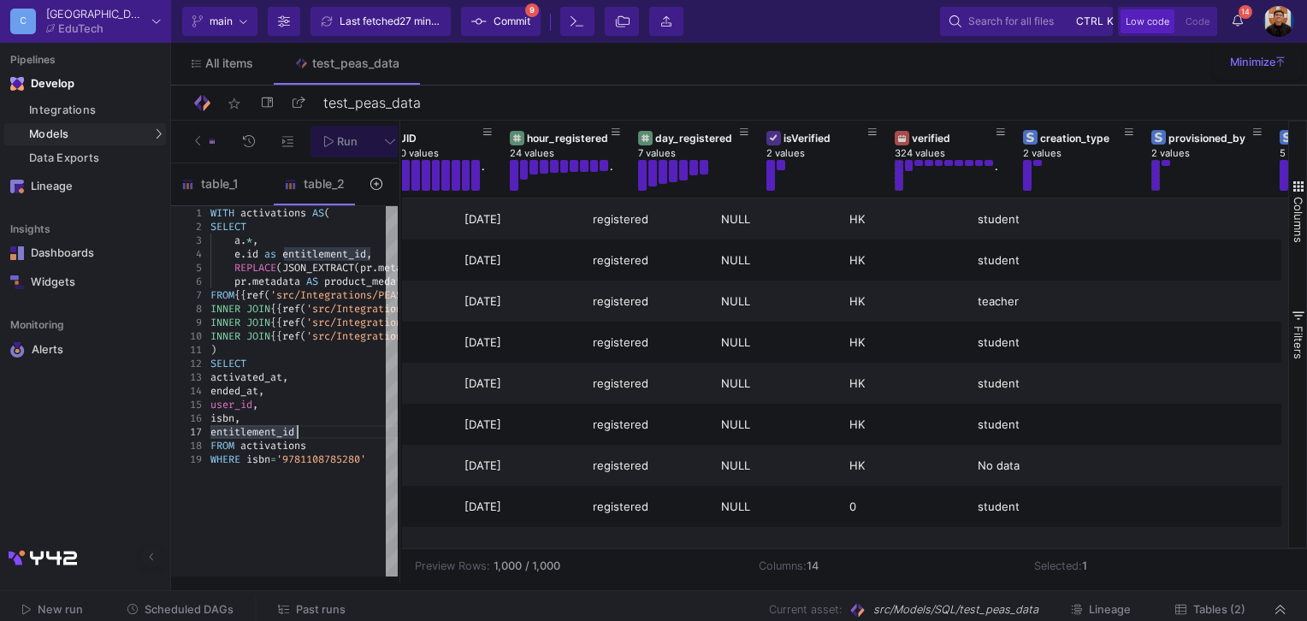
scroll to position [0, 0]
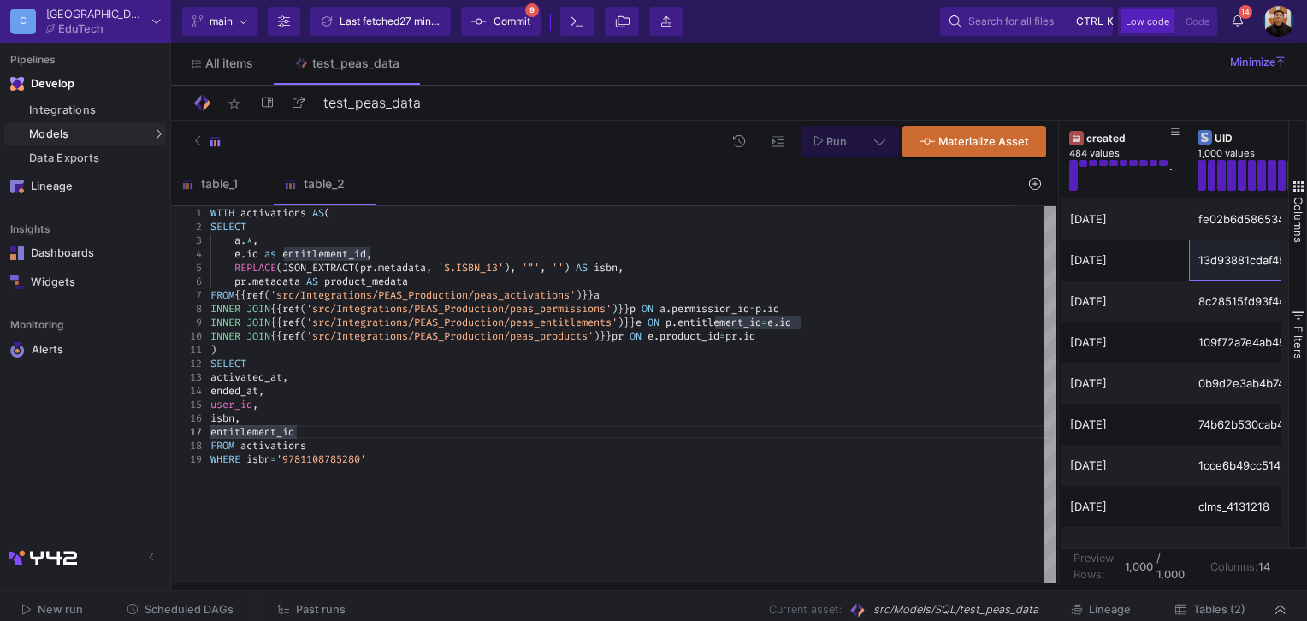
scroll to position [13, 159]
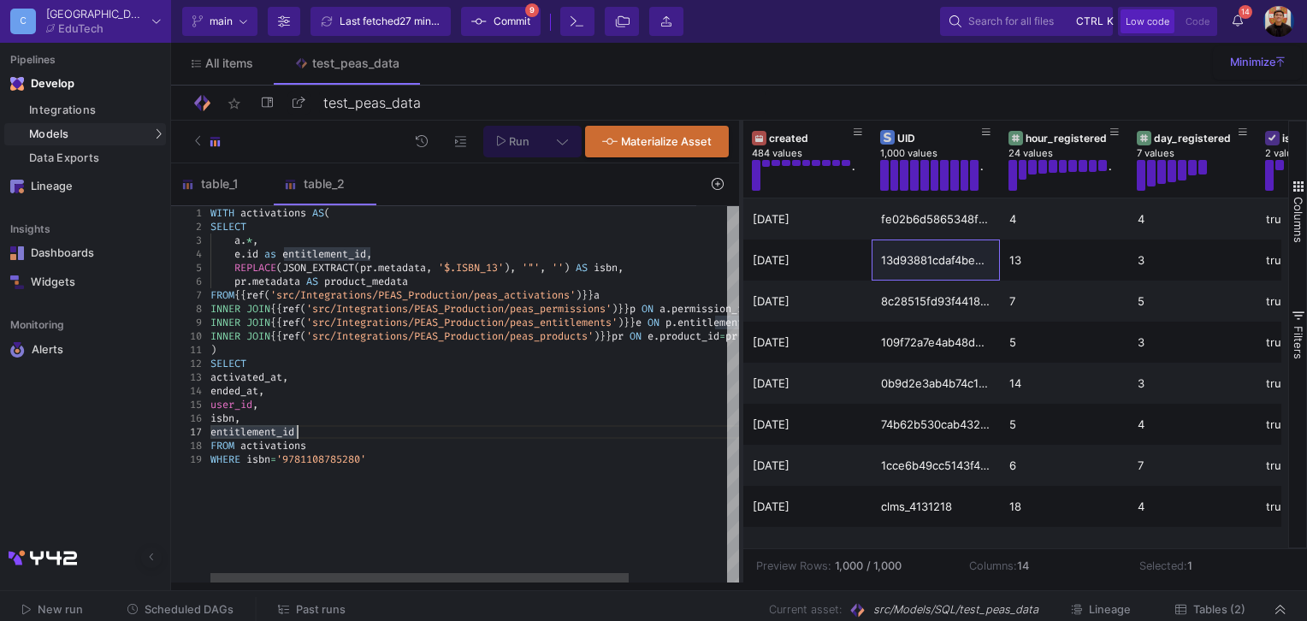
drag, startPoint x: 1056, startPoint y: 287, endPoint x: 745, endPoint y: 287, distance: 311.2
click at [739, 287] on div at bounding box center [741, 352] width 4 height 462
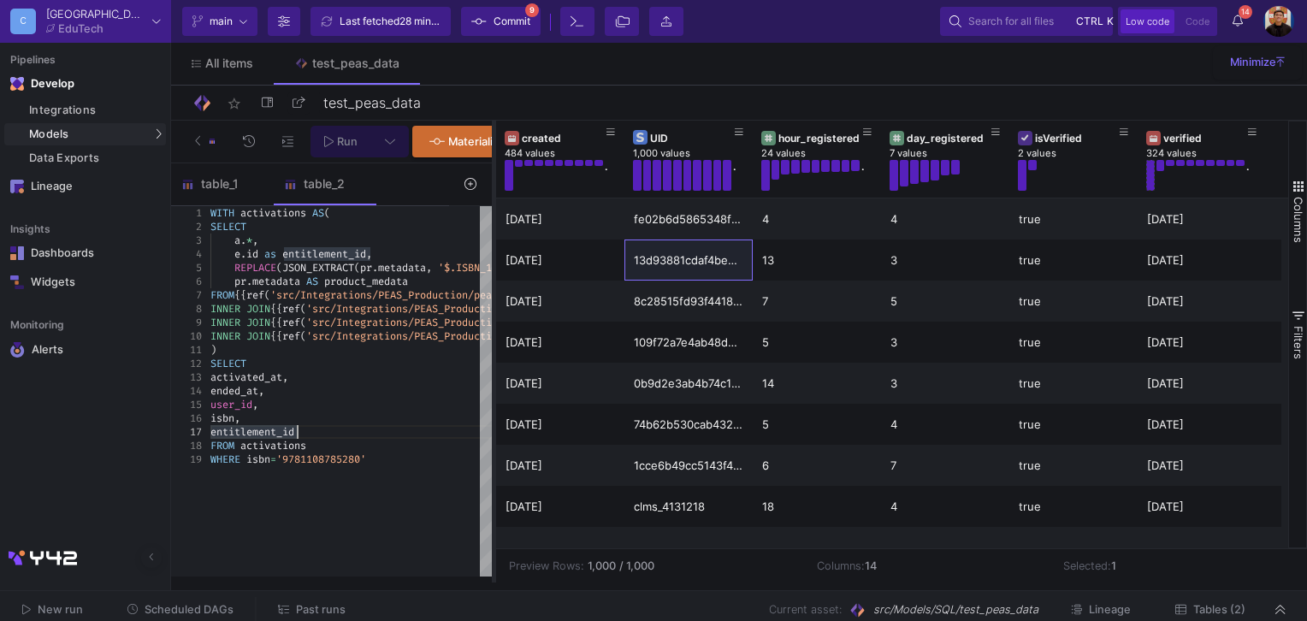
drag, startPoint x: 739, startPoint y: 278, endPoint x: 492, endPoint y: 286, distance: 247.3
click at [492, 286] on div at bounding box center [494, 352] width 4 height 462
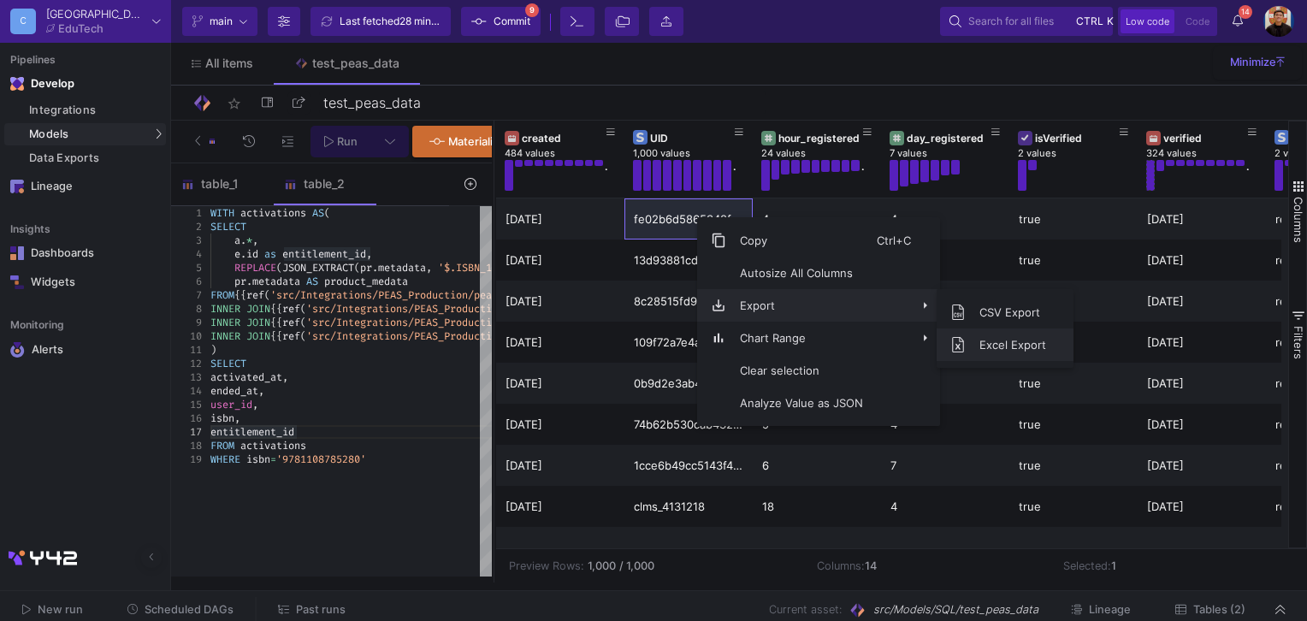
click at [1009, 344] on span "Excel Export" at bounding box center [1012, 344] width 94 height 32
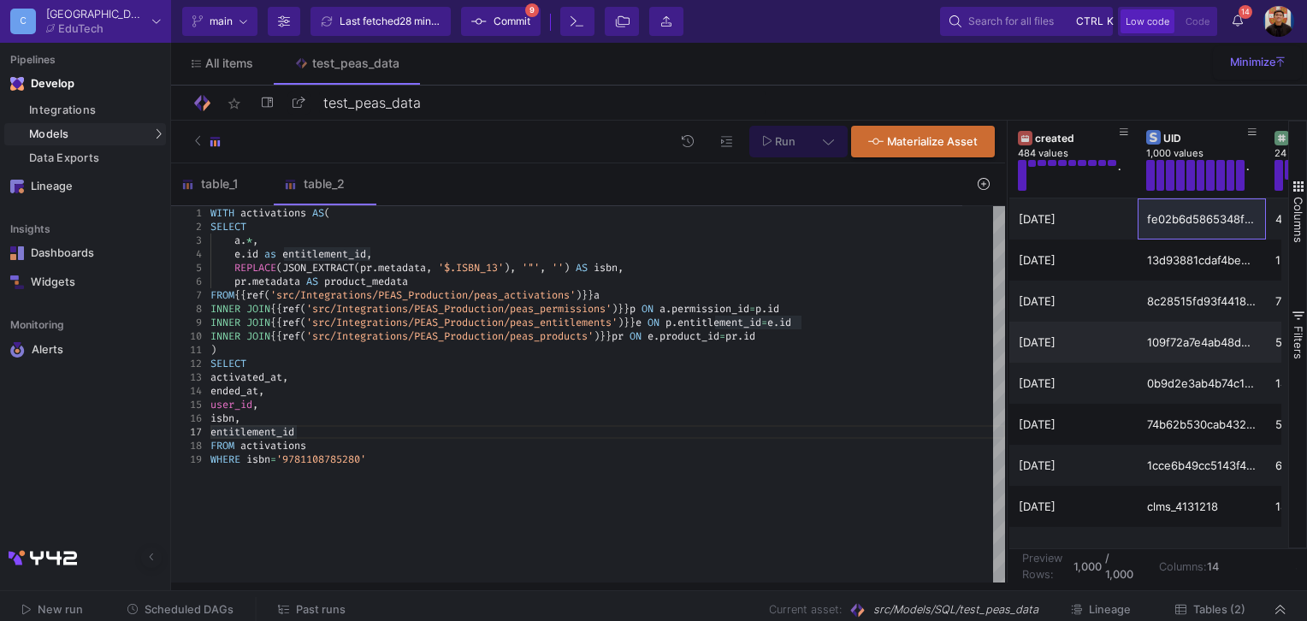
drag, startPoint x: 494, startPoint y: 268, endPoint x: 1007, endPoint y: 348, distance: 519.3
click at [1007, 348] on div at bounding box center [1007, 352] width 4 height 462
type textarea "[DOMAIN_NAME] as entitlement_id, REPLACE(JSON_EXTRACT(pr.metadata, '$.ISBN_13')…"
click at [813, 331] on div "INNER JOIN {{ ref ( 'src/Integrations/PEAS_Production/peas_products' ) }} pr ON…" at bounding box center [607, 336] width 794 height 14
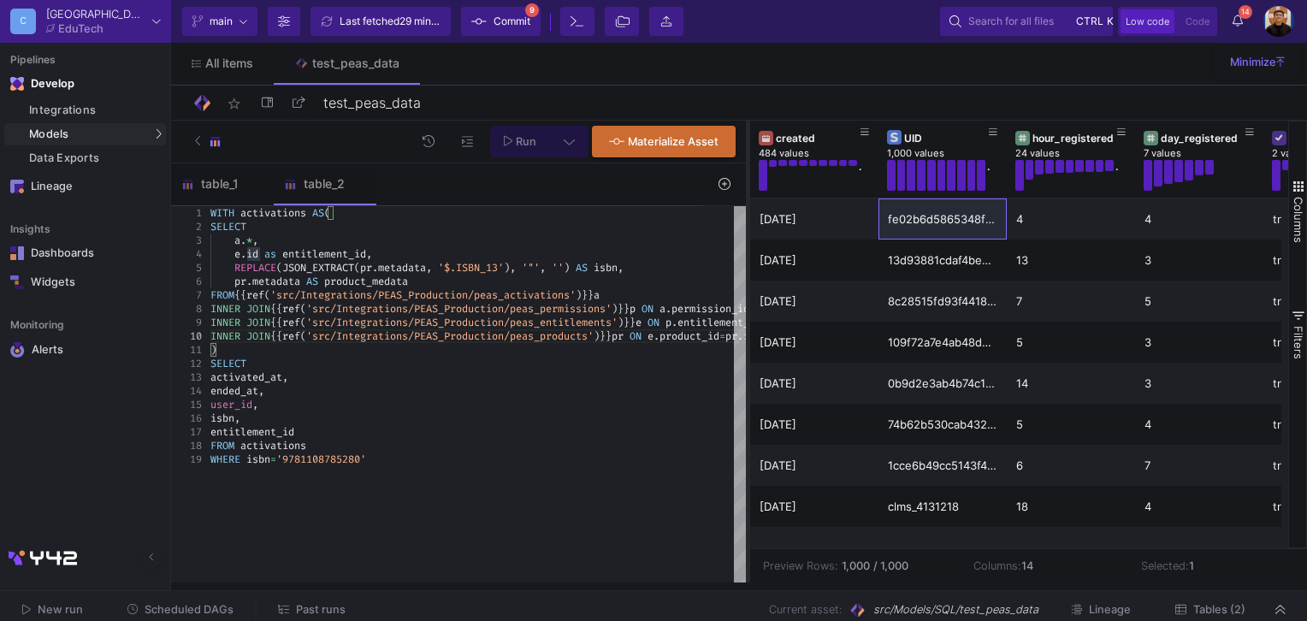
drag, startPoint x: 1006, startPoint y: 251, endPoint x: 746, endPoint y: 257, distance: 259.2
click at [746, 257] on div at bounding box center [748, 352] width 4 height 462
click at [205, 192] on div "table_1" at bounding box center [222, 183] width 103 height 41
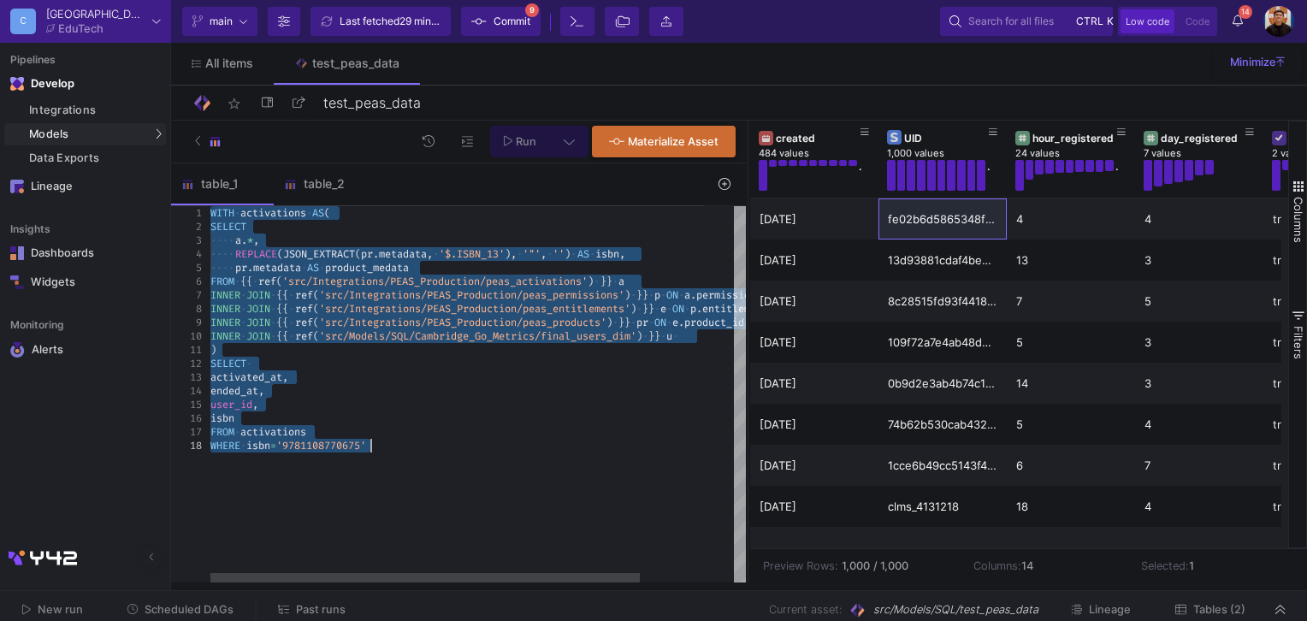
click at [417, 322] on span "'src/Integrations/PEAS_Production/peas_products'" at bounding box center [462, 323] width 287 height 14
drag, startPoint x: 404, startPoint y: 447, endPoint x: 150, endPoint y: 209, distance: 348.4
type textarea ") SELECT activated_at, ended_at, user_id, isbn FROM activations WHERE isbn='978…"
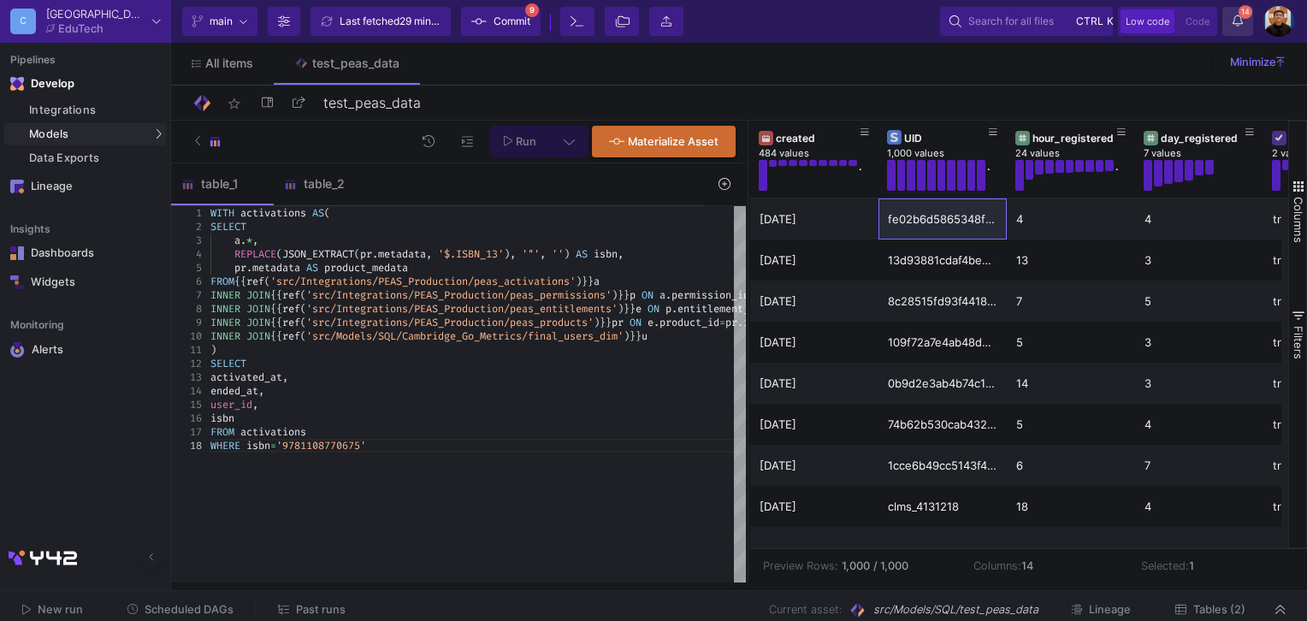
click at [1239, 21] on icon at bounding box center [1237, 21] width 10 height 12
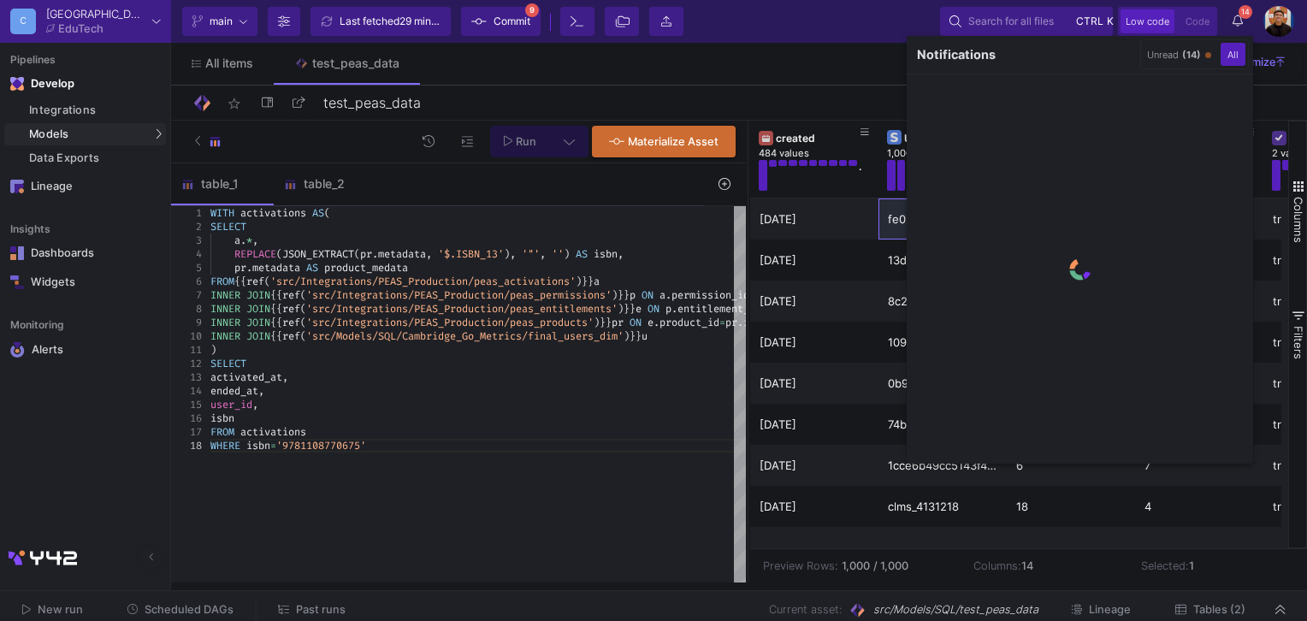
click at [567, 307] on div at bounding box center [653, 310] width 1307 height 621
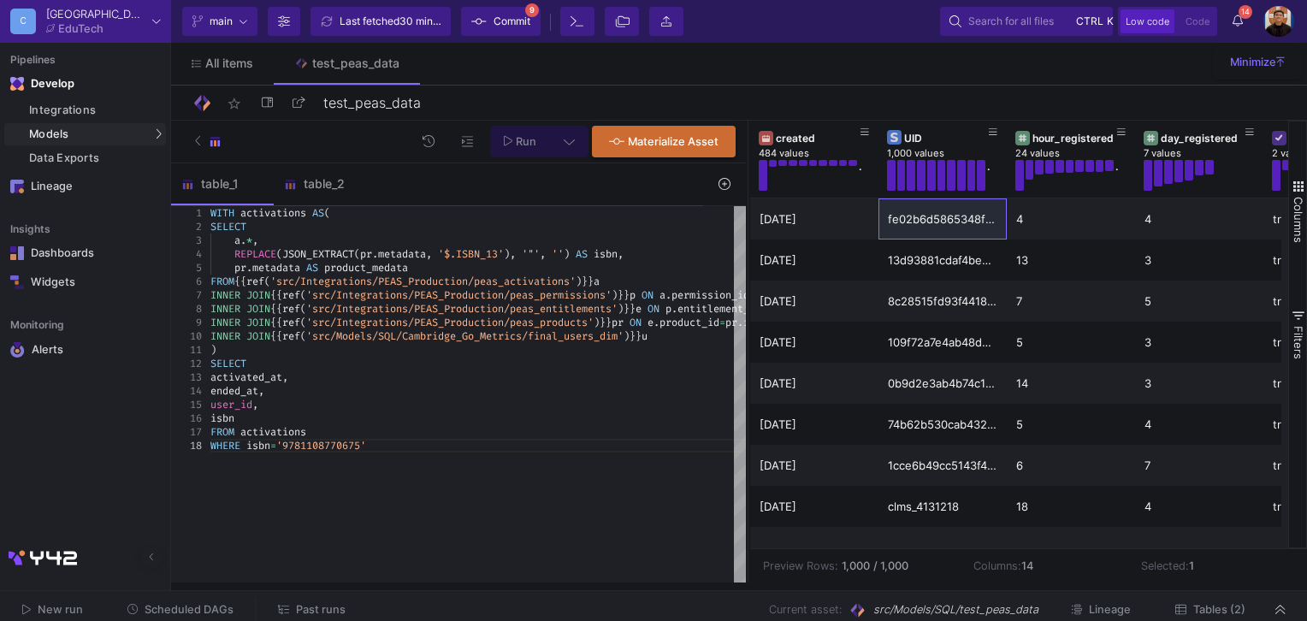
click at [565, 143] on icon at bounding box center [568, 141] width 11 height 12
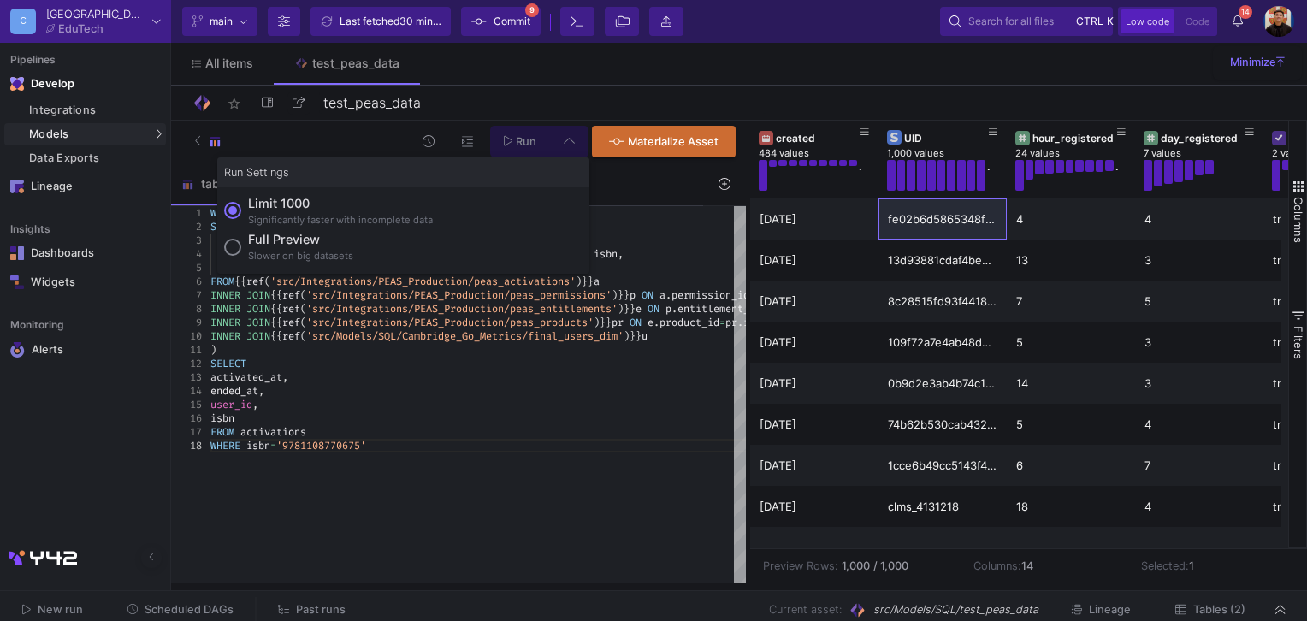
click at [338, 250] on div "Slower on big datasets" at bounding box center [300, 256] width 105 height 15
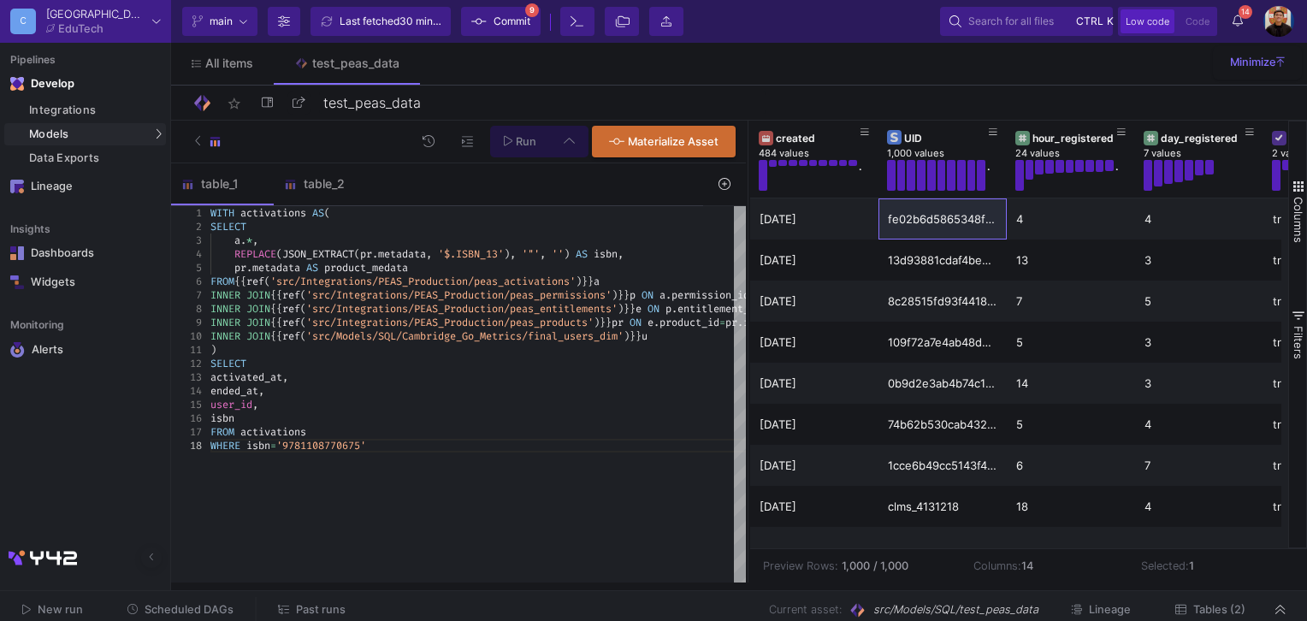
click at [241, 250] on input "Full preview Slower on big datasets" at bounding box center [232, 247] width 17 height 17
radio input "true"
click at [516, 137] on span "Run" at bounding box center [526, 141] width 21 height 13
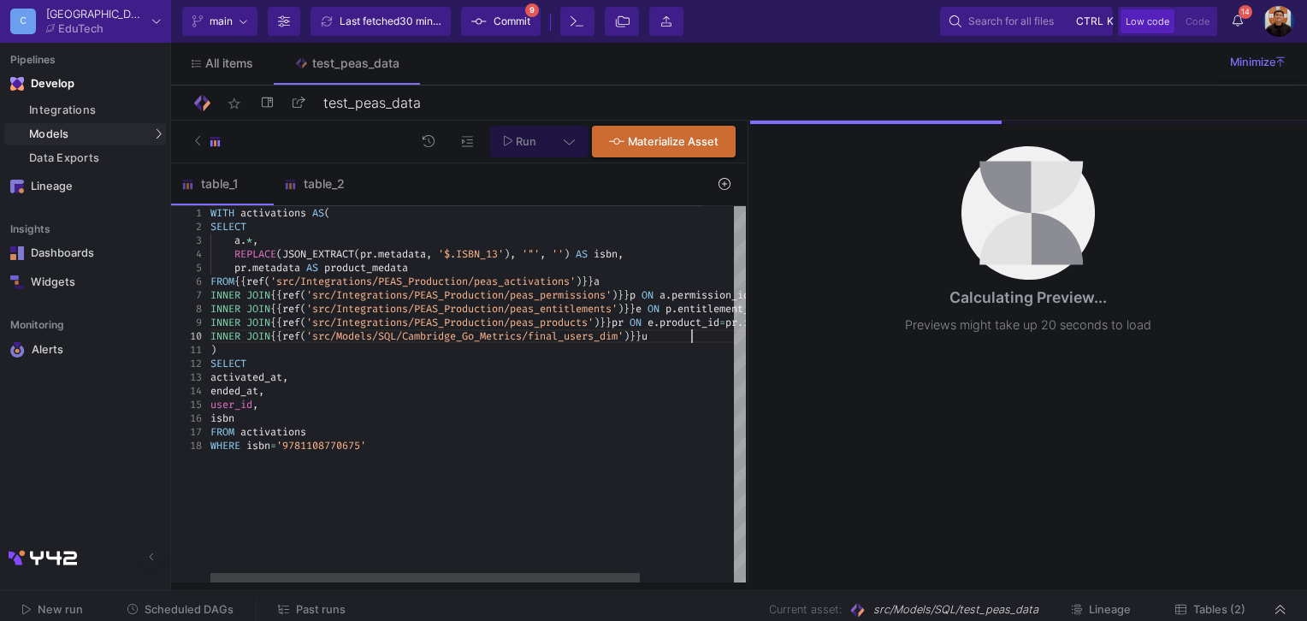
scroll to position [95, 159]
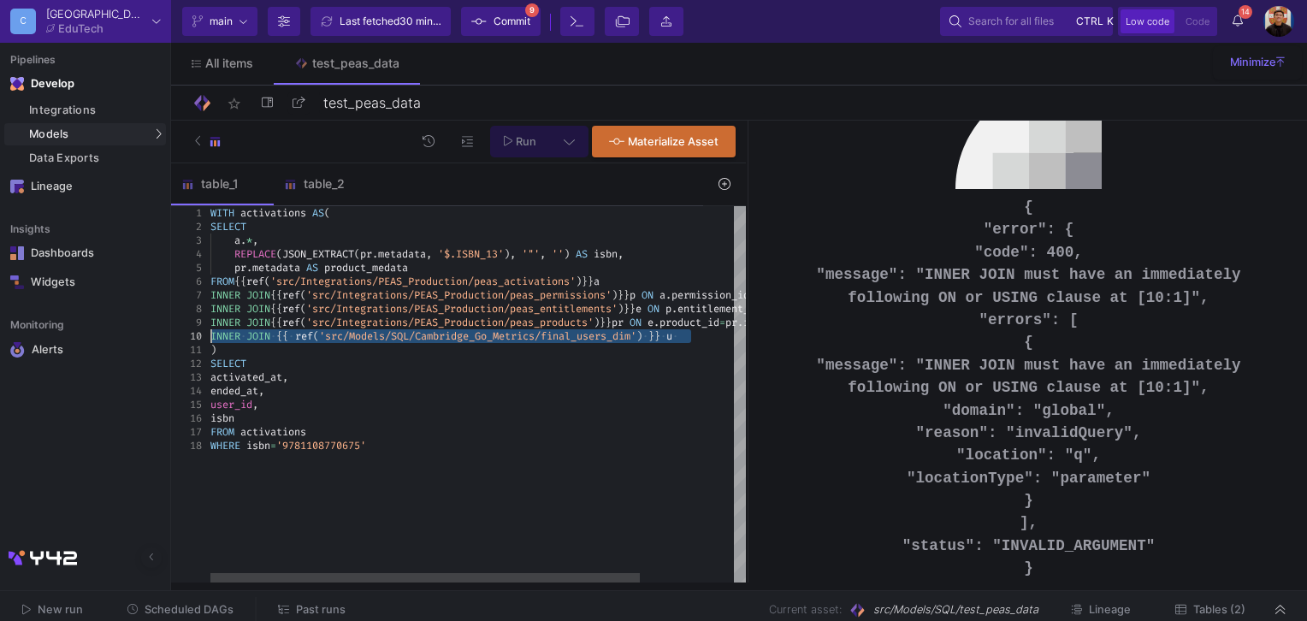
drag, startPoint x: 696, startPoint y: 338, endPoint x: 176, endPoint y: 332, distance: 519.9
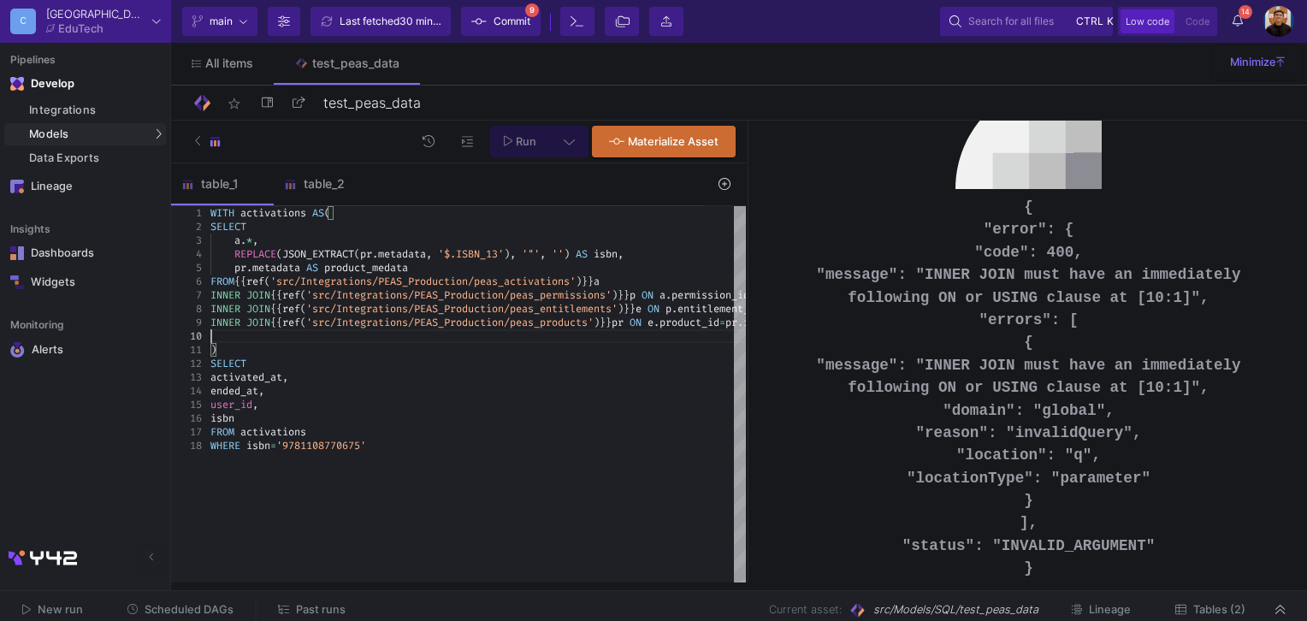
type textarea "ivations AS( SELECT a.*, REPLACE(JSON_EXTRACT(pr.metadata, '$.ISBN_13'), '"', '…"
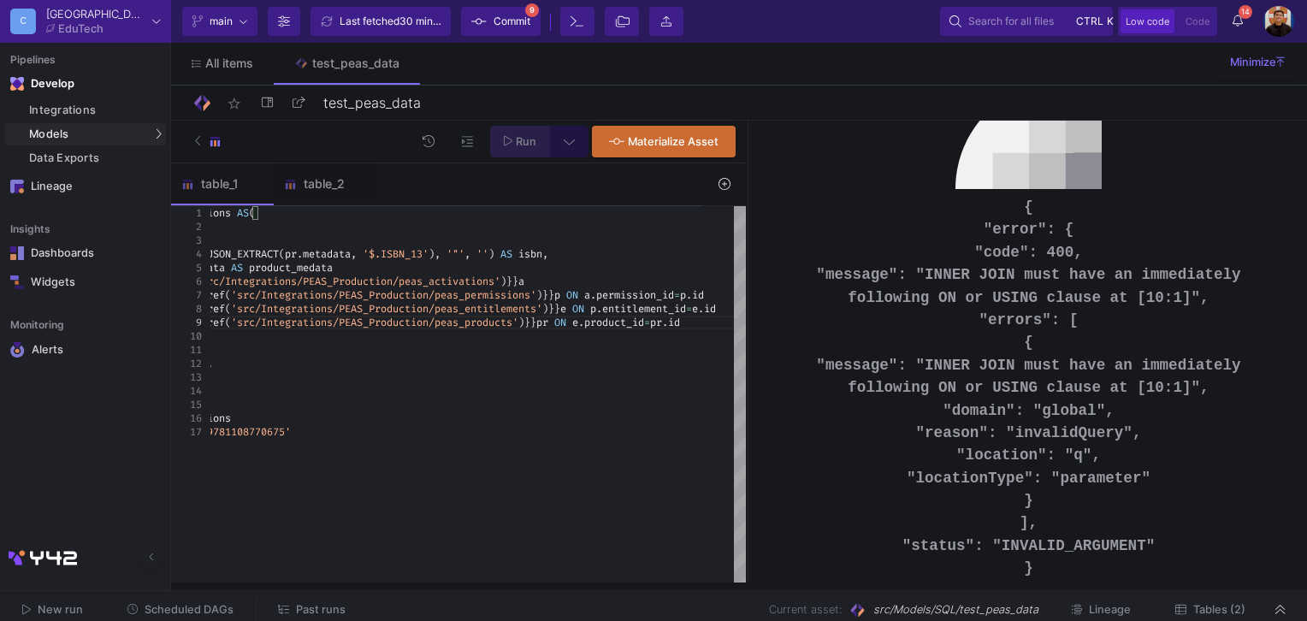
click at [522, 135] on span "Run" at bounding box center [526, 141] width 21 height 13
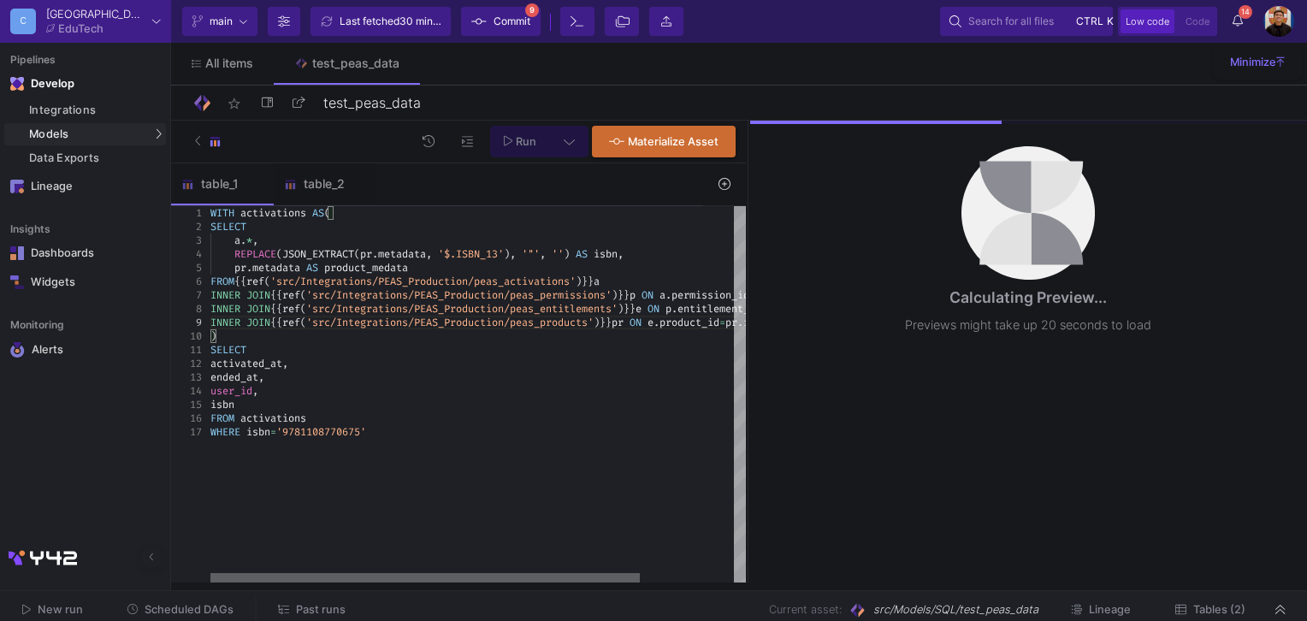
drag, startPoint x: 586, startPoint y: 576, endPoint x: 270, endPoint y: 499, distance: 325.0
click at [270, 499] on div "WITH activations AS ( SELECT a . * , REPLACE ( JSON_EXTRACT ( pr . metadata , '…" at bounding box center [477, 394] width 535 height 377
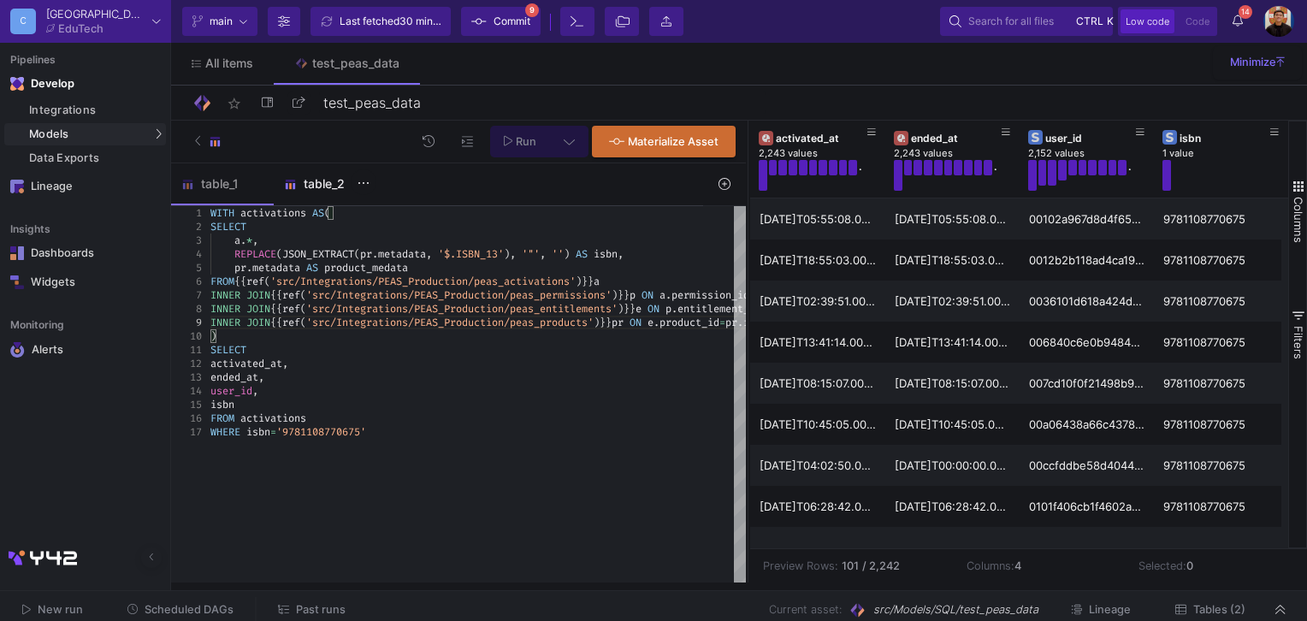
click at [314, 180] on div "table_2" at bounding box center [325, 184] width 82 height 14
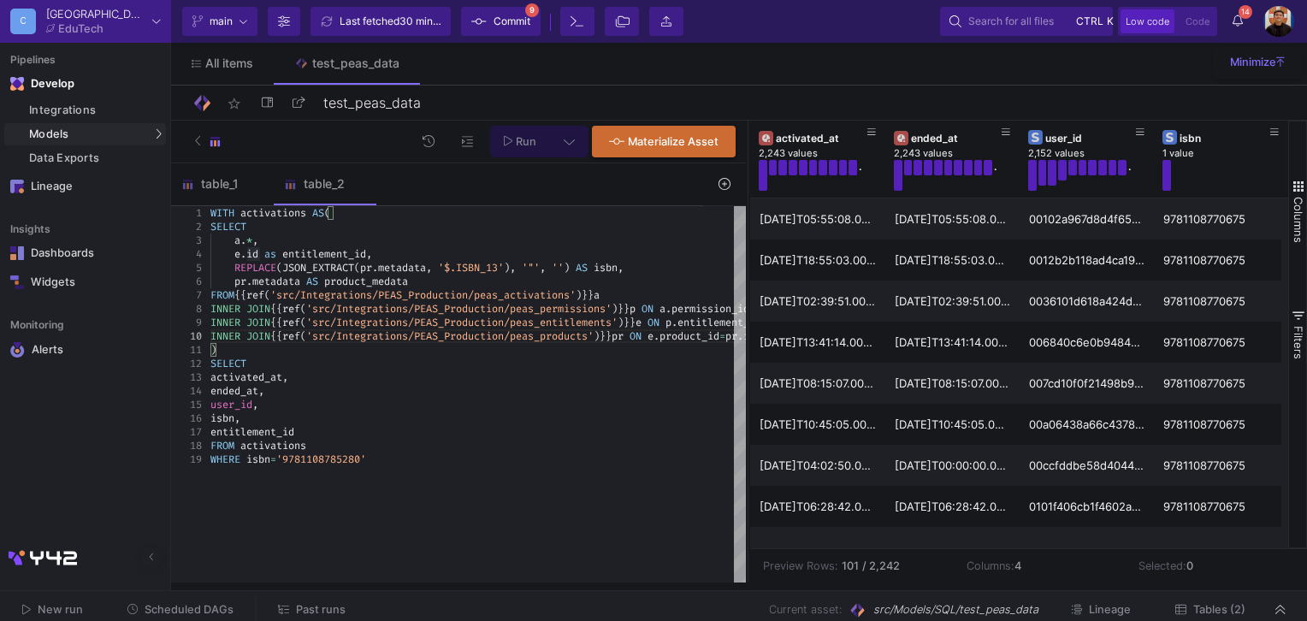
click at [510, 147] on fa-icon at bounding box center [508, 141] width 9 height 15
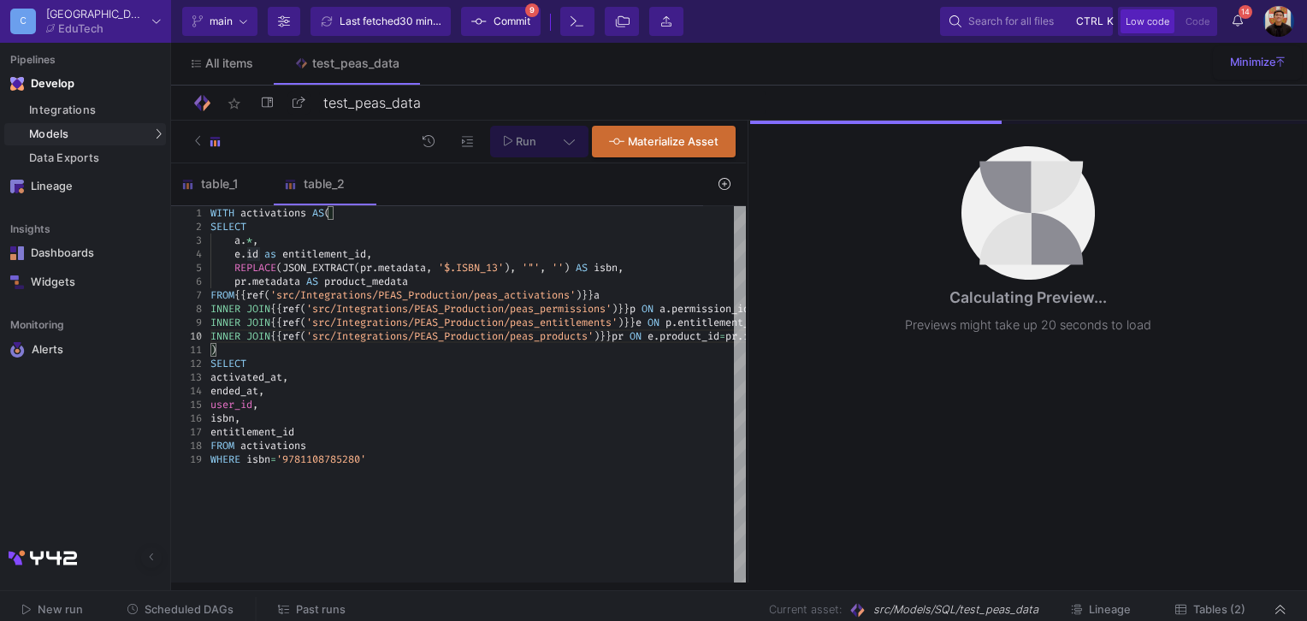
click at [570, 139] on icon at bounding box center [568, 141] width 11 height 12
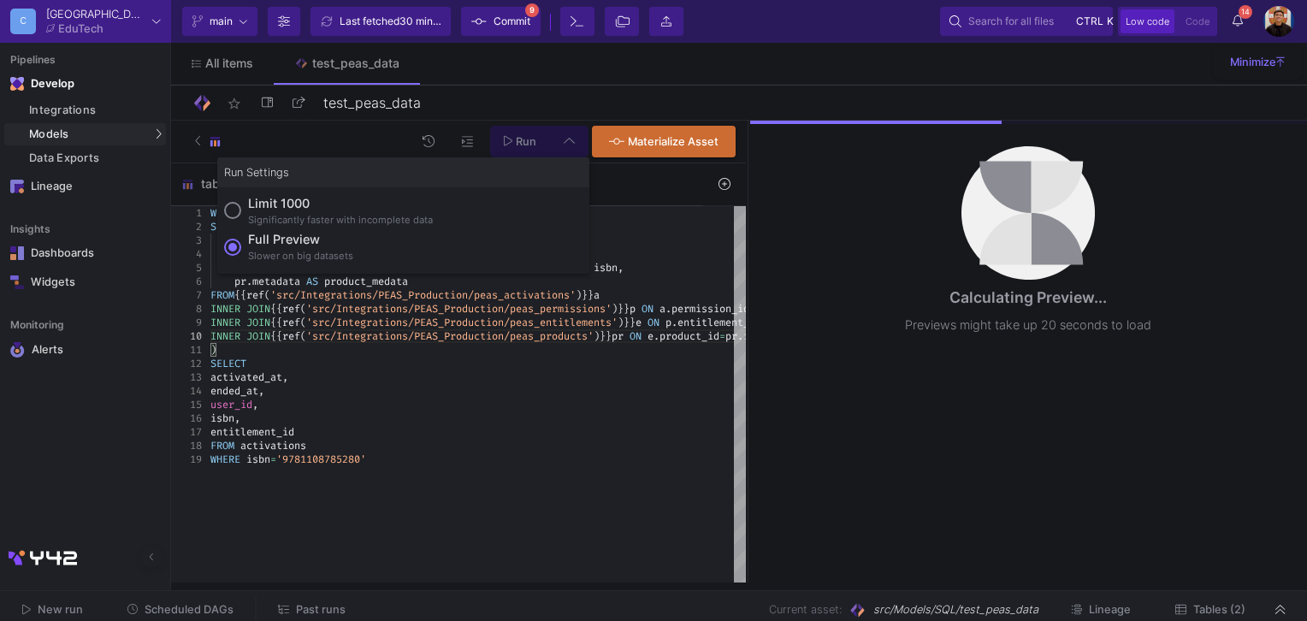
click at [568, 140] on div at bounding box center [653, 310] width 1307 height 621
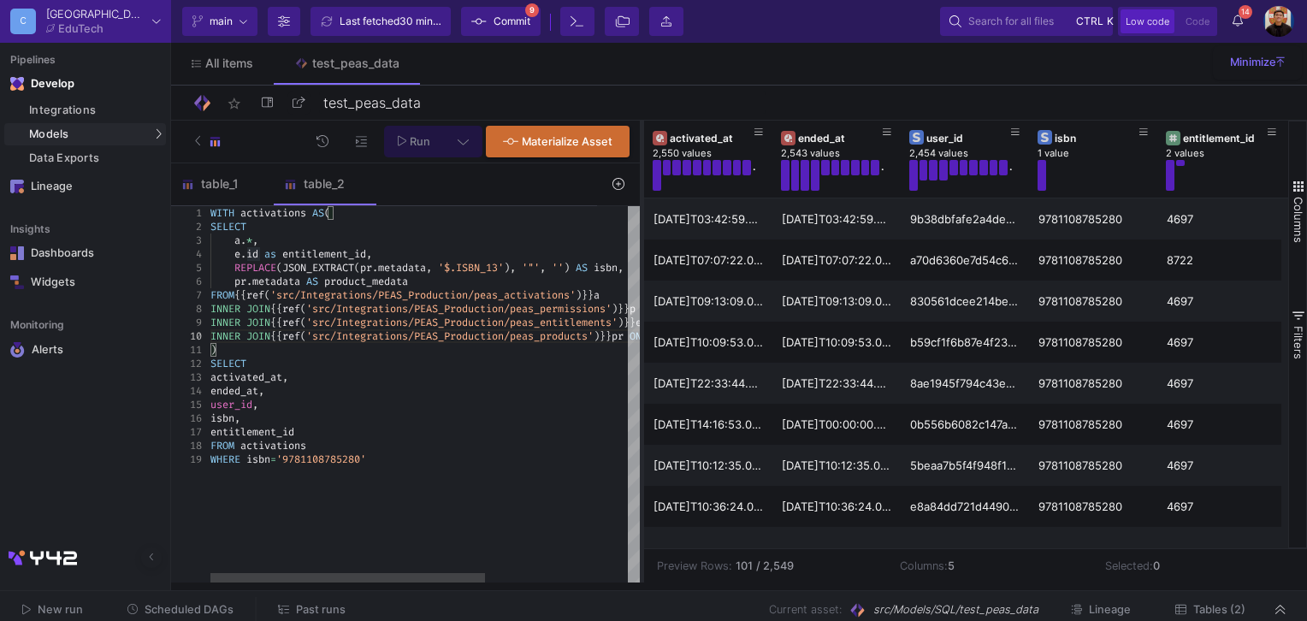
drag, startPoint x: 748, startPoint y: 267, endPoint x: 692, endPoint y: 278, distance: 57.5
click at [642, 280] on div at bounding box center [642, 352] width 4 height 462
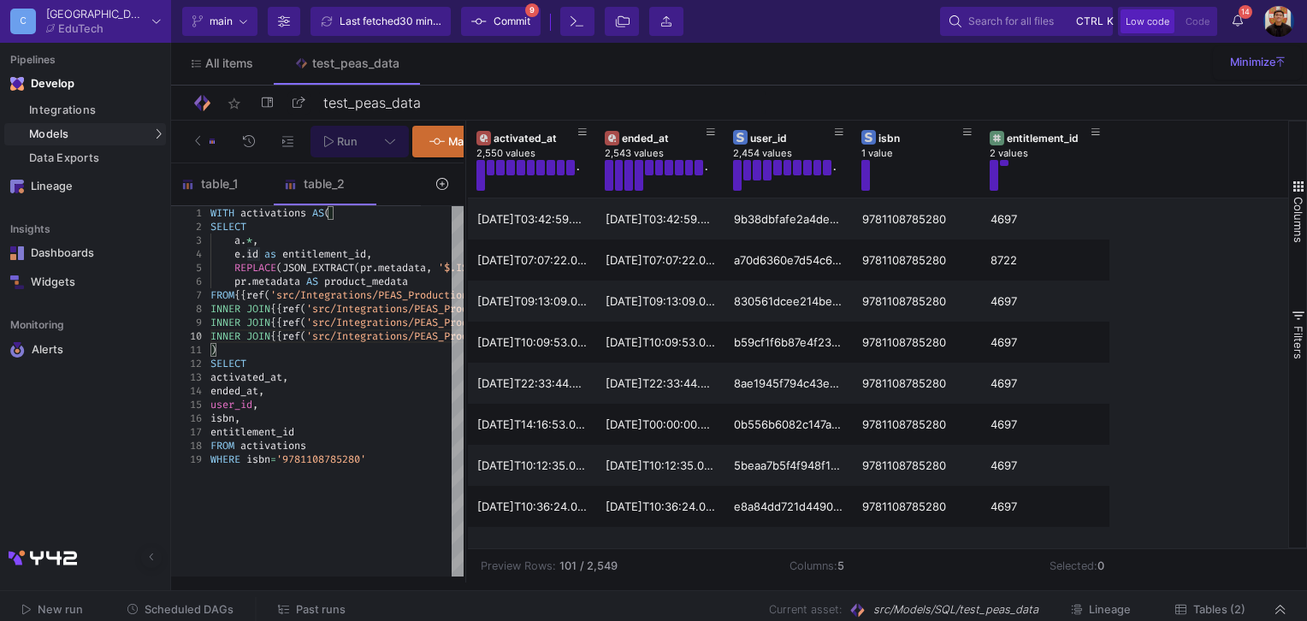
scroll to position [0, 0]
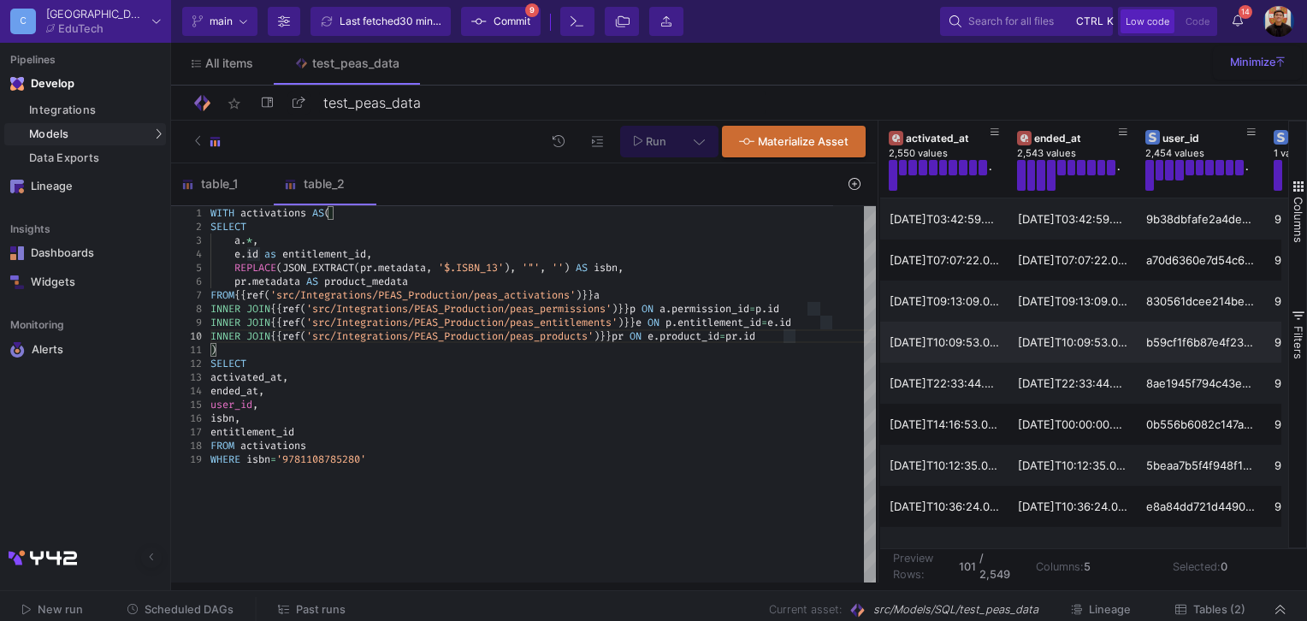
drag, startPoint x: 639, startPoint y: 286, endPoint x: 875, endPoint y: 334, distance: 240.8
click at [876, 334] on div at bounding box center [878, 352] width 4 height 462
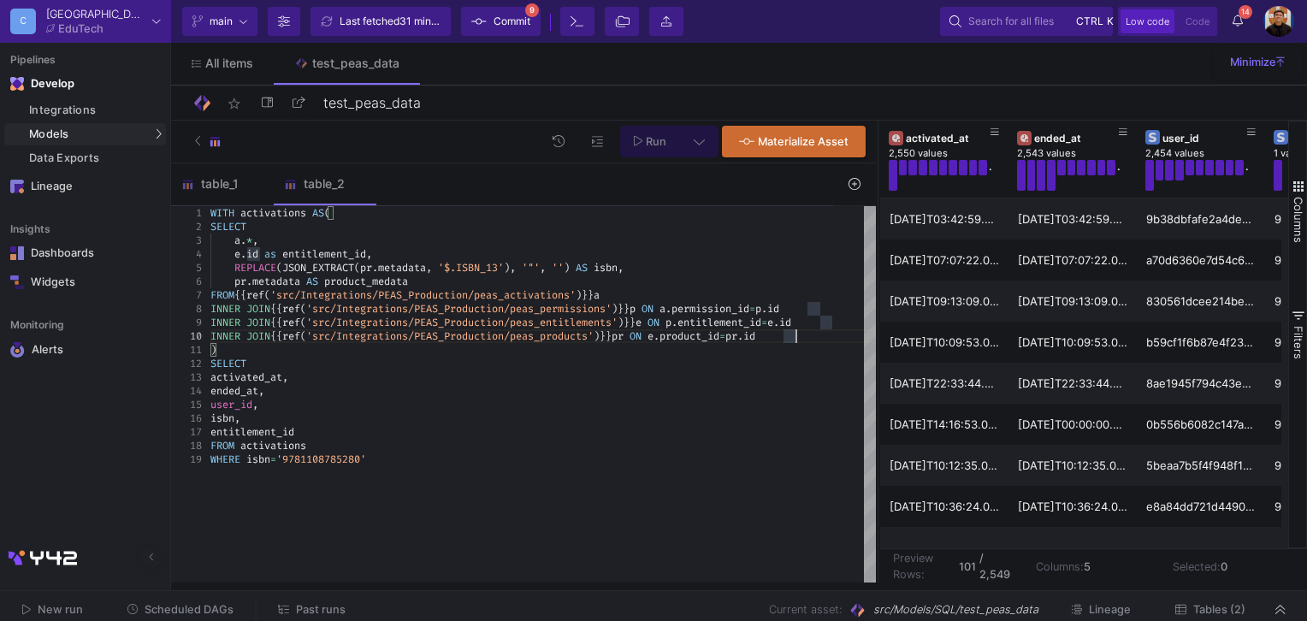
scroll to position [13, 583]
click at [807, 335] on div "INNER JOIN {{ ref ( 'src/Integrations/PEAS_Production/peas_products' ) }} pr ON…" at bounding box center [542, 336] width 665 height 14
drag, startPoint x: 879, startPoint y: 287, endPoint x: 713, endPoint y: 286, distance: 165.9
click at [713, 286] on as-split "Run Materialize Asset table_1 table_2 1 WITH activations AS ( ivations AS( SELE…" at bounding box center [739, 352] width 1136 height 462
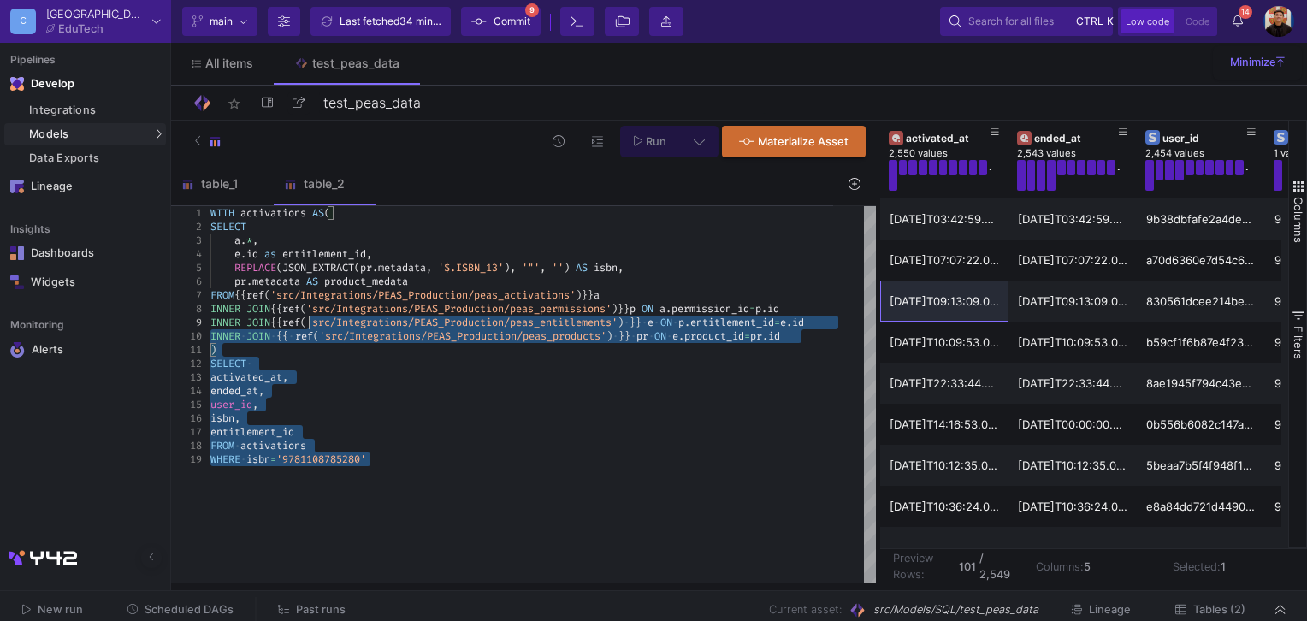
scroll to position [13, 159]
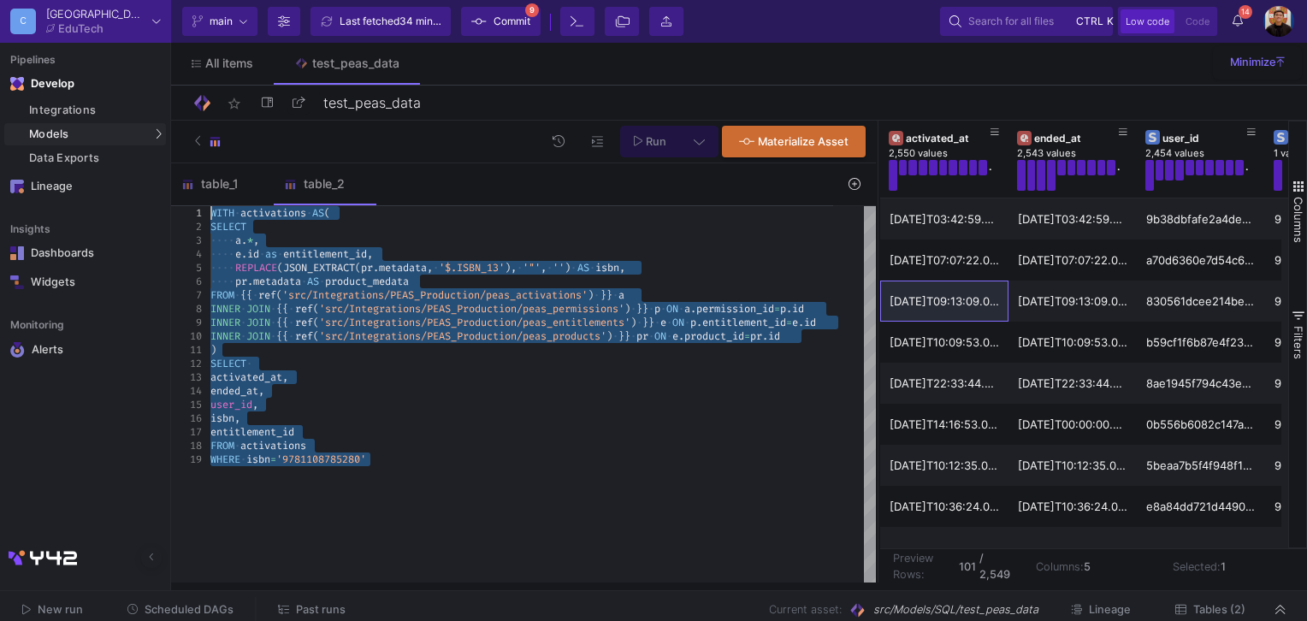
drag, startPoint x: 308, startPoint y: 328, endPoint x: 193, endPoint y: 209, distance: 165.7
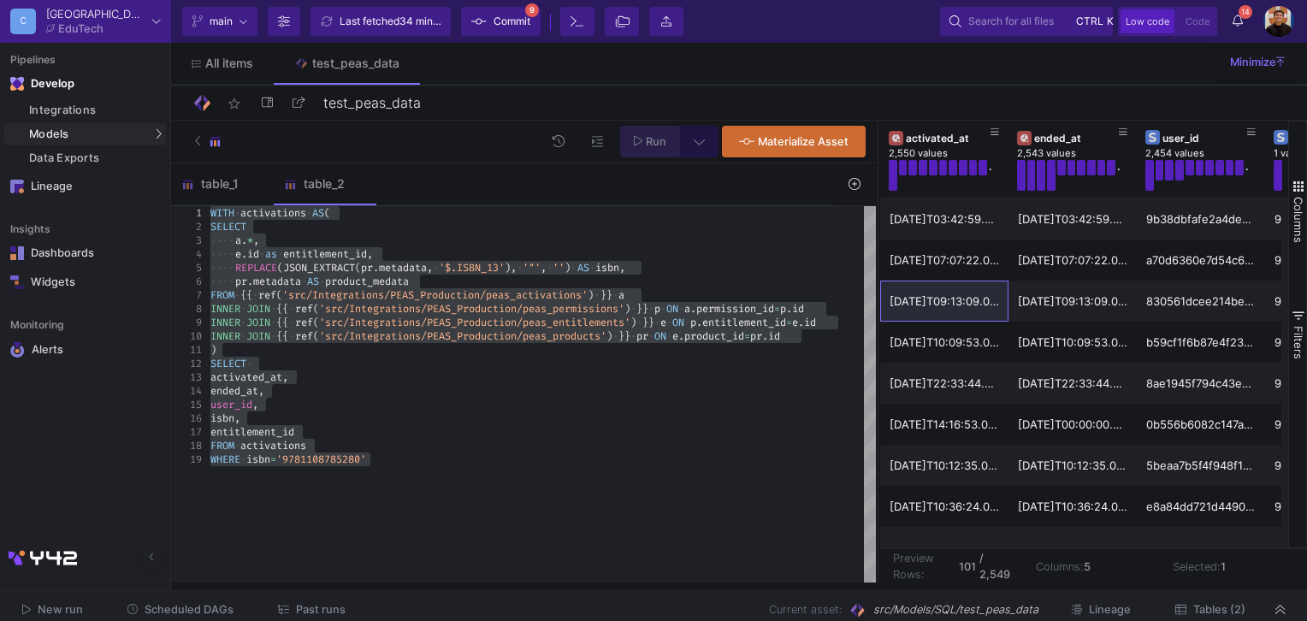
click at [646, 134] on span "Run" at bounding box center [650, 140] width 33 height 13
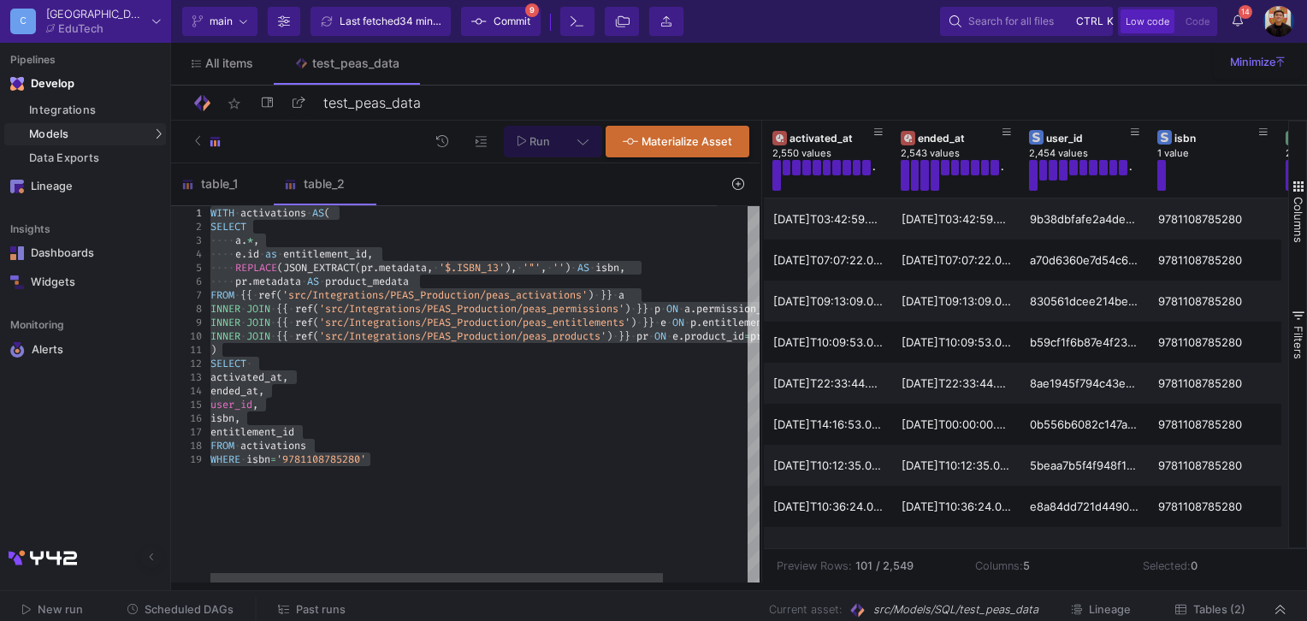
drag, startPoint x: 876, startPoint y: 204, endPoint x: 759, endPoint y: 204, distance: 116.3
click at [759, 204] on div at bounding box center [761, 352] width 4 height 462
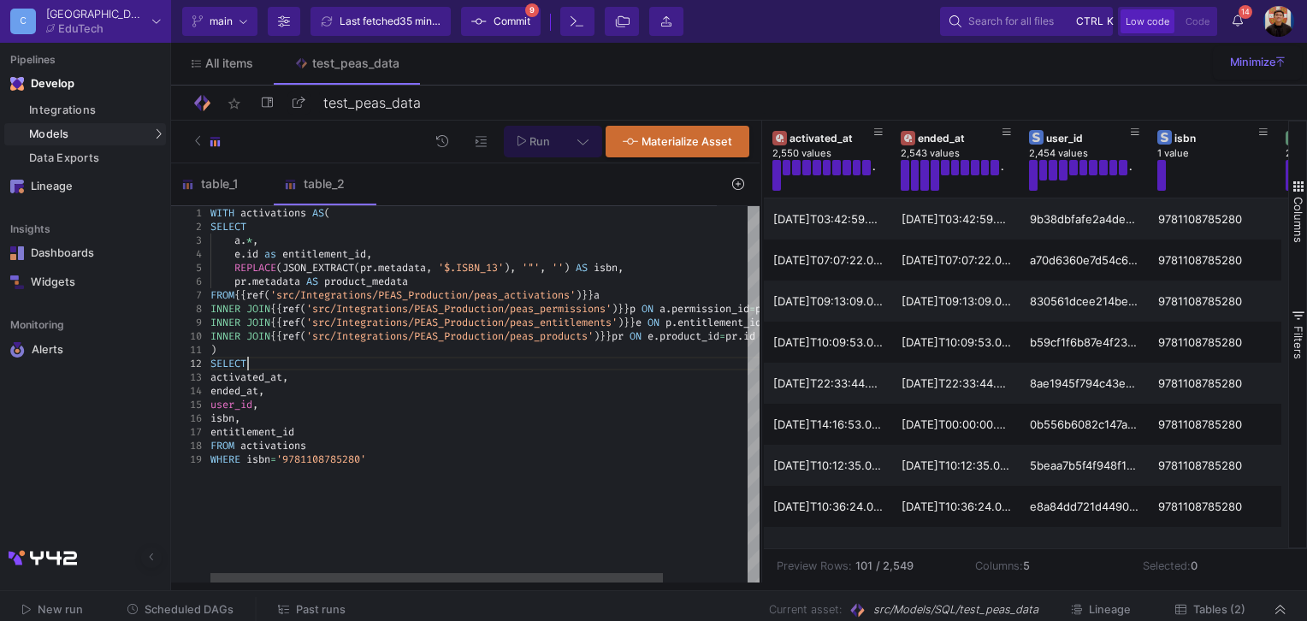
click at [251, 360] on span at bounding box center [249, 364] width 6 height 14
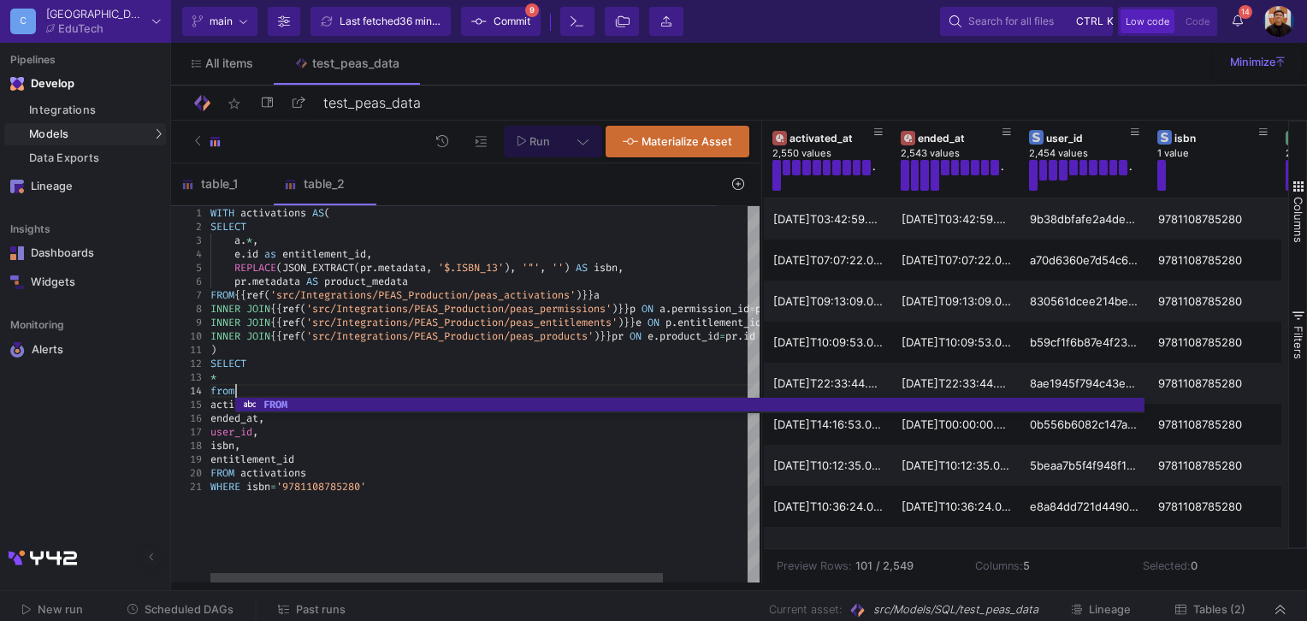
scroll to position [41, 28]
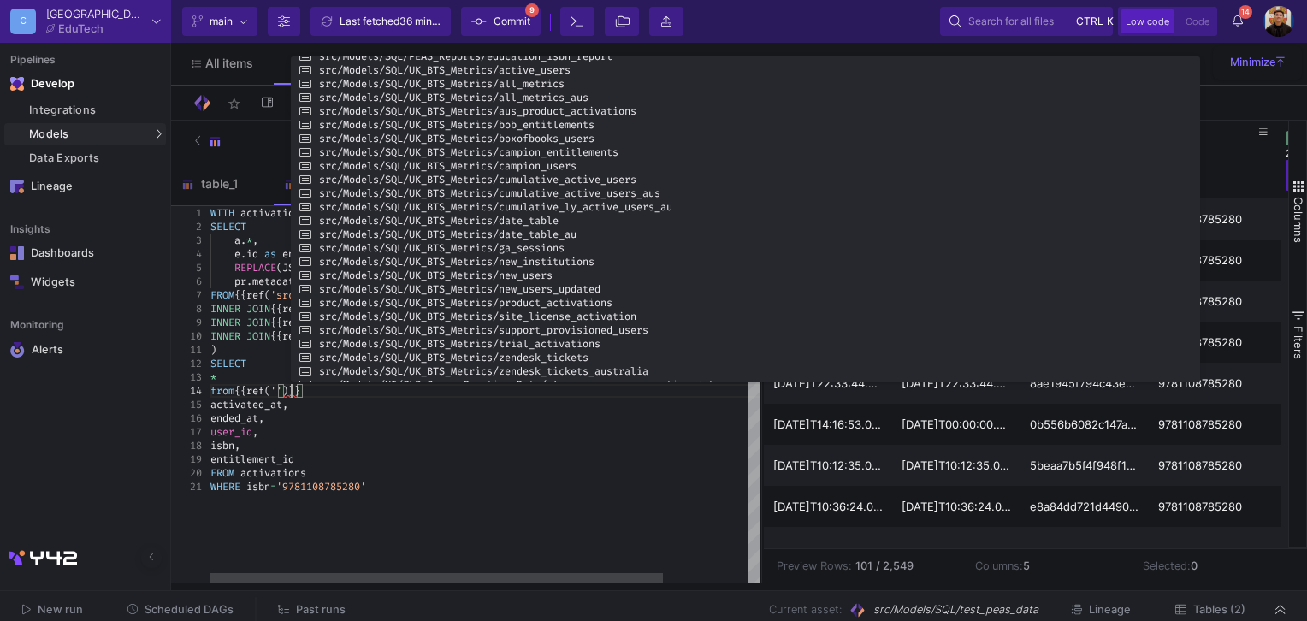
click at [373, 486] on div "WHERE isbn = '9781108785280'" at bounding box center [536, 487] width 652 height 14
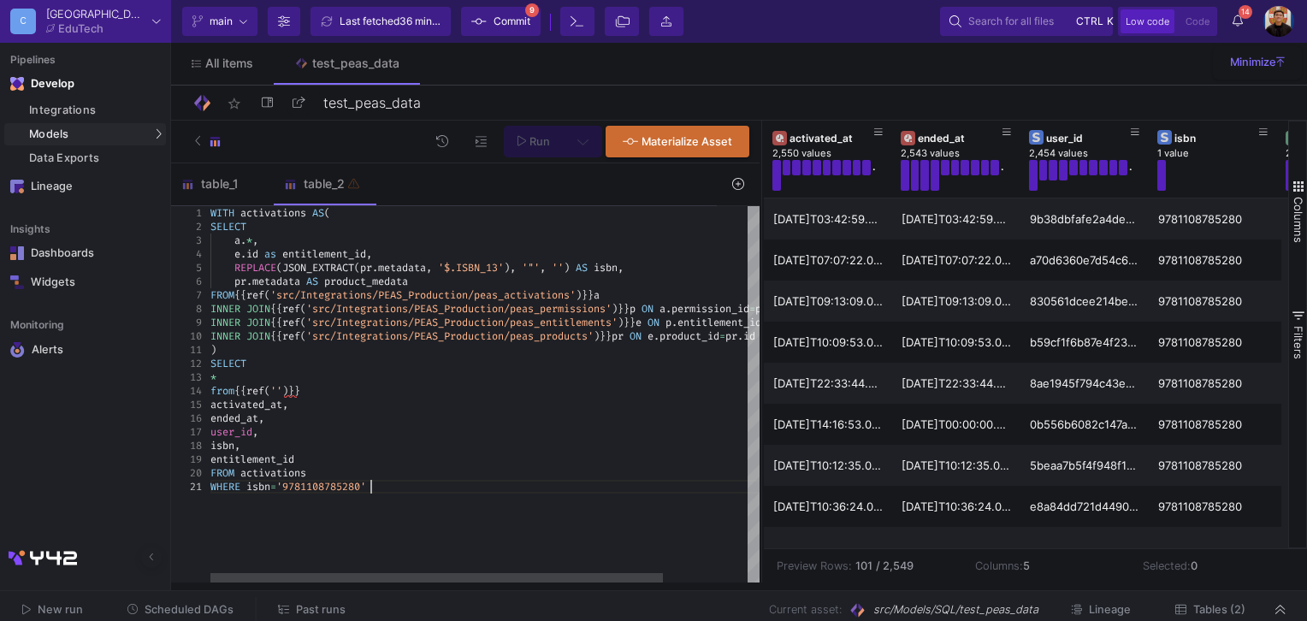
scroll to position [13, 28]
click at [329, 386] on div "from {{ ref ( '' ) }}" at bounding box center [536, 391] width 652 height 14
drag, startPoint x: 335, startPoint y: 392, endPoint x: 241, endPoint y: 389, distance: 94.1
drag, startPoint x: 277, startPoint y: 306, endPoint x: 660, endPoint y: 310, distance: 383.1
click at [306, 305] on span "ref" at bounding box center [297, 309] width 18 height 14
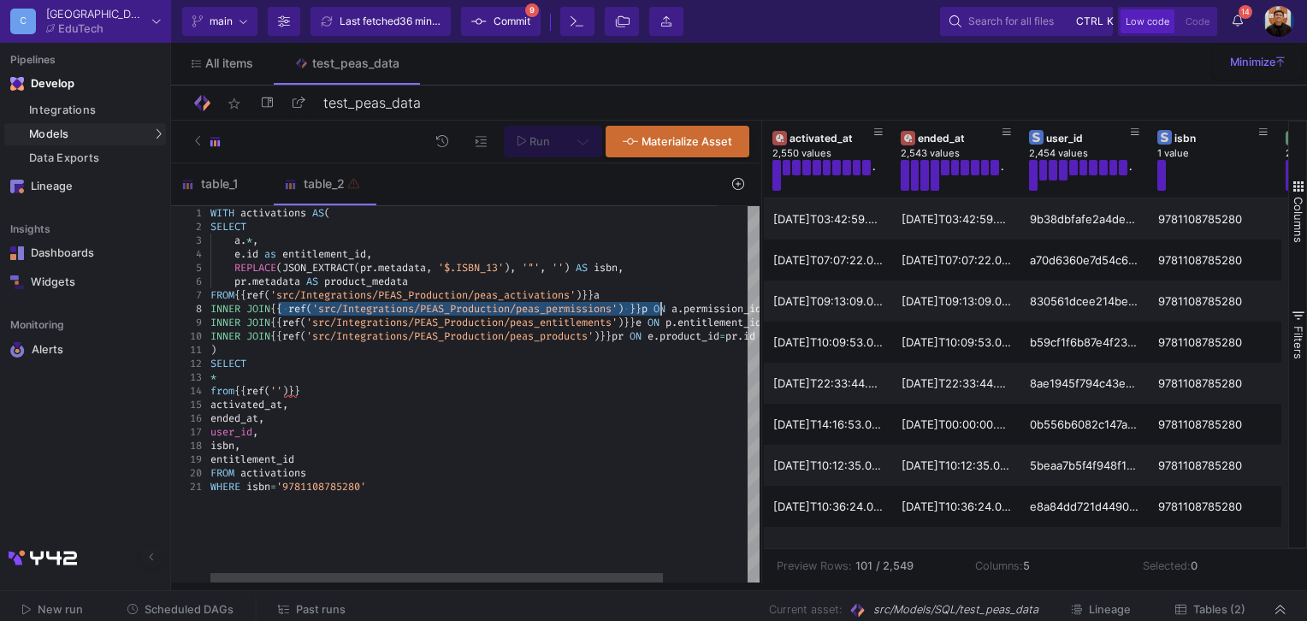
click at [312, 310] on span "(" at bounding box center [309, 309] width 6 height 14
click at [398, 335] on span "'src/Integrations/PEAS_Production/peas_products'" at bounding box center [449, 336] width 287 height 14
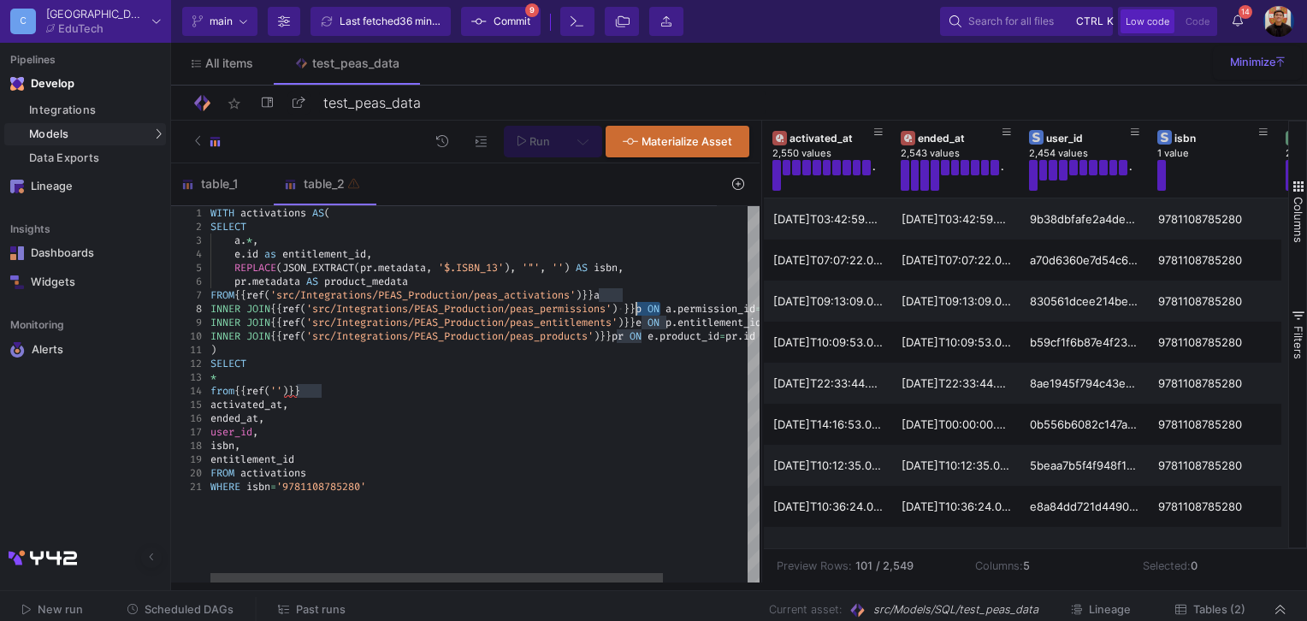
drag, startPoint x: 661, startPoint y: 306, endPoint x: 635, endPoint y: 306, distance: 25.7
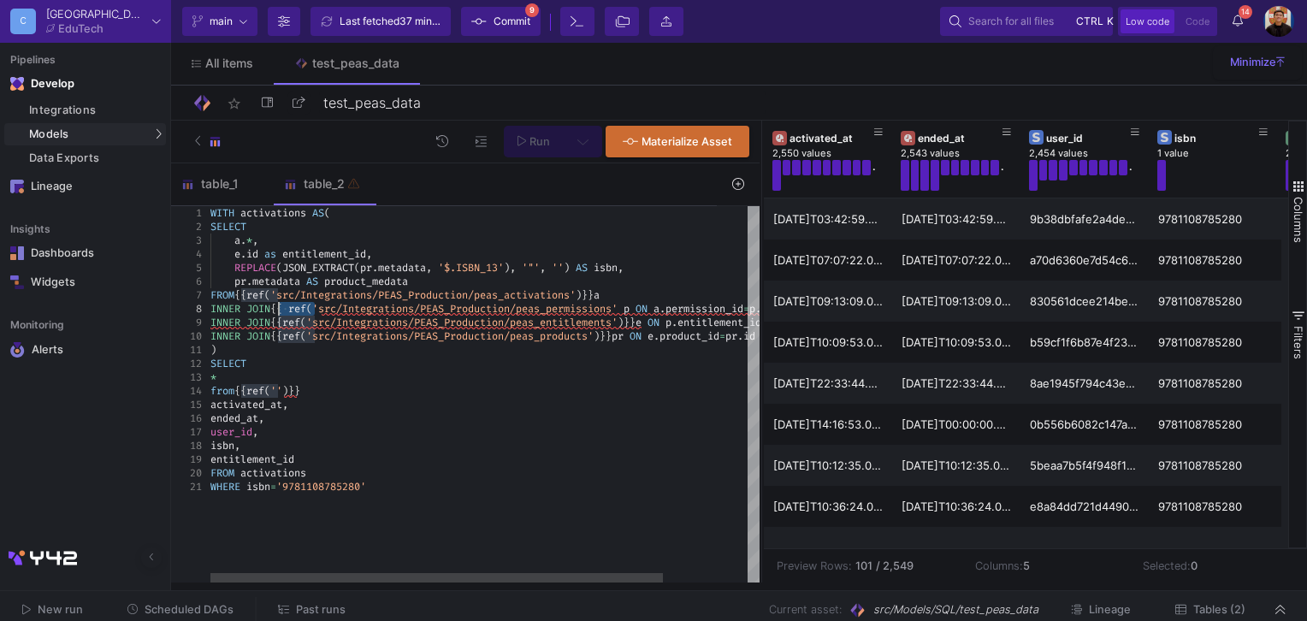
drag, startPoint x: 318, startPoint y: 305, endPoint x: 279, endPoint y: 308, distance: 39.4
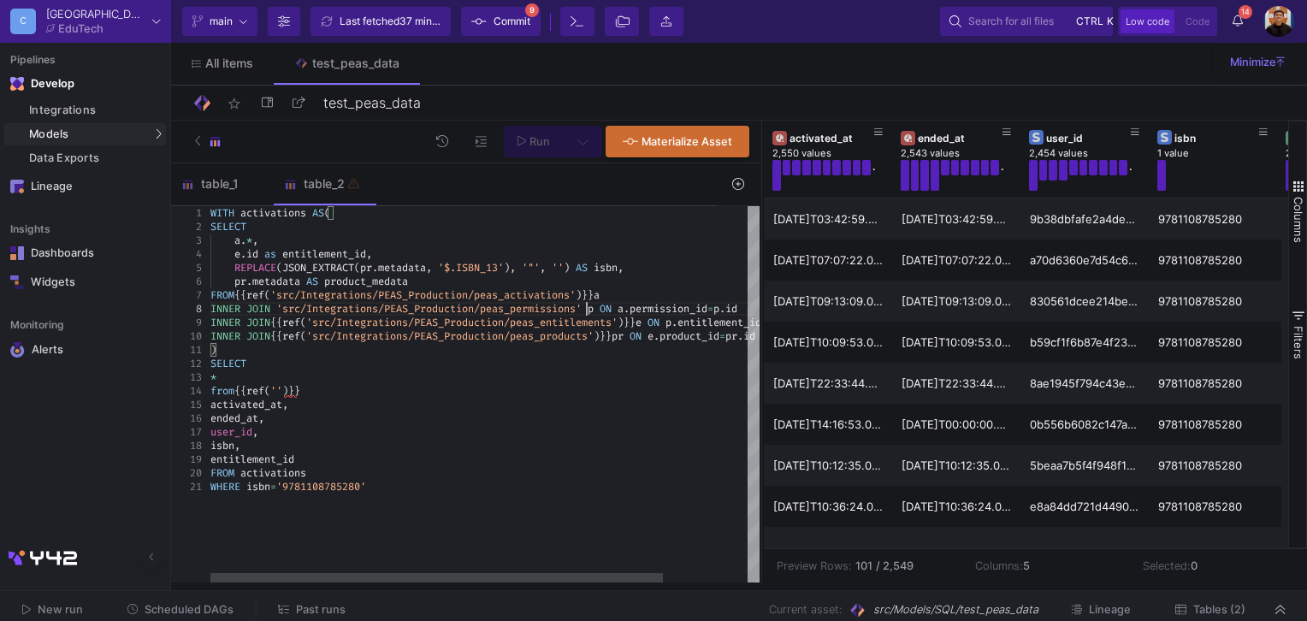
click at [581, 308] on span "'" at bounding box center [578, 309] width 6 height 14
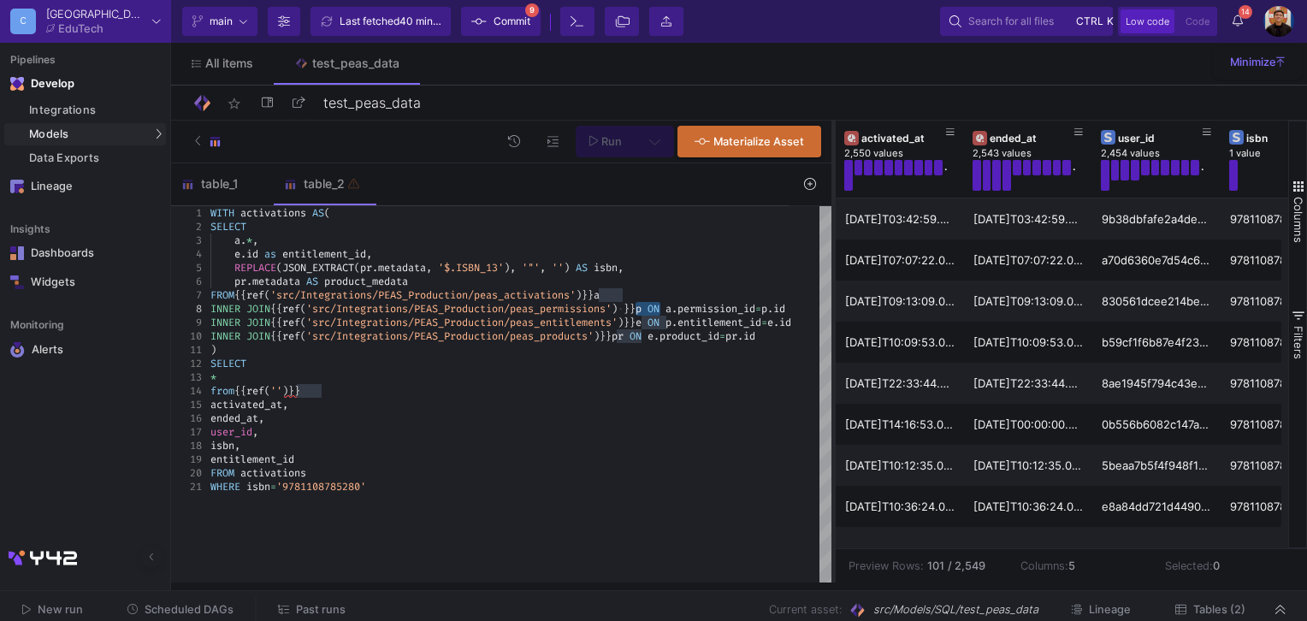
drag, startPoint x: 760, startPoint y: 329, endPoint x: 832, endPoint y: 333, distance: 72.0
click at [832, 333] on div at bounding box center [833, 352] width 4 height 462
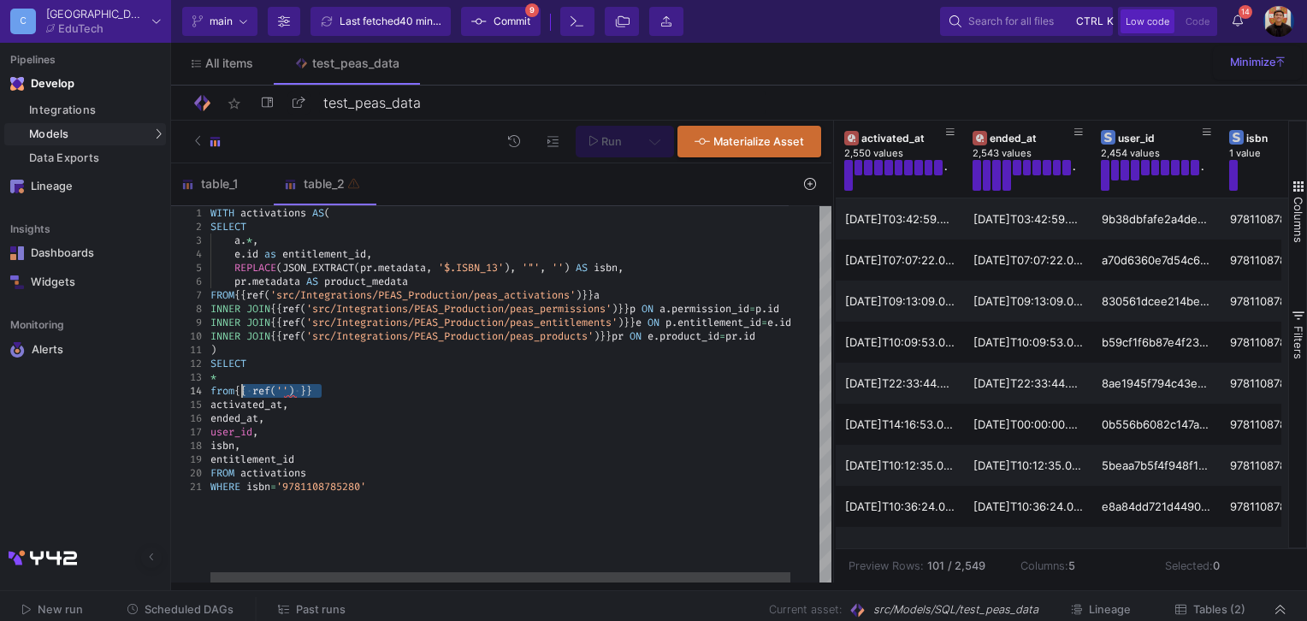
drag, startPoint x: 347, startPoint y: 391, endPoint x: 246, endPoint y: 388, distance: 100.9
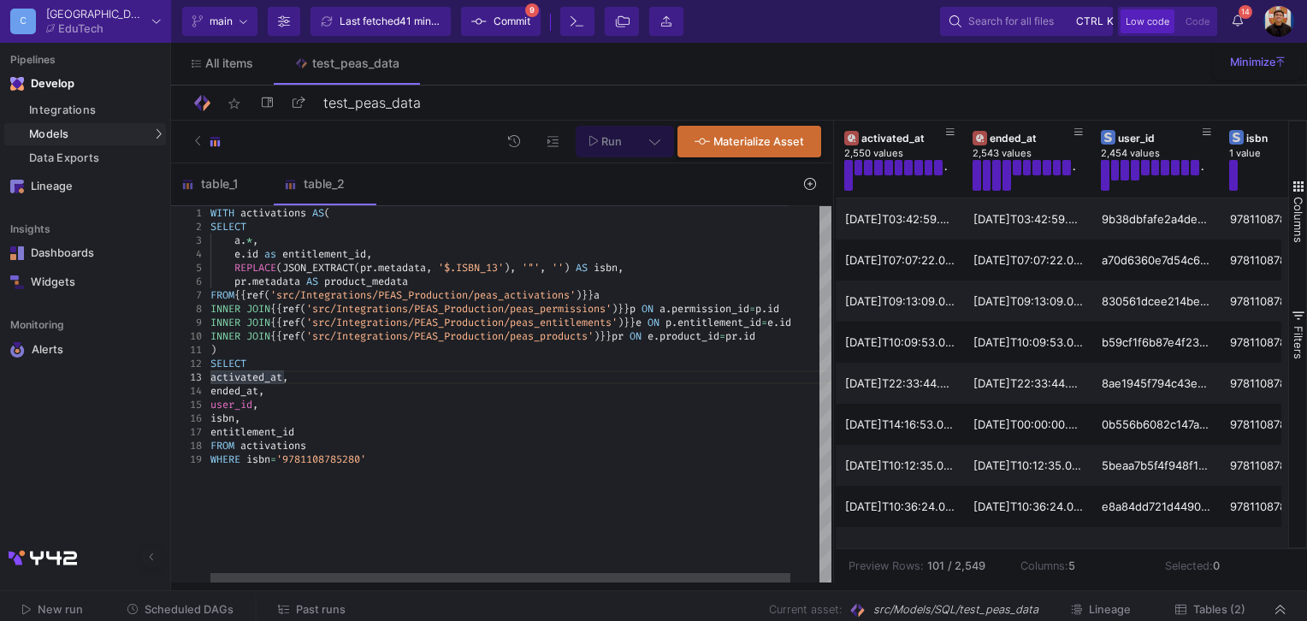
click at [528, 339] on span "'src/Integrations/PEAS_Production/peas_products'" at bounding box center [449, 336] width 287 height 14
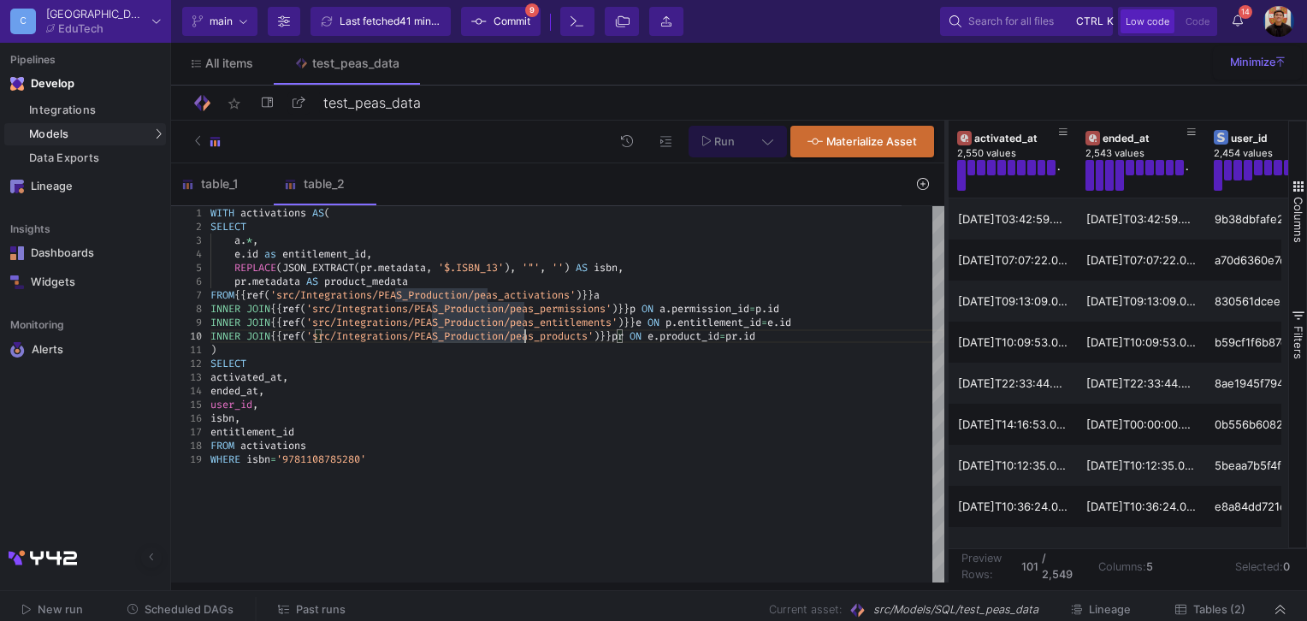
drag, startPoint x: 832, startPoint y: 295, endPoint x: 945, endPoint y: 301, distance: 113.0
click at [945, 301] on div at bounding box center [946, 352] width 4 height 462
click at [807, 341] on div "INNER JOIN {{ ref ( 'src/Integrations/PEAS_Production/peas_products' ) }} pr ON…" at bounding box center [577, 336] width 734 height 14
click at [826, 335] on div "INNER JOIN {{ ref ( 'src/Integrations/PEAS_Production/peas_products' ) }} pr ON…" at bounding box center [577, 336] width 734 height 14
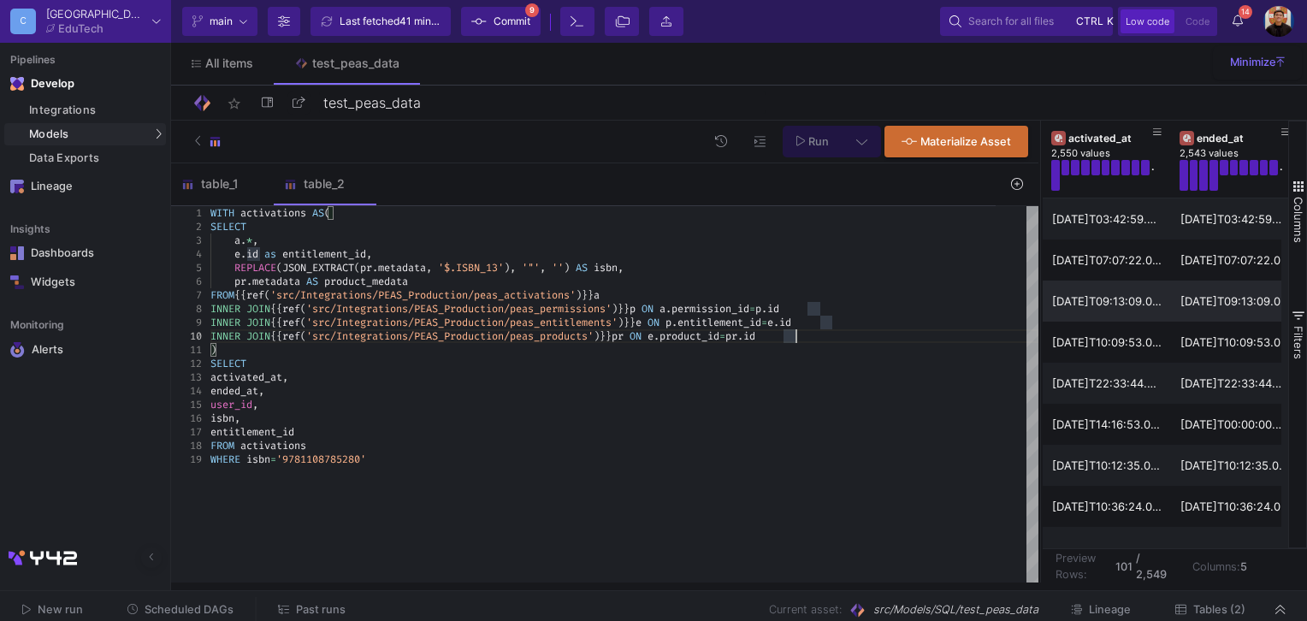
drag, startPoint x: 947, startPoint y: 310, endPoint x: 1041, endPoint y: 308, distance: 94.1
click at [1041, 308] on div at bounding box center [1040, 352] width 4 height 462
type textarea ") SELECT activated_at, ended_at, user_id, isbn, entitlement_id FROM activations…"
click at [411, 351] on div ")" at bounding box center [624, 350] width 828 height 14
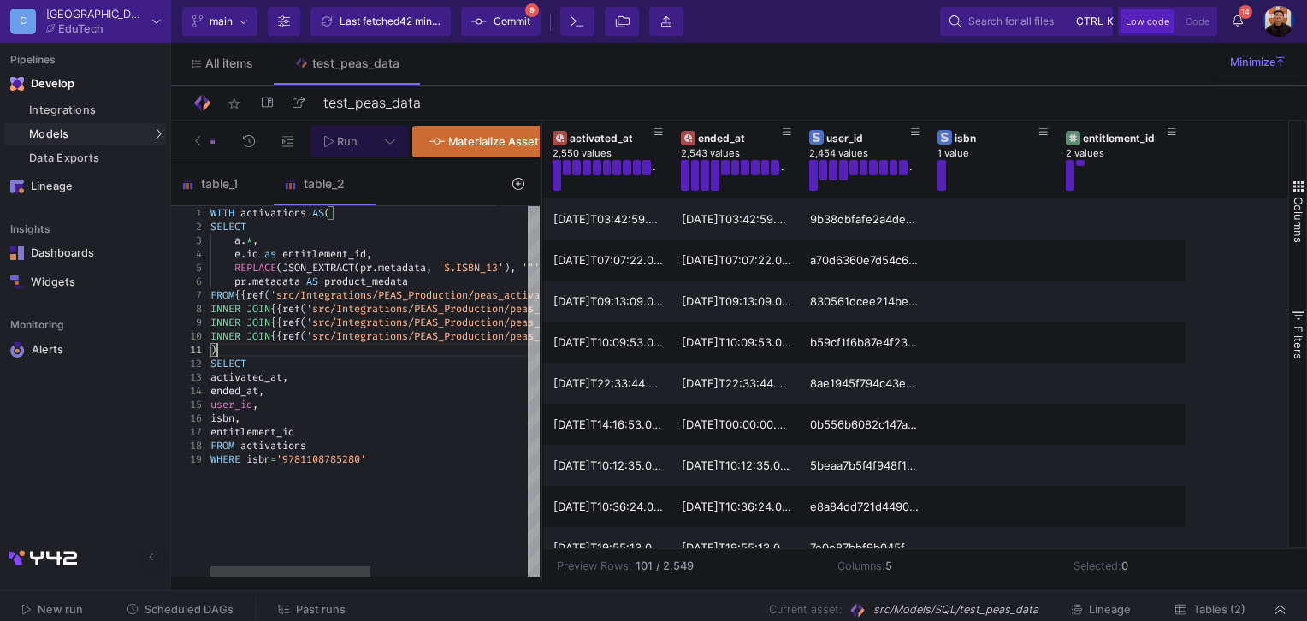
drag, startPoint x: 1040, startPoint y: 270, endPoint x: 541, endPoint y: 359, distance: 506.4
click at [541, 359] on div at bounding box center [542, 352] width 4 height 462
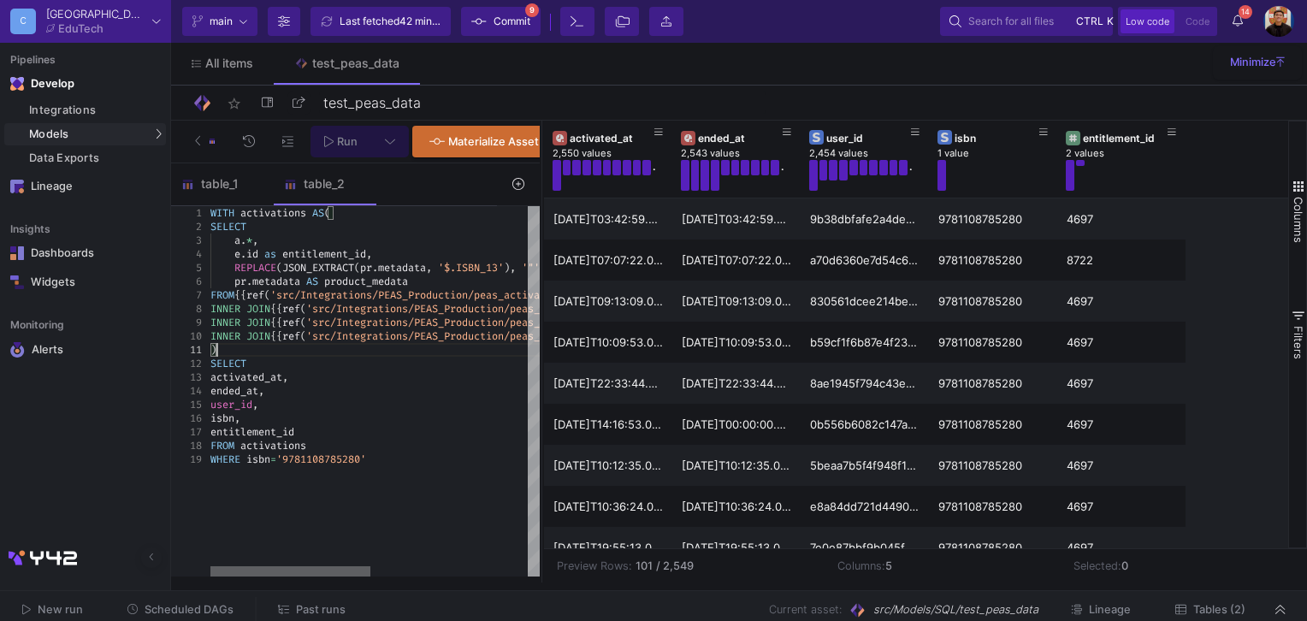
drag, startPoint x: 325, startPoint y: 578, endPoint x: 165, endPoint y: 573, distance: 160.0
click at [165, 573] on mat-sidenav-container "Pipelines Develop Integrations Models Models UI-Models SQL-Models Data Exports …" at bounding box center [653, 291] width 1307 height 582
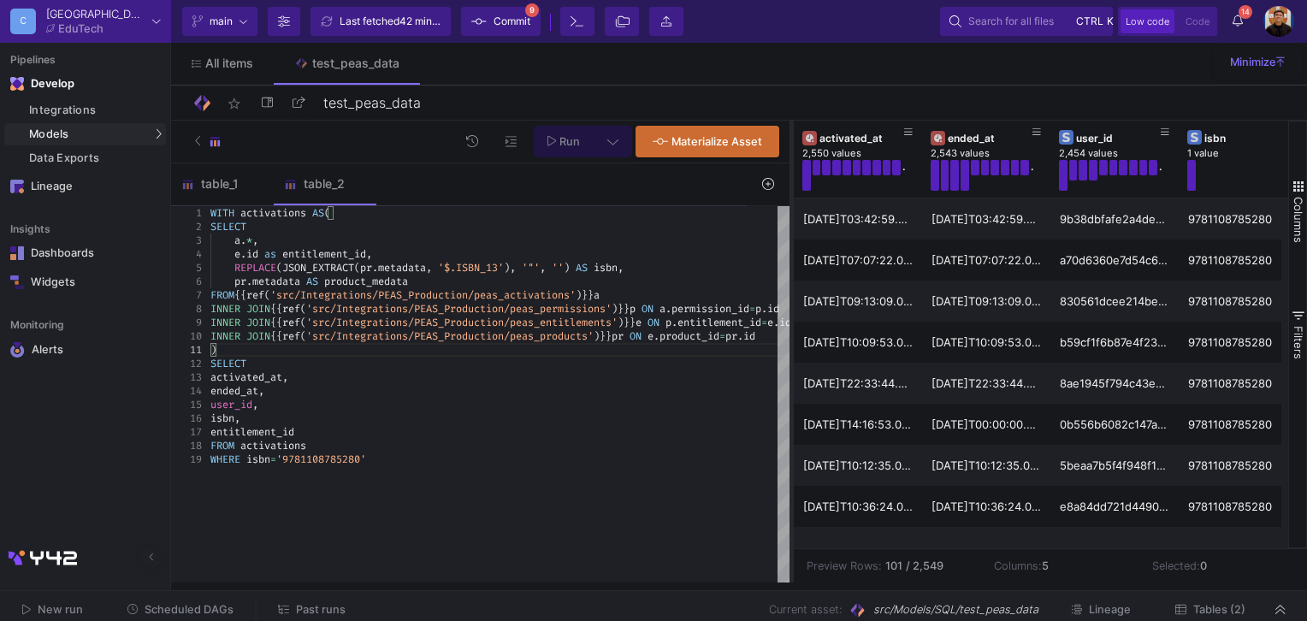
drag, startPoint x: 540, startPoint y: 314, endPoint x: 810, endPoint y: 463, distance: 308.1
click at [790, 463] on div at bounding box center [791, 352] width 4 height 462
click at [628, 396] on div "ended_at ," at bounding box center [536, 391] width 652 height 14
click at [587, 479] on div "WITH activations AS ( SELECT a . * , e . id as entitlement_id , REPLACE ( JSON_…" at bounding box center [536, 394] width 652 height 377
